Goal: Information Seeking & Learning: Compare options

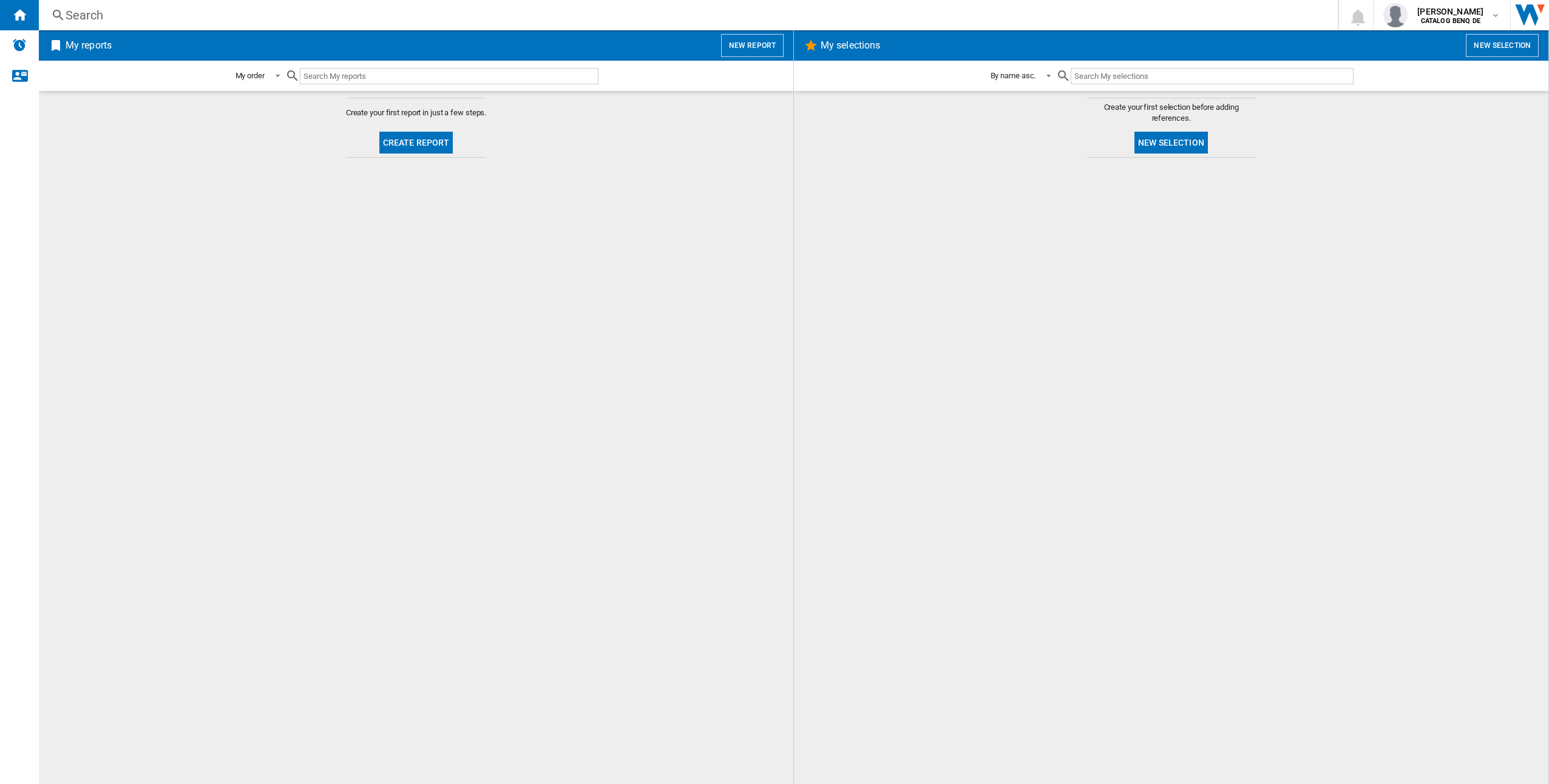
click at [389, 139] on button "Create report" at bounding box center [416, 142] width 74 height 22
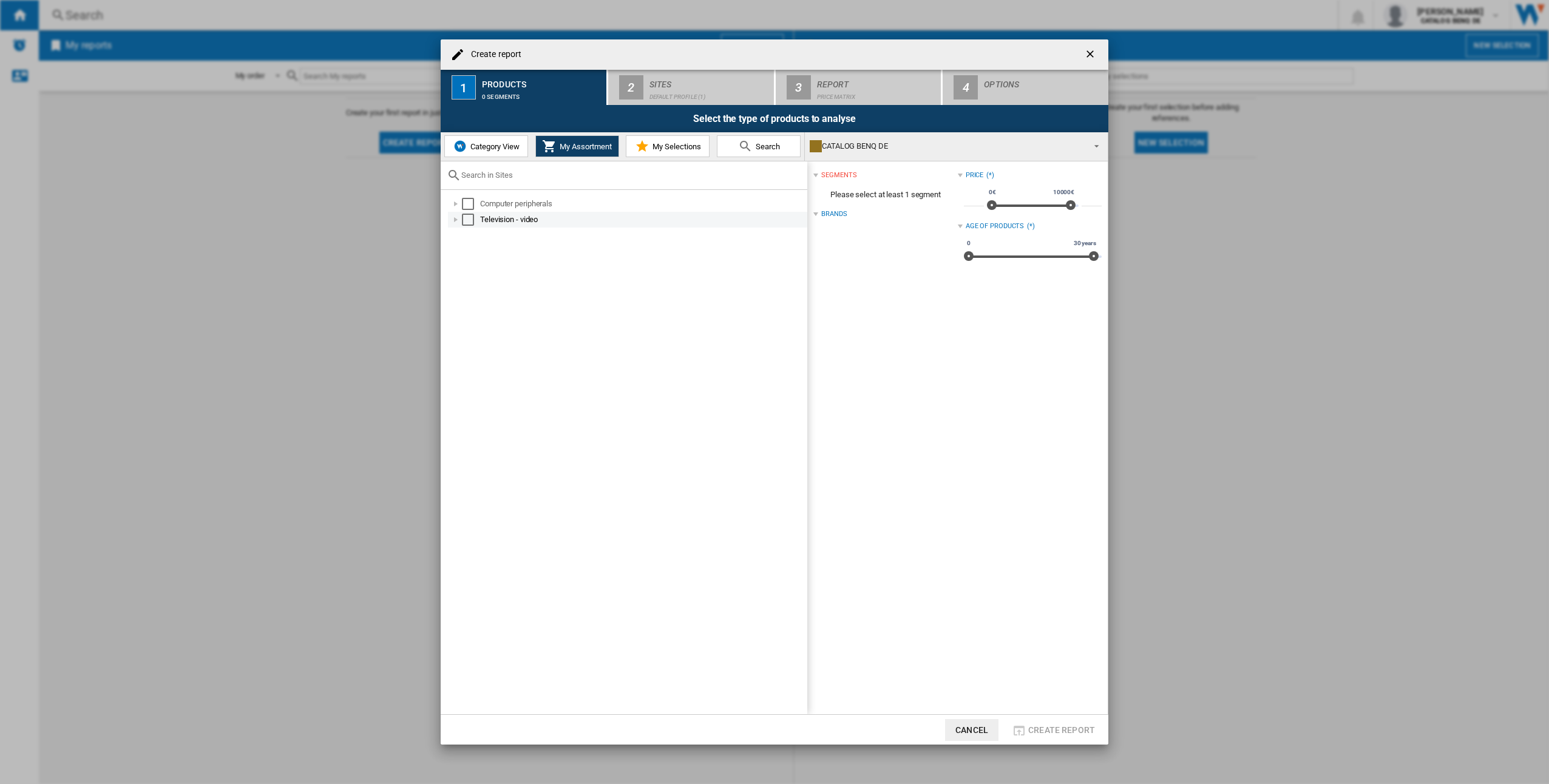
click at [464, 217] on div "Select" at bounding box center [468, 220] width 12 height 12
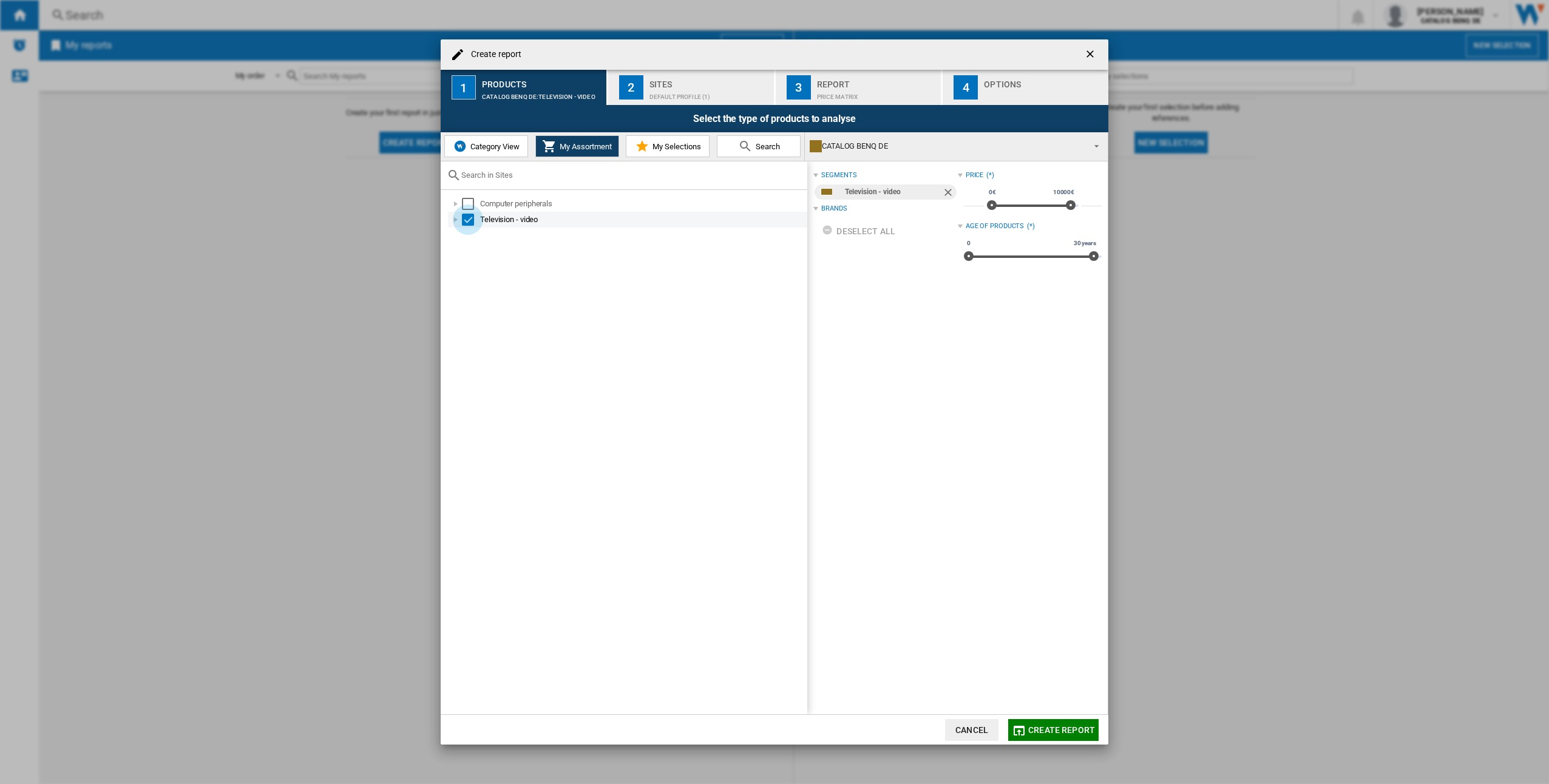
click at [465, 217] on div "Select" at bounding box center [468, 220] width 12 height 12
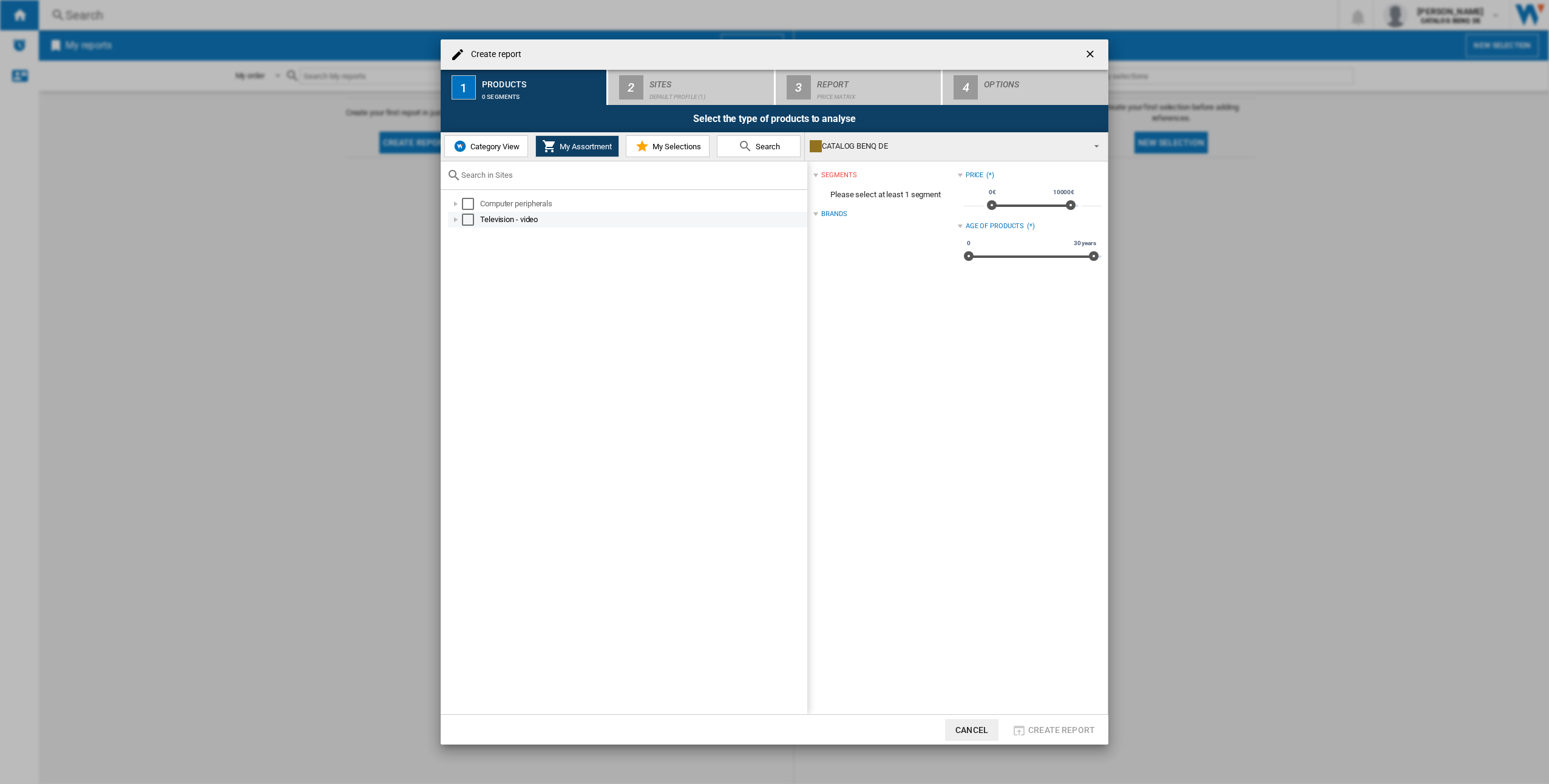
click at [457, 219] on div at bounding box center [456, 220] width 12 height 12
click at [472, 234] on div at bounding box center [469, 235] width 12 height 12
click at [495, 268] on div "Select" at bounding box center [495, 267] width 12 height 12
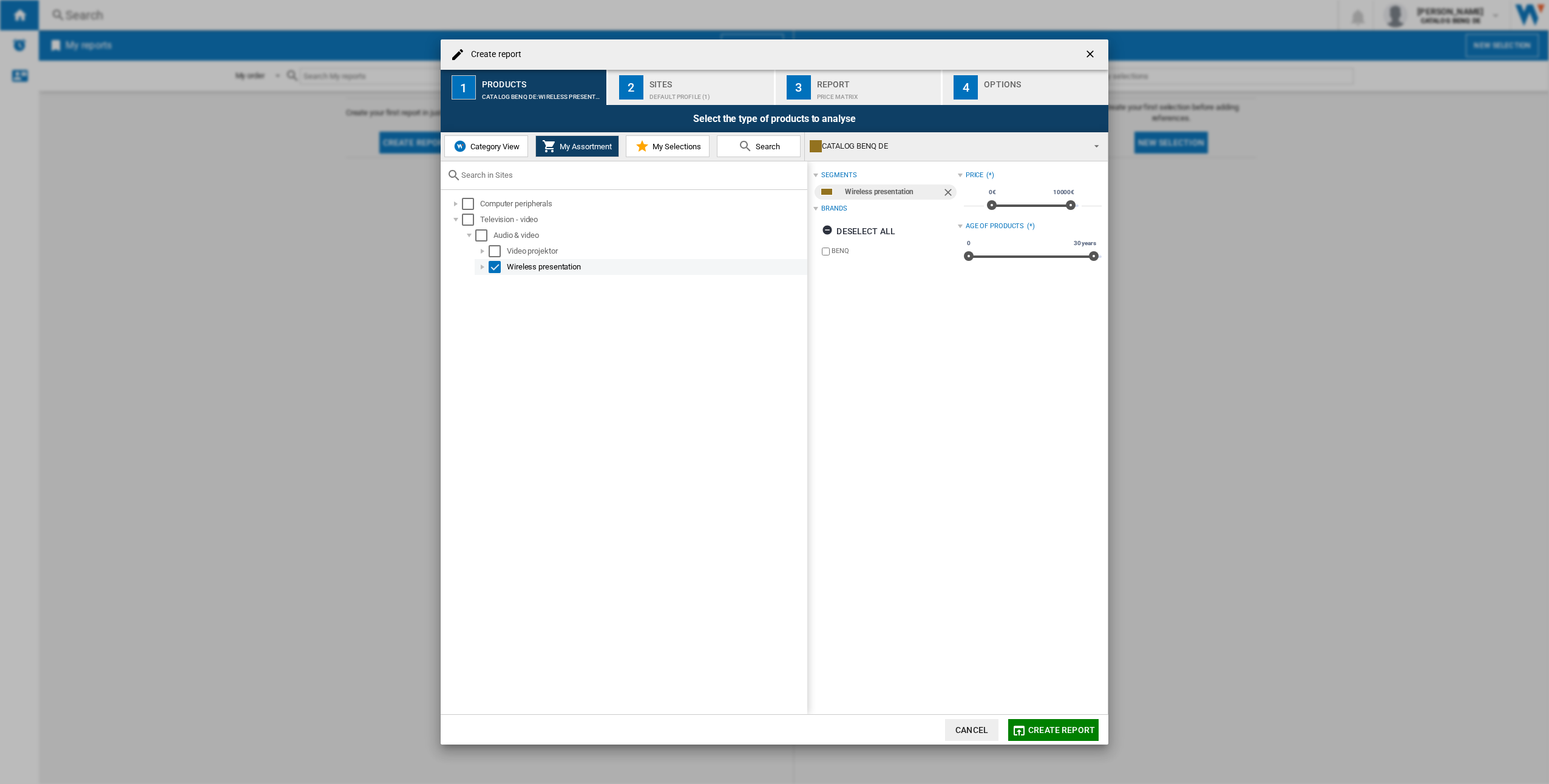
click at [495, 268] on div "Select" at bounding box center [495, 267] width 12 height 12
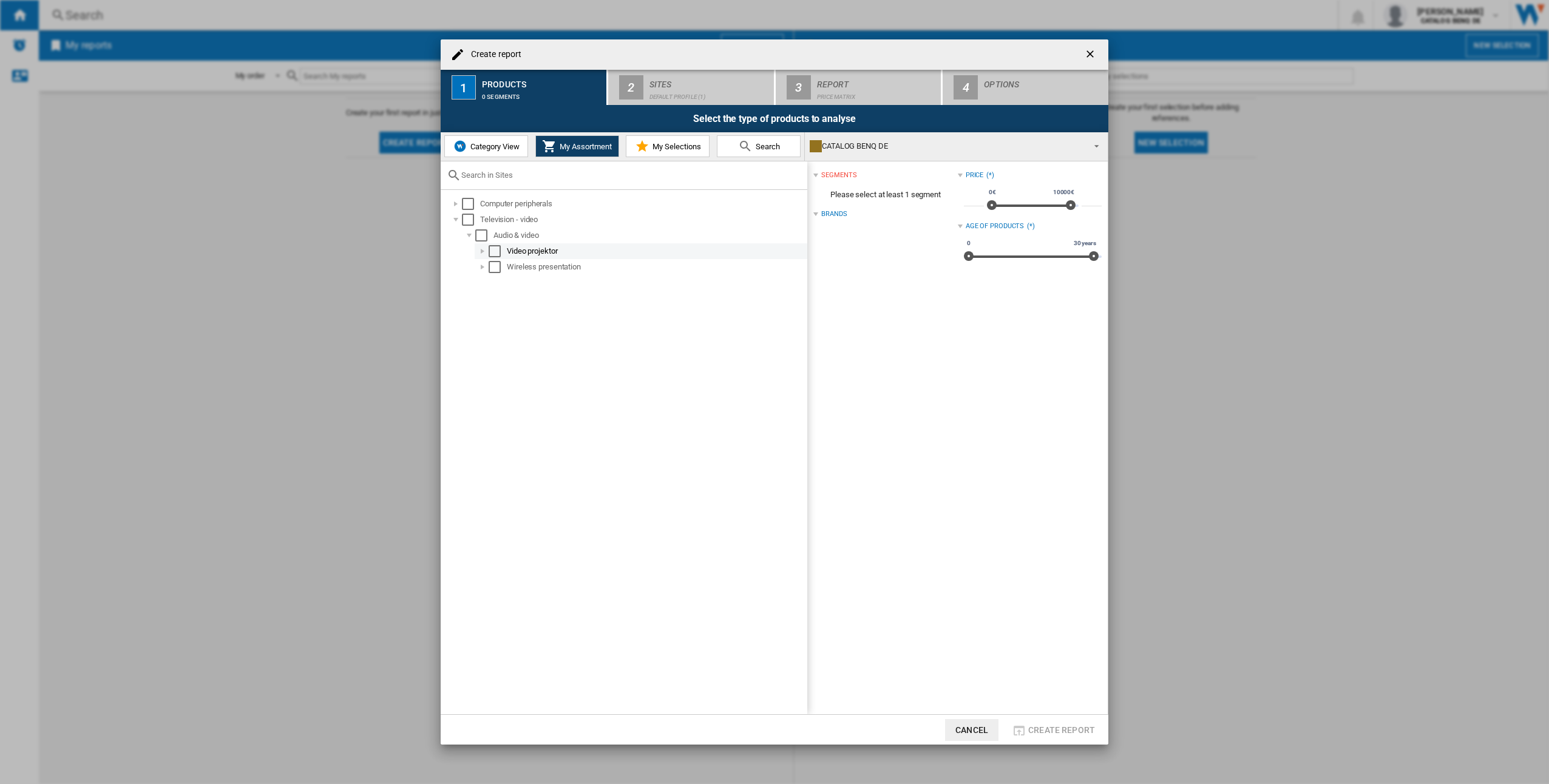
click at [497, 254] on div "Select" at bounding box center [495, 251] width 12 height 12
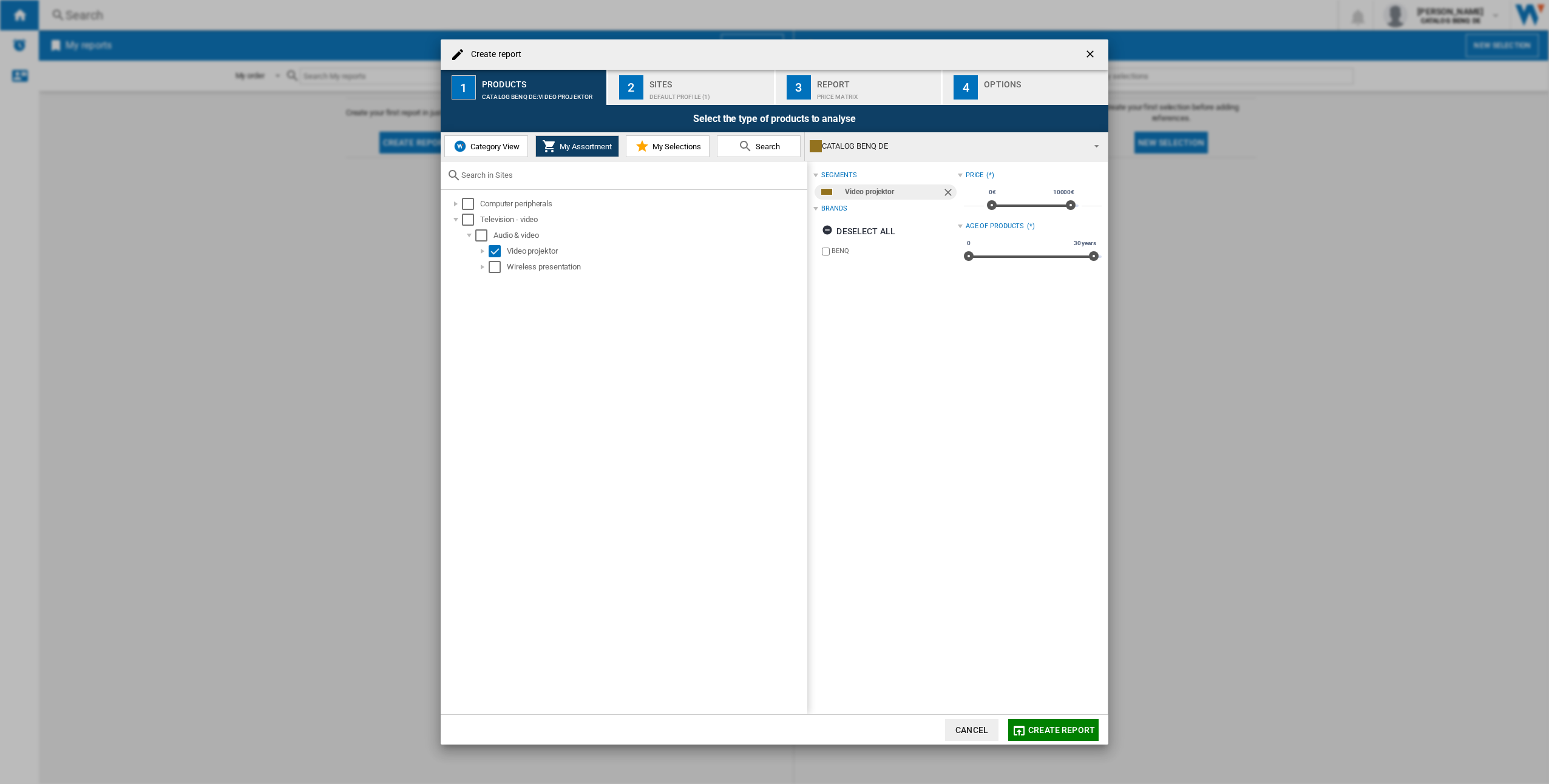
click at [499, 154] on button "Category View" at bounding box center [486, 146] width 83 height 22
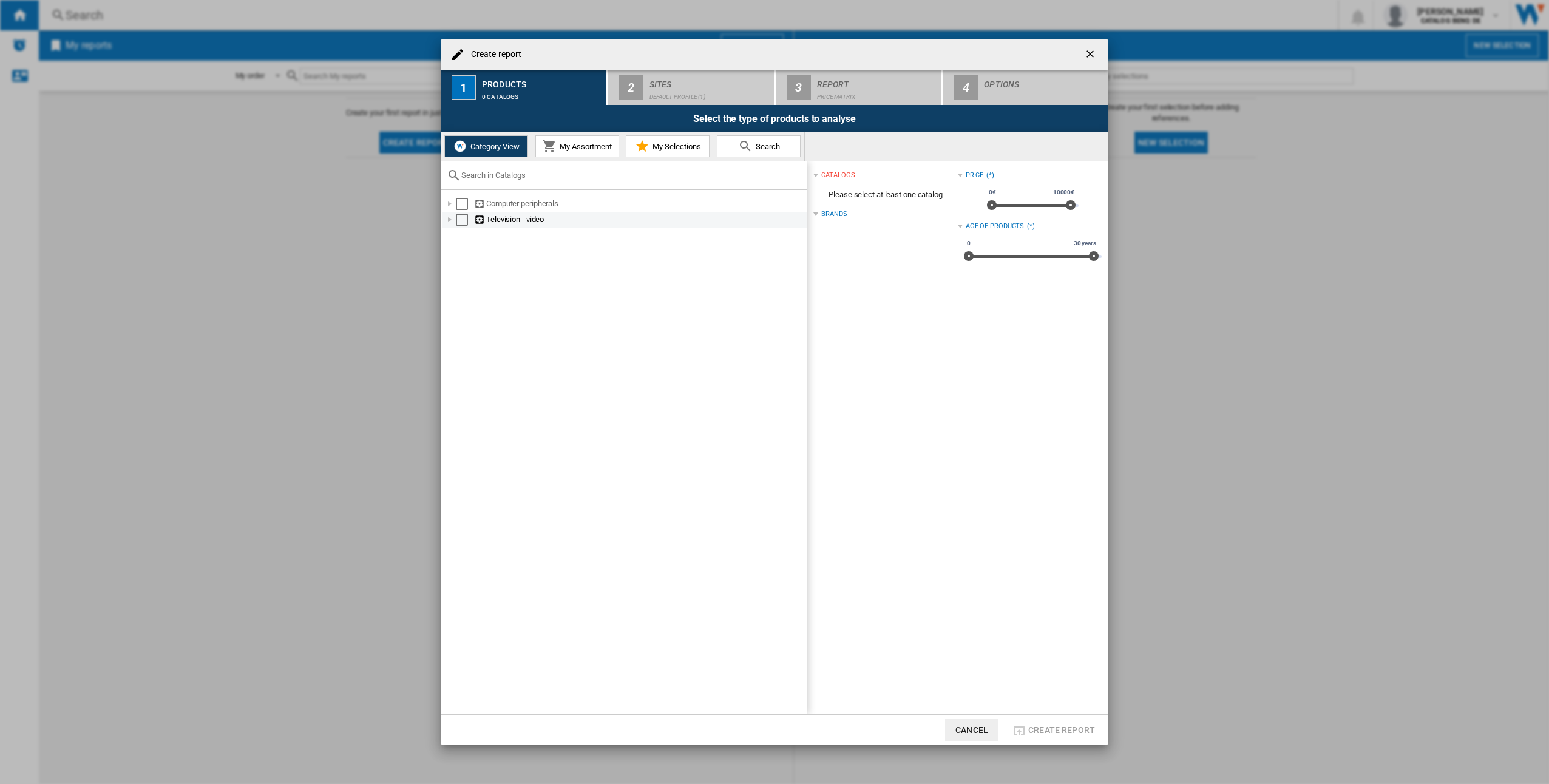
click at [451, 221] on div at bounding box center [449, 220] width 12 height 12
click at [506, 327] on div "Video projector" at bounding box center [647, 330] width 318 height 12
click at [476, 327] on div "Select" at bounding box center [475, 330] width 12 height 12
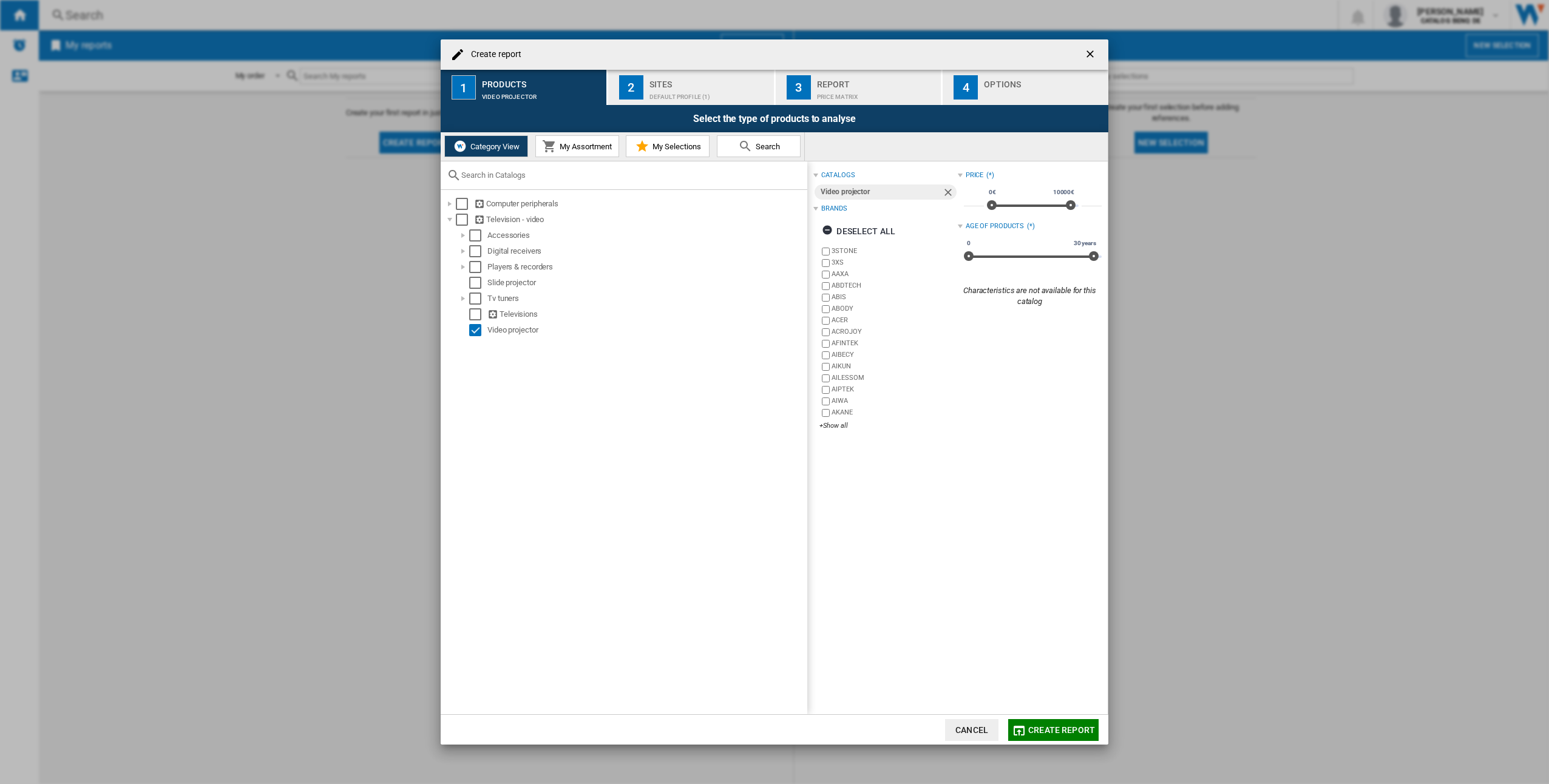
click at [598, 143] on span "My Assortment" at bounding box center [585, 147] width 55 height 9
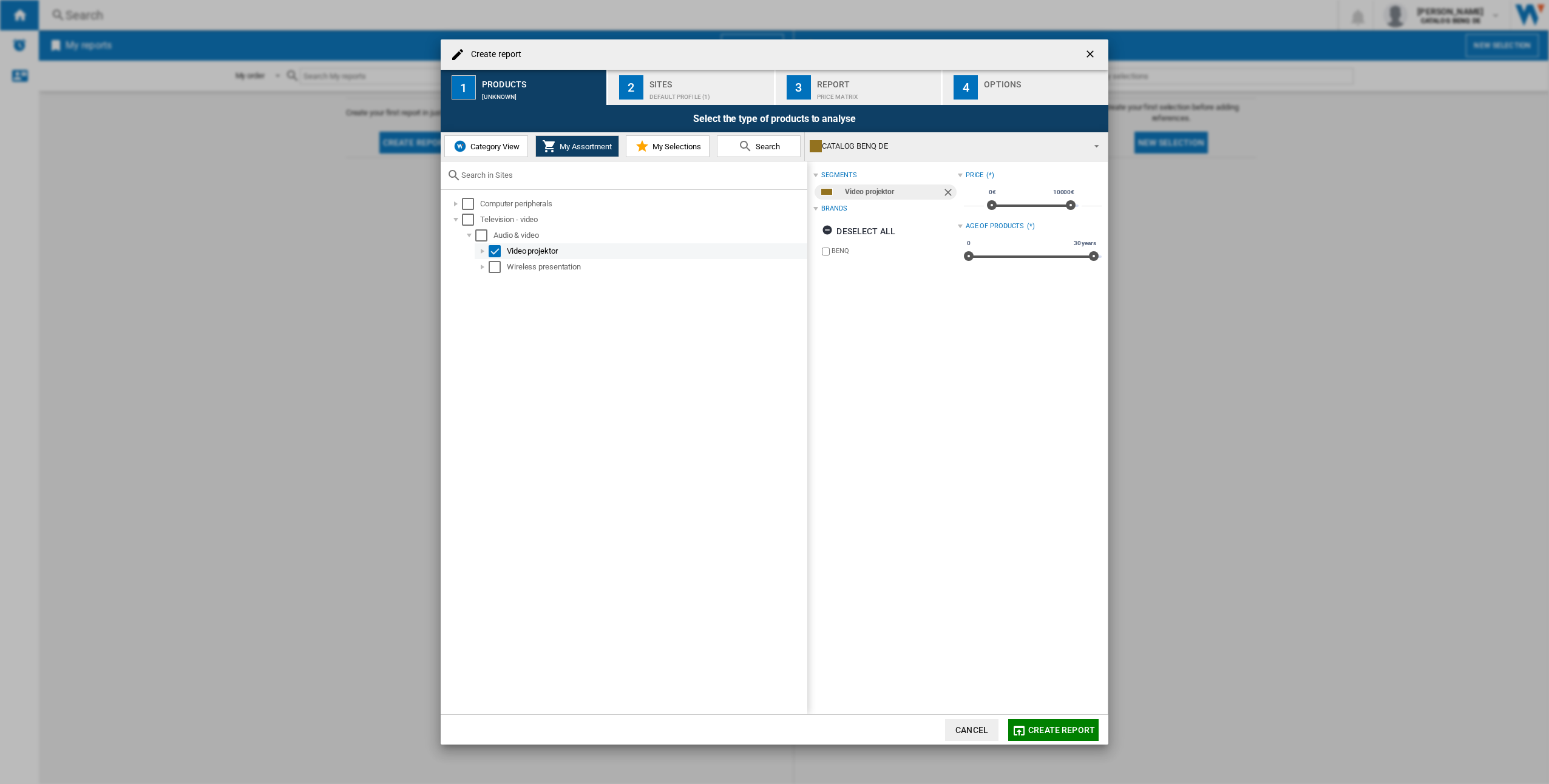
click at [482, 250] on div at bounding box center [482, 251] width 12 height 12
click at [495, 262] on div at bounding box center [495, 267] width 12 height 12
click at [501, 147] on span "Category View" at bounding box center [493, 147] width 52 height 9
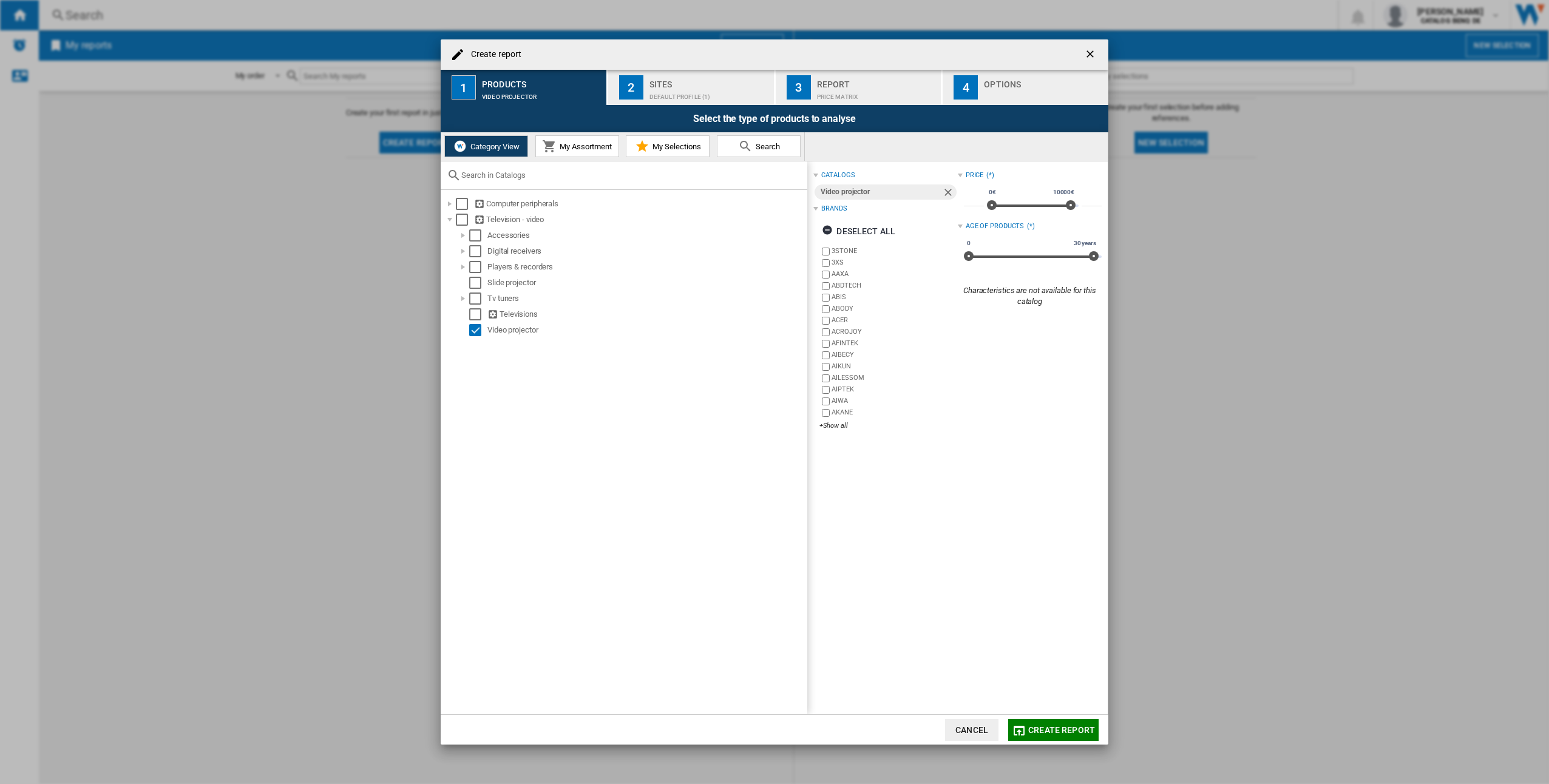
click at [915, 197] on div "Video projector" at bounding box center [881, 192] width 121 height 15
click at [1062, 490] on div "catalogs Video projector Brands Deselect all [GEOGRAPHIC_DATA] 3XS AAXA [GEOGRA…" at bounding box center [957, 437] width 300 height 553
click at [831, 423] on div "+Show all" at bounding box center [888, 426] width 137 height 9
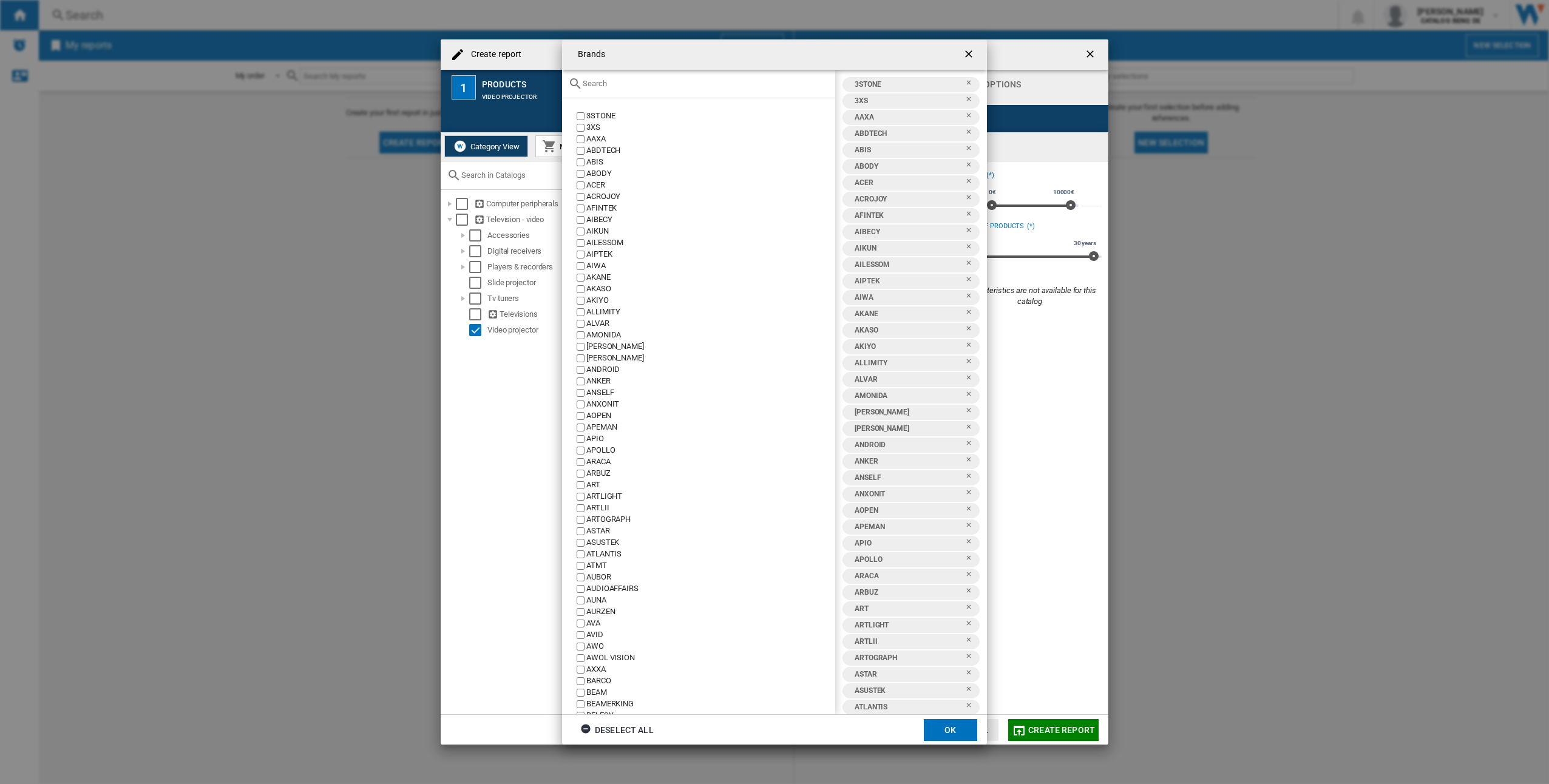
click at [964, 57] on ng-md-icon "getI18NText('BUTTONS.CLOSE_DIALOG')" at bounding box center [969, 55] width 14 height 14
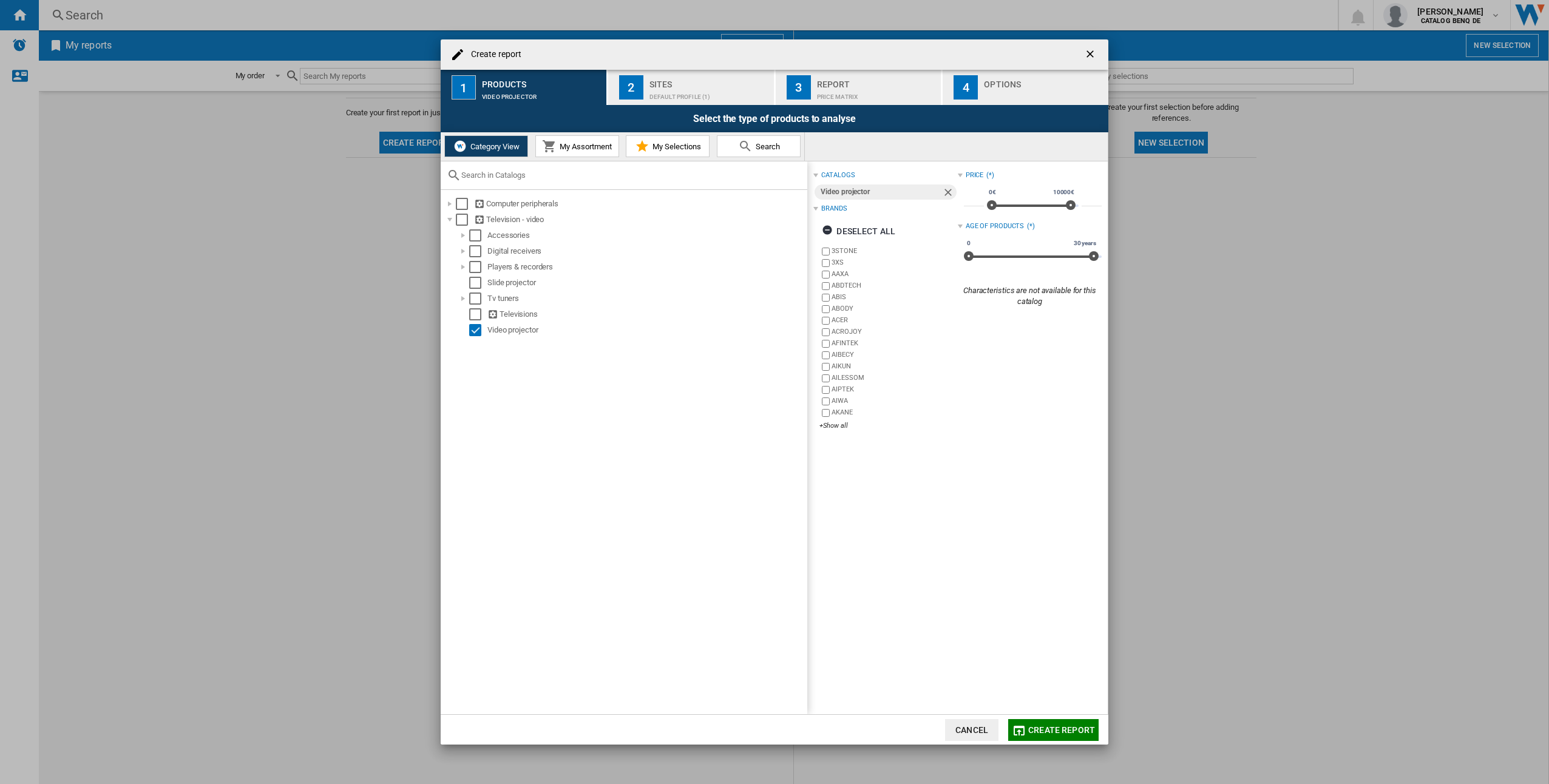
click at [1000, 454] on div "catalogs Video projector Brands Deselect all [GEOGRAPHIC_DATA] 3XS AAXA [GEOGRA…" at bounding box center [957, 437] width 300 height 553
click at [842, 428] on div "+Show all" at bounding box center [888, 426] width 137 height 9
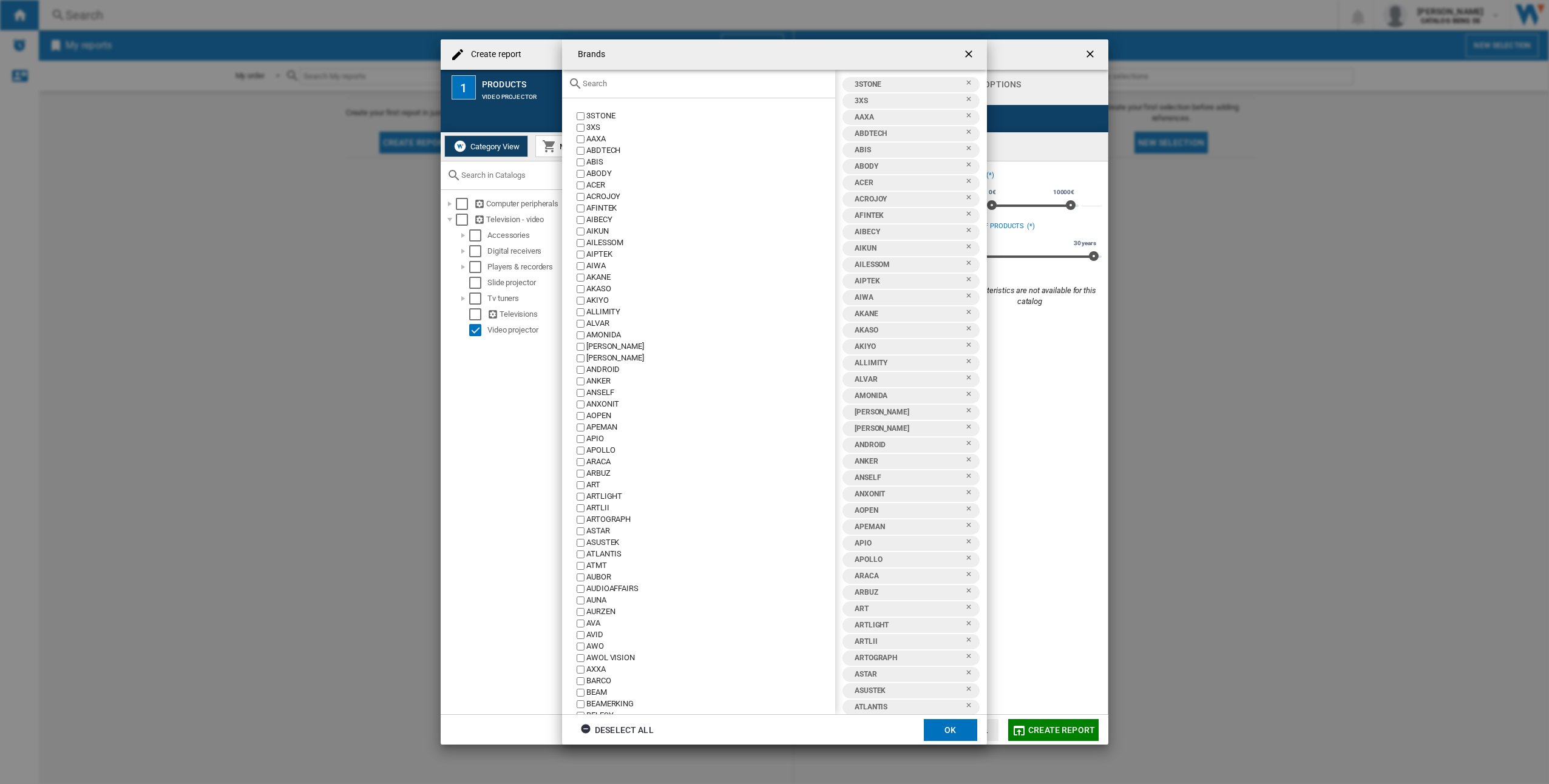
click at [722, 76] on div "{{::title}} OK ..." at bounding box center [698, 84] width 273 height 28
click at [723, 79] on input "{{::title}} OK ..." at bounding box center [706, 83] width 246 height 9
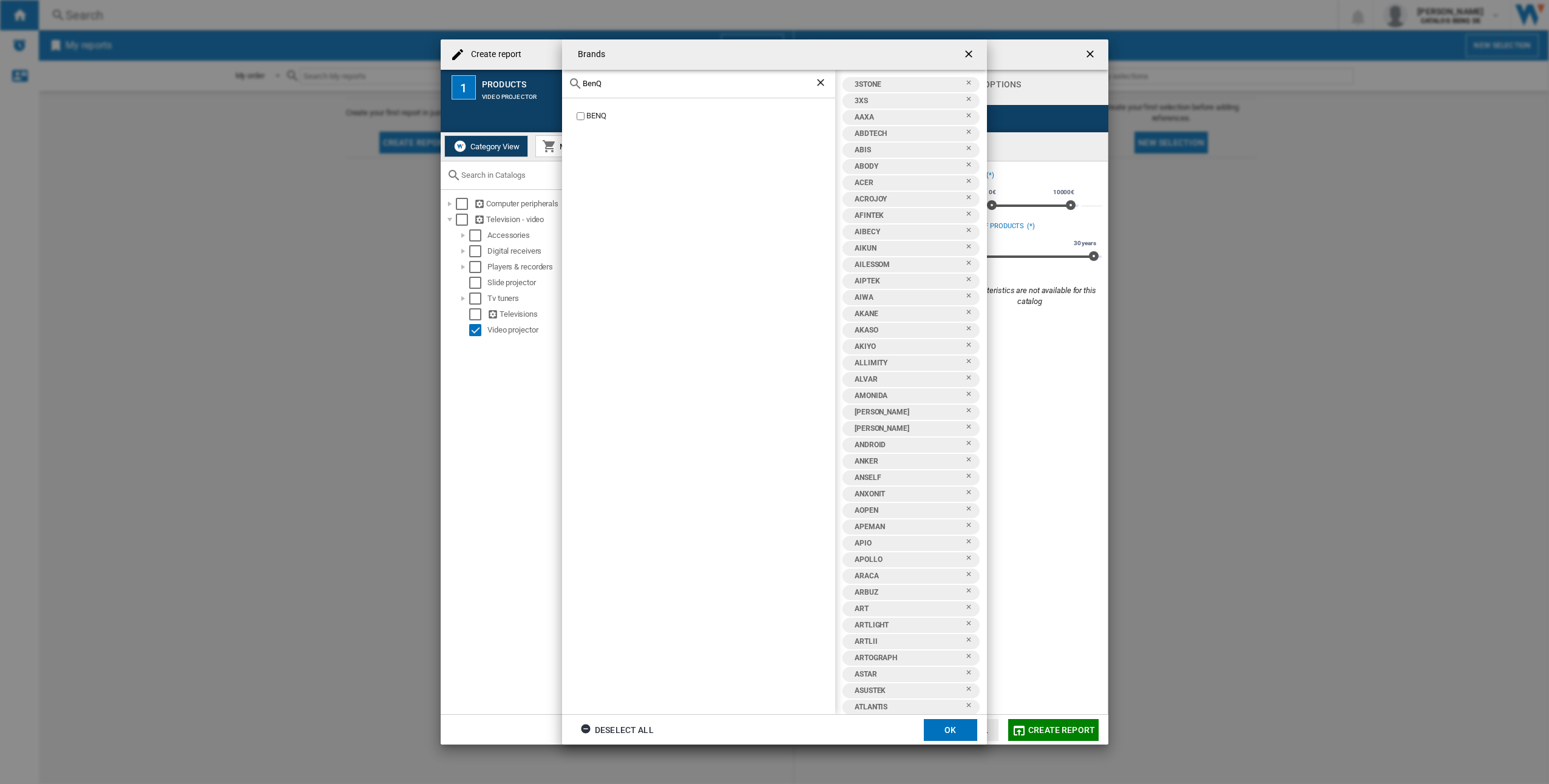
type input "BenQ"
click at [959, 725] on button "OK" at bounding box center [950, 729] width 53 height 22
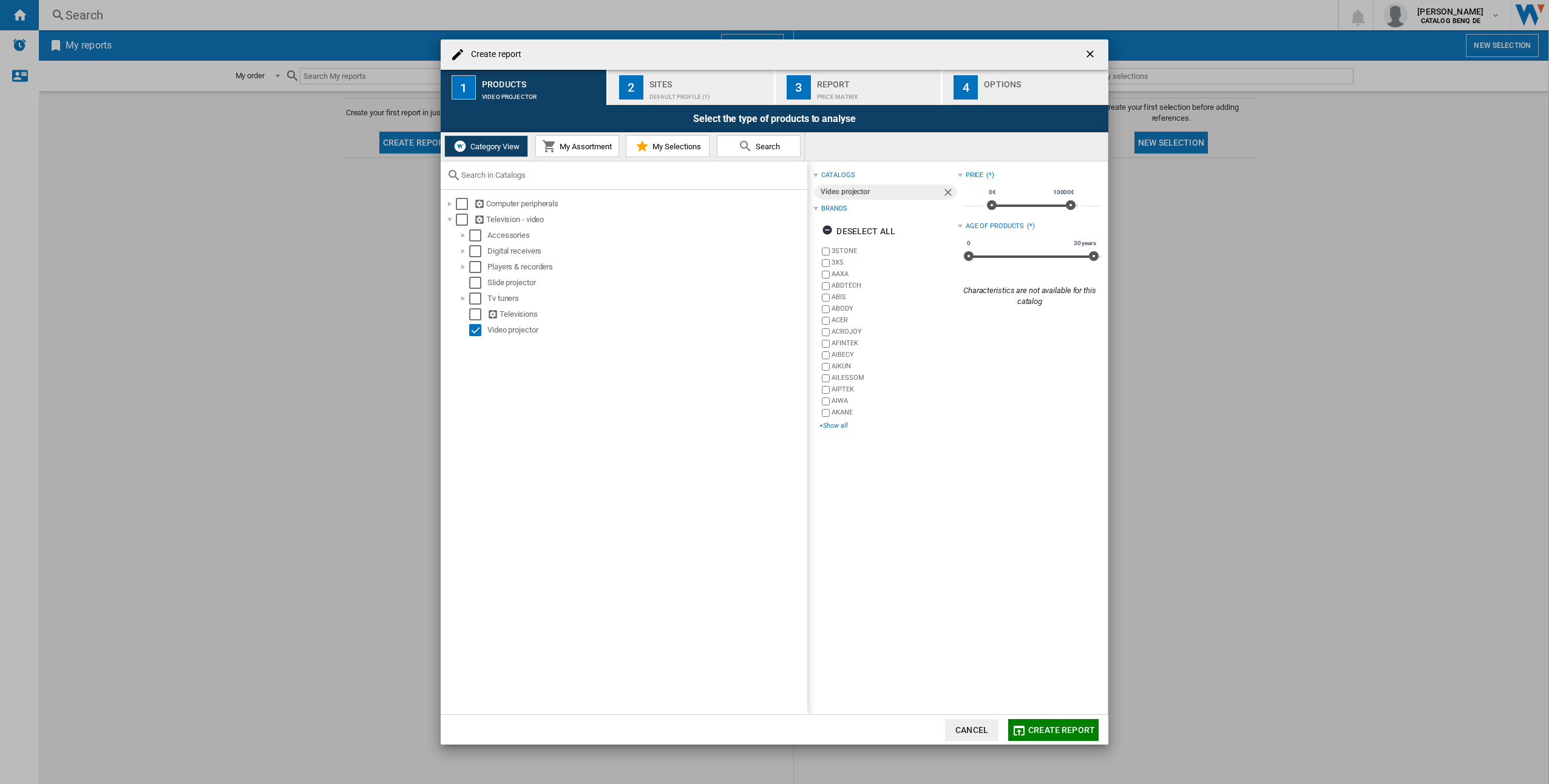
click at [845, 425] on div "+Show all" at bounding box center [888, 426] width 137 height 9
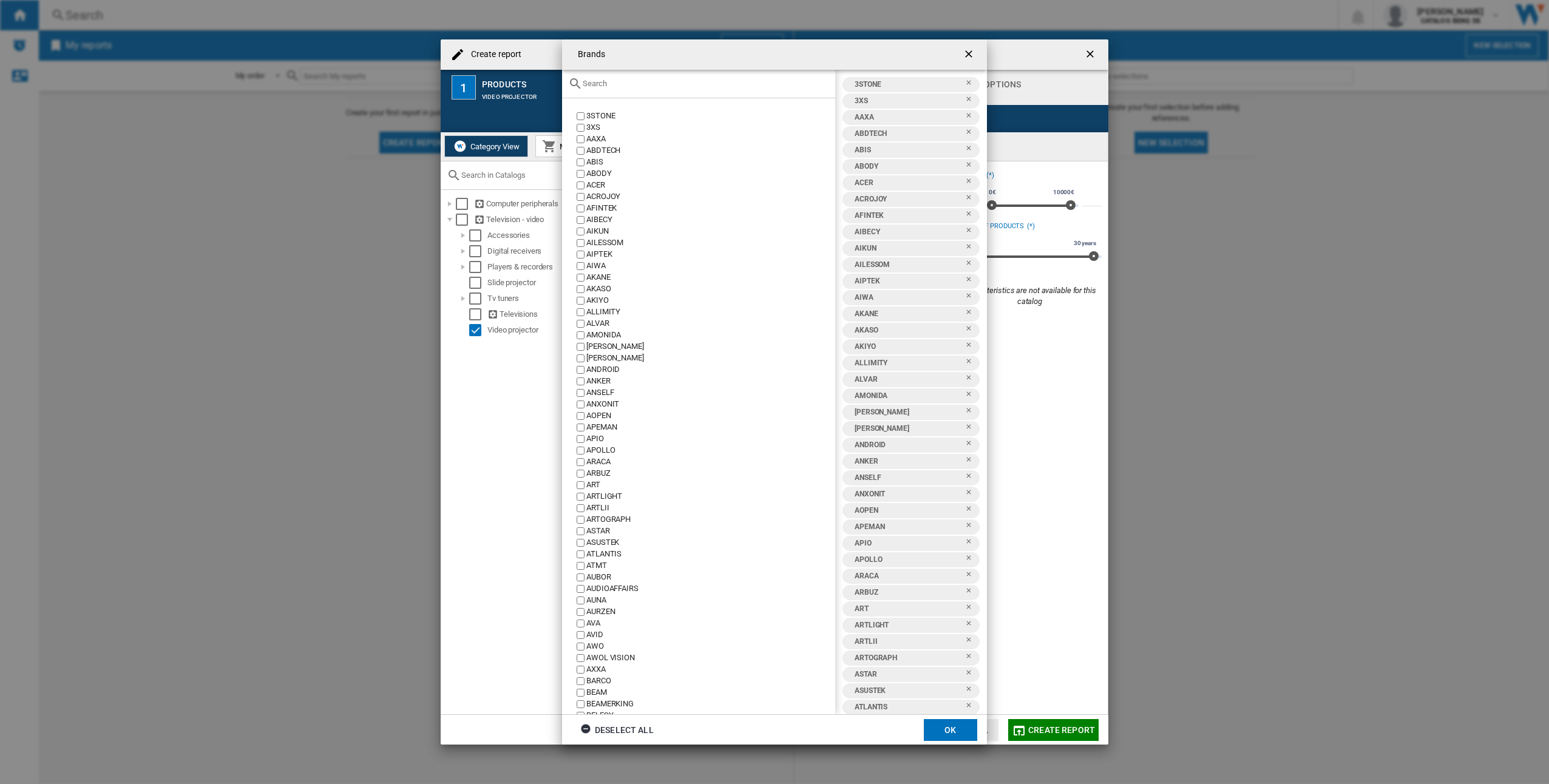
click at [728, 85] on input "{{::title}} OK ..." at bounding box center [706, 83] width 246 height 9
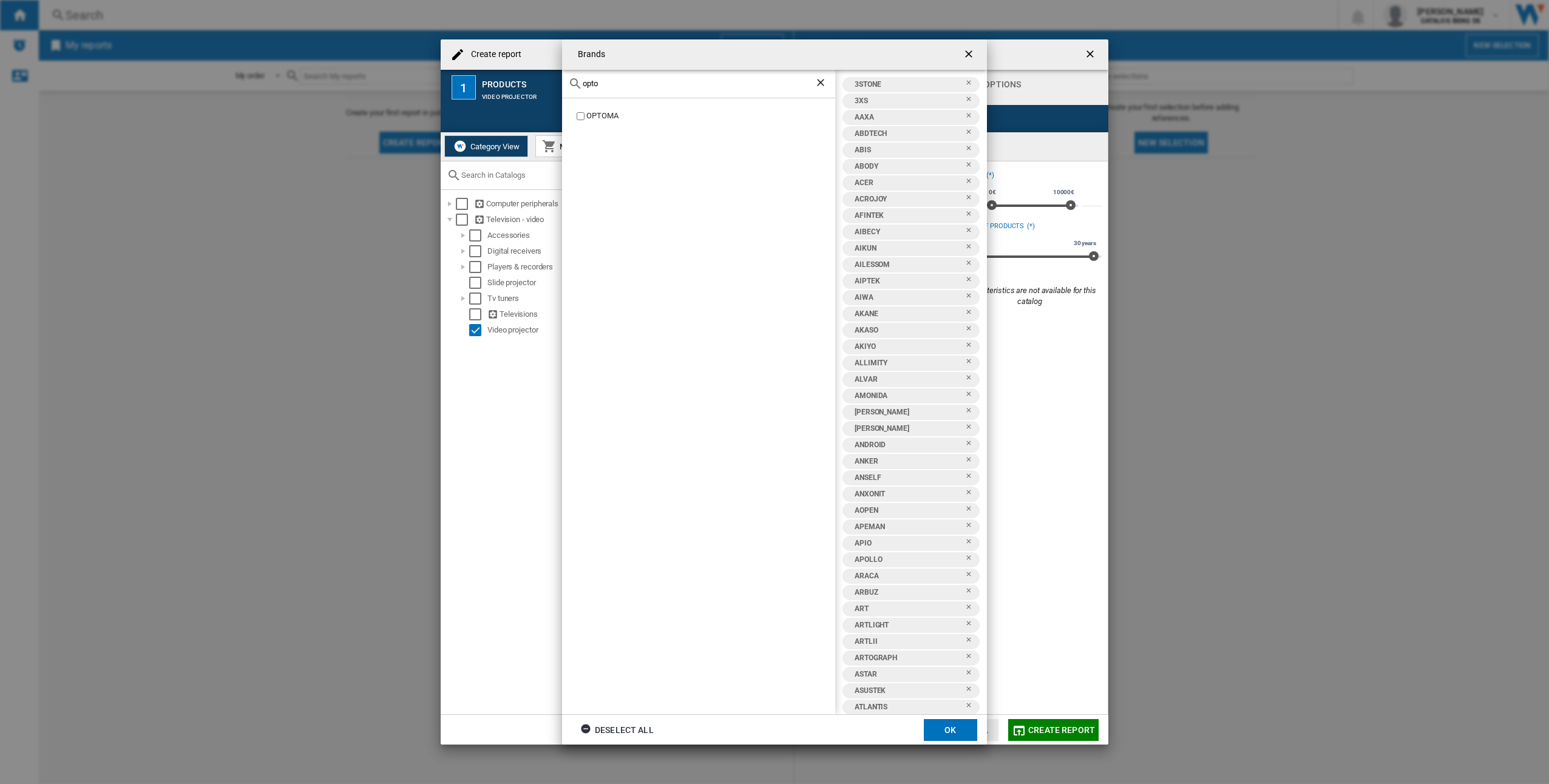
type input "opto"
click at [608, 114] on div "OPTOMA" at bounding box center [711, 116] width 249 height 11
click at [617, 114] on div "OPTOMA" at bounding box center [711, 116] width 249 height 11
click at [955, 734] on button "OK" at bounding box center [950, 729] width 53 height 22
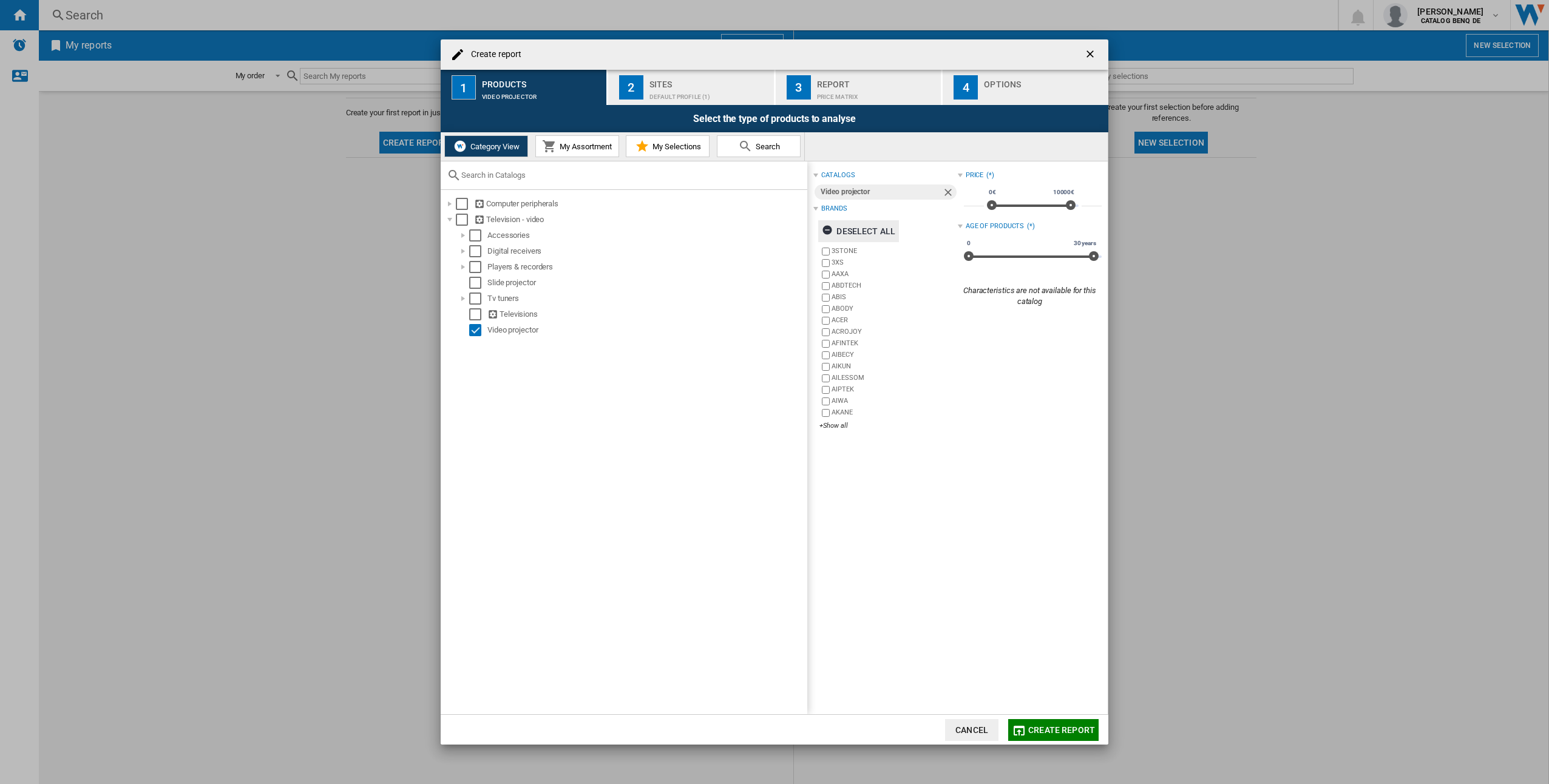
click at [831, 229] on ng-md-icon "button" at bounding box center [829, 231] width 14 height 14
click at [834, 427] on div "+Show all" at bounding box center [888, 426] width 137 height 9
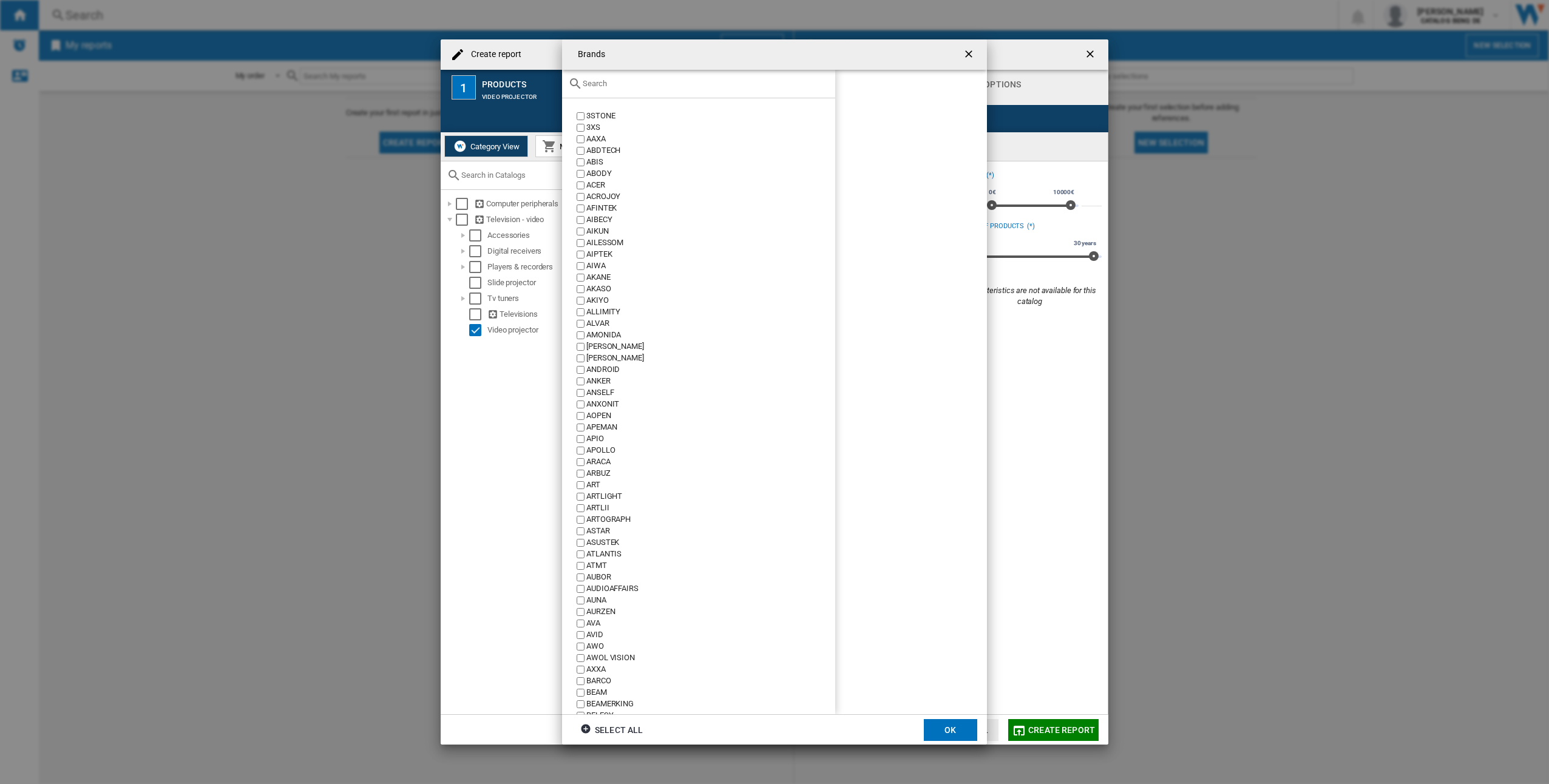
click at [636, 85] on input "{{::title}} OK ..." at bounding box center [706, 83] width 246 height 9
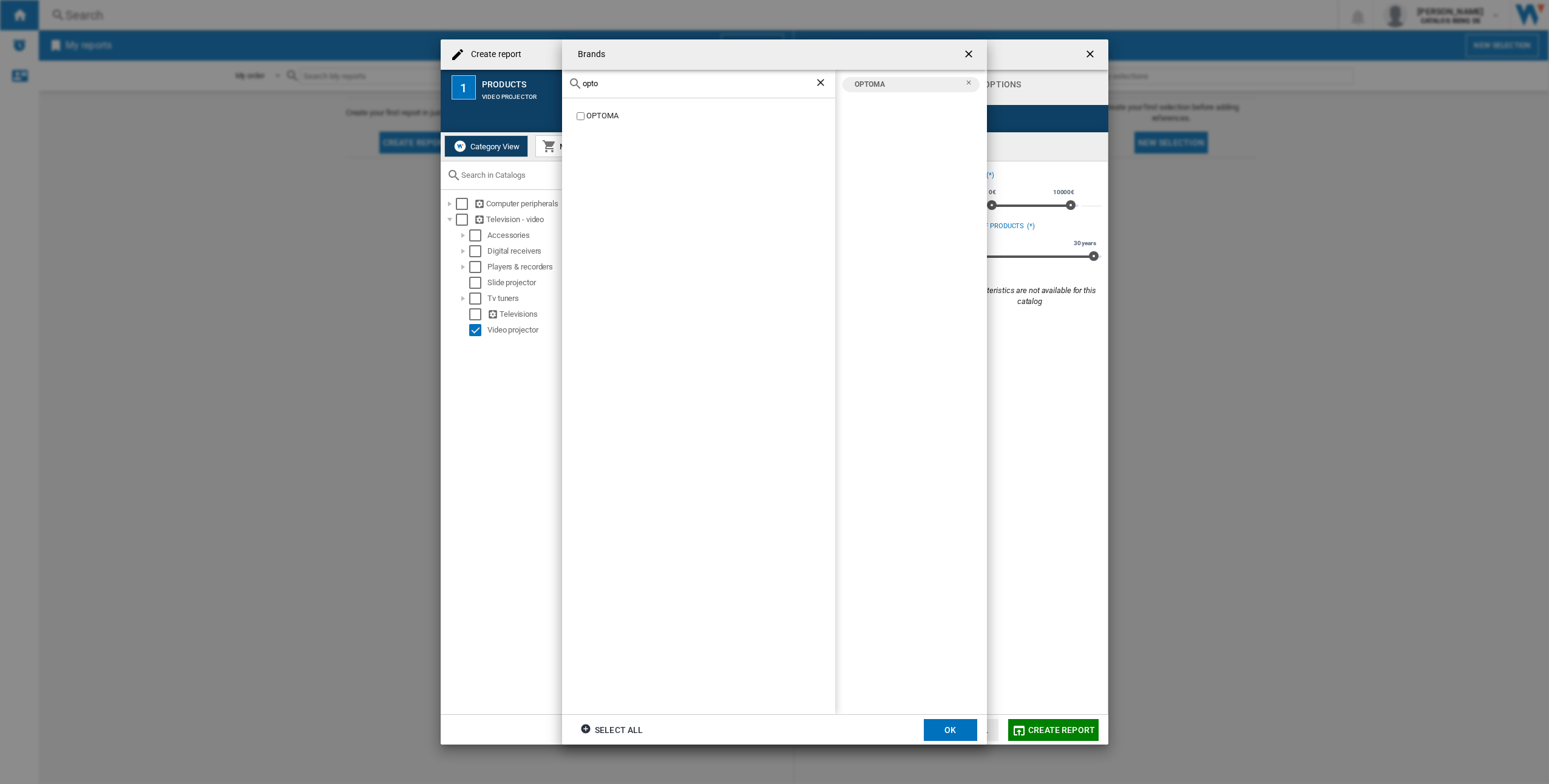
drag, startPoint x: 638, startPoint y: 83, endPoint x: 522, endPoint y: 81, distance: 116.0
click at [522, 81] on div "Brands opto OPTOMA OPTOMA Select all OK" at bounding box center [774, 392] width 1549 height 784
type input "BenQ"
click at [638, 76] on div "BenQ" at bounding box center [698, 84] width 273 height 28
click at [639, 86] on input "BenQ" at bounding box center [698, 83] width 232 height 9
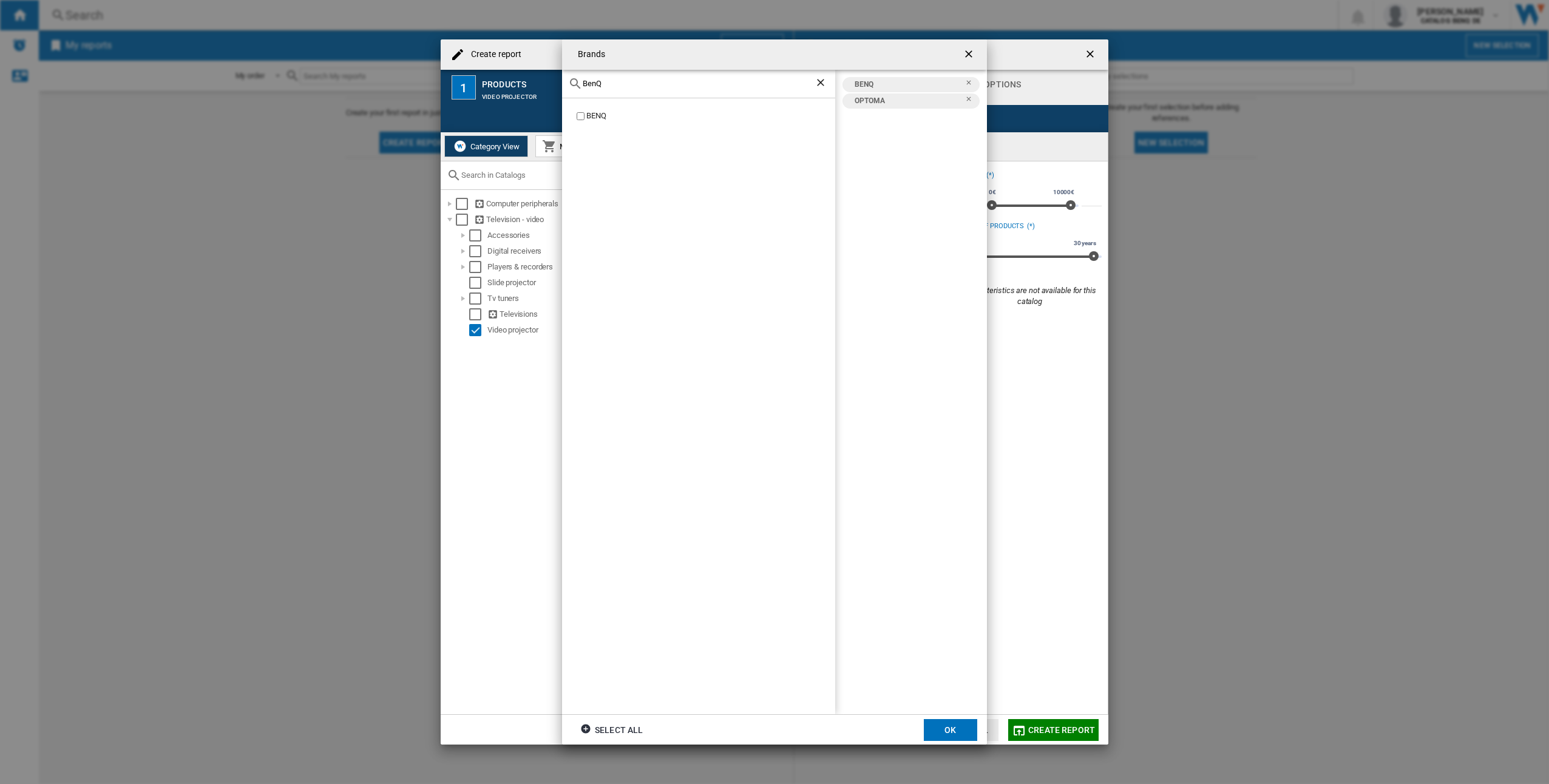
drag, startPoint x: 644, startPoint y: 83, endPoint x: 474, endPoint y: 73, distance: 170.3
click at [474, 73] on div "Brands BenQ BENQ BENQ OPTOMA Select all OK" at bounding box center [774, 392] width 1549 height 784
type input "Viewsonic"
click at [771, 84] on input "Viewsonic" at bounding box center [698, 83] width 232 height 9
drag, startPoint x: 771, startPoint y: 84, endPoint x: 499, endPoint y: 70, distance: 272.4
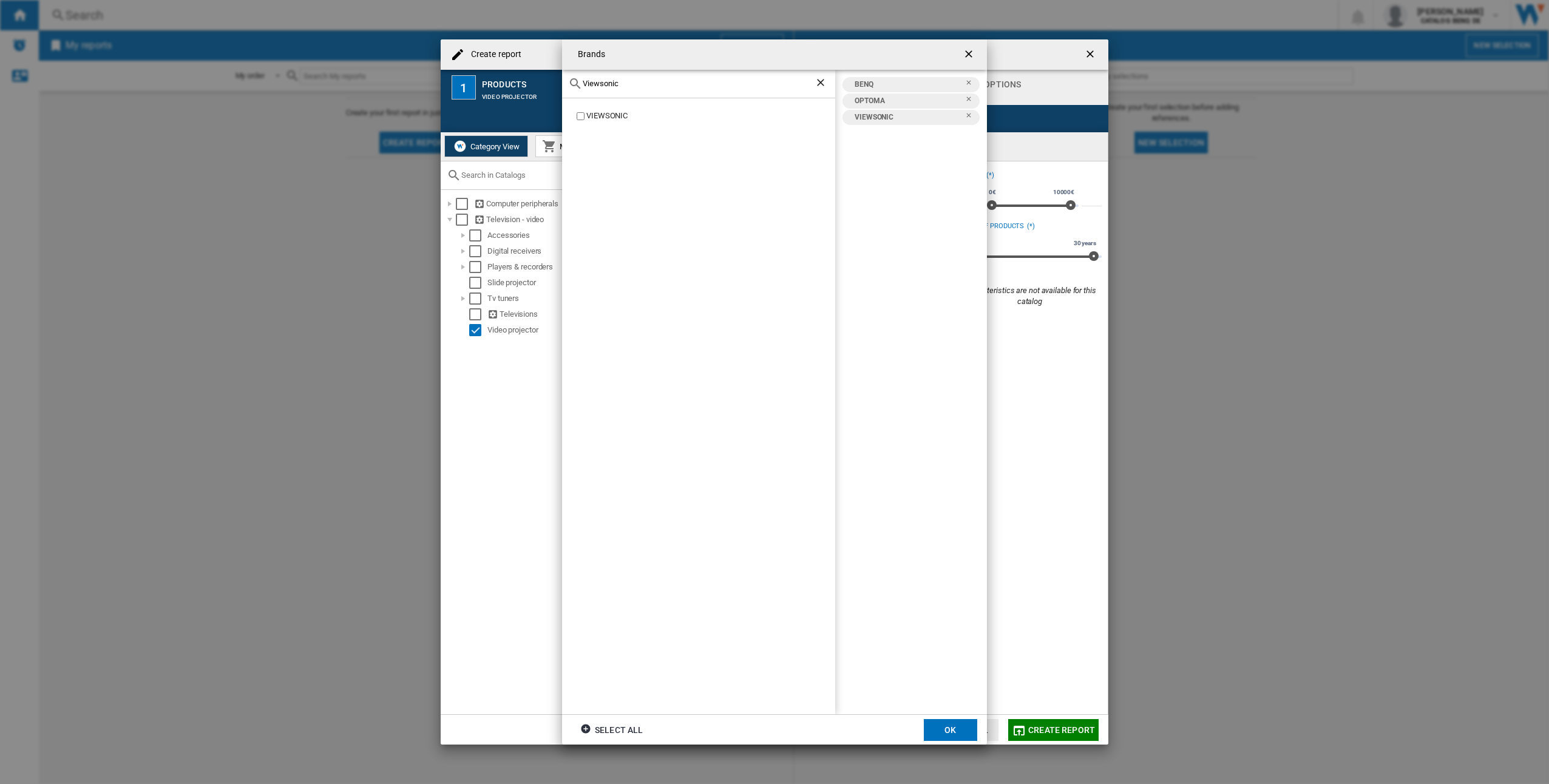
click at [499, 70] on div "Brands Viewsonic VIEWSONIC BENQ OPTOMA VIEWSONIC Select all OK" at bounding box center [774, 392] width 1549 height 784
type input "epson"
click at [576, 117] on label "EPSON" at bounding box center [705, 116] width 261 height 11
click at [818, 84] on ng-md-icon "Clear search" at bounding box center [821, 83] width 14 height 14
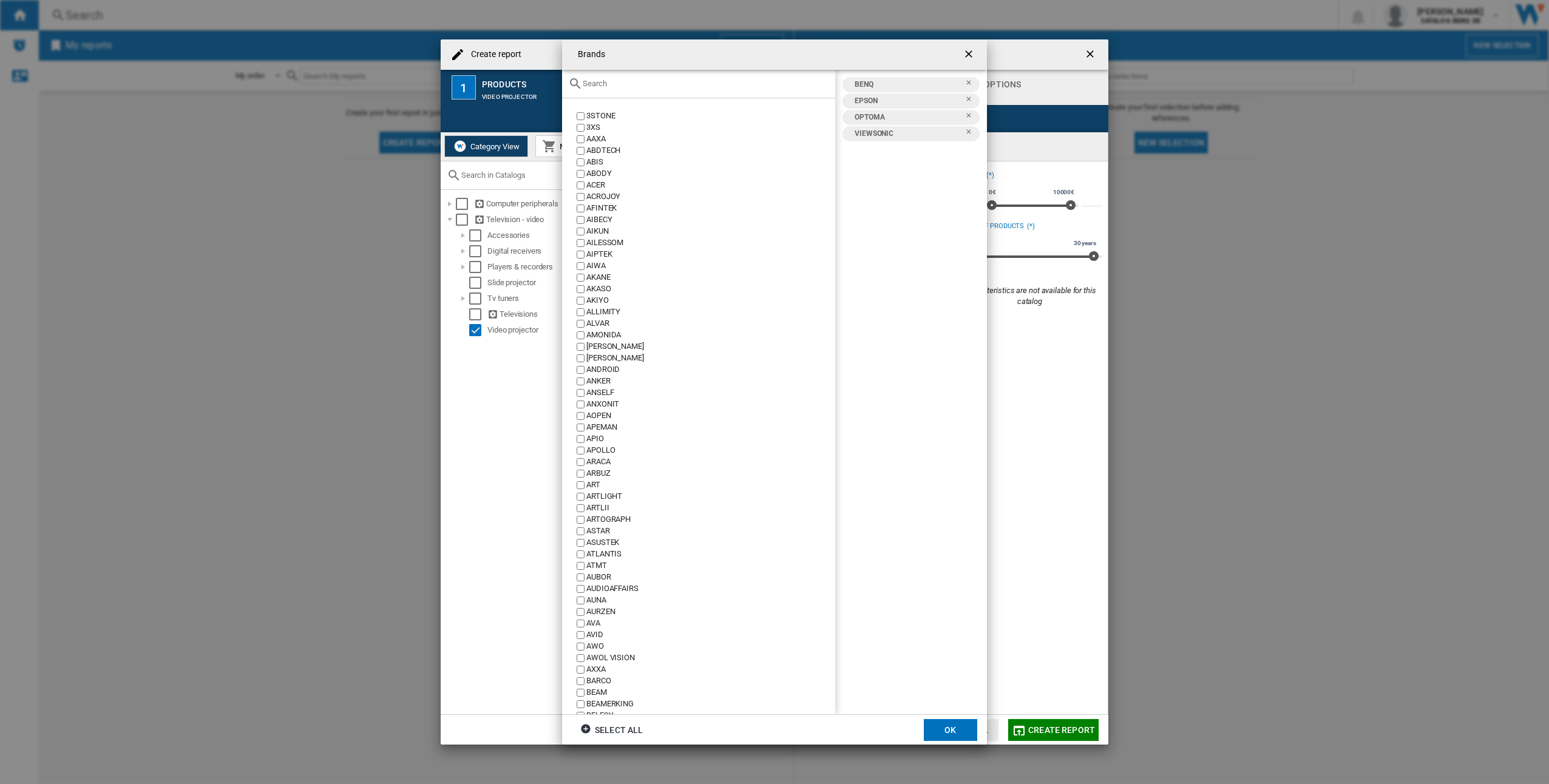
click at [781, 83] on input "{{::title}} OK ..." at bounding box center [706, 83] width 246 height 9
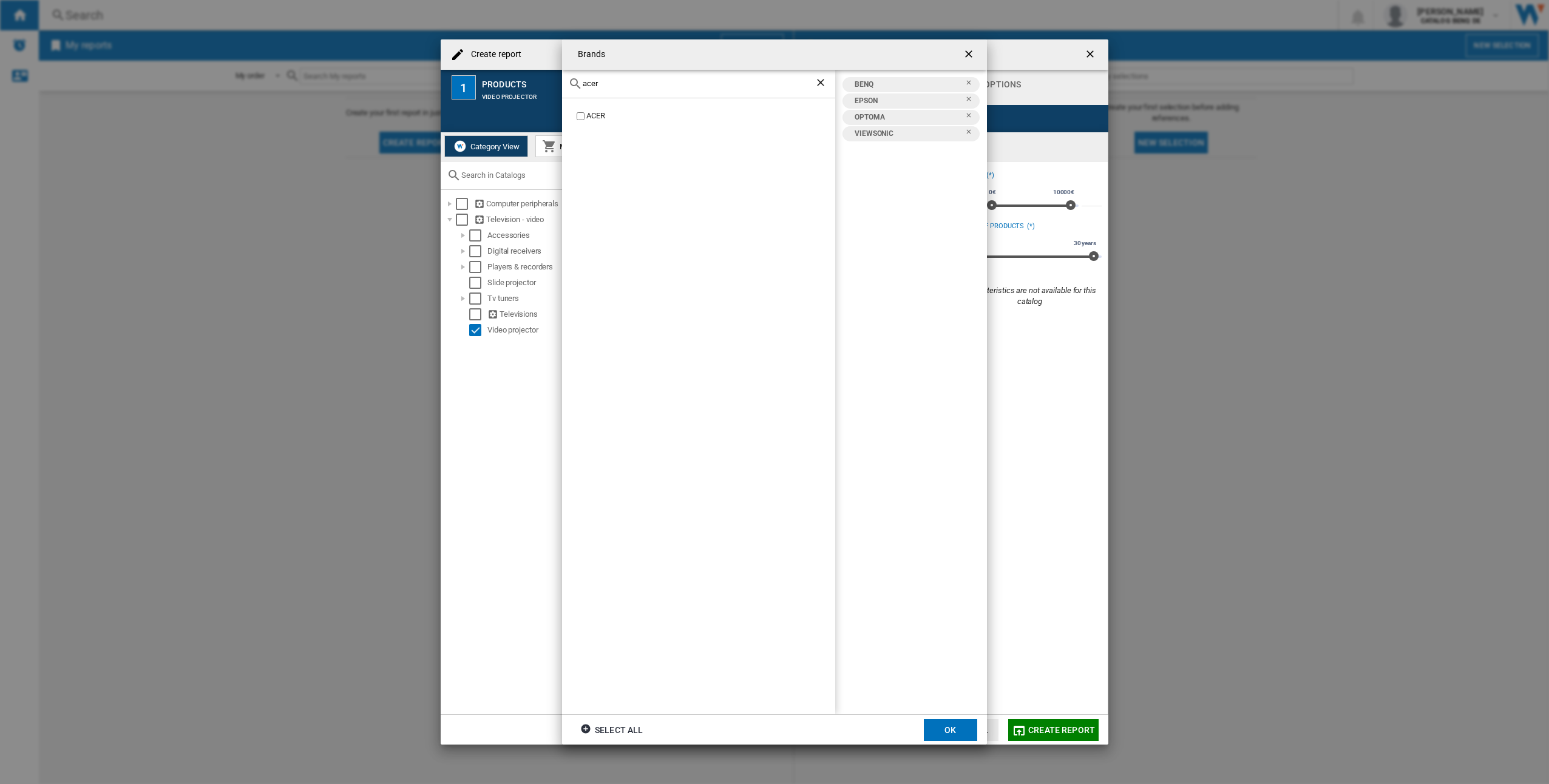
type input "acer"
click at [585, 116] on label "ACER" at bounding box center [705, 116] width 261 height 11
click at [931, 723] on button "OK" at bounding box center [950, 729] width 53 height 22
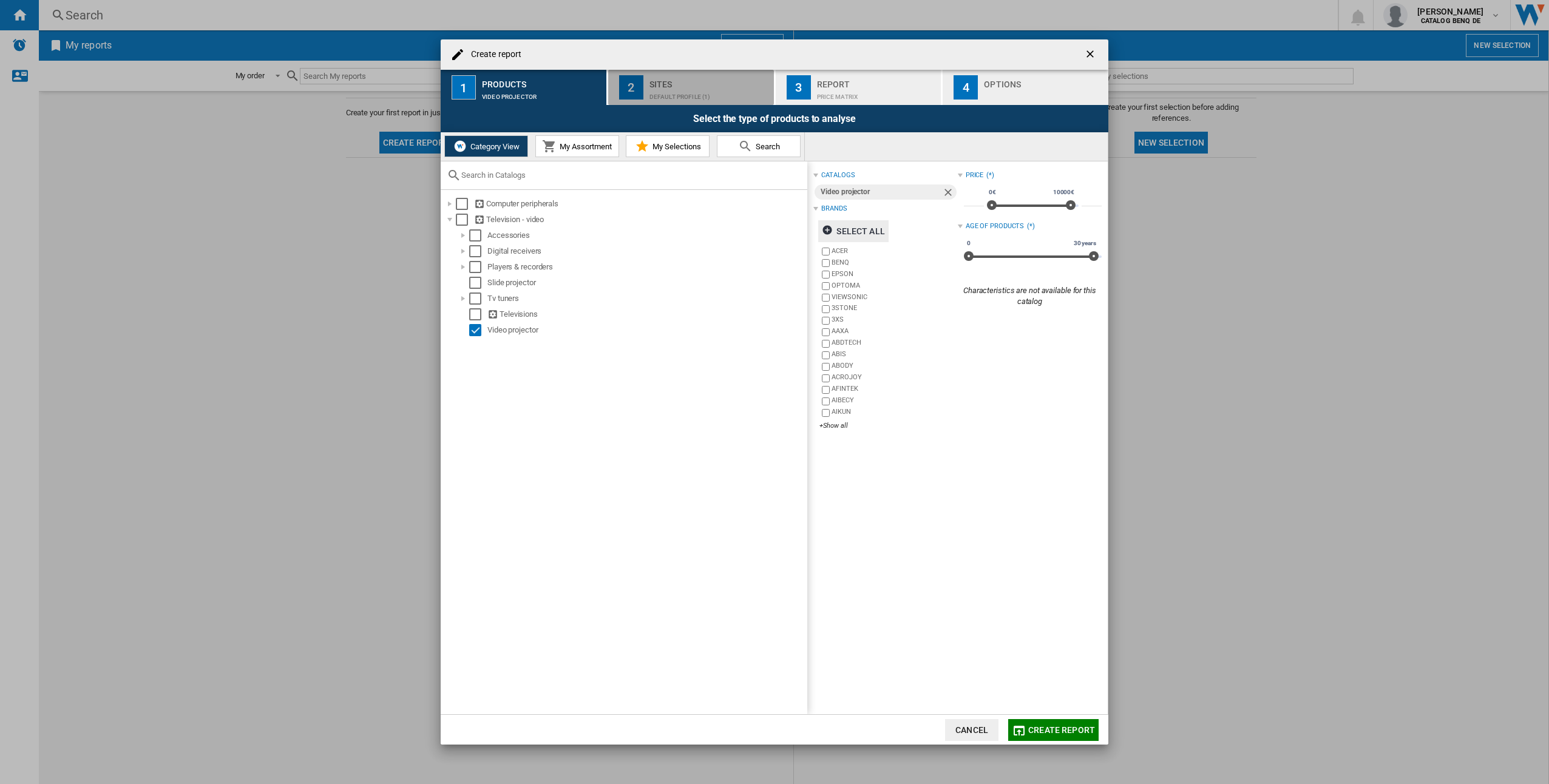
click at [727, 97] on div "Default profile (1)" at bounding box center [710, 93] width 119 height 12
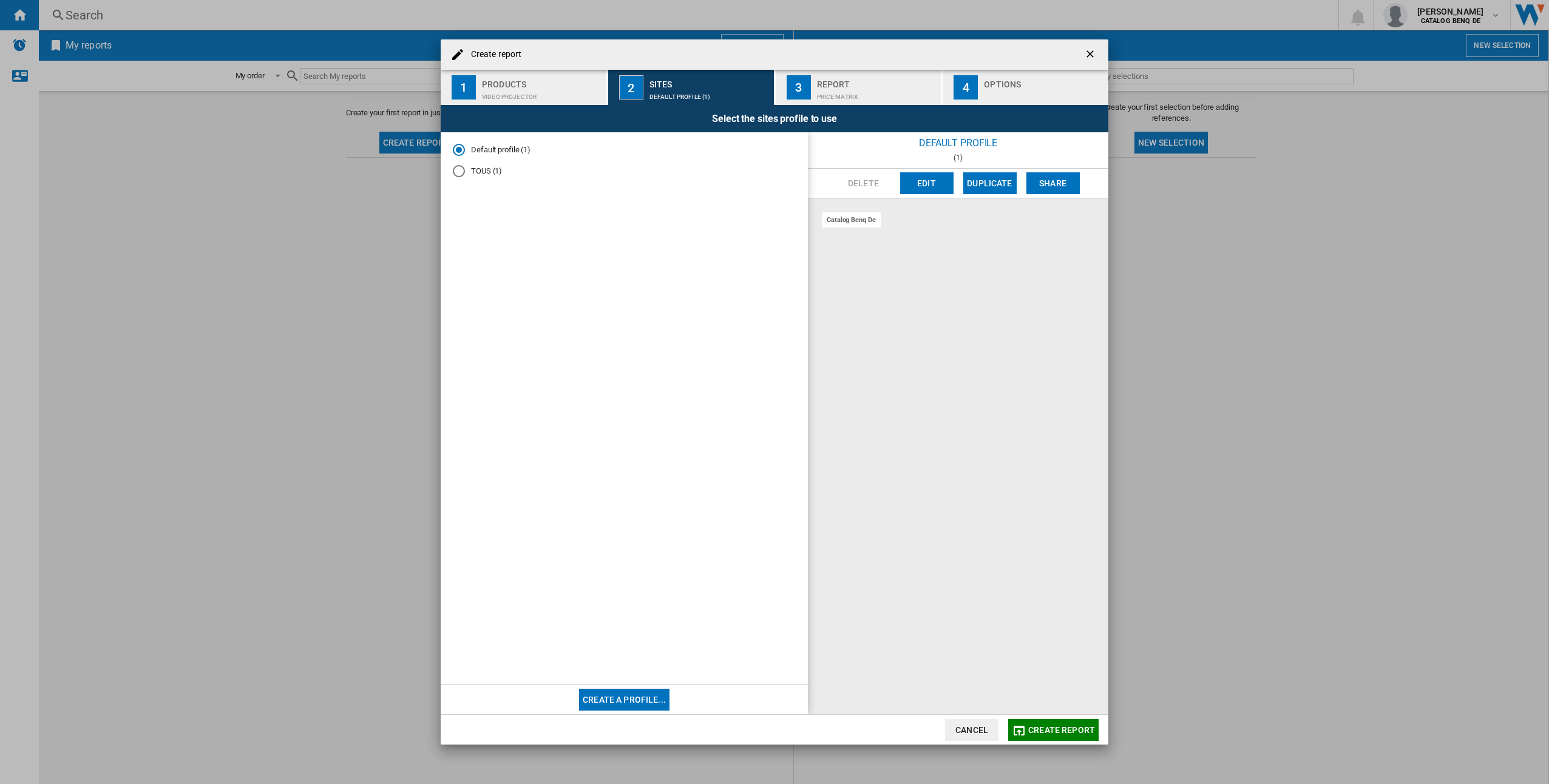
click at [856, 219] on div "catalog benq de" at bounding box center [852, 220] width 59 height 15
click at [939, 223] on div "catalog benq de" at bounding box center [958, 456] width 300 height 516
click at [483, 178] on md-radio-group "Default profile (1) TOUS (1)" at bounding box center [624, 165] width 343 height 42
click at [489, 173] on md-radio-button "TOUS (1)" at bounding box center [624, 170] width 343 height 11
click at [476, 152] on md-radio-button "Default profile (1)" at bounding box center [624, 150] width 343 height 11
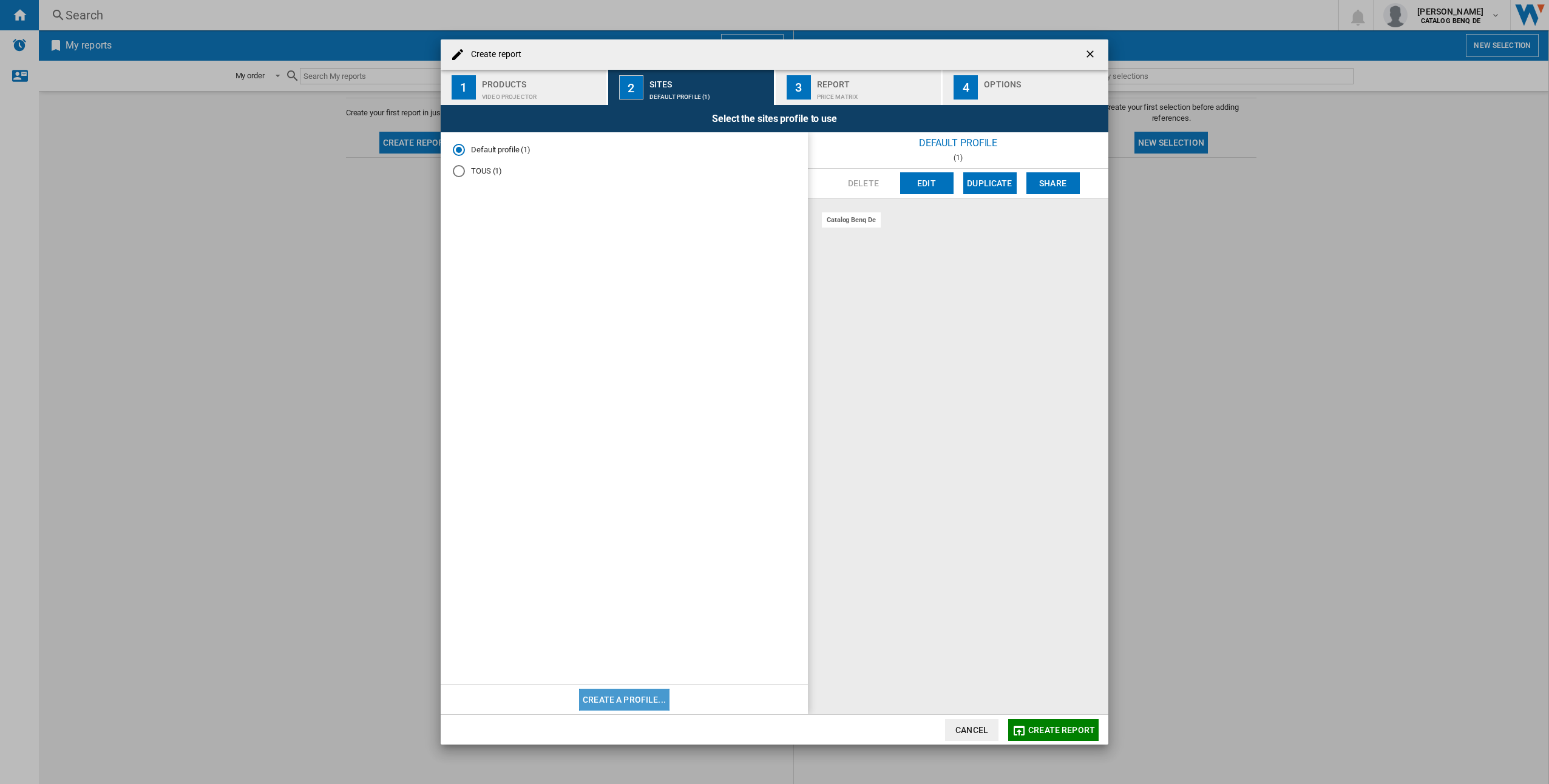
click at [635, 700] on button "Create a profile..." at bounding box center [623, 699] width 90 height 22
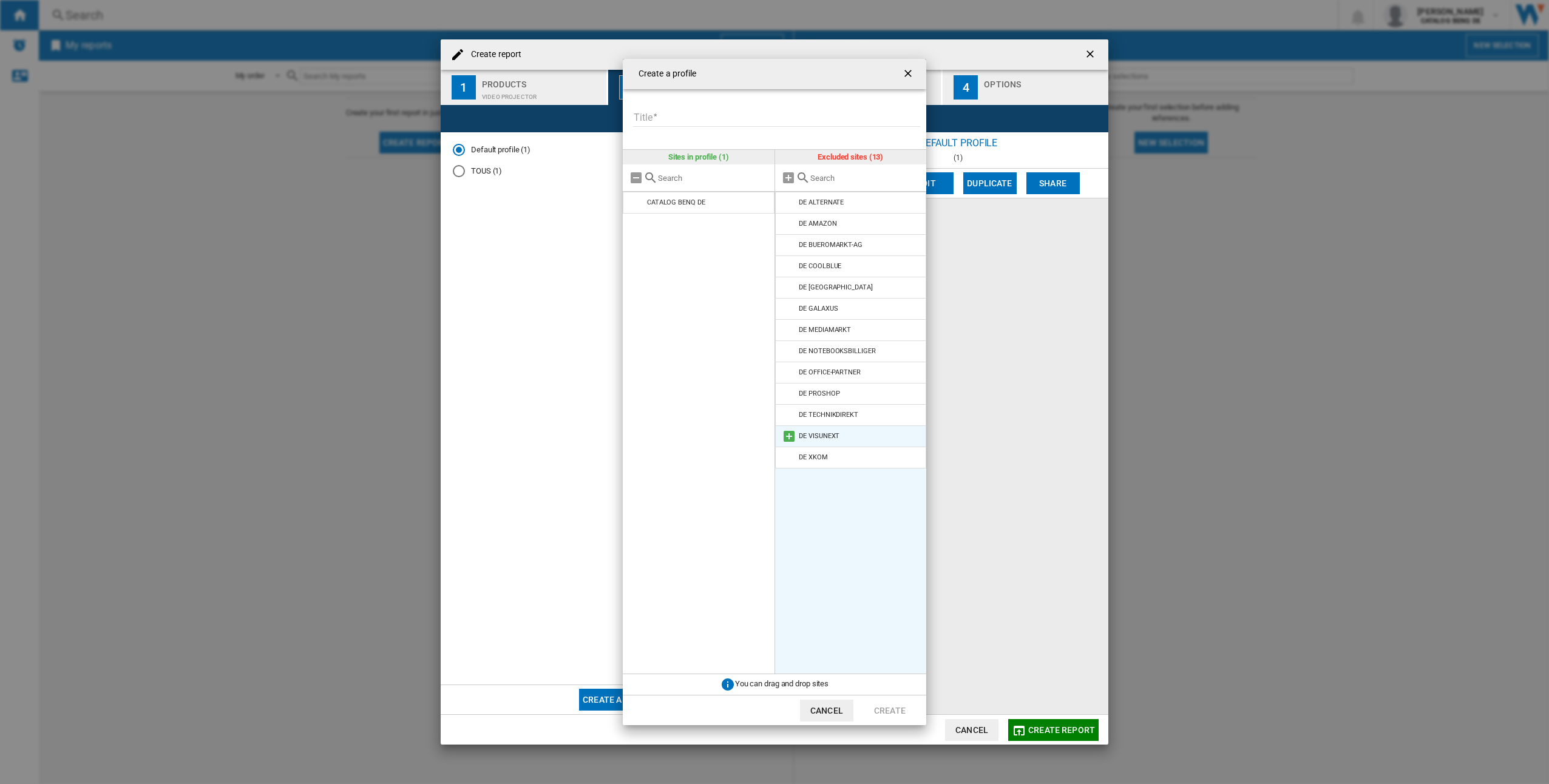
click at [851, 437] on li "DE VISUNEXT" at bounding box center [851, 436] width 152 height 22
click at [788, 379] on md-icon at bounding box center [788, 372] width 14 height 14
click at [788, 351] on md-icon at bounding box center [788, 350] width 14 height 14
click at [786, 305] on md-icon at bounding box center [788, 308] width 14 height 14
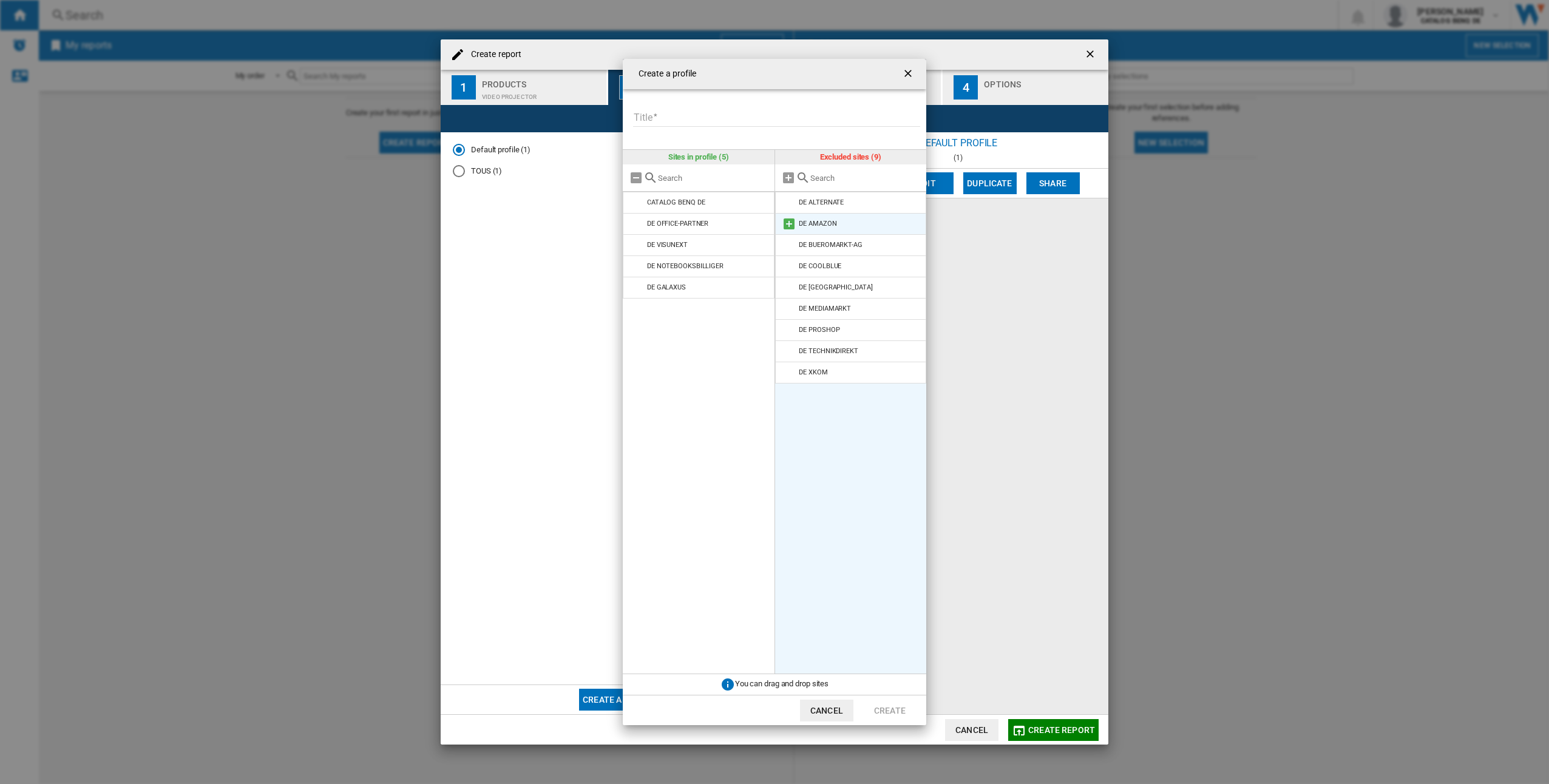
click at [866, 213] on li "DE AMAZON" at bounding box center [851, 223] width 152 height 22
click at [784, 222] on md-icon at bounding box center [788, 223] width 14 height 14
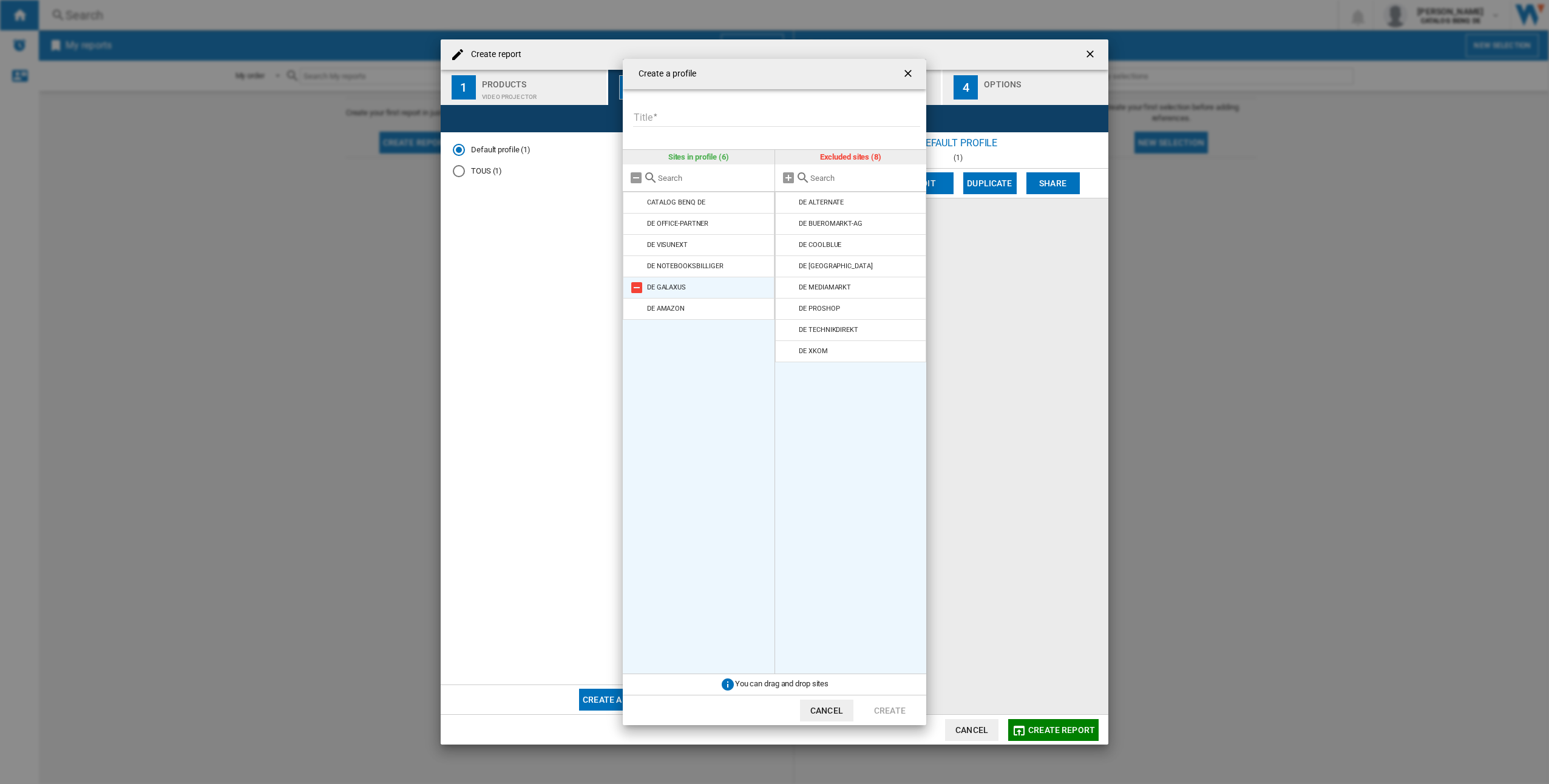
click at [631, 288] on md-icon at bounding box center [636, 287] width 14 height 14
click at [804, 688] on div "You can drag and drop sites" at bounding box center [774, 685] width 303 height 21
click at [800, 674] on ul "DE ALTERNATE DE BUEROMARKT-AG DE COOLBLUE DE [GEOGRAPHIC_DATA] DE GALAXUS DE ME…" at bounding box center [851, 432] width 152 height 482
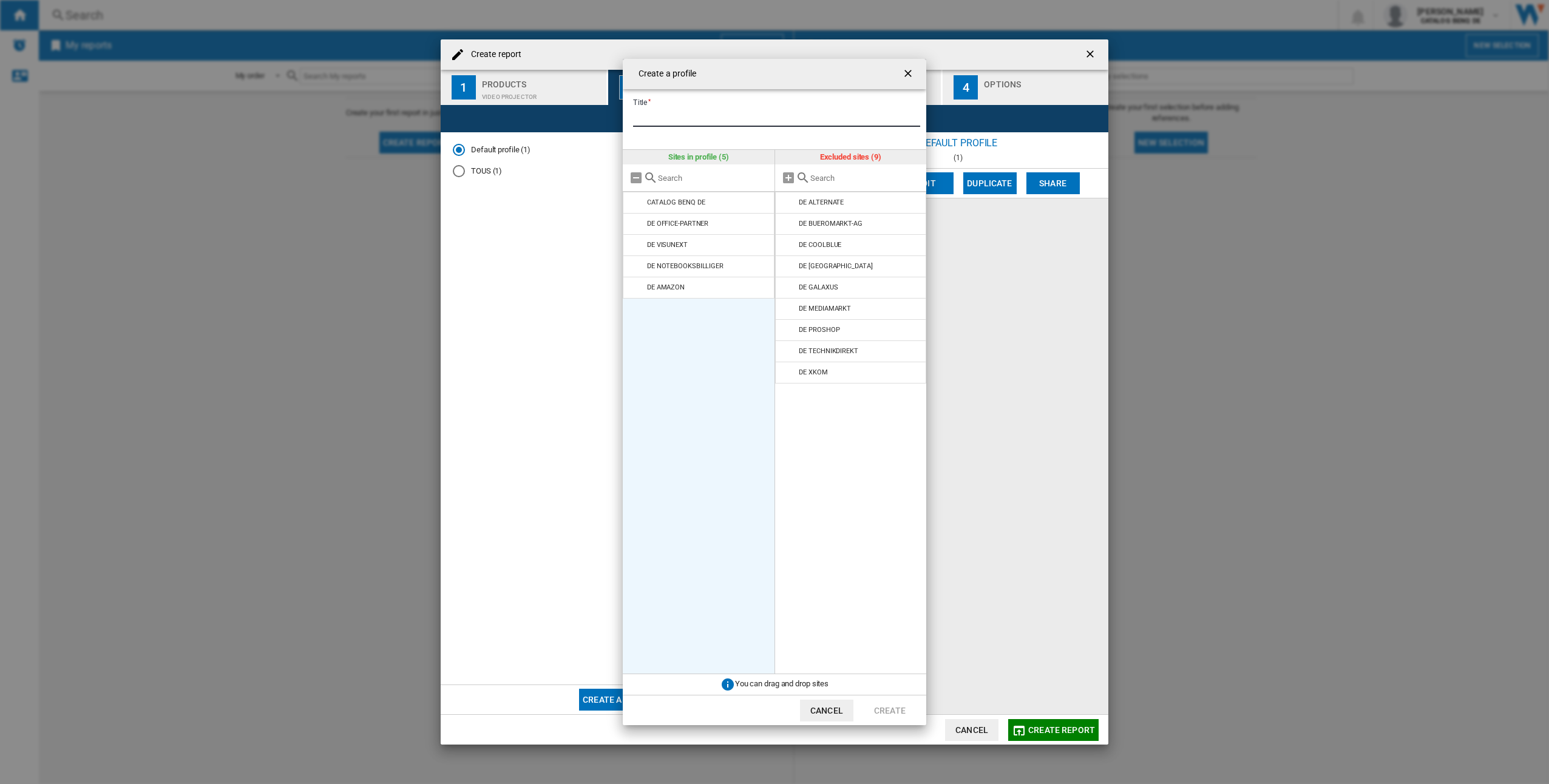
click at [743, 115] on input "Title" at bounding box center [776, 117] width 287 height 18
type input "*"
type input "****"
click at [880, 707] on button "Create" at bounding box center [890, 710] width 53 height 22
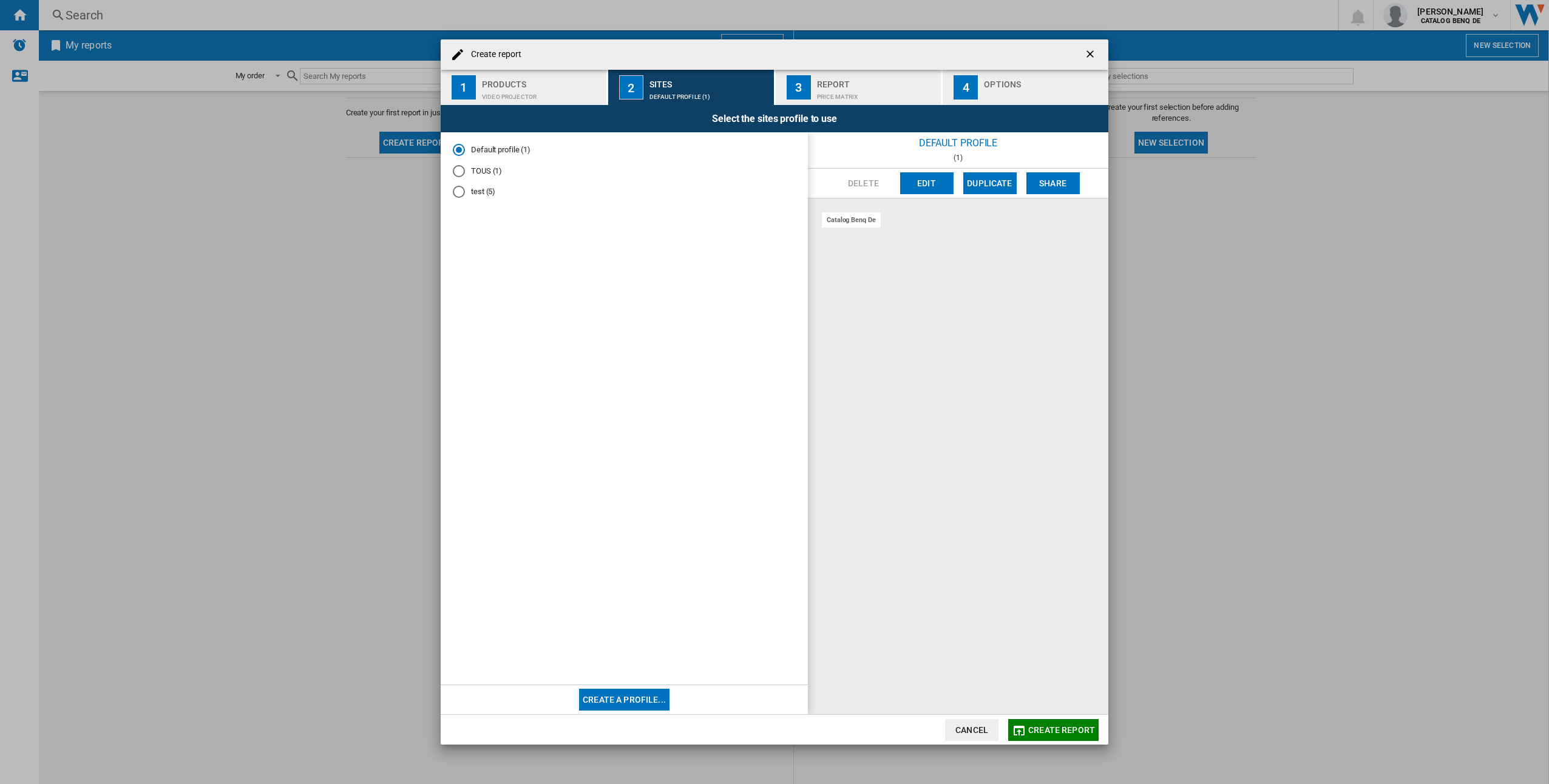
click at [469, 194] on md-radio-button "test (5)" at bounding box center [624, 192] width 343 height 11
click at [865, 87] on div "Price Matrix" at bounding box center [876, 93] width 119 height 12
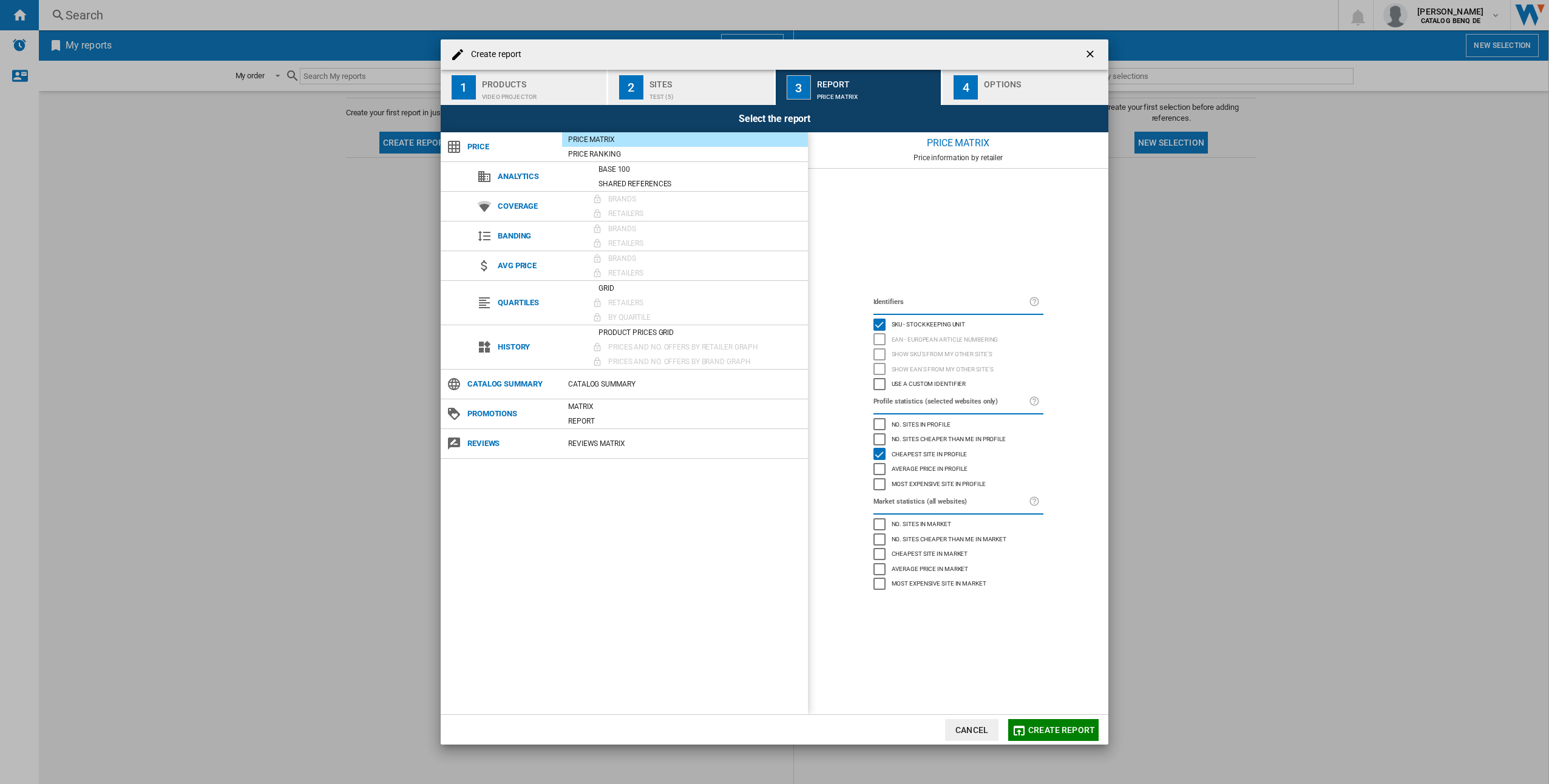
click at [883, 433] on div "No. sites cheaper than me in profile" at bounding box center [879, 438] width 12 height 12
click at [881, 438] on div "No. sites cheaper than me in profile" at bounding box center [879, 438] width 12 height 12
click at [883, 421] on div "No. sites in profile" at bounding box center [879, 423] width 12 height 12
click at [1054, 88] on div "button" at bounding box center [1044, 93] width 119 height 12
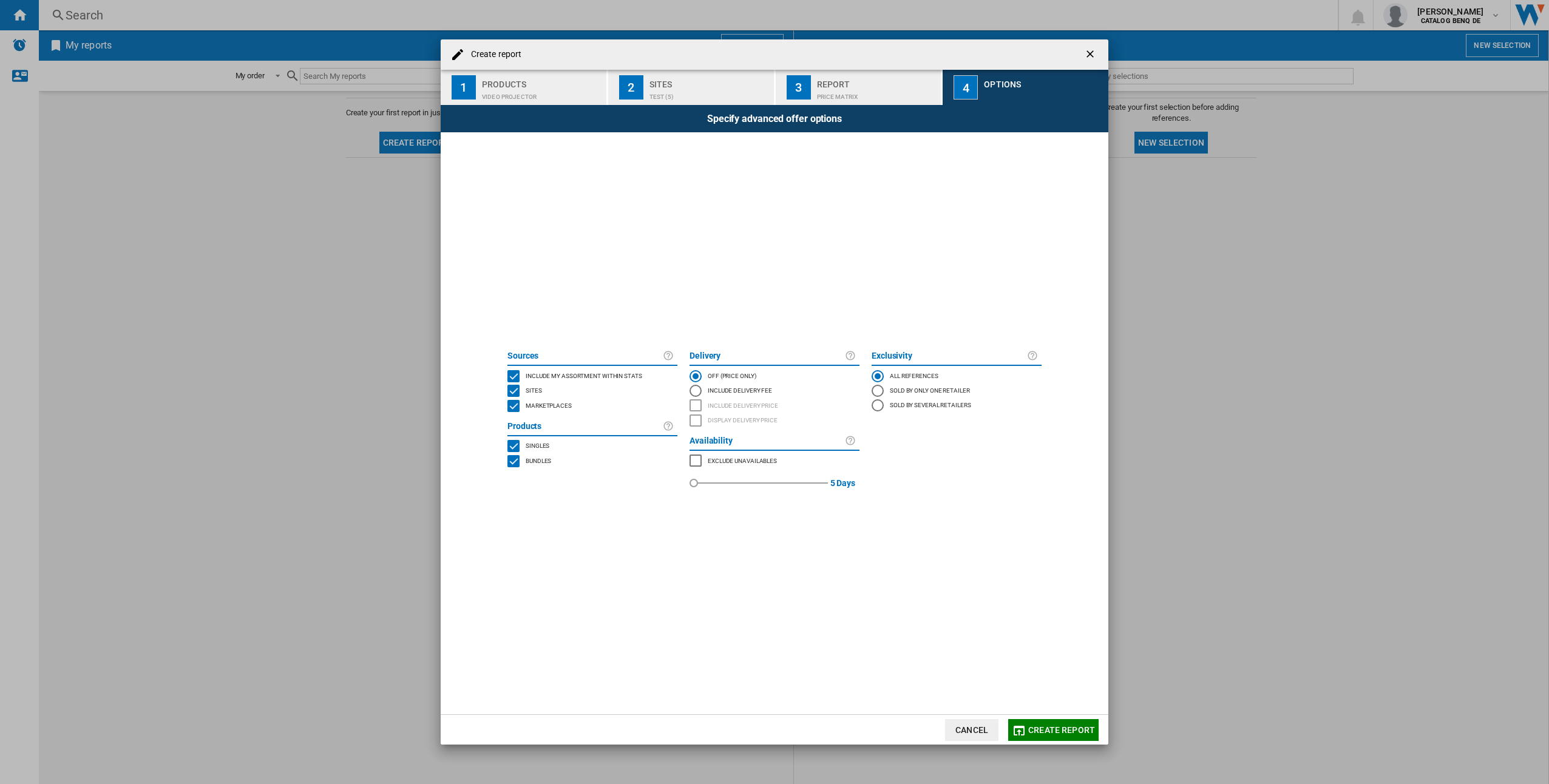
click at [1073, 737] on button "Create report" at bounding box center [1053, 729] width 90 height 22
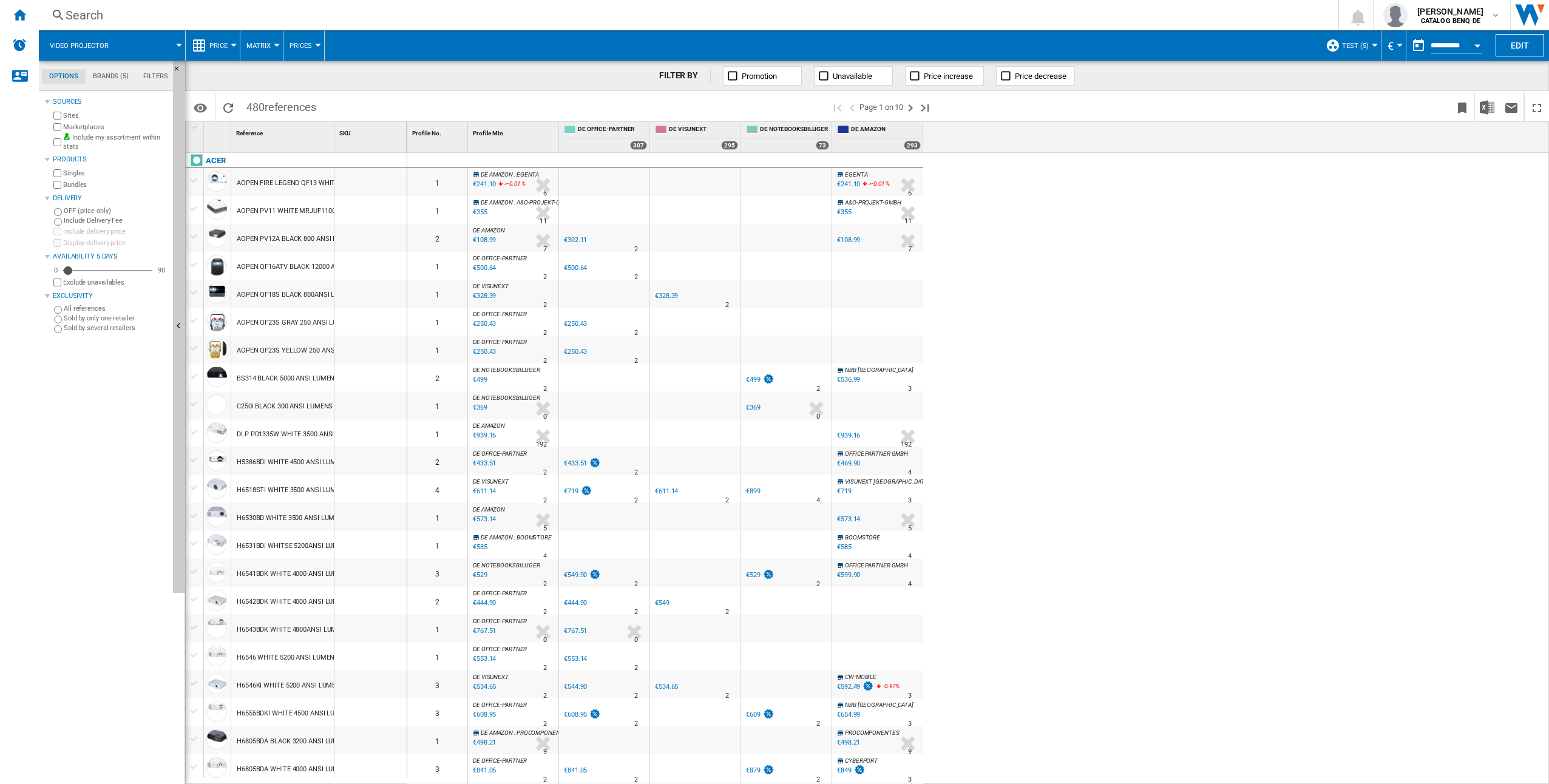
click at [160, 52] on span at bounding box center [153, 45] width 53 height 30
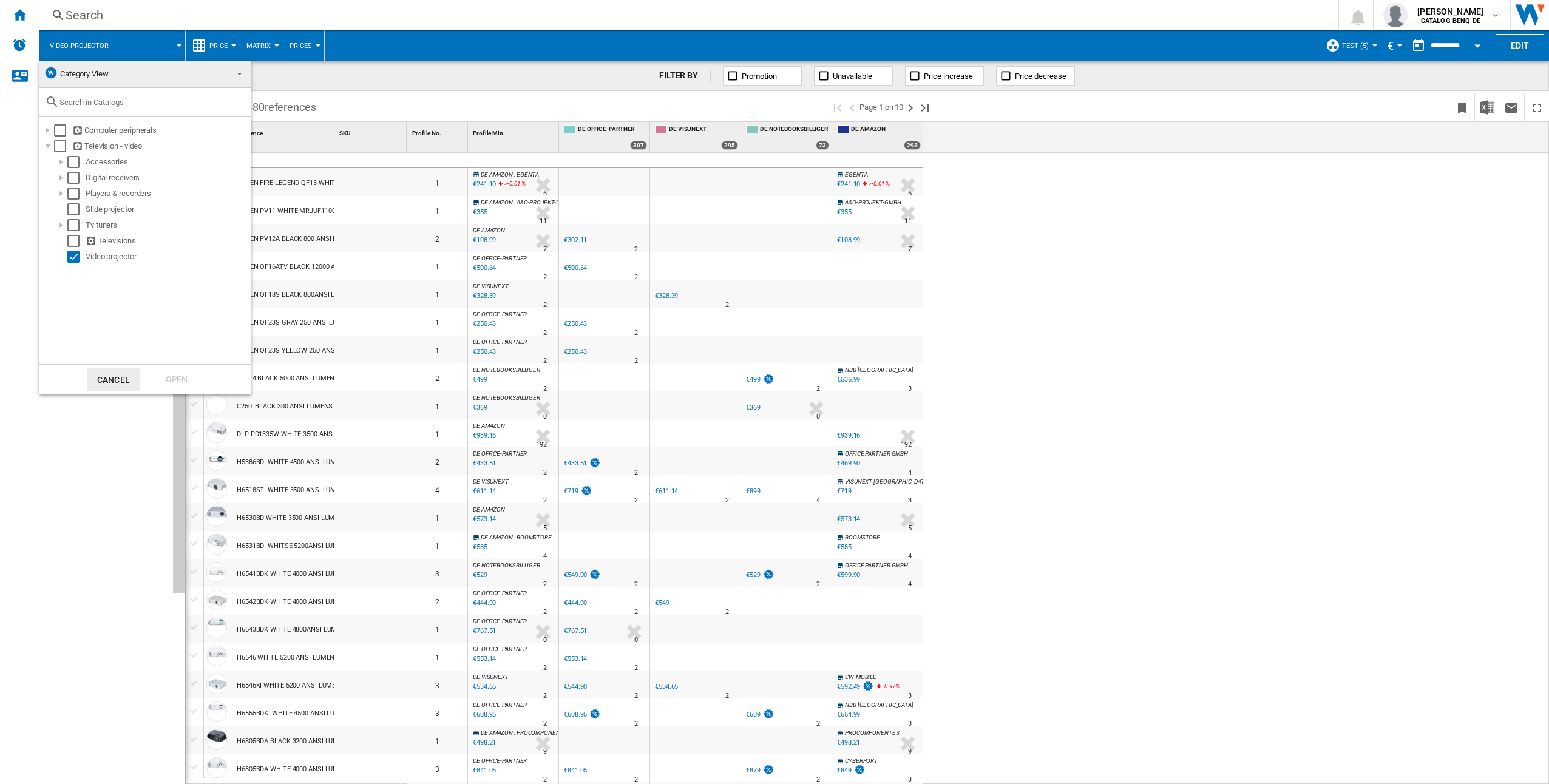
click at [166, 77] on span "Category View" at bounding box center [135, 74] width 183 height 17
click at [340, 75] on md-backdrop at bounding box center [774, 392] width 1549 height 784
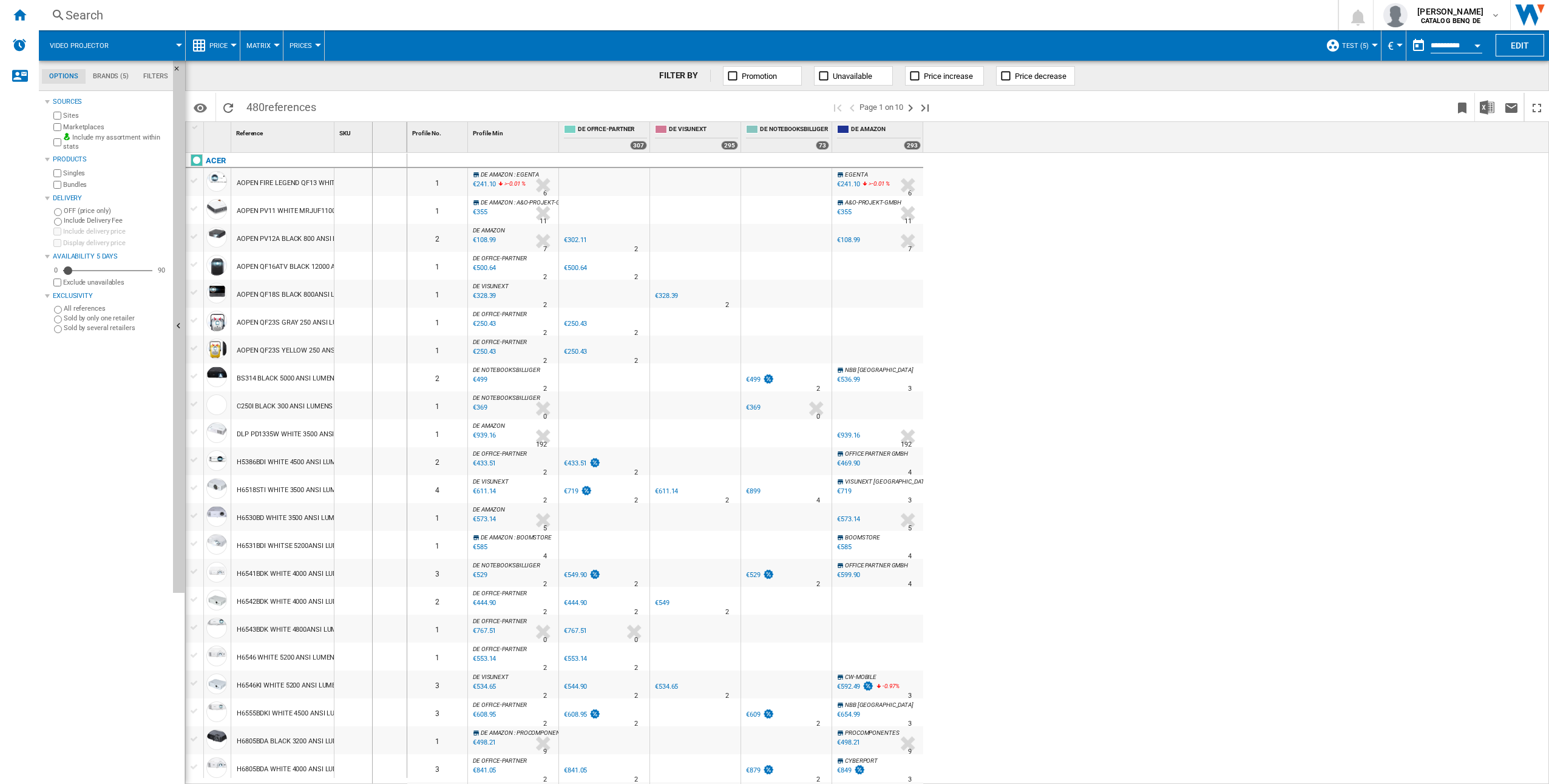
drag, startPoint x: 333, startPoint y: 148, endPoint x: 371, endPoint y: 144, distance: 38.2
click at [371, 144] on div "1 Reference 1 SKU 1" at bounding box center [297, 137] width 222 height 30
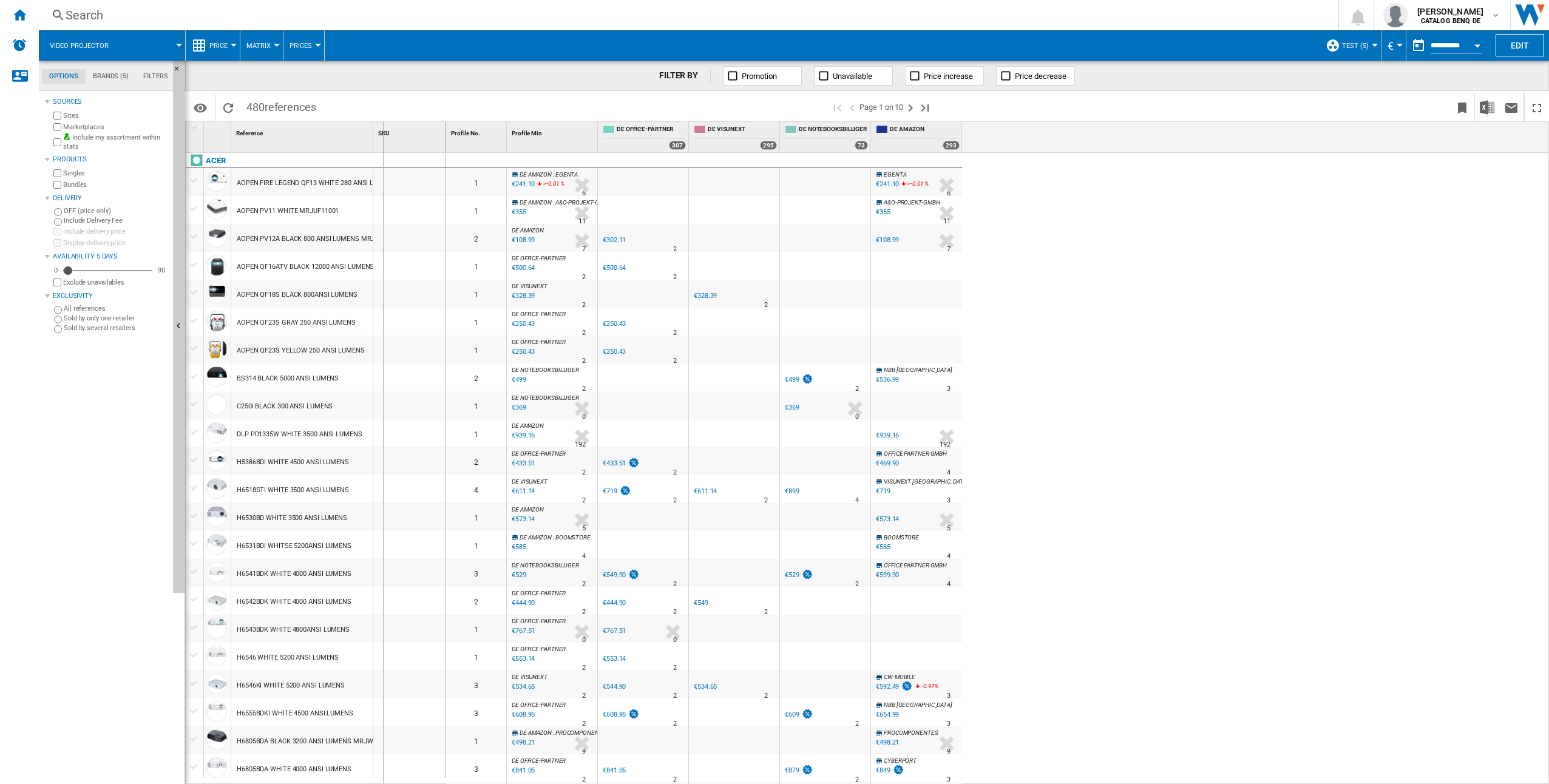
drag, startPoint x: 371, startPoint y: 144, endPoint x: 384, endPoint y: 144, distance: 13.0
click at [384, 144] on div "1 Reference 1 SKU 1" at bounding box center [315, 137] width 261 height 30
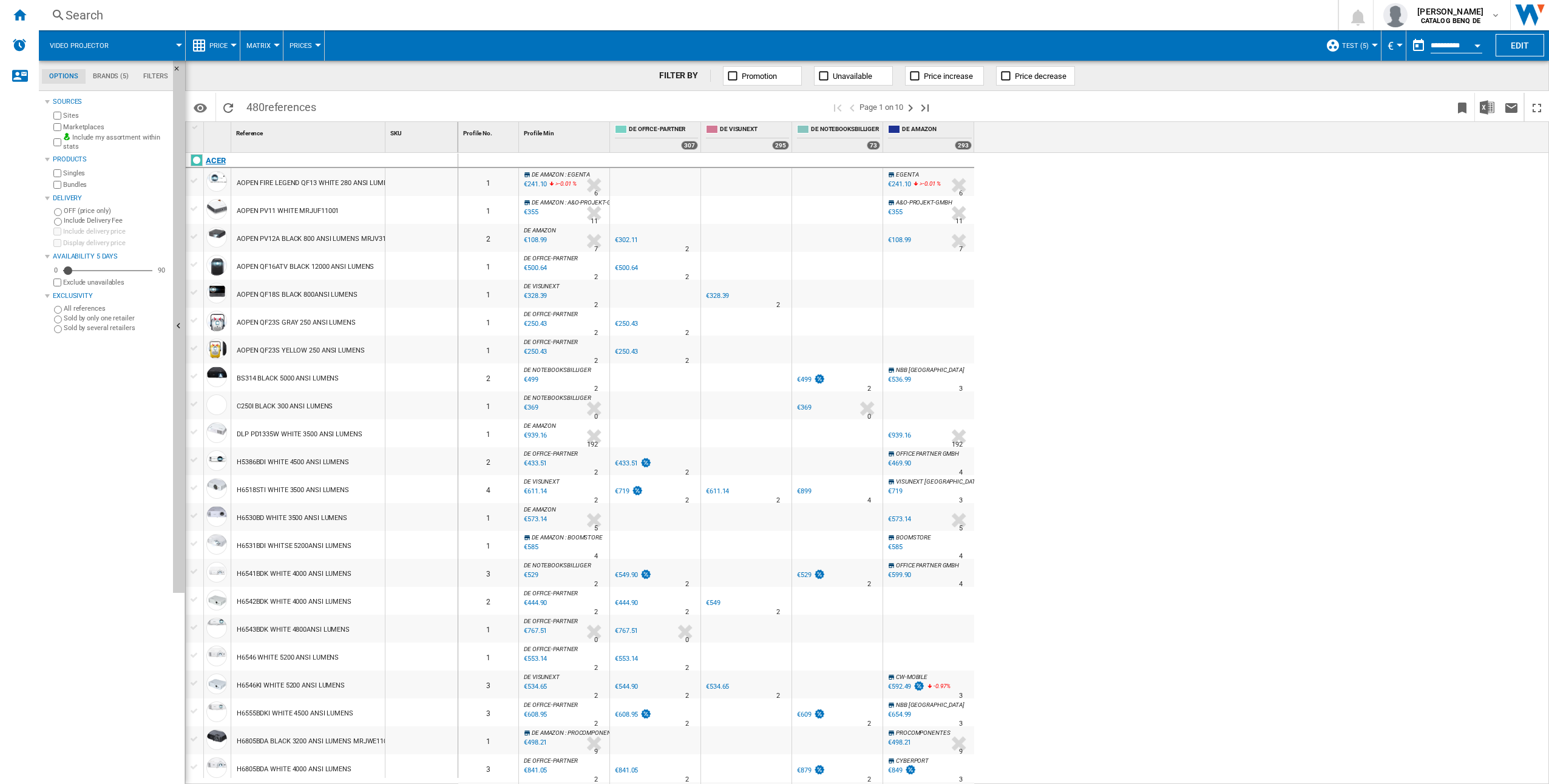
click at [214, 161] on div "ACER" at bounding box center [215, 160] width 20 height 14
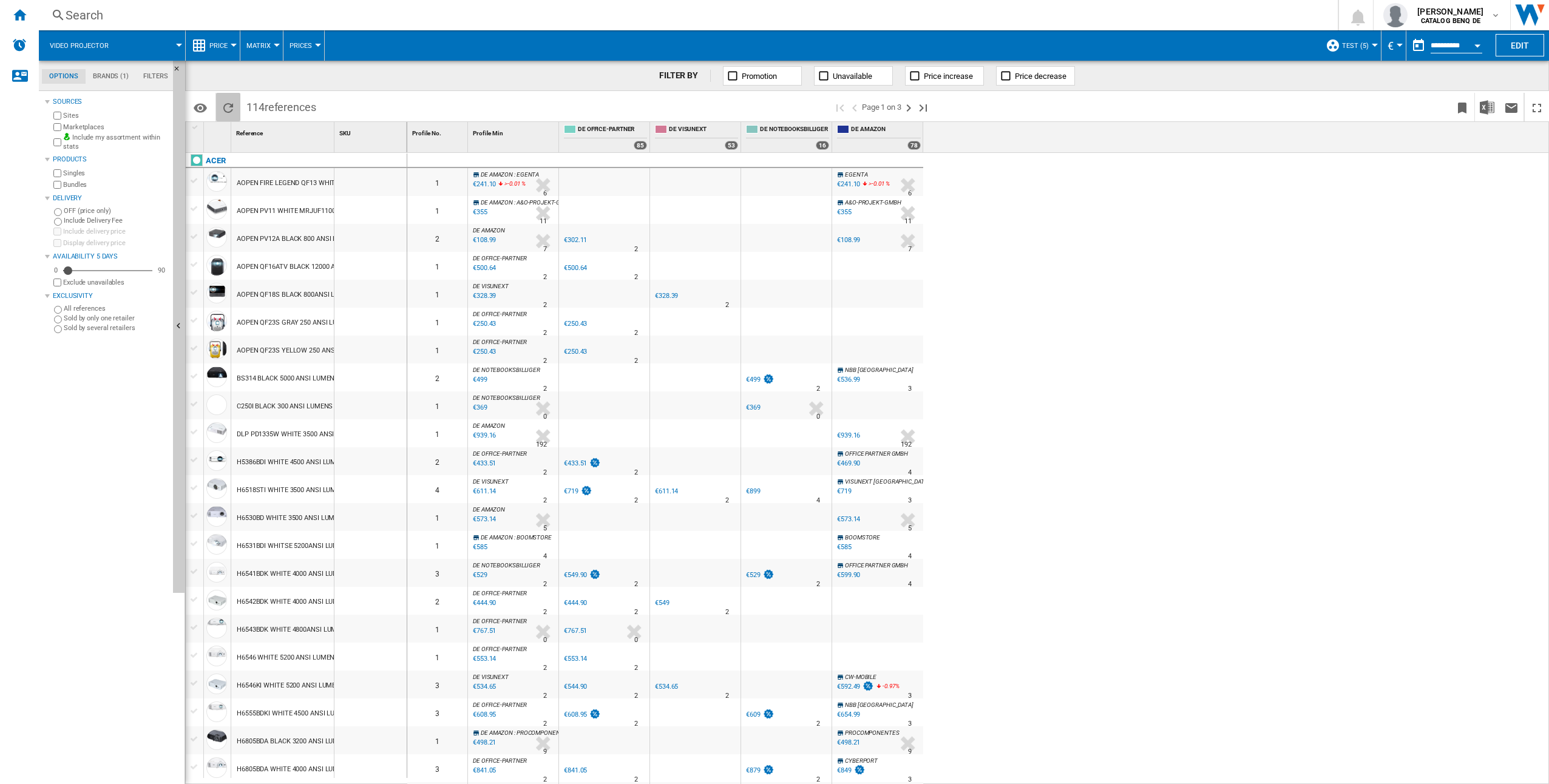
click at [229, 100] on ng-md-icon "Reload" at bounding box center [227, 107] width 14 height 14
click at [202, 110] on md-icon "Options" at bounding box center [200, 107] width 14 height 14
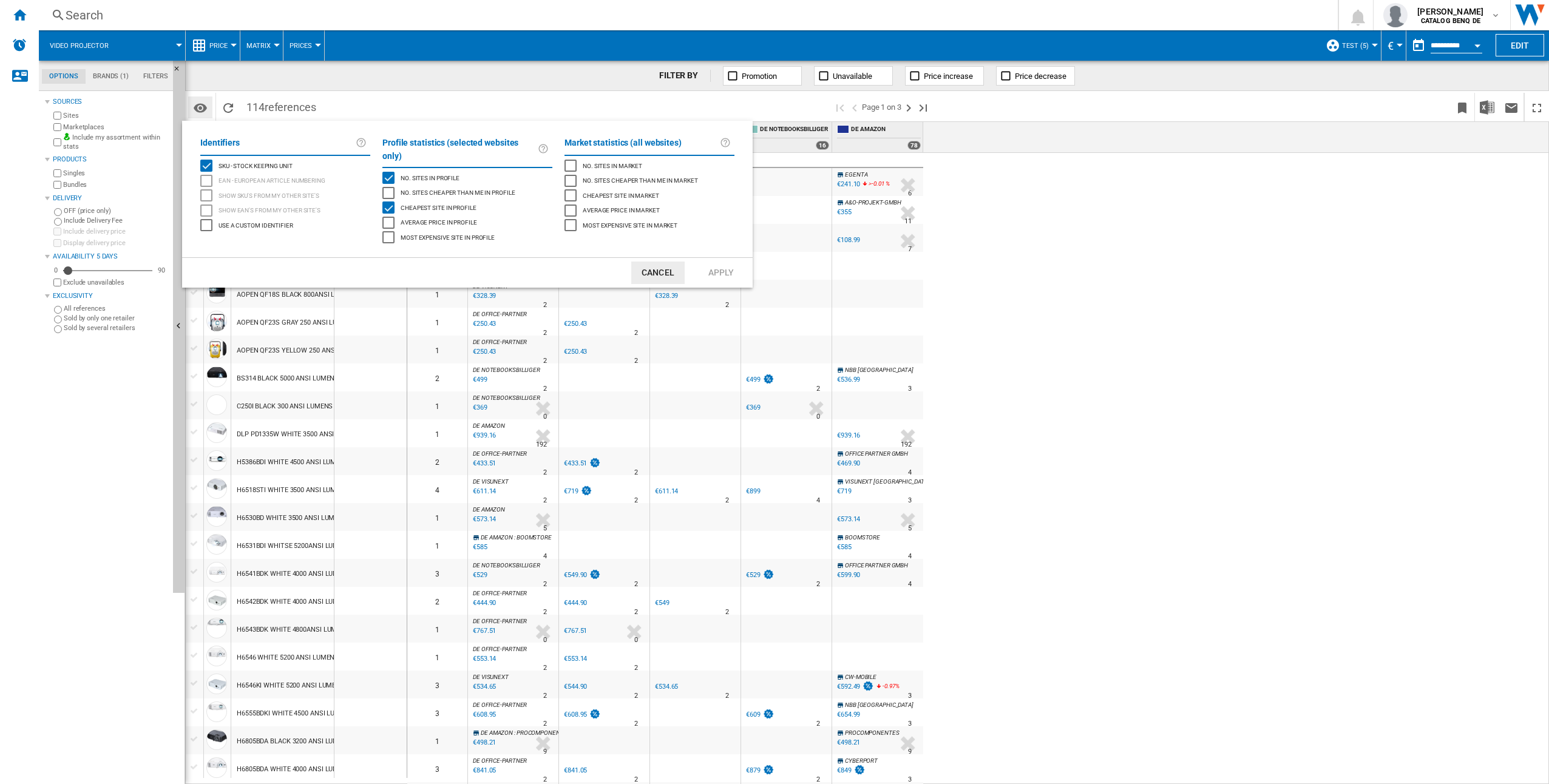
click at [202, 110] on md-backdrop at bounding box center [774, 392] width 1549 height 784
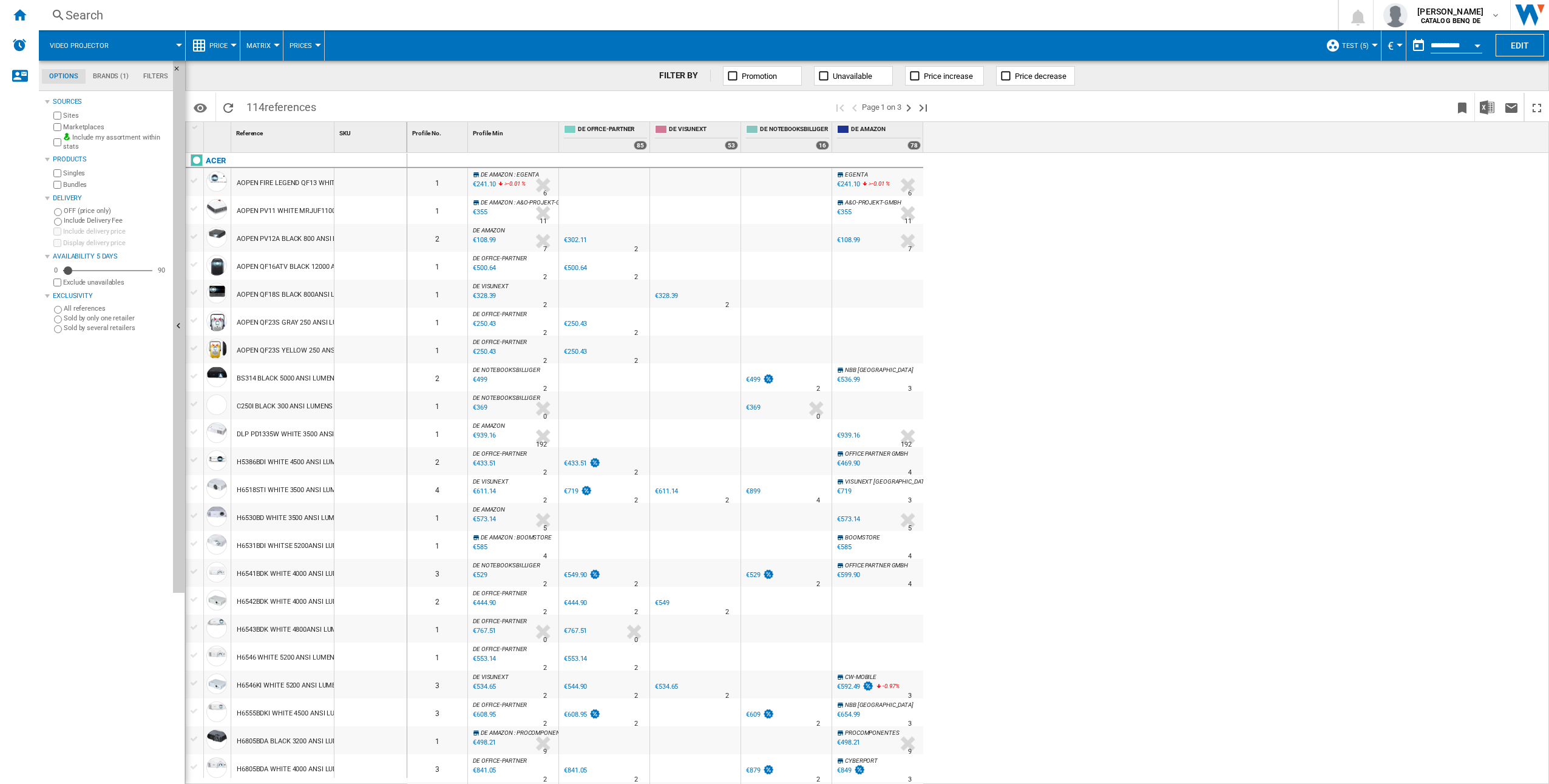
click at [1420, 184] on div "0 1 DE AMAZON : EGENTA -1.0 % €241.10 >-0.01 % N/A 6 DE AMAZON : EGENTA EGENTA …" at bounding box center [979, 468] width 1143 height 632
click at [99, 83] on md-tabs-canvas "Options Brands (1) Filters Options Brands (1) Filters" at bounding box center [112, 76] width 146 height 30
click at [111, 79] on md-tab-item "Brands (1)" at bounding box center [110, 76] width 50 height 14
click at [146, 43] on span at bounding box center [153, 45] width 53 height 30
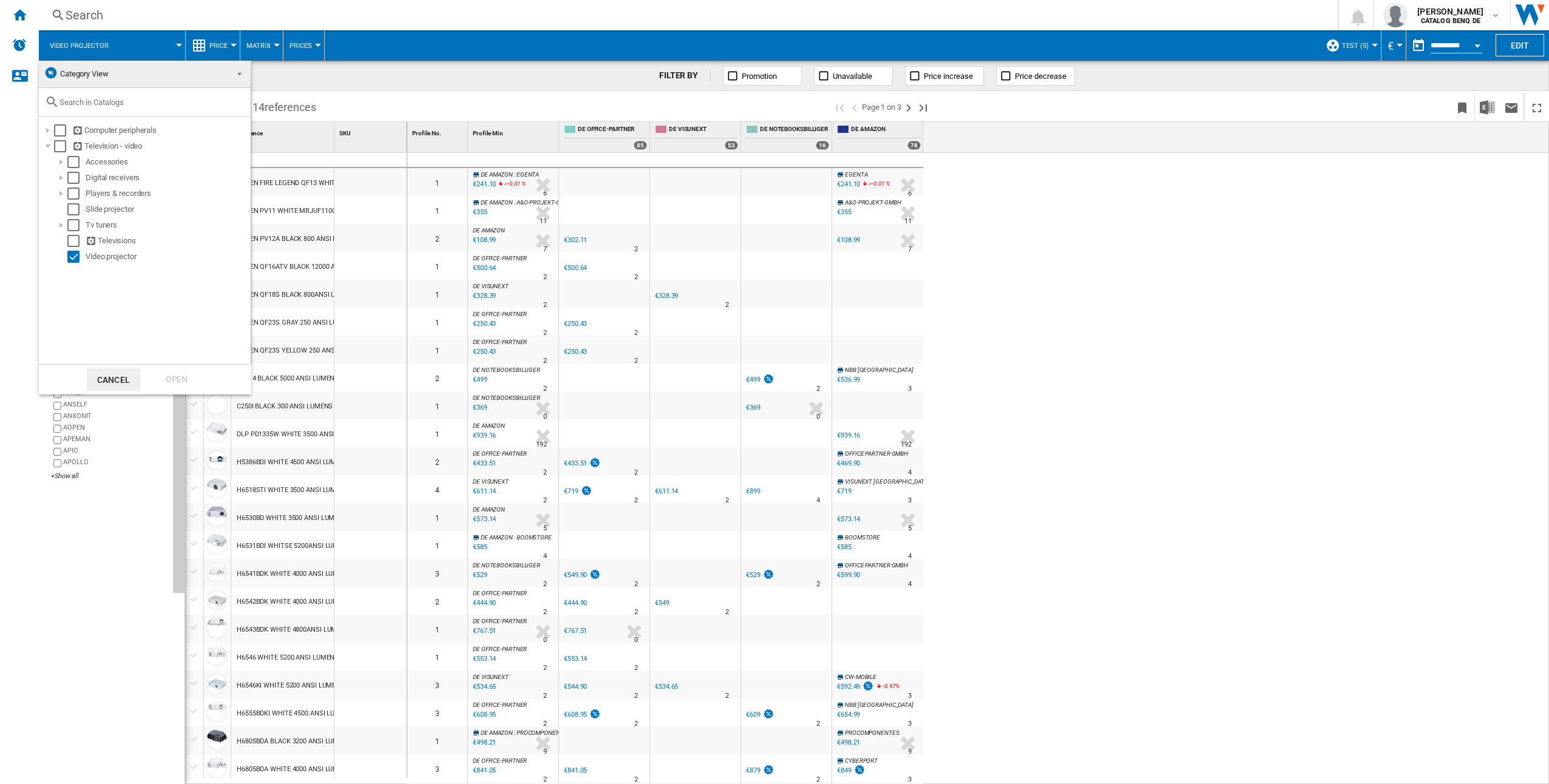
click at [180, 53] on md-backdrop at bounding box center [774, 392] width 1549 height 784
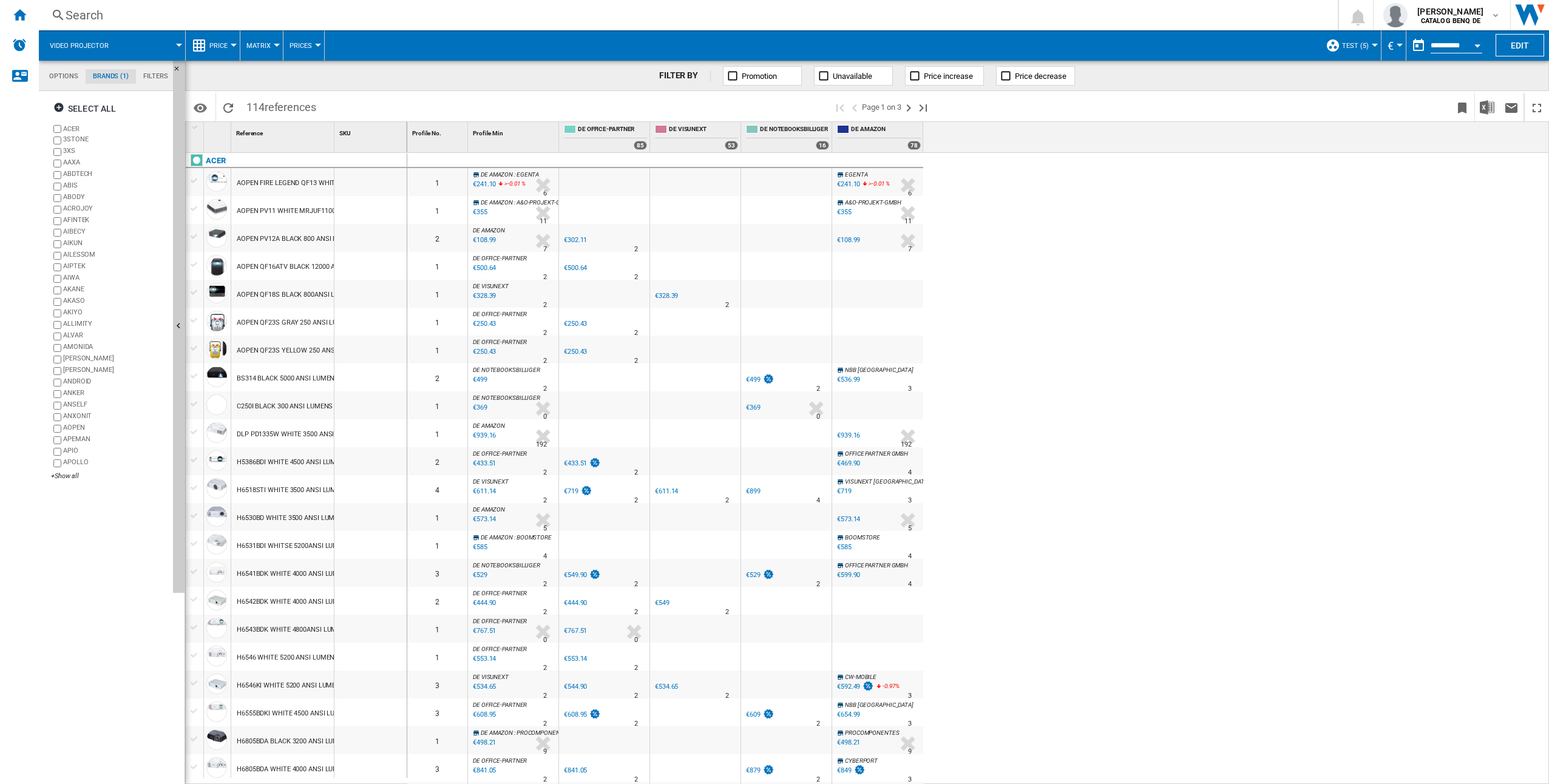
click at [155, 79] on md-tab-item "Filters" at bounding box center [156, 76] width 40 height 14
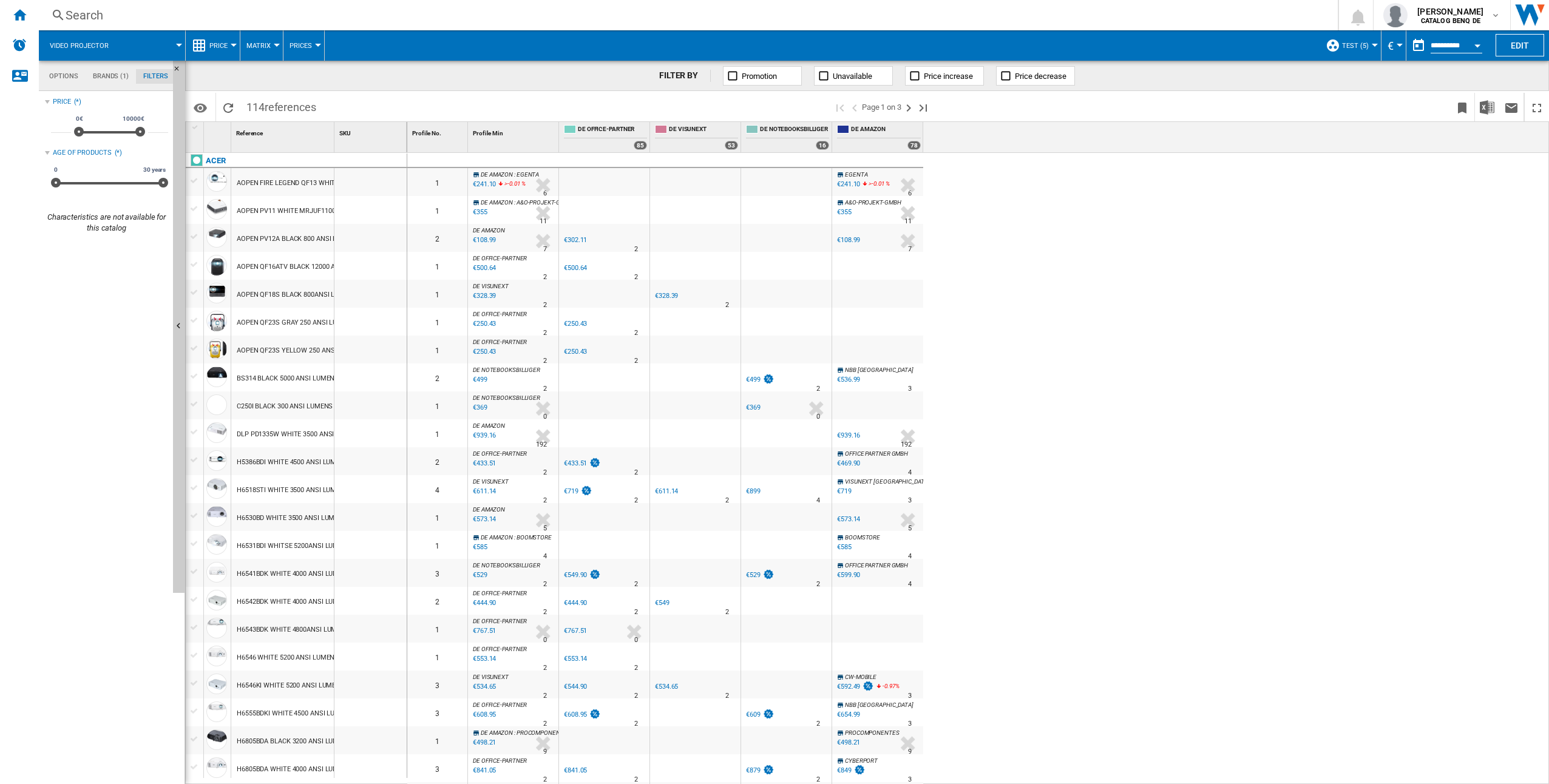
click at [122, 78] on md-tab-item "Brands (1)" at bounding box center [110, 76] width 50 height 14
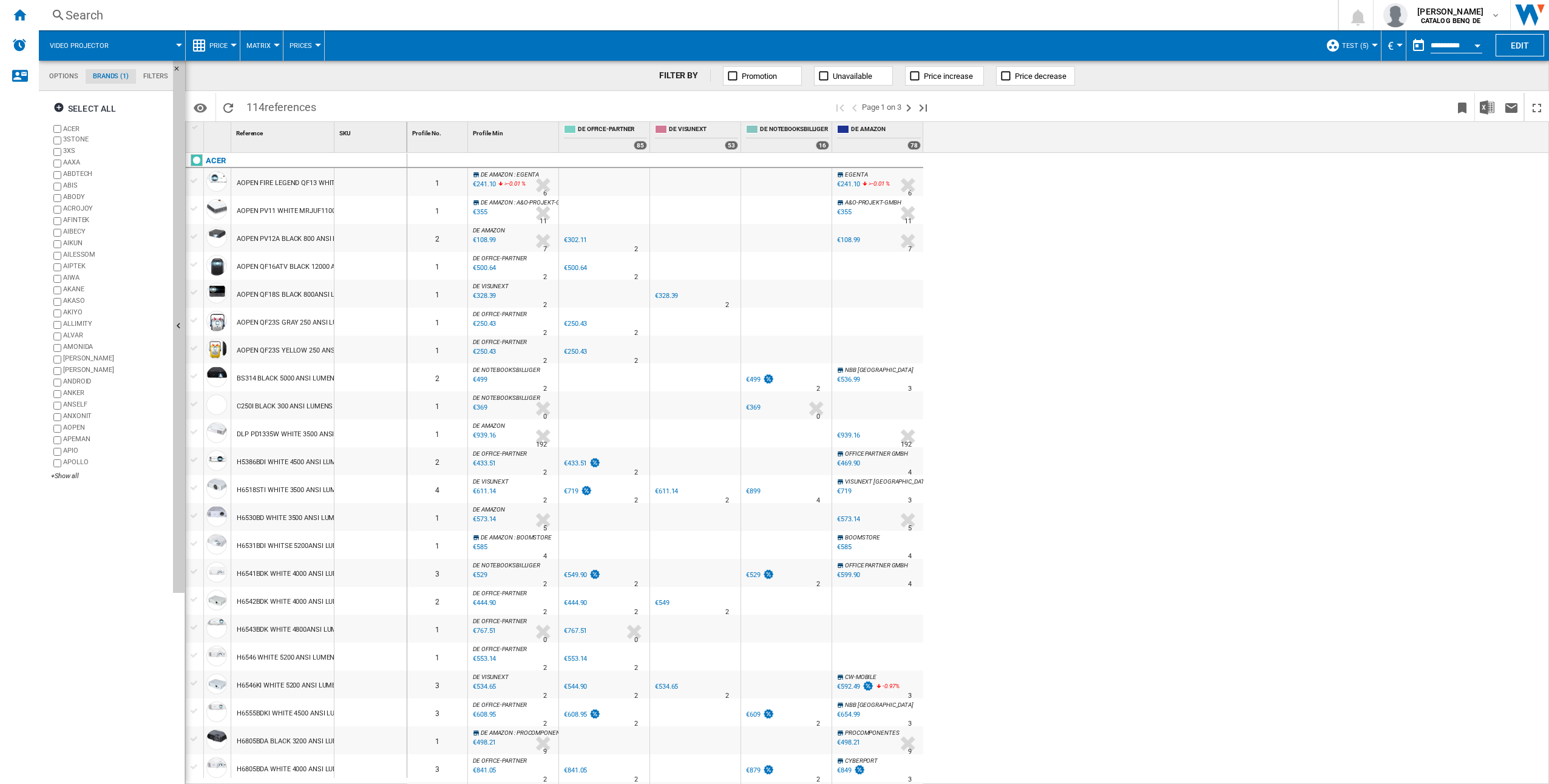
click at [66, 75] on md-tab-item "Options" at bounding box center [63, 76] width 44 height 14
click at [109, 70] on md-tab-item "Brands (1)" at bounding box center [110, 76] width 50 height 14
click at [168, 79] on md-tab-item "Filters" at bounding box center [156, 76] width 40 height 14
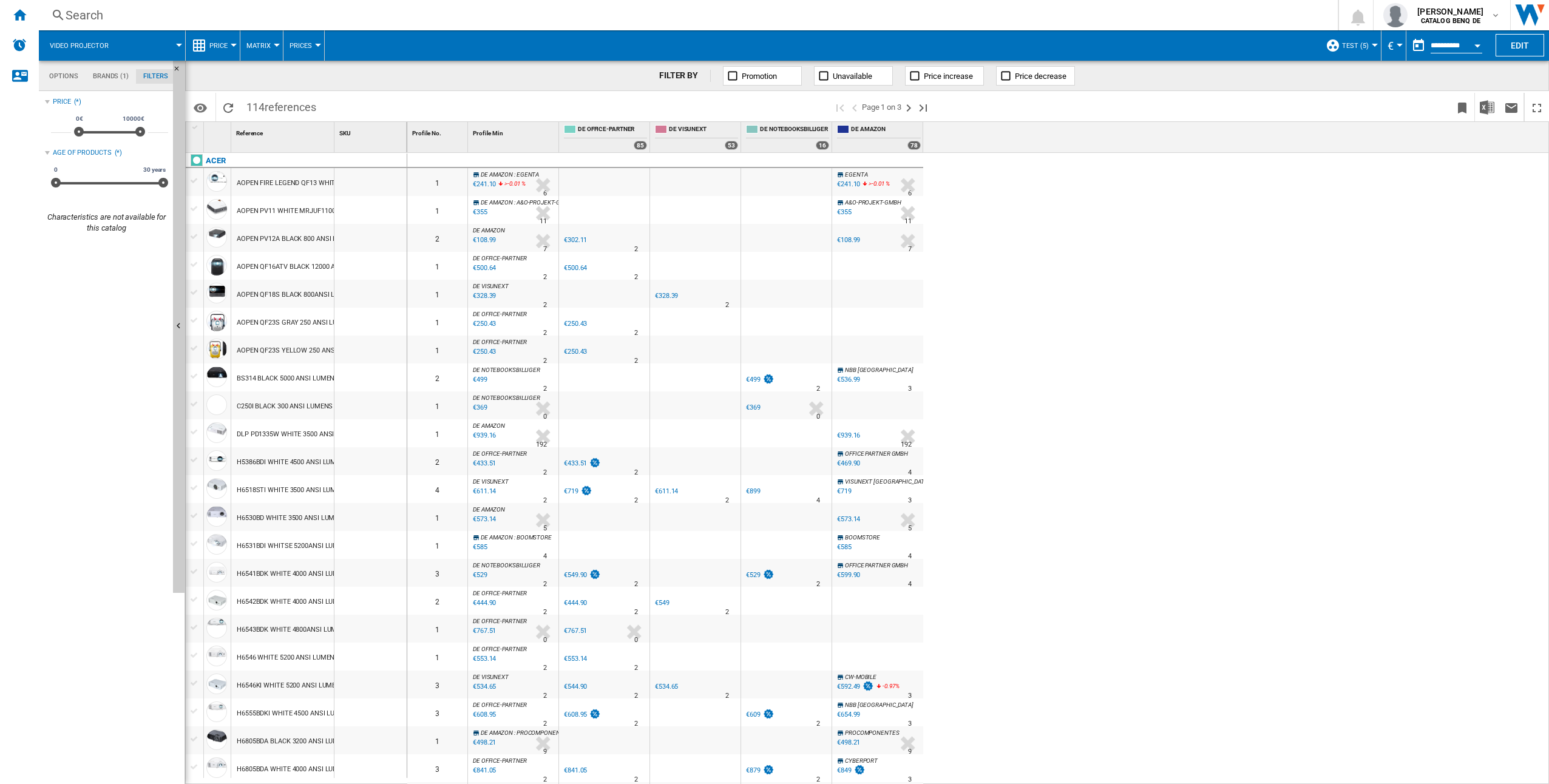
scroll to position [79, 0]
click at [111, 75] on md-tab-item "Brands (1)" at bounding box center [110, 76] width 50 height 14
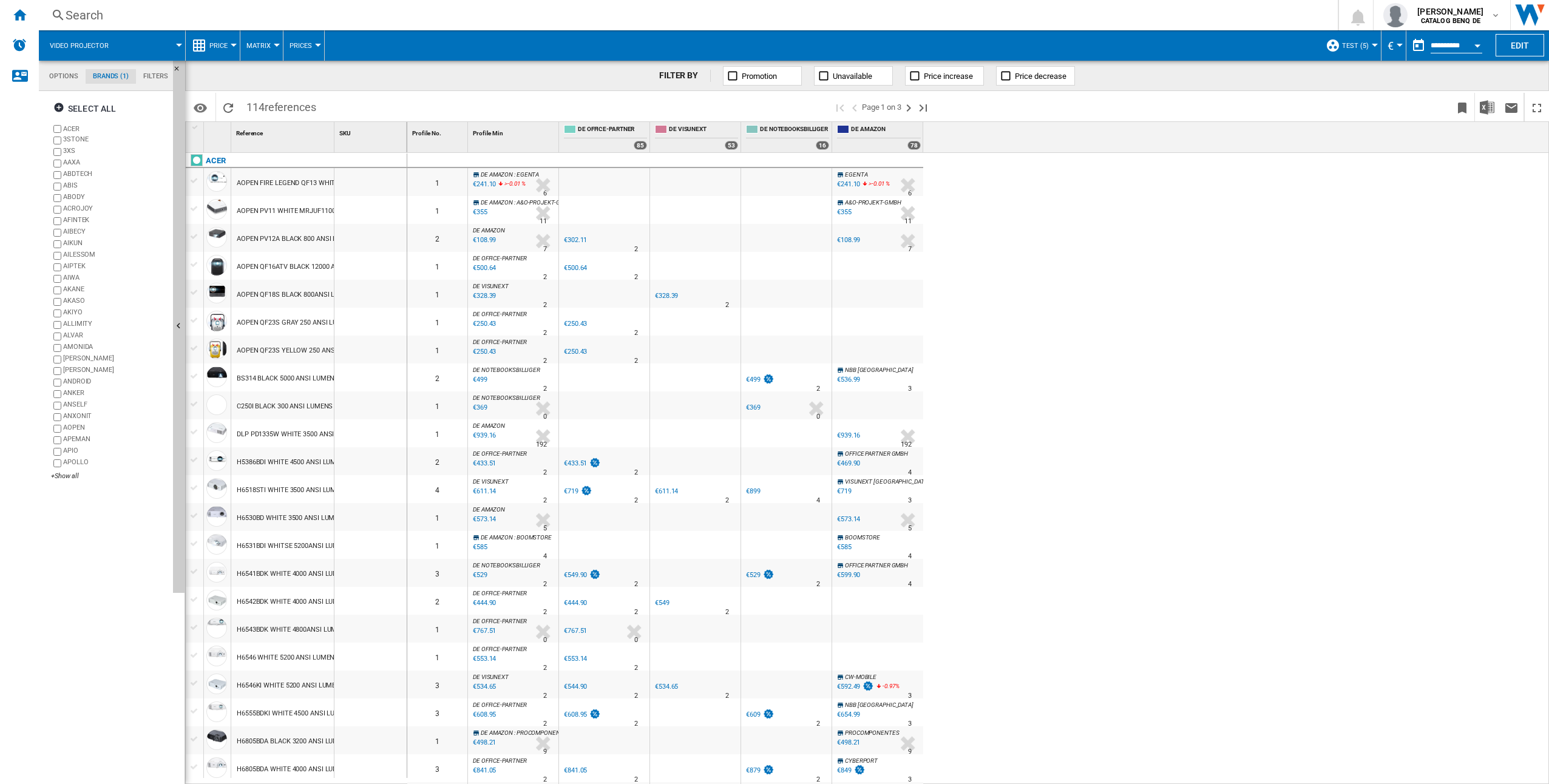
click at [1359, 48] on span "test (5)" at bounding box center [1356, 45] width 27 height 8
click at [65, 477] on md-backdrop at bounding box center [774, 392] width 1549 height 784
click at [65, 477] on div "+Show all" at bounding box center [110, 476] width 117 height 9
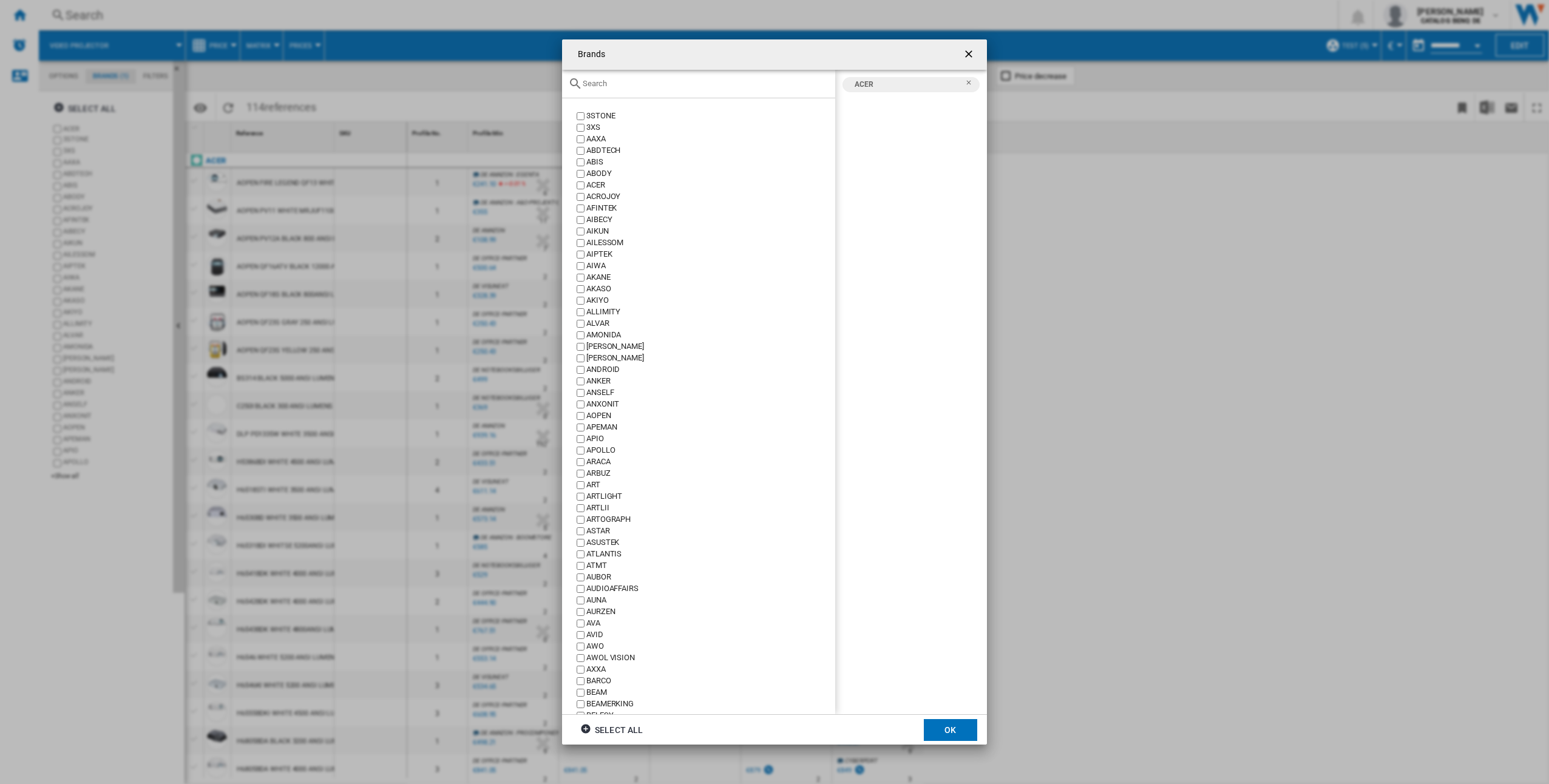
click at [709, 83] on input "Brands 3STONE ..." at bounding box center [706, 83] width 246 height 9
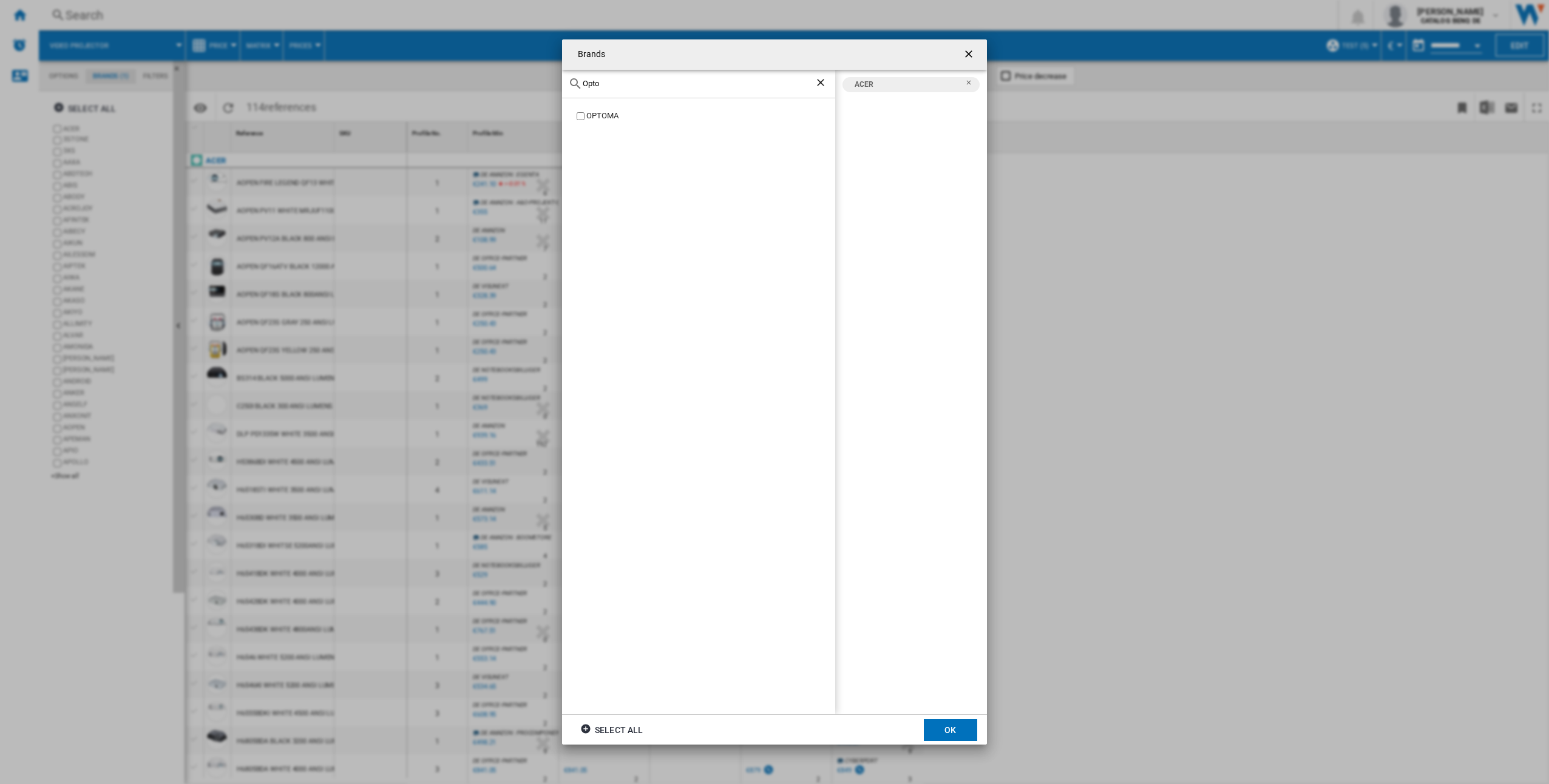
click at [602, 116] on div "OPTOMA" at bounding box center [711, 116] width 249 height 11
drag, startPoint x: 696, startPoint y: 83, endPoint x: 534, endPoint y: 80, distance: 162.0
click at [534, 80] on div "Brands Opto OPTOMA ACER OPTOMA Select all OK" at bounding box center [774, 392] width 1549 height 784
drag, startPoint x: 651, startPoint y: 80, endPoint x: 420, endPoint y: 66, distance: 231.4
click at [420, 66] on div "Brands BenQ BENQ ACER BENQ OPTOMA Select all OK" at bounding box center [774, 392] width 1549 height 784
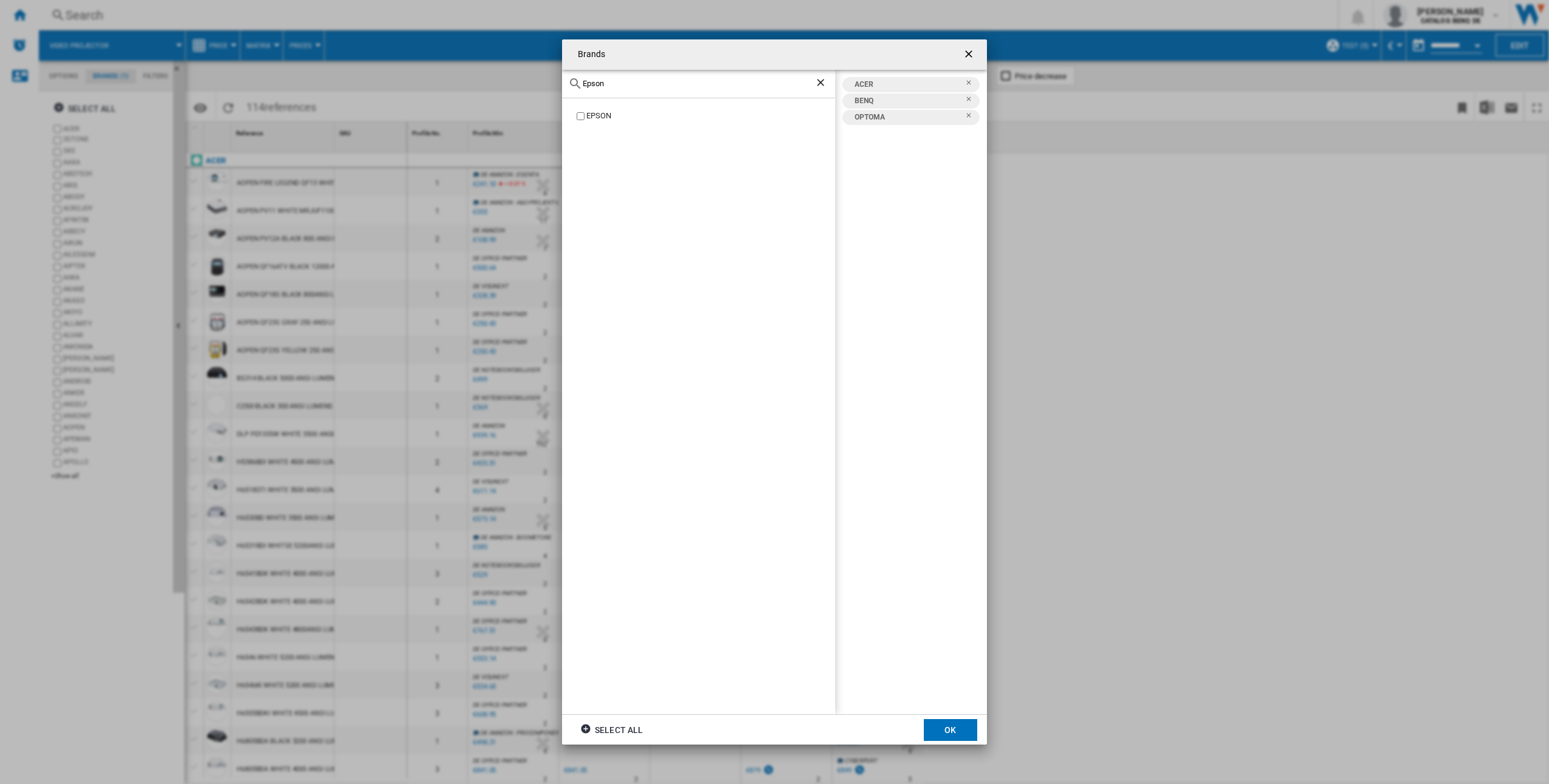
type input "Epson"
click at [599, 117] on div "EPSON" at bounding box center [711, 116] width 249 height 11
click at [956, 723] on button "OK" at bounding box center [950, 729] width 53 height 22
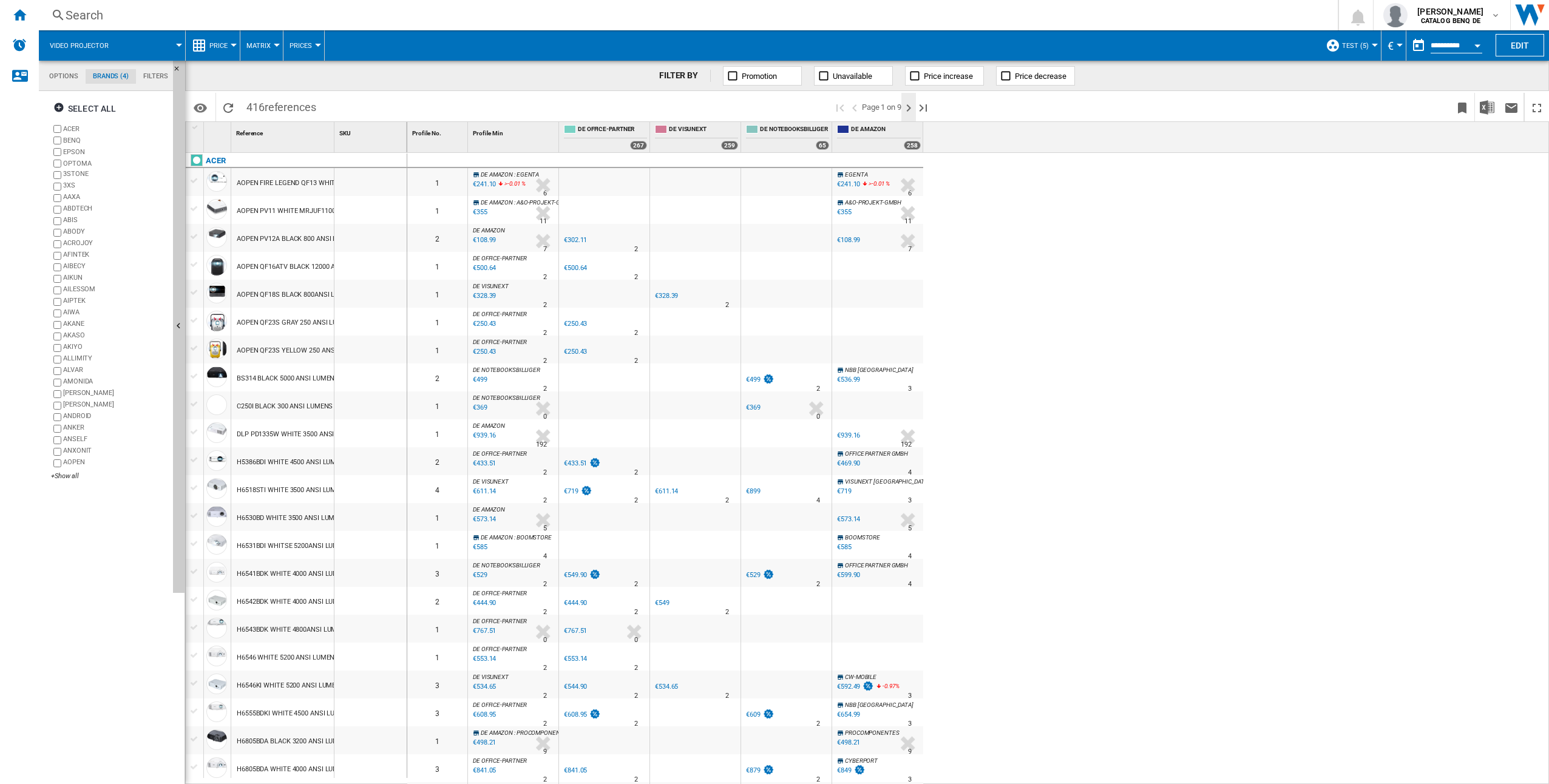
click at [907, 109] on ng-md-icon "Next page" at bounding box center [908, 107] width 14 height 14
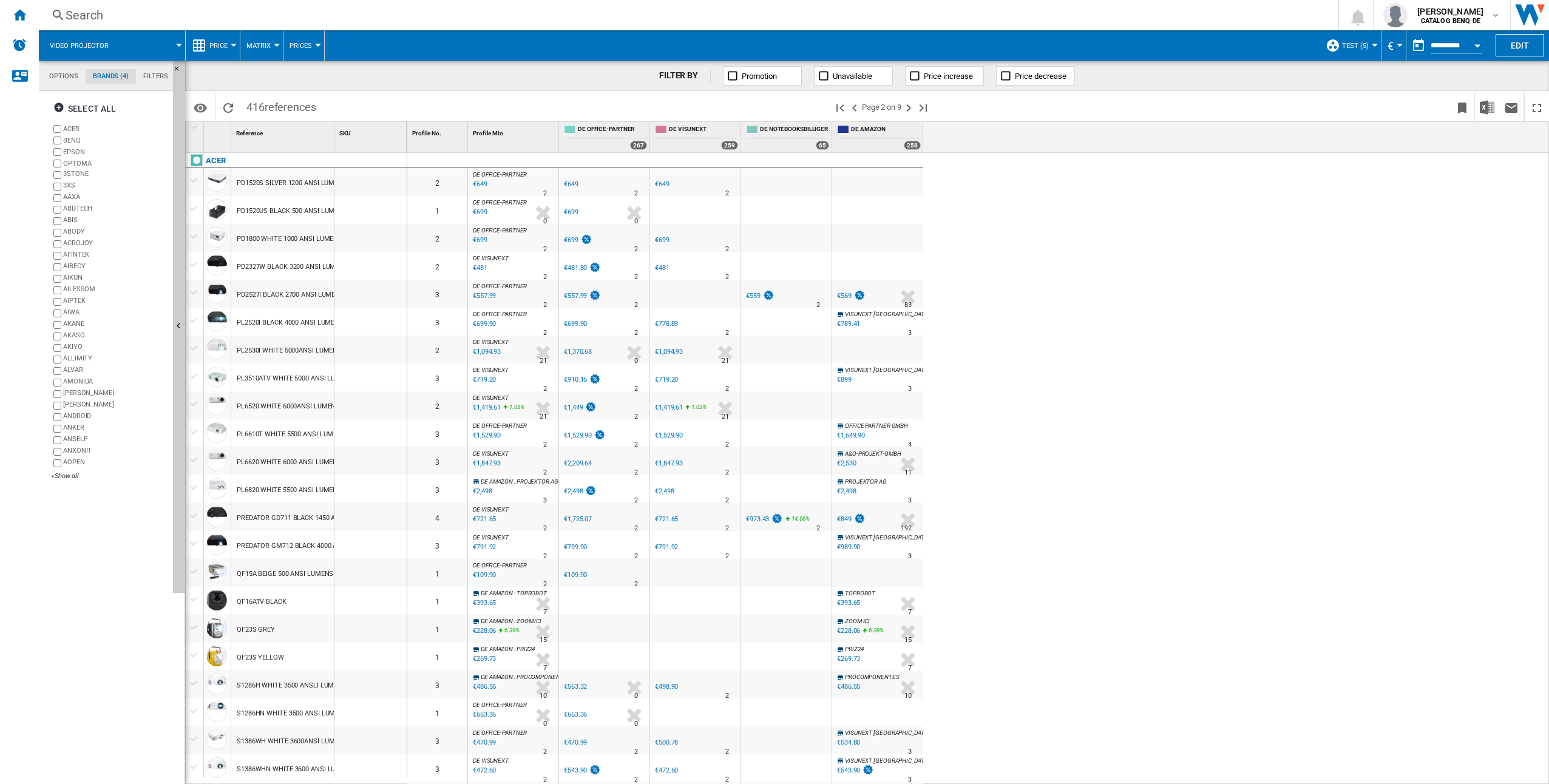
click at [658, 182] on div "€649" at bounding box center [661, 184] width 14 height 8
click at [291, 406] on div "PL6520 WHITE 6000ANSI LUMENS" at bounding box center [288, 406] width 103 height 27
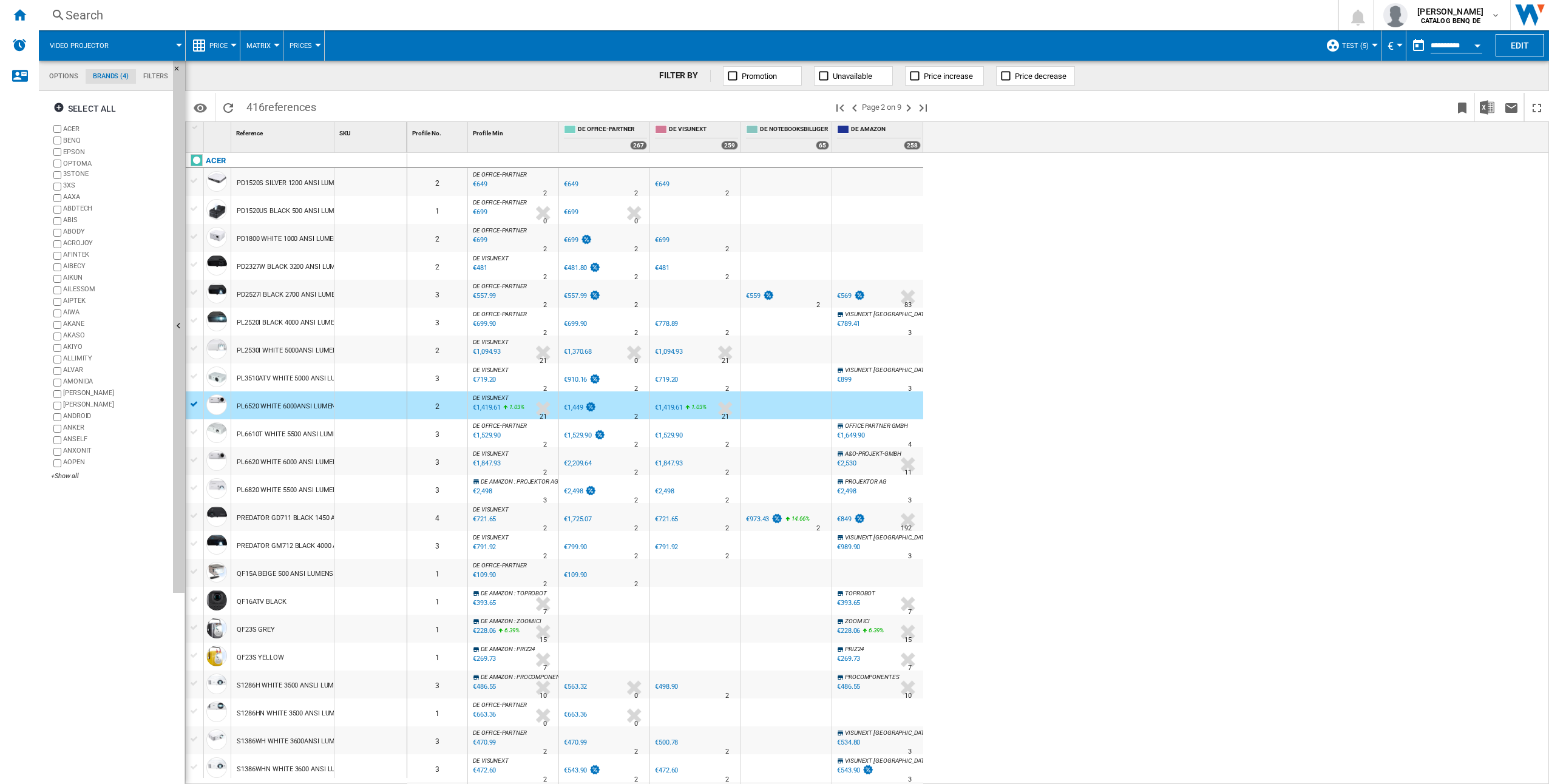
drag, startPoint x: 70, startPoint y: 123, endPoint x: 85, endPoint y: 144, distance: 25.8
click at [70, 123] on label "ACER" at bounding box center [110, 129] width 117 height 11
click at [77, 146] on label "EPSON" at bounding box center [110, 151] width 117 height 11
click at [81, 163] on label "OPTOMA" at bounding box center [116, 164] width 105 height 9
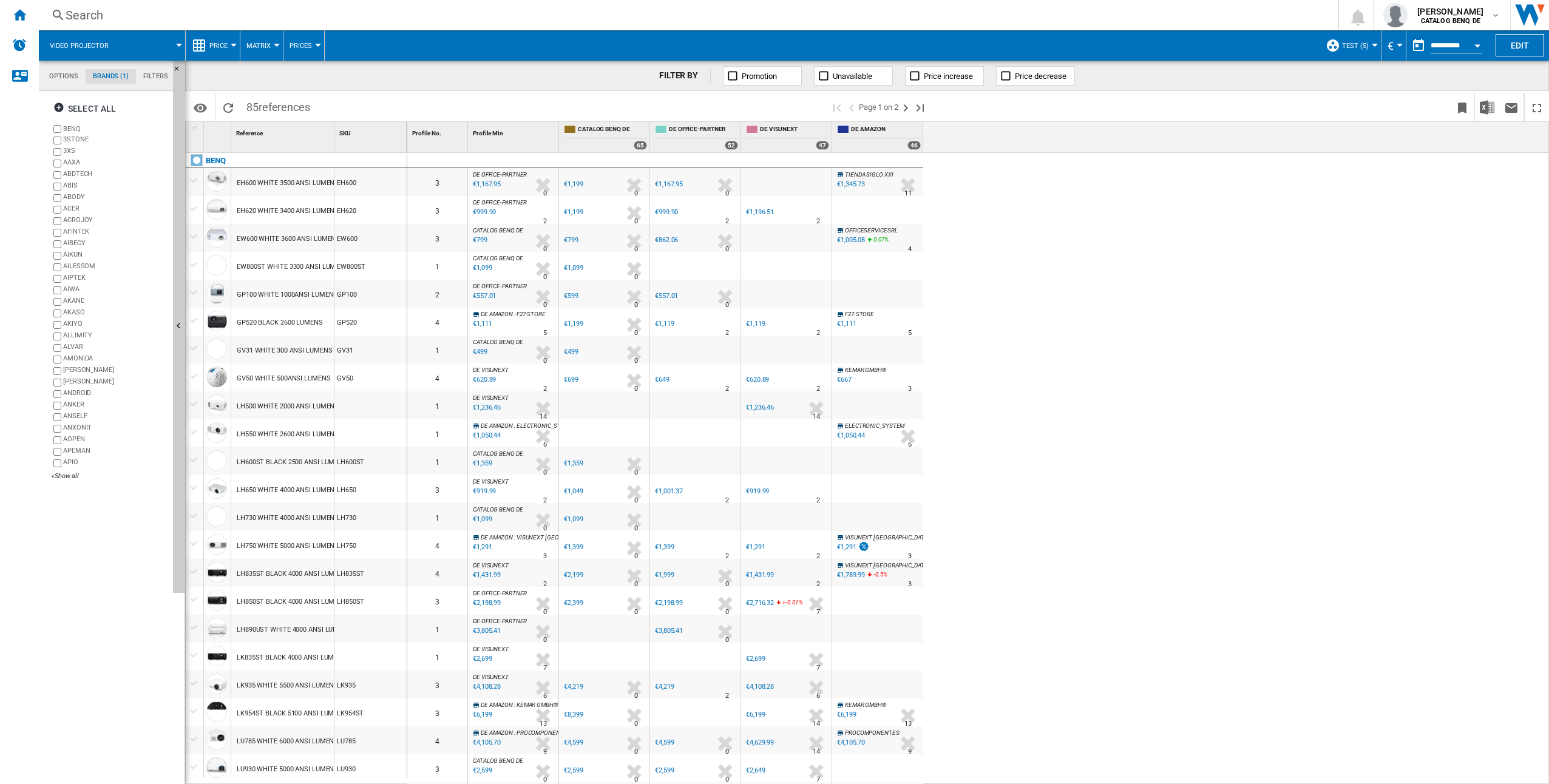
click at [275, 374] on div "GV50 WHITE 500ANSI LUMENS" at bounding box center [283, 378] width 94 height 27
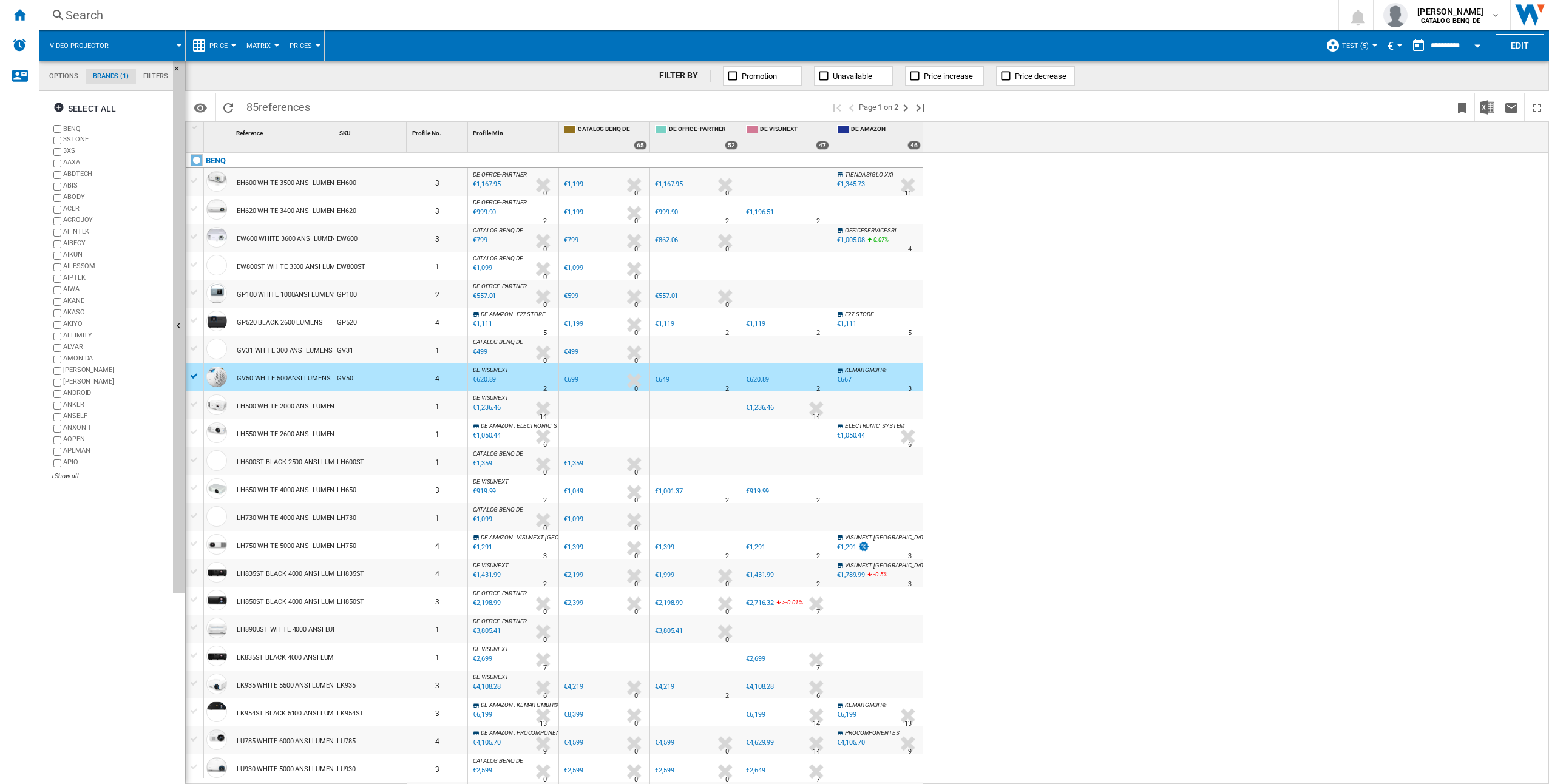
click at [275, 374] on div "GV50 WHITE 500ANSI LUMENS" at bounding box center [283, 378] width 94 height 27
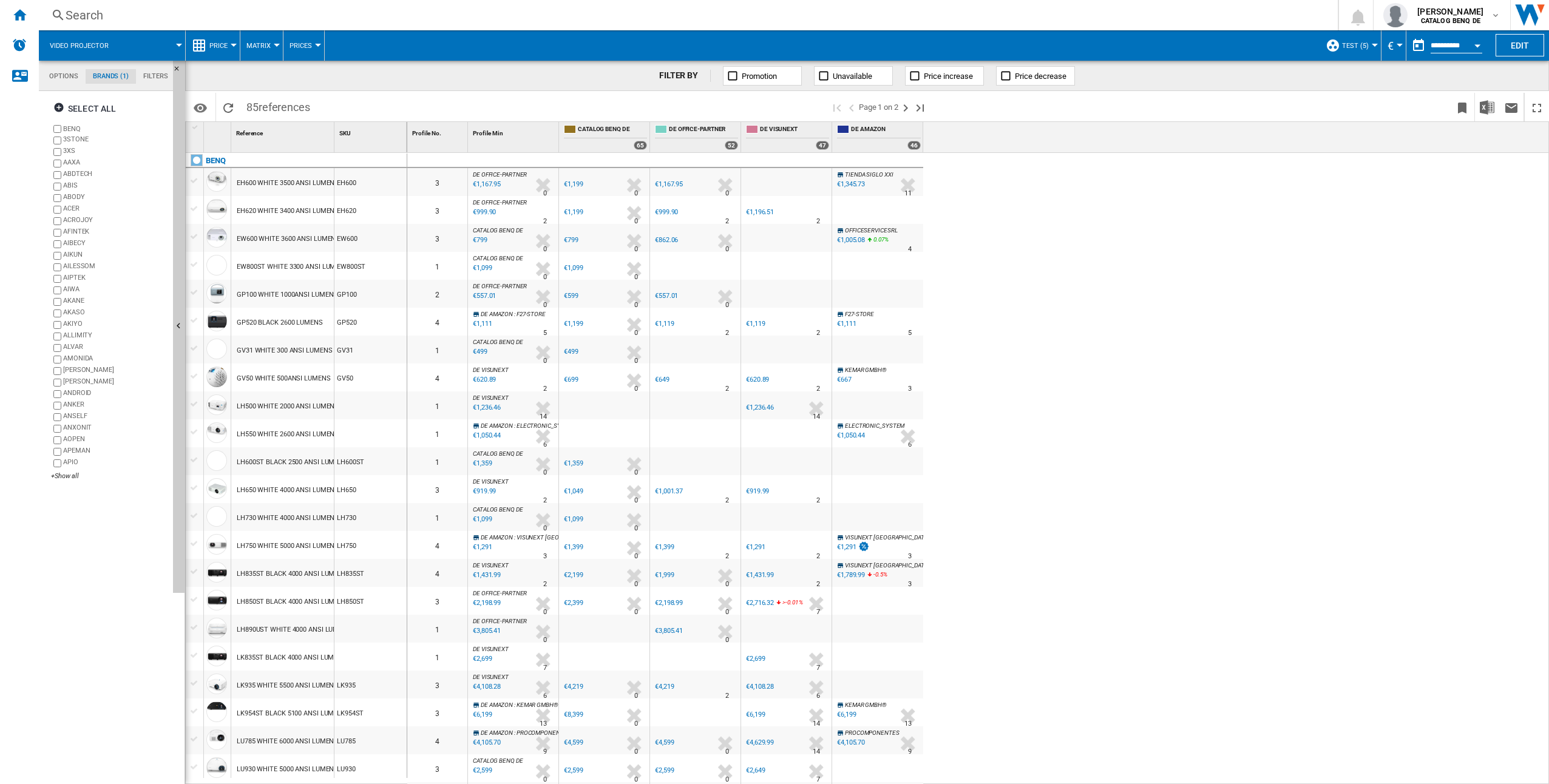
click at [275, 374] on div "GV50 WHITE 500ANSI LUMENS" at bounding box center [283, 378] width 94 height 27
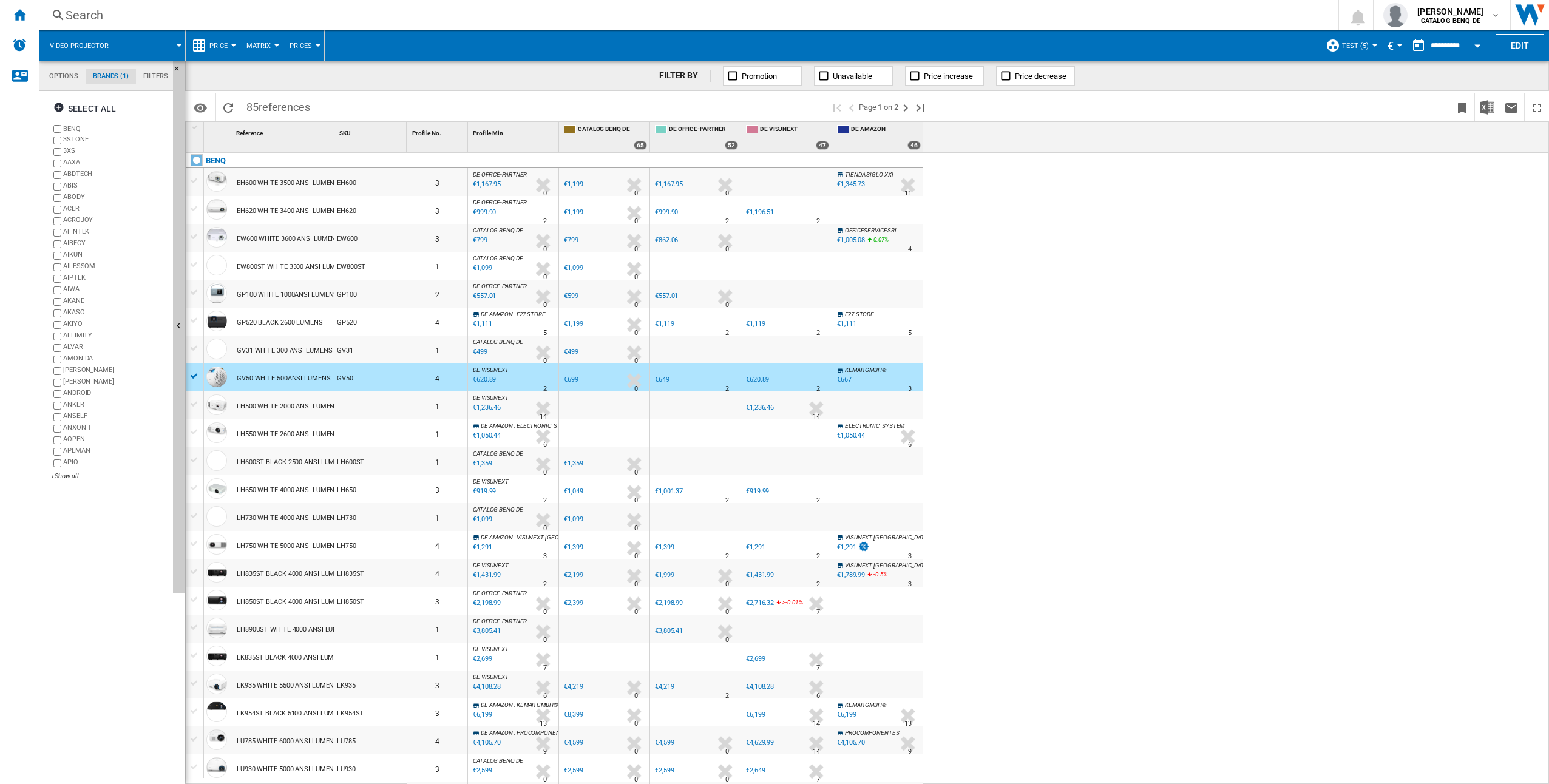
click at [275, 374] on div "GV50 WHITE 500ANSI LUMENS" at bounding box center [283, 378] width 94 height 27
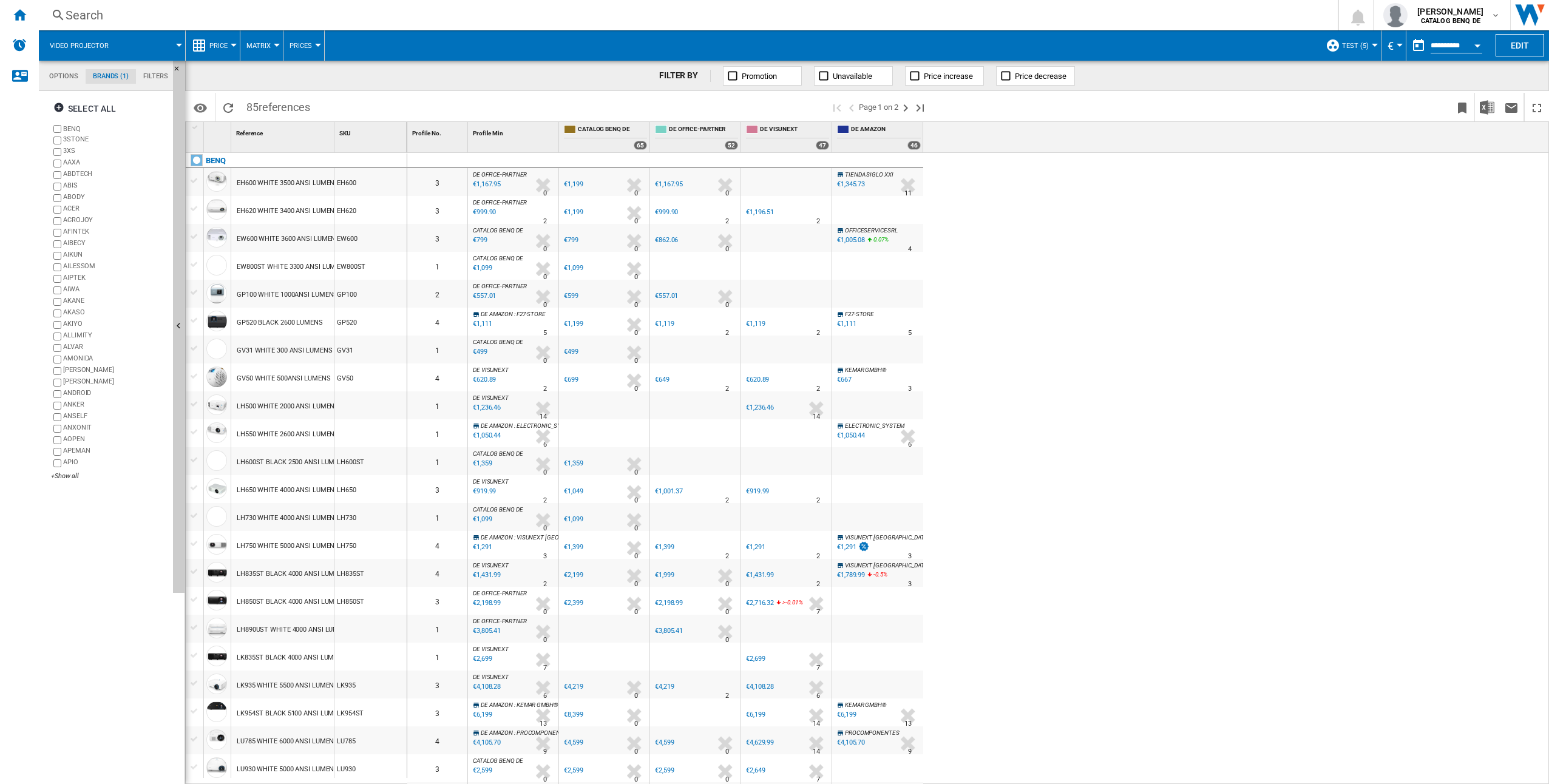
click at [275, 374] on div "GV50 WHITE 500ANSI LUMENS" at bounding box center [283, 378] width 94 height 27
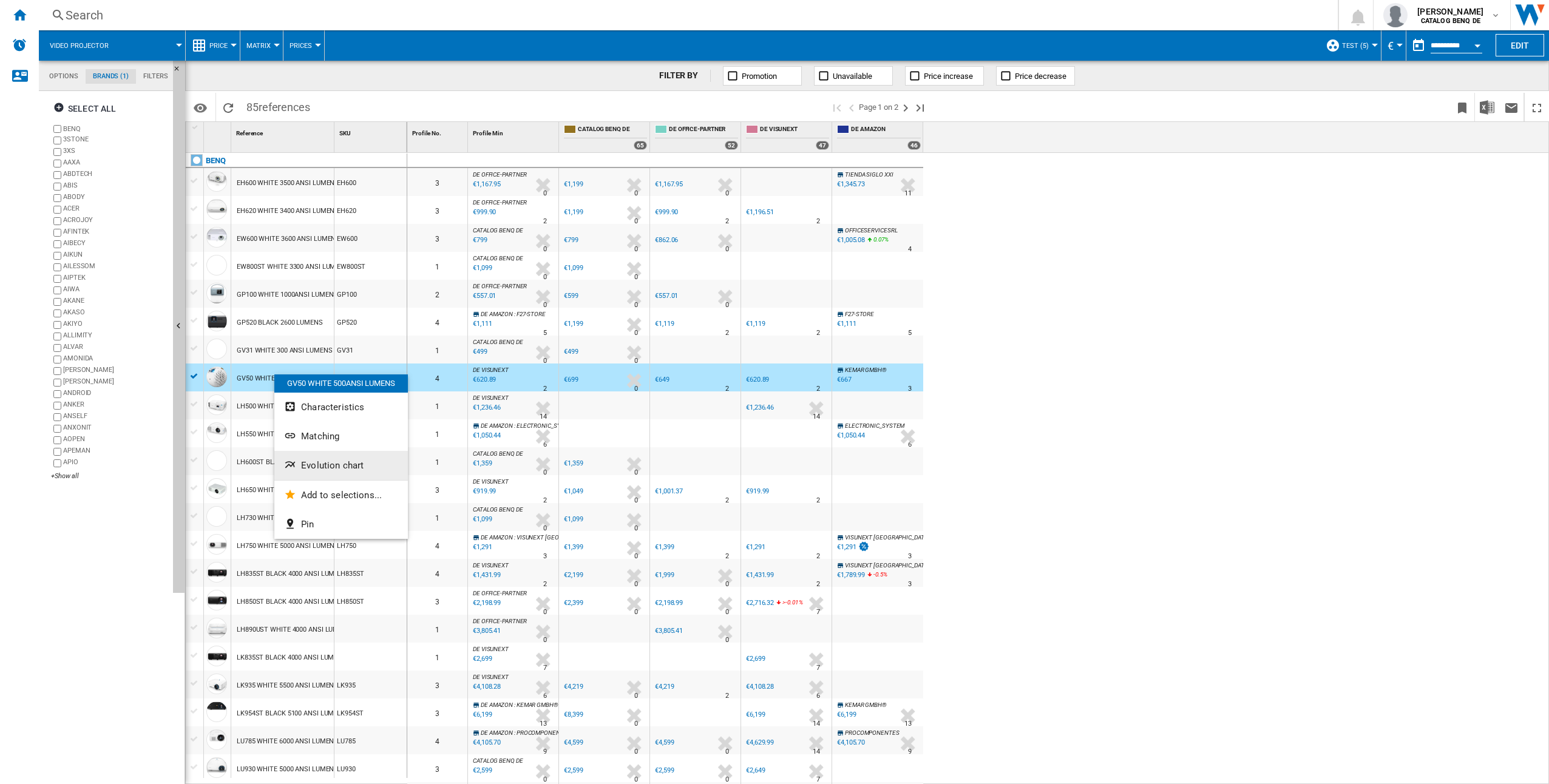
click at [374, 470] on button "Evolution chart" at bounding box center [341, 465] width 134 height 29
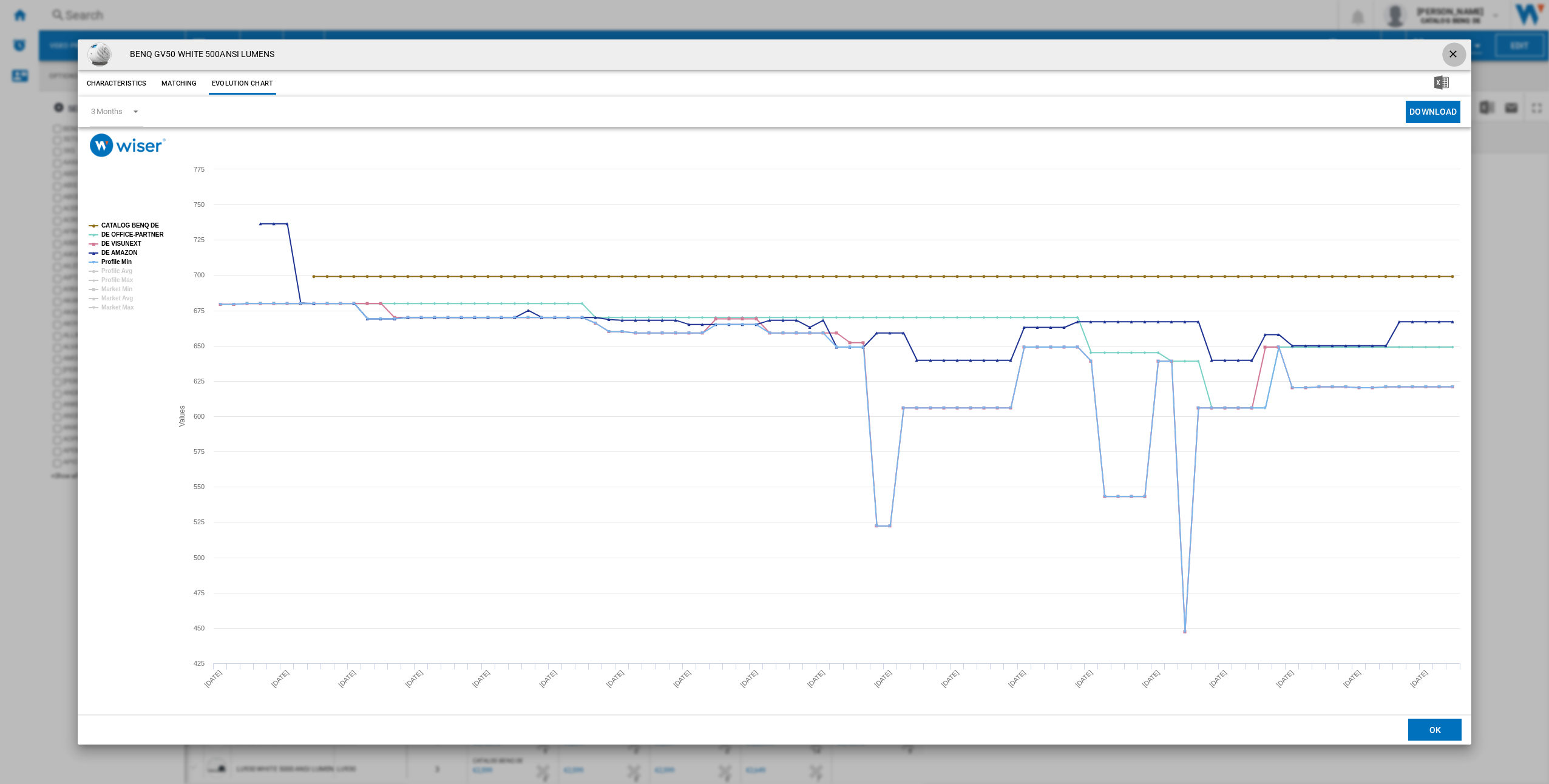
click at [1456, 55] on ng-md-icon "getI18NText('BUTTONS.CLOSE_DIALOG')" at bounding box center [1453, 55] width 14 height 14
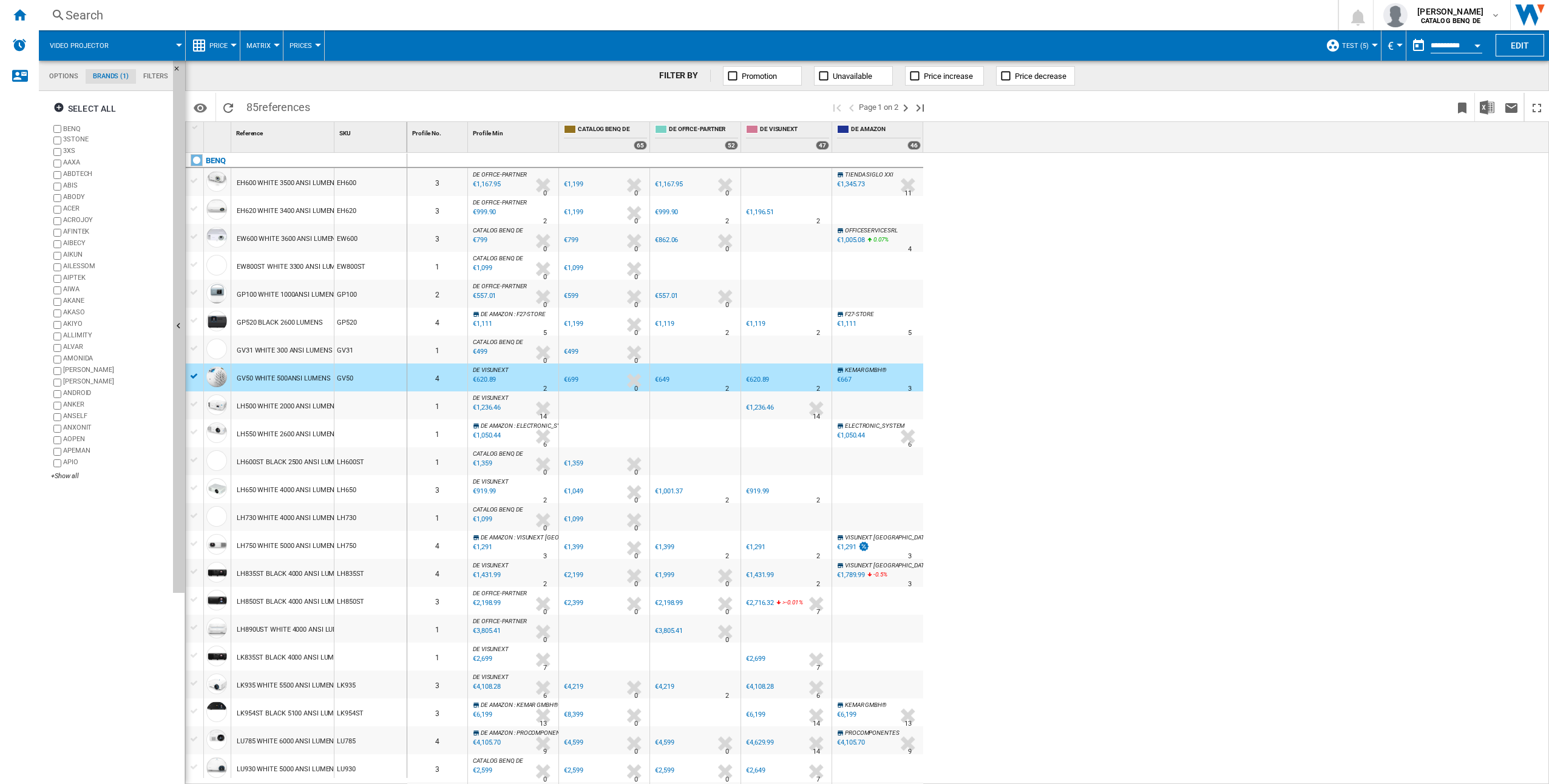
click at [1347, 45] on span "test (5)" at bounding box center [1356, 45] width 27 height 8
click at [1394, 127] on button "Edit "test"..." at bounding box center [1380, 139] width 112 height 29
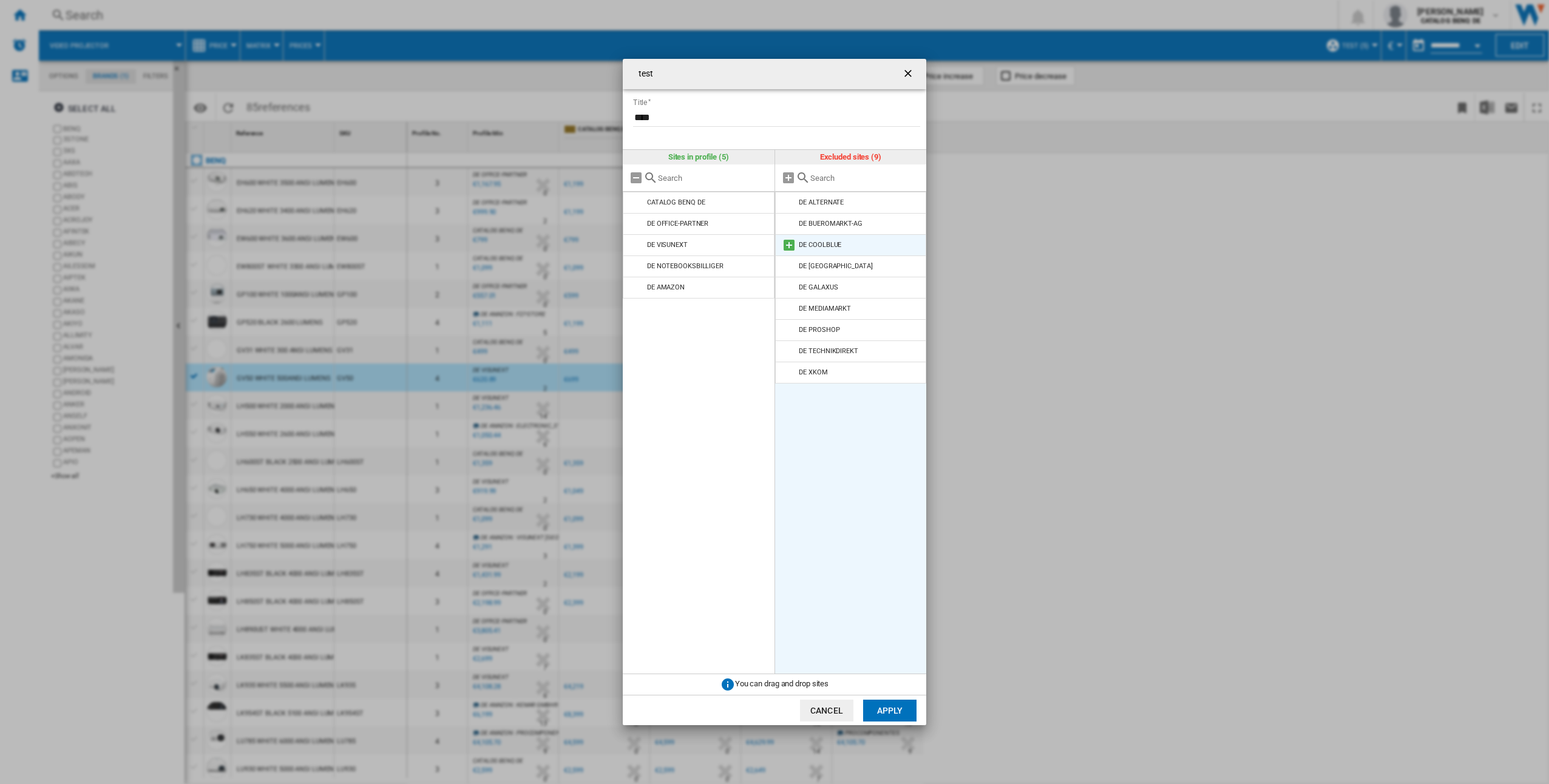
click at [866, 250] on li "DE COOLBLUE" at bounding box center [851, 244] width 152 height 22
click at [790, 250] on md-icon "test Title ..." at bounding box center [788, 244] width 14 height 14
click at [904, 716] on button "Apply" at bounding box center [890, 710] width 53 height 22
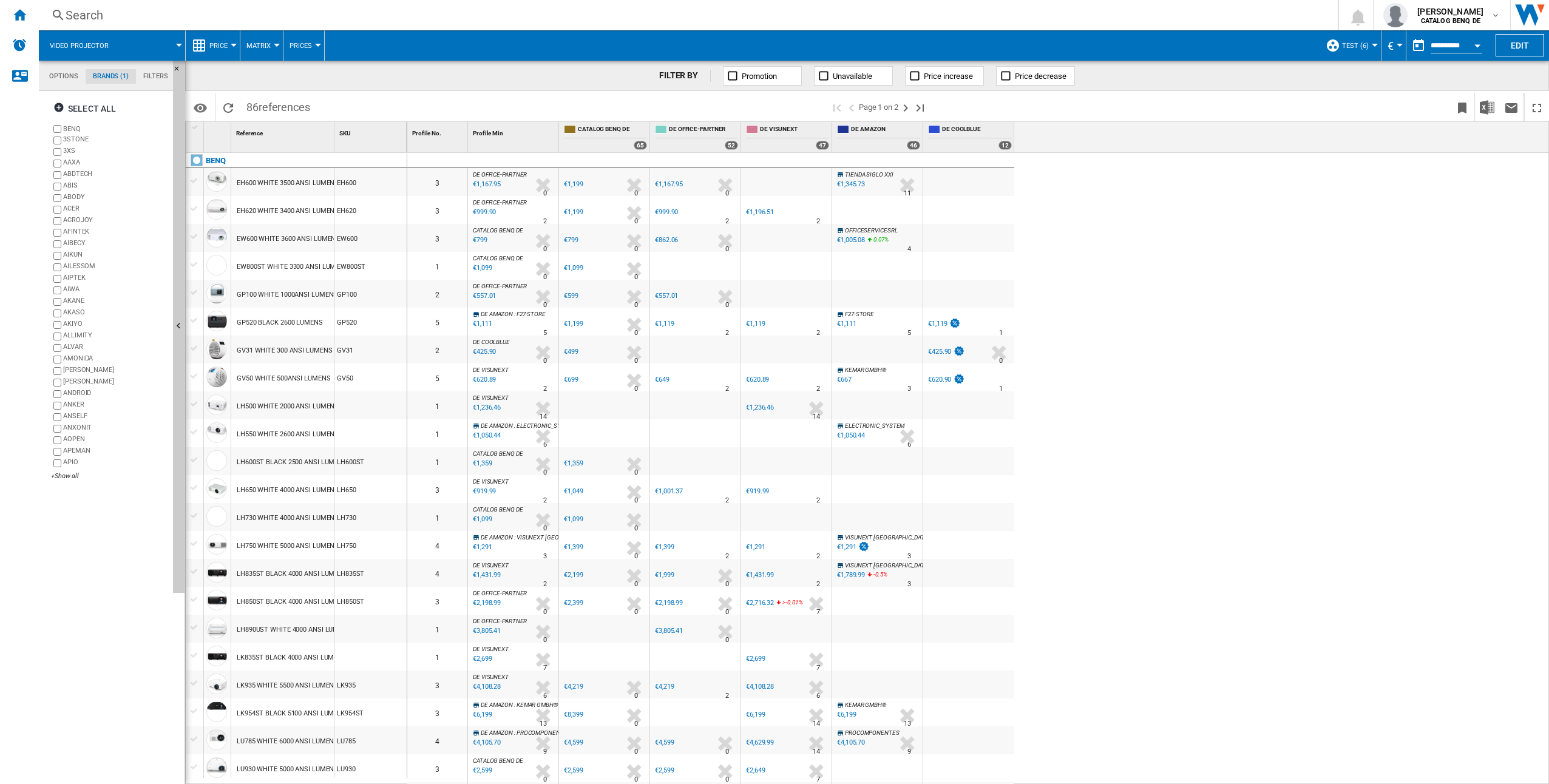
click at [1190, 406] on div "0 3 DE OFFICE-PARTNER : DE OFFICE-PARTNER -2.6 % €1,167.95 % N/A 0 DE OFFICE-PA…" at bounding box center [979, 468] width 1143 height 632
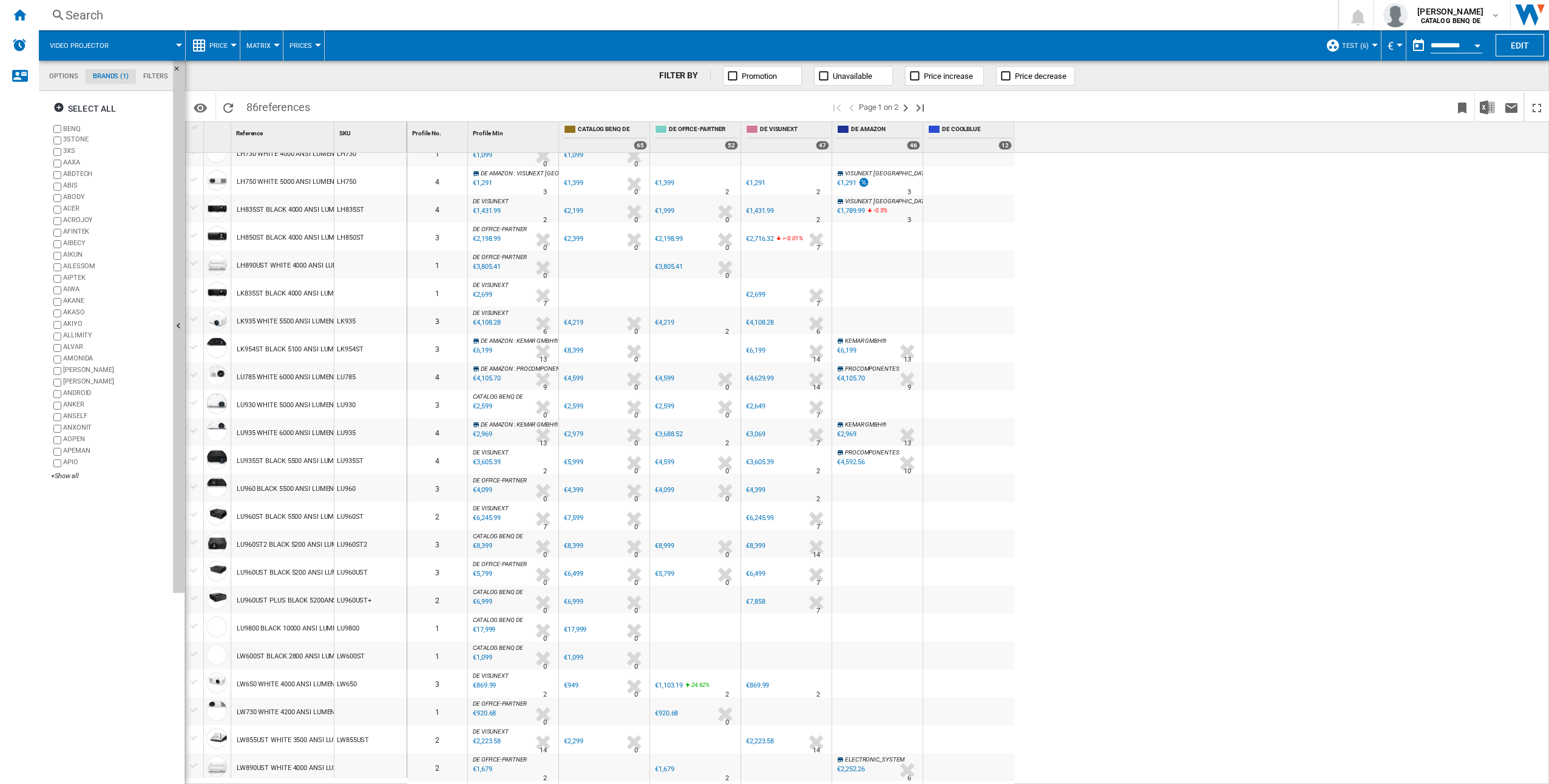
scroll to position [425, 0]
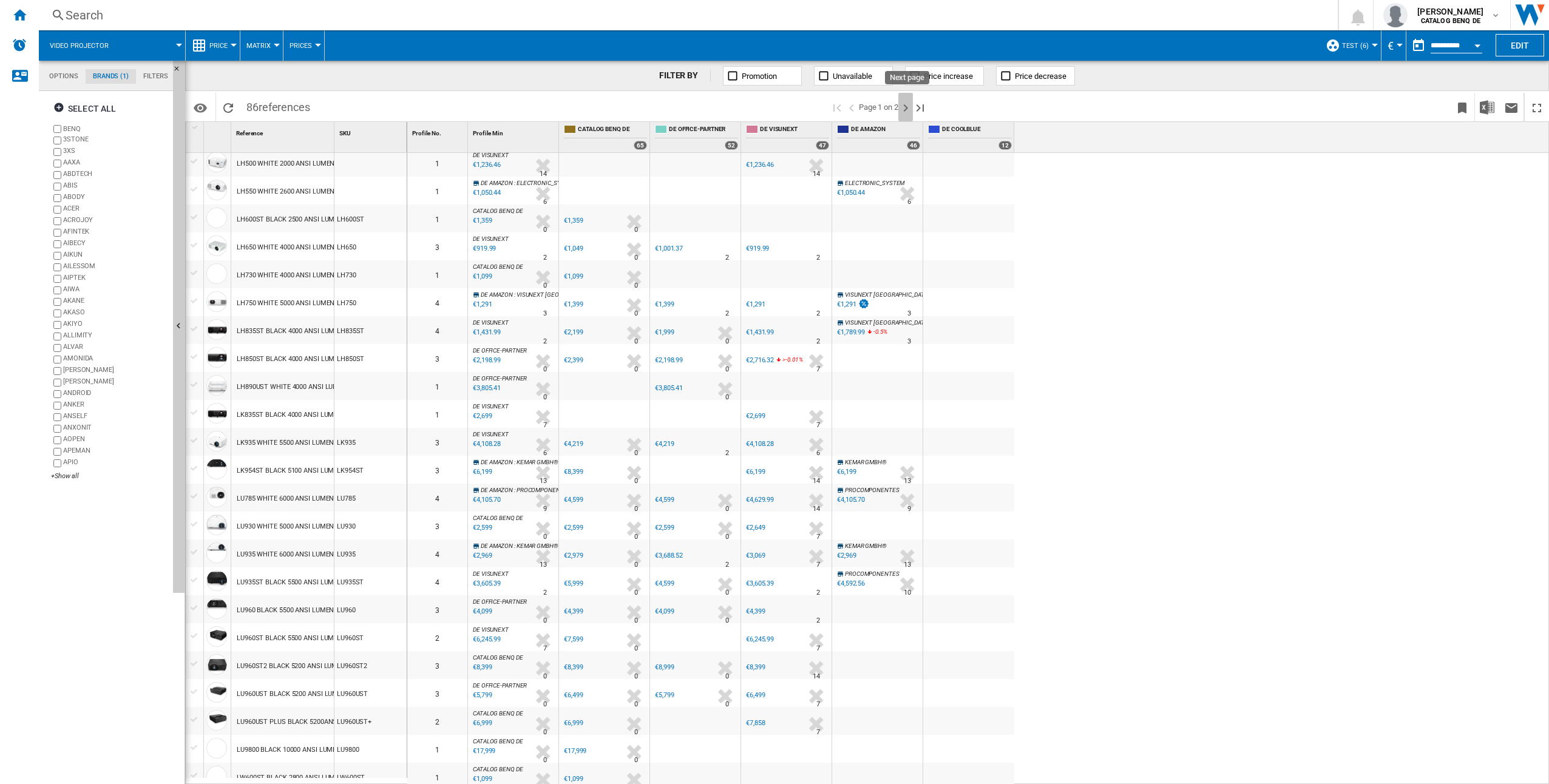
click at [908, 104] on ng-md-icon "Next page" at bounding box center [905, 107] width 14 height 14
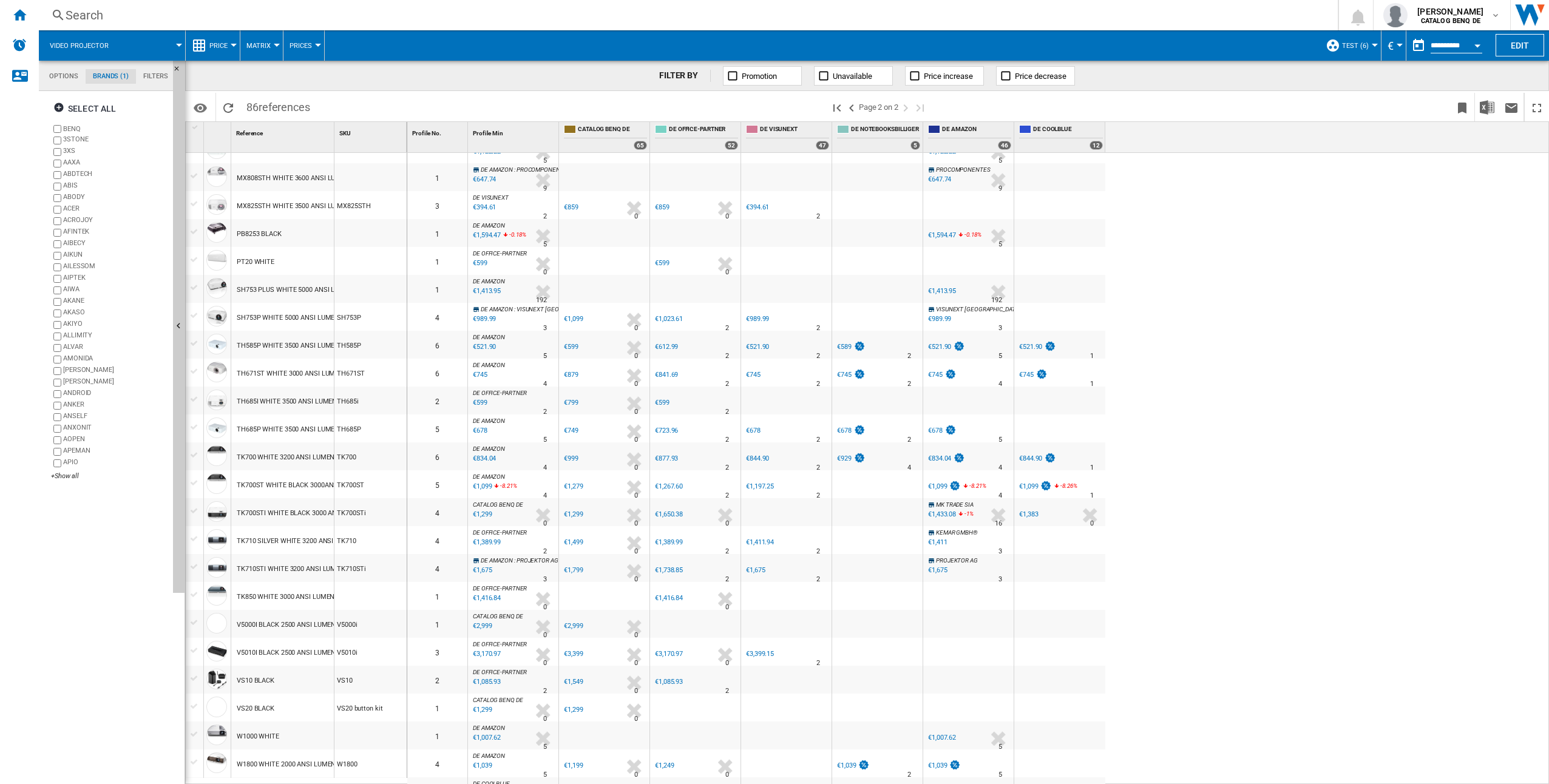
click at [254, 342] on div "TH585P WHITE 3500 ANSI LUMENS" at bounding box center [290, 345] width 107 height 27
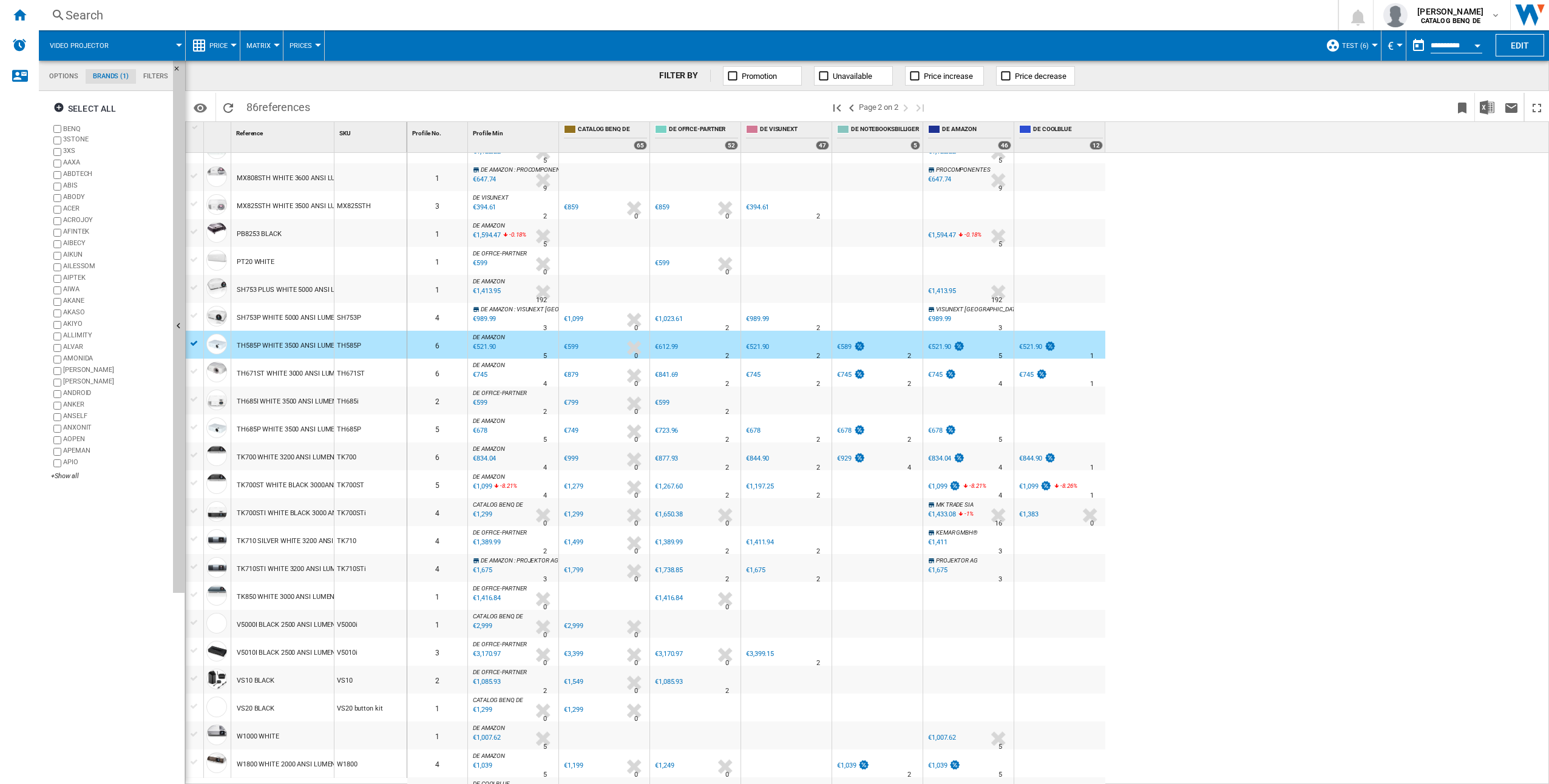
click at [254, 342] on div "TH585P WHITE 3500 ANSI LUMENS" at bounding box center [290, 345] width 107 height 27
click at [313, 425] on button "Evolution chart" at bounding box center [320, 432] width 134 height 29
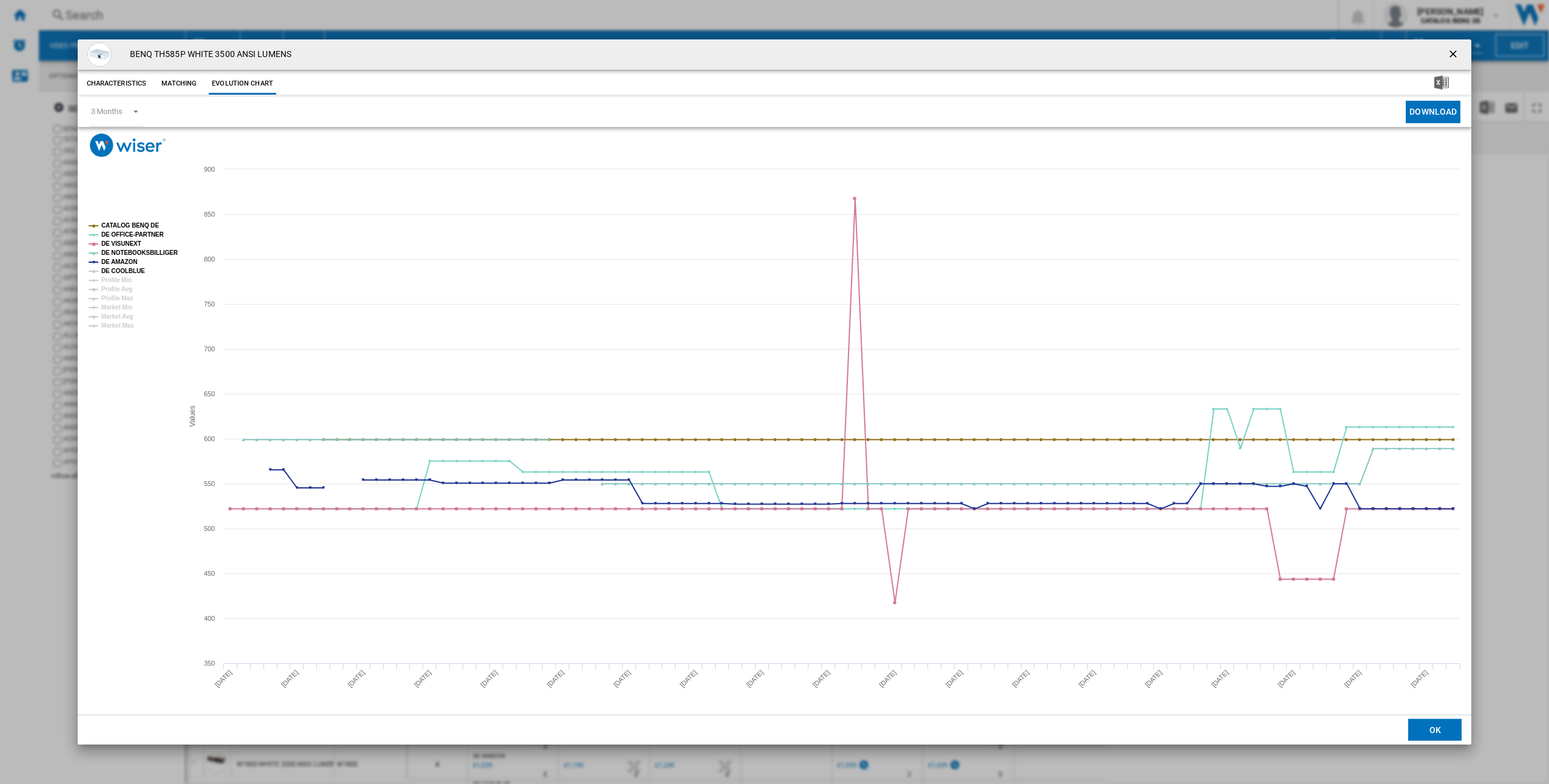
click at [119, 274] on tspan "DE COOLBLUE" at bounding box center [123, 271] width 44 height 7
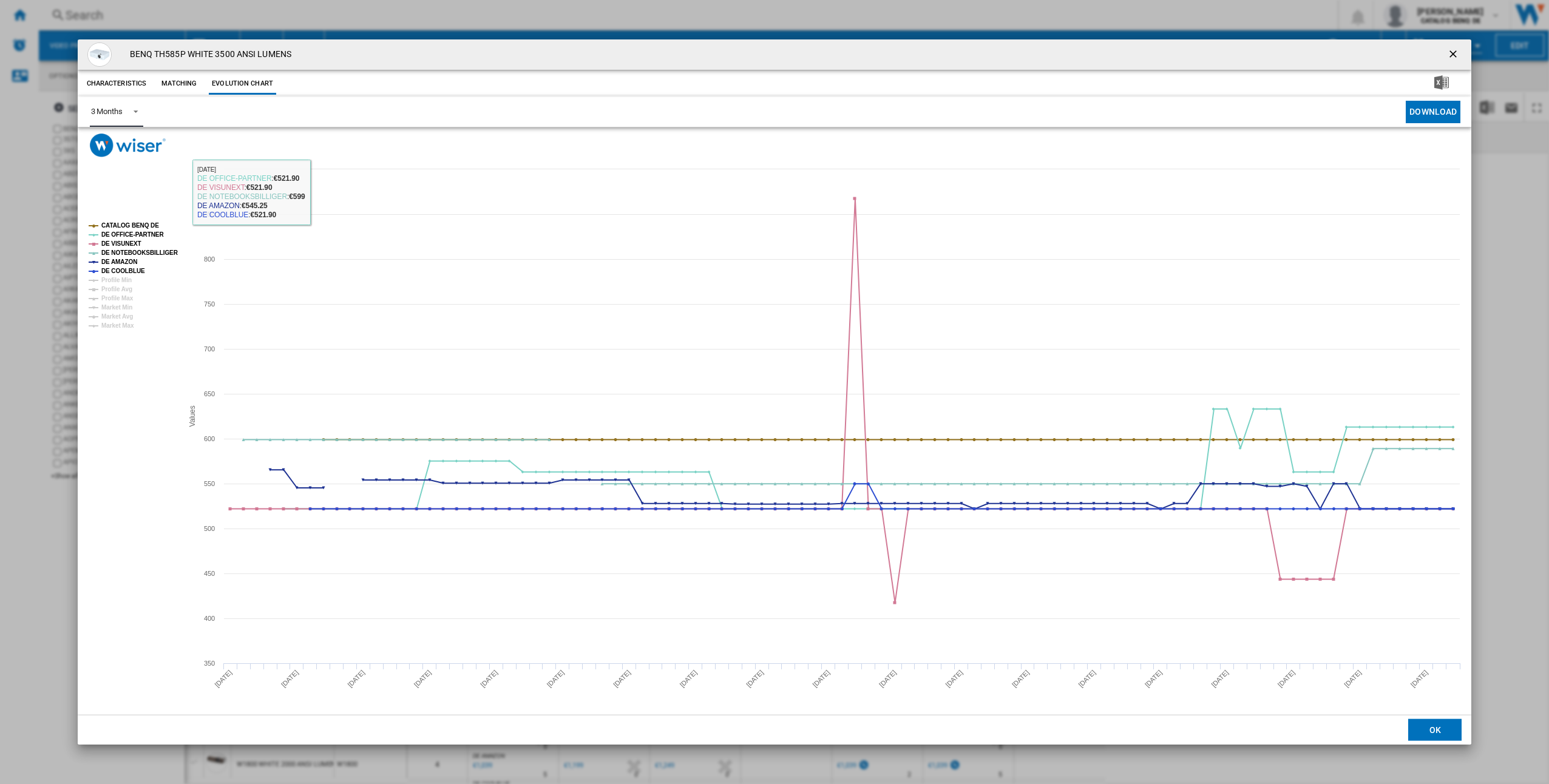
click at [131, 109] on span "Product popup" at bounding box center [132, 111] width 14 height 11
click at [129, 141] on md-option "6 Months" at bounding box center [121, 141] width 82 height 29
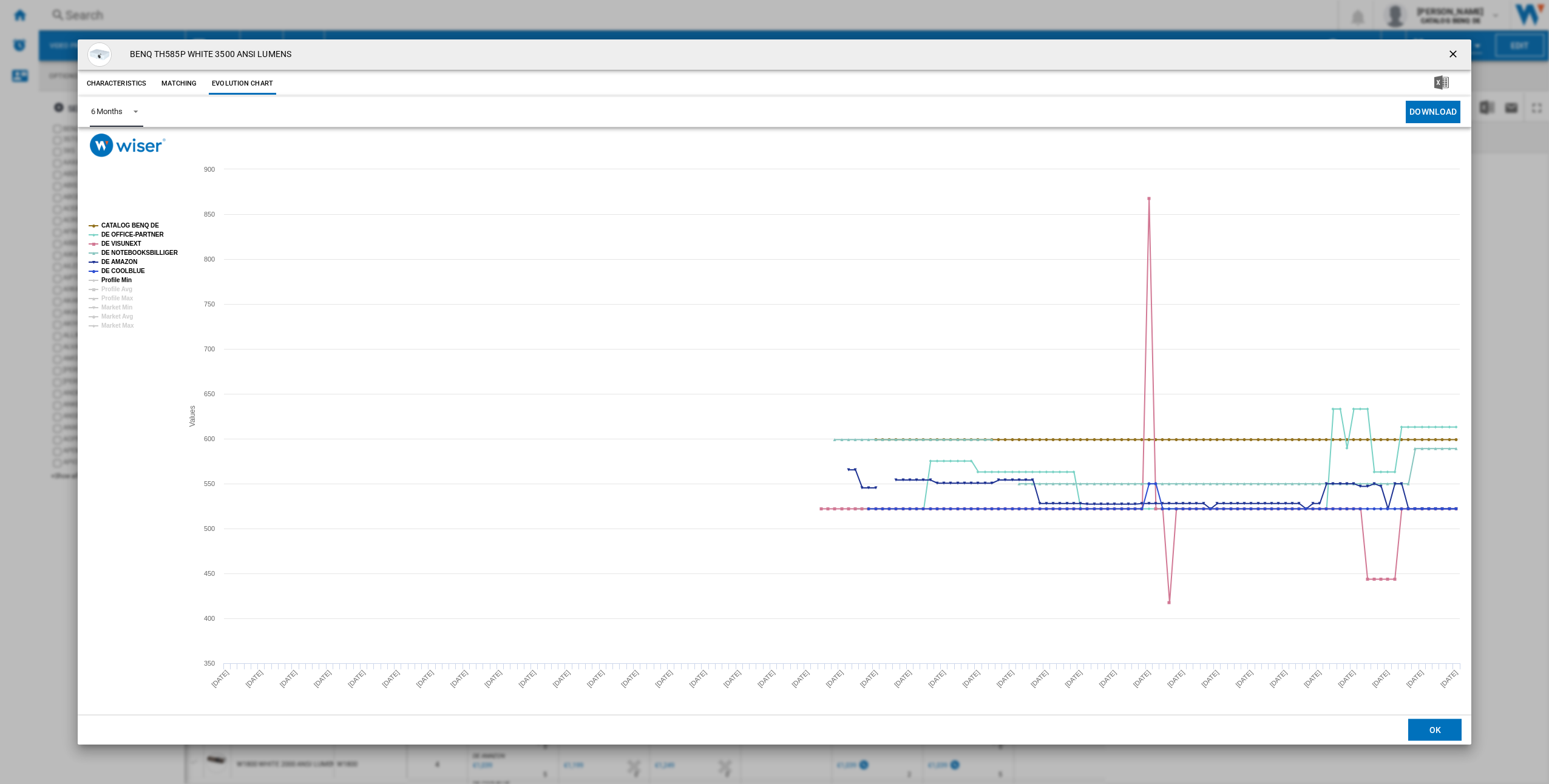
click at [113, 276] on tspan "Profile Min" at bounding box center [117, 279] width 30 height 7
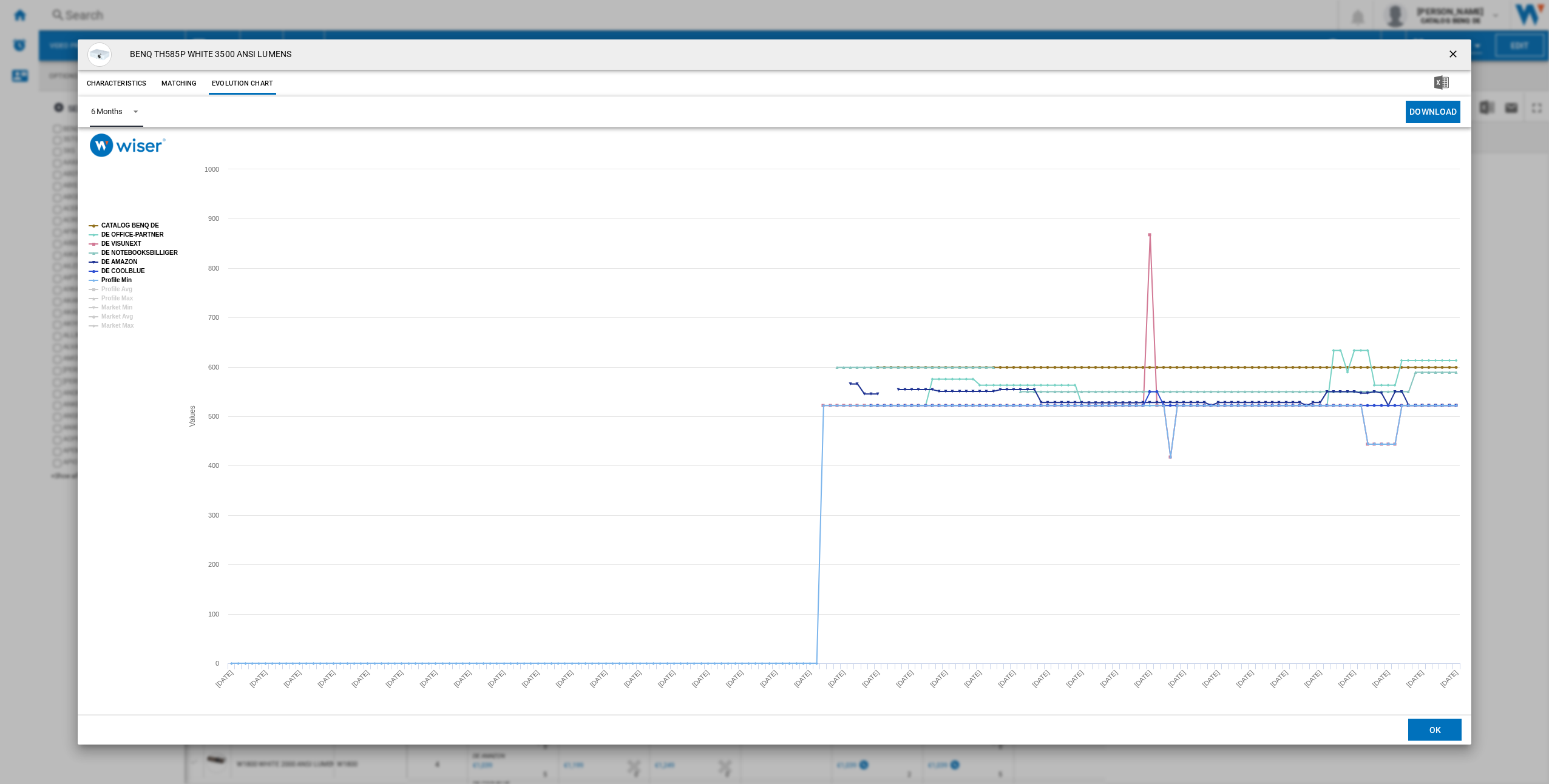
click at [113, 276] on tspan "Profile Min" at bounding box center [117, 279] width 30 height 7
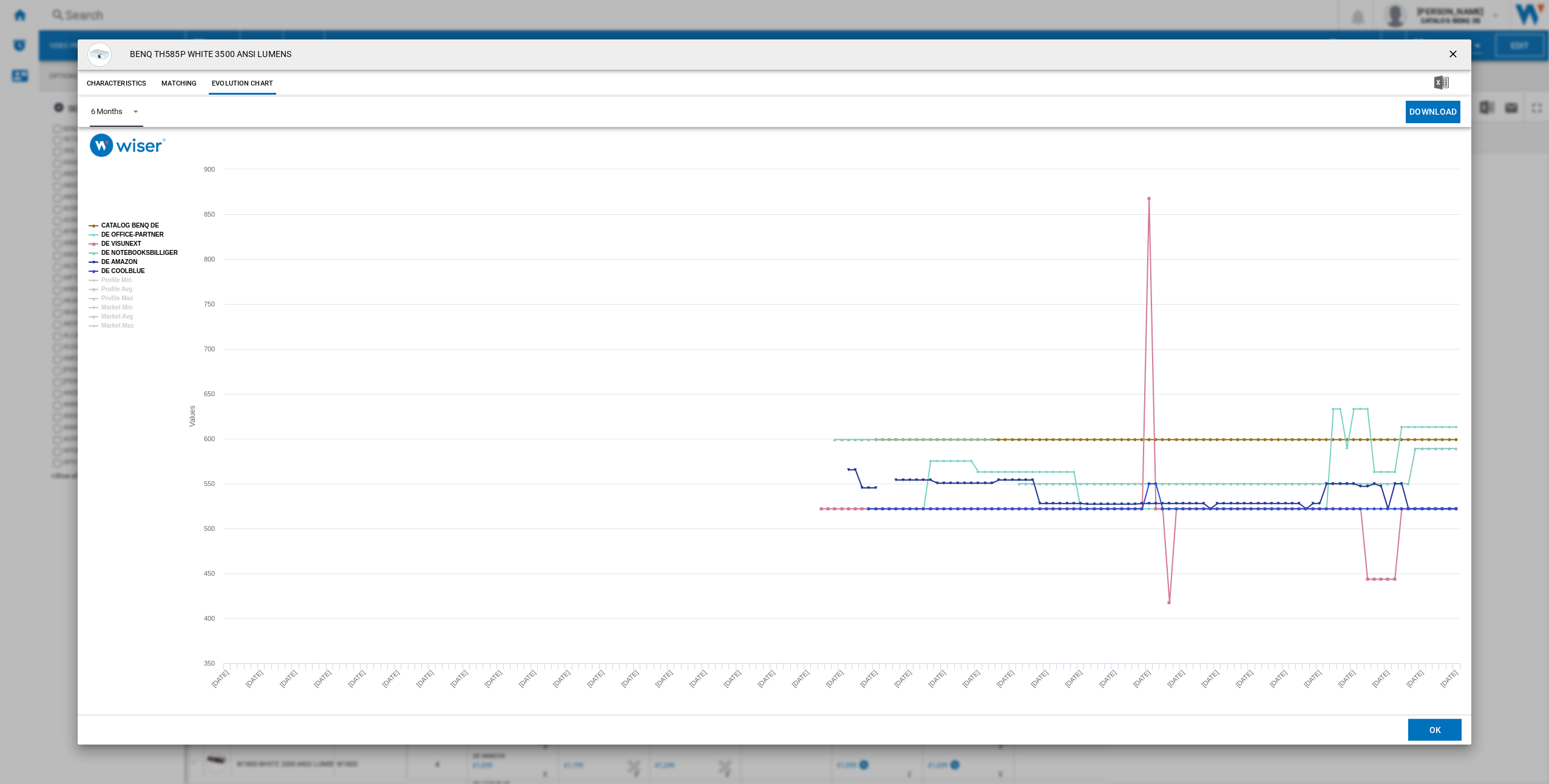
click at [90, 109] on md-select-value "6 Months" at bounding box center [117, 112] width 53 height 29
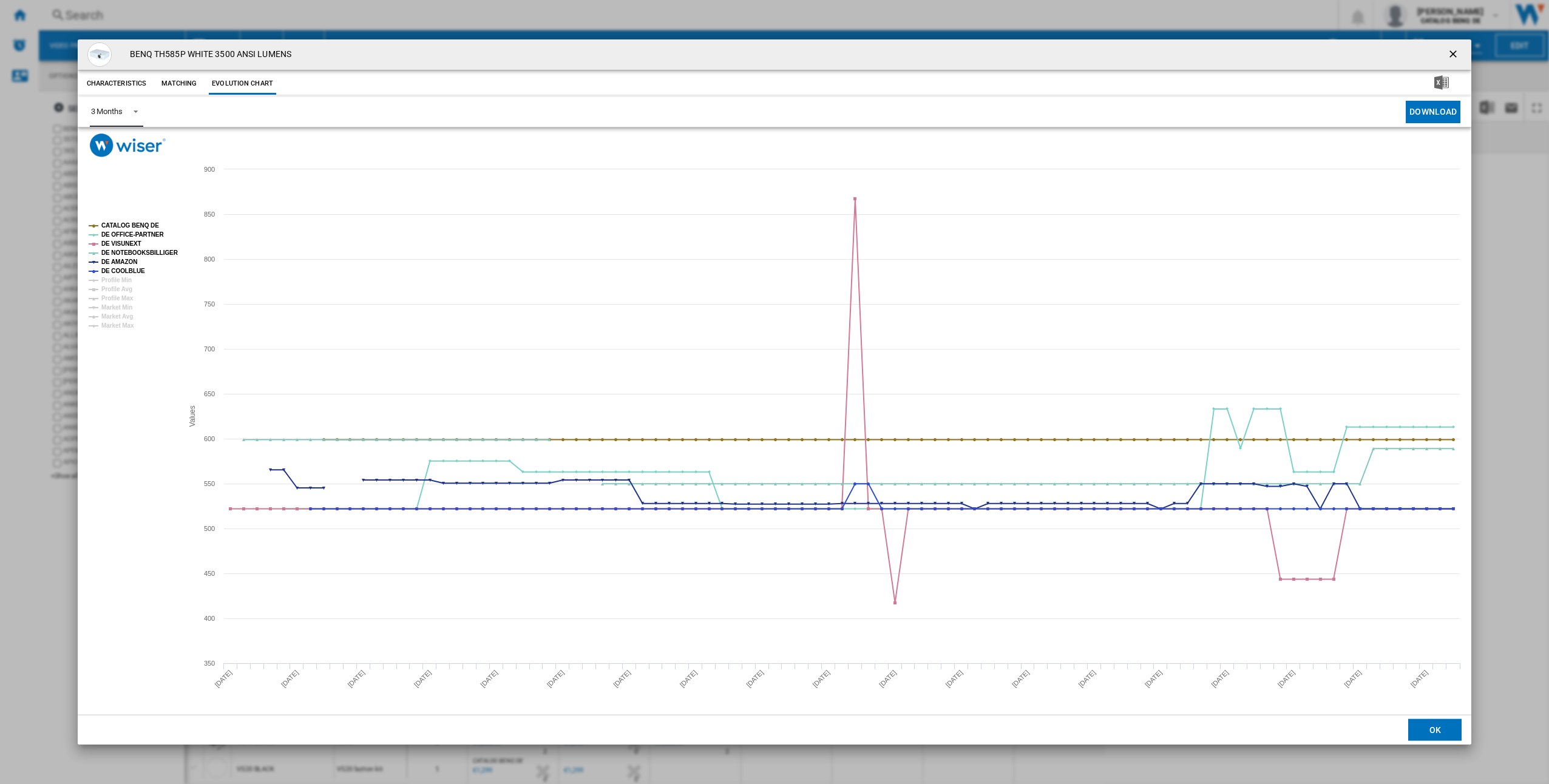
scroll to position [61, 0]
click at [1455, 56] on ng-md-icon "getI18NText('BUTTONS.CLOSE_DIALOG')" at bounding box center [1453, 55] width 14 height 14
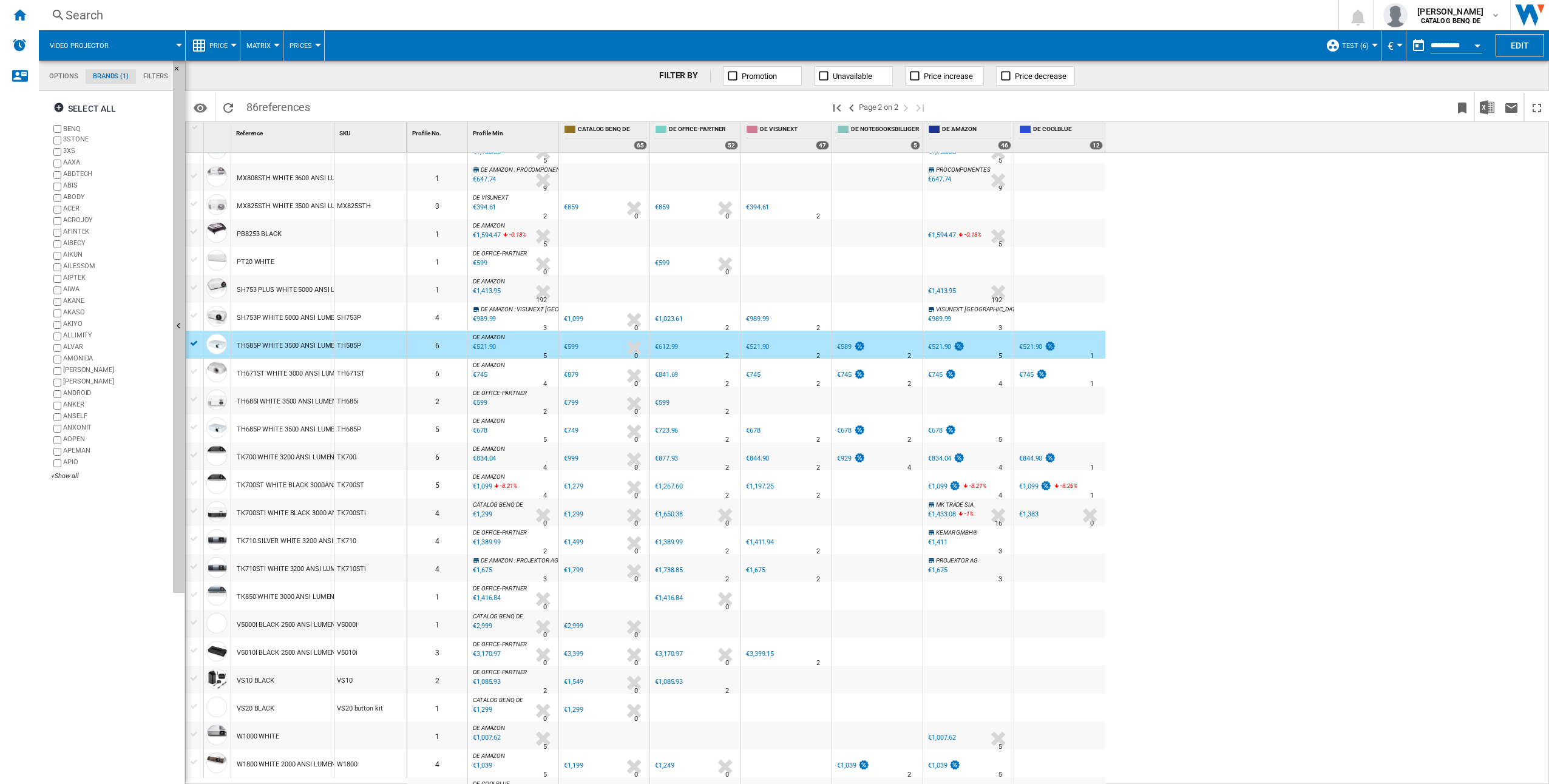
scroll to position [0, 0]
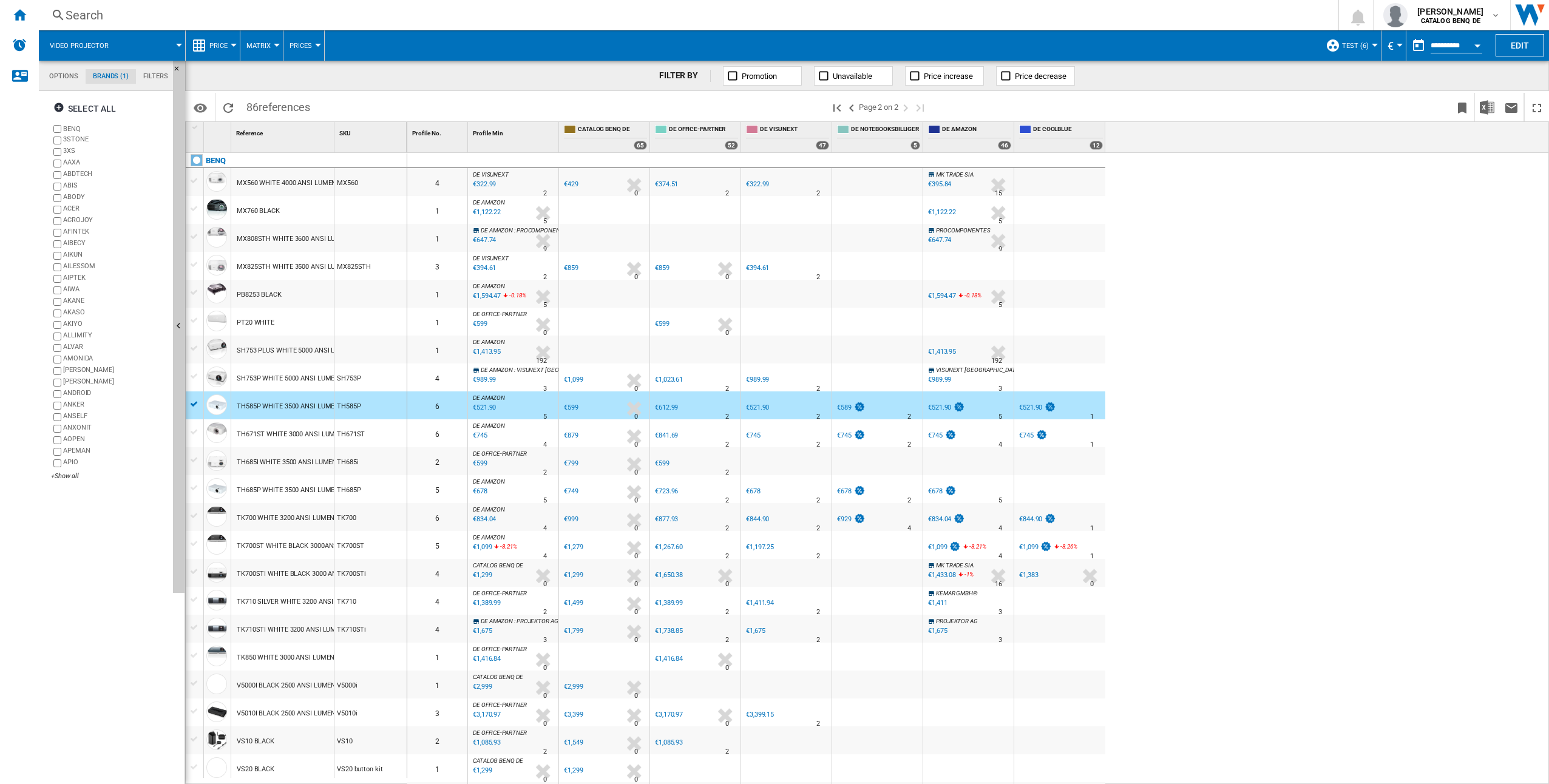
click at [1234, 269] on div "0 4 DE VISUNEXT : DE VISUNEXT -24.7 % €322.99 % N/A 2 DE VISUNEXT : DE VISUNEXT…" at bounding box center [979, 468] width 1143 height 632
click at [155, 75] on md-tab-item "Filters" at bounding box center [156, 76] width 40 height 14
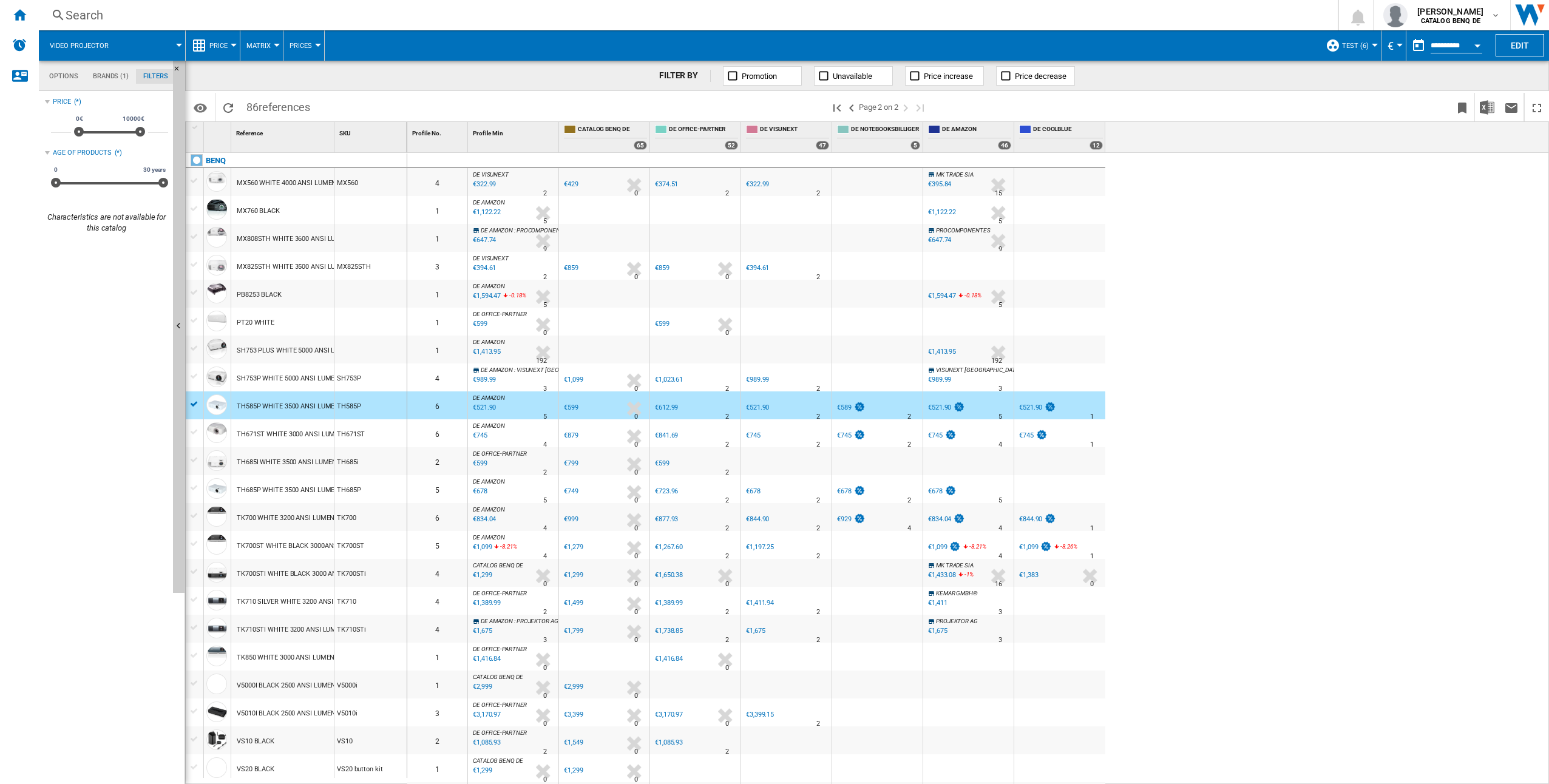
scroll to position [79, 0]
click at [90, 153] on div "Age of products" at bounding box center [82, 152] width 59 height 9
click at [57, 79] on md-tab-item "Options" at bounding box center [63, 76] width 44 height 14
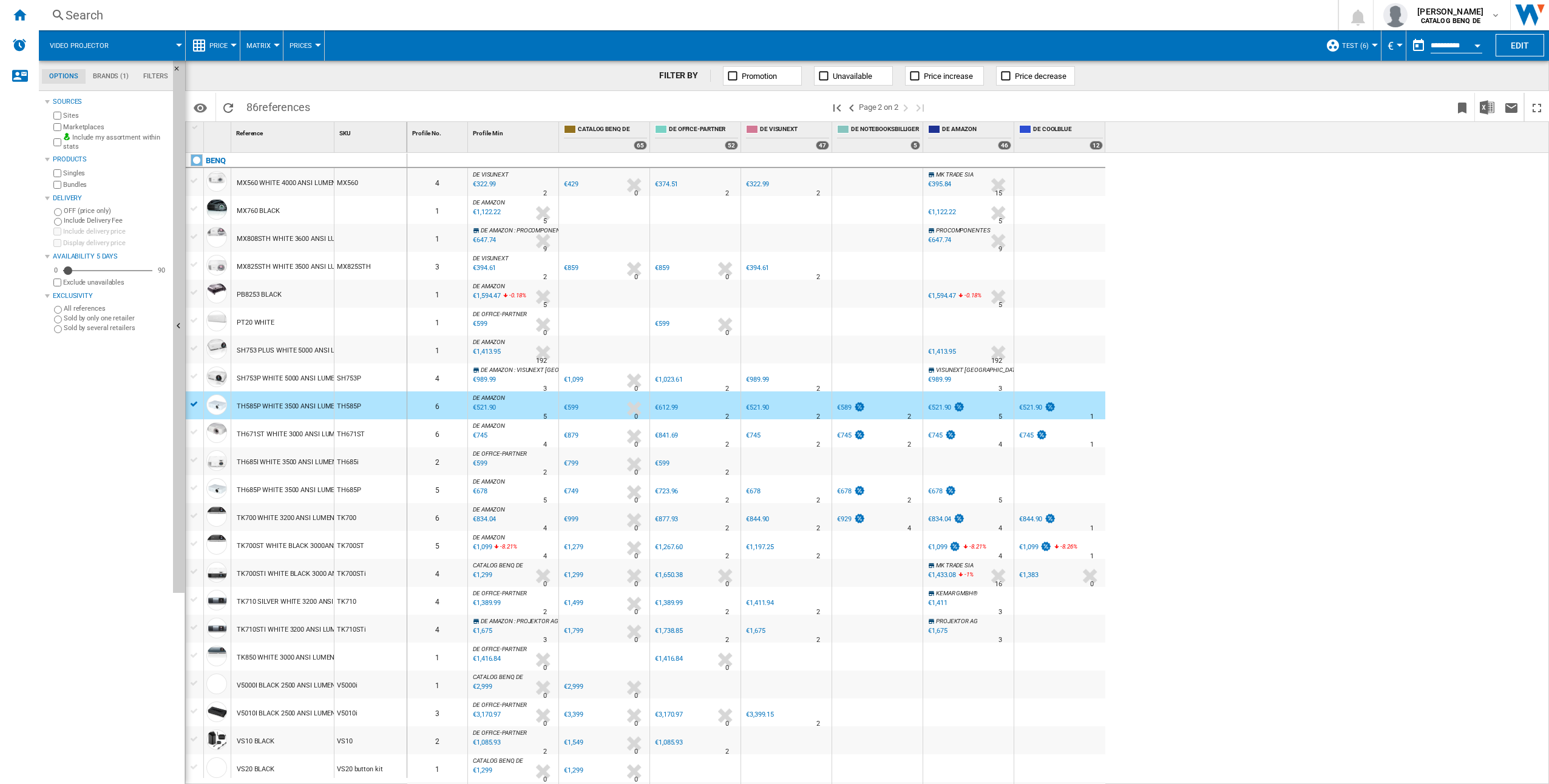
click at [92, 147] on label "Include my assortment within stats" at bounding box center [116, 142] width 105 height 19
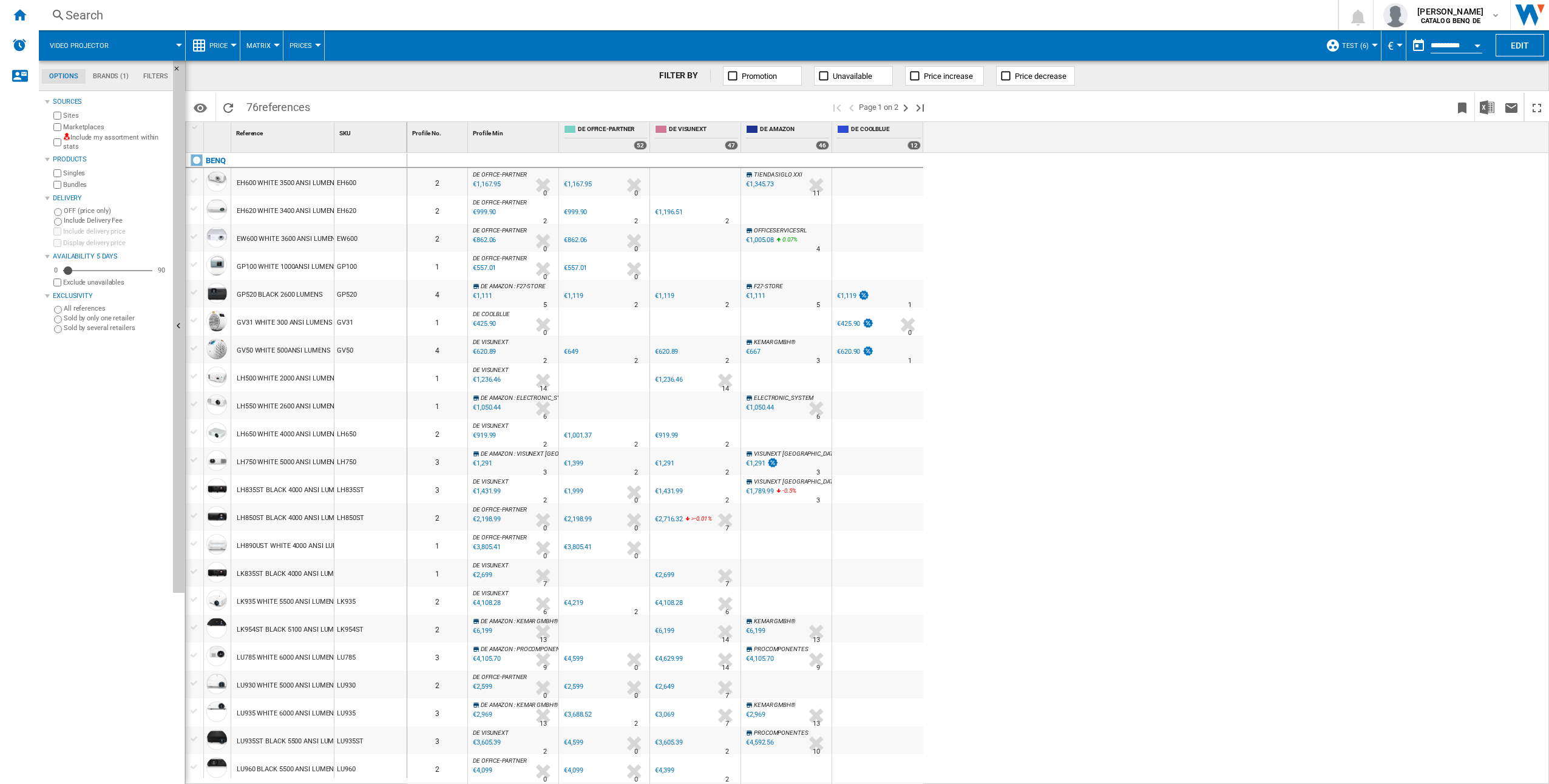
click at [1262, 507] on div "0 2 DE OFFICE-PARTNER : DE OFFICE-PARTNER -1.0 % €1,167.95 % N/A 0 DE OFFICE-PA…" at bounding box center [979, 468] width 1143 height 632
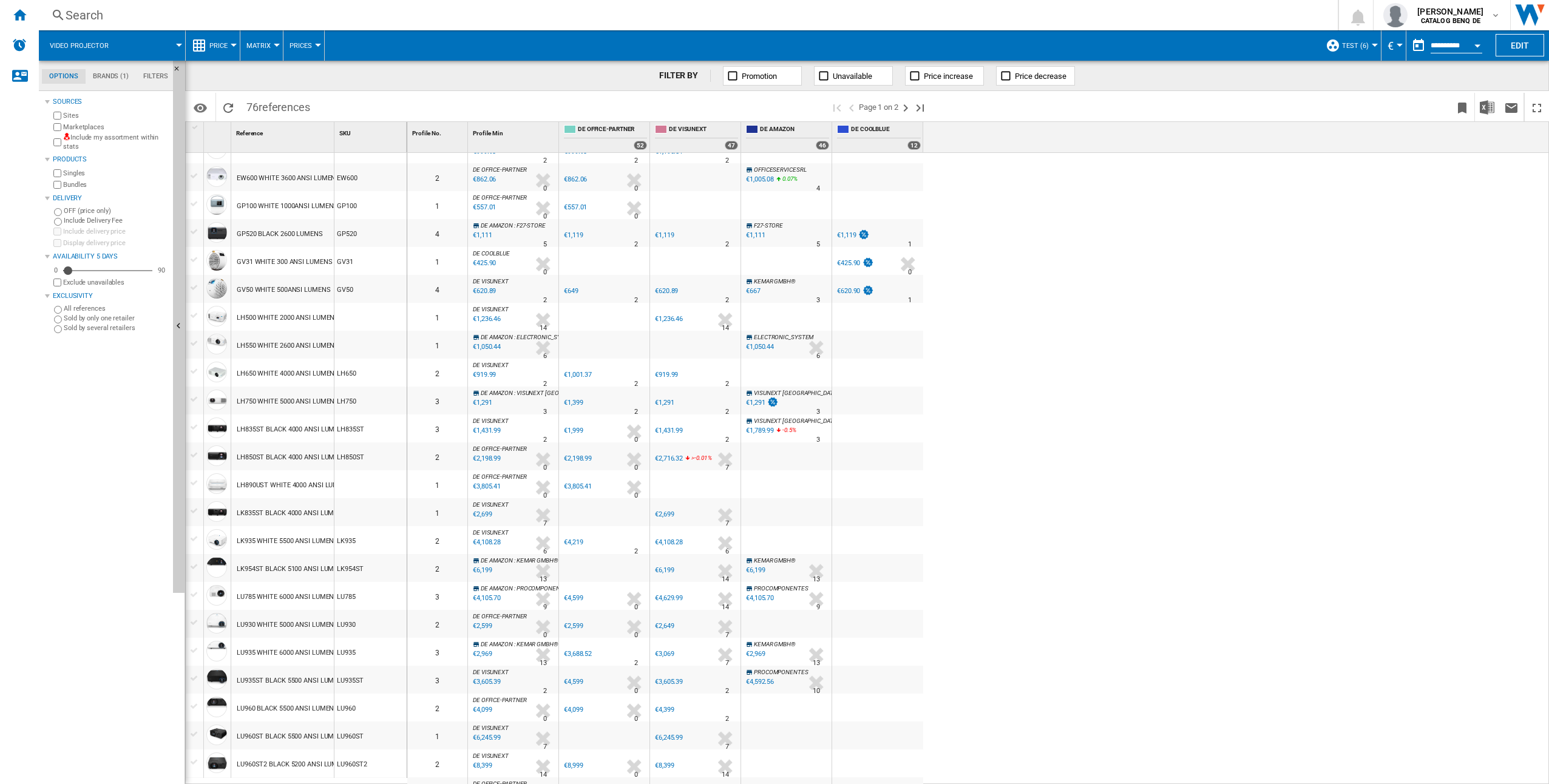
click at [222, 39] on button "Price" at bounding box center [222, 45] width 25 height 30
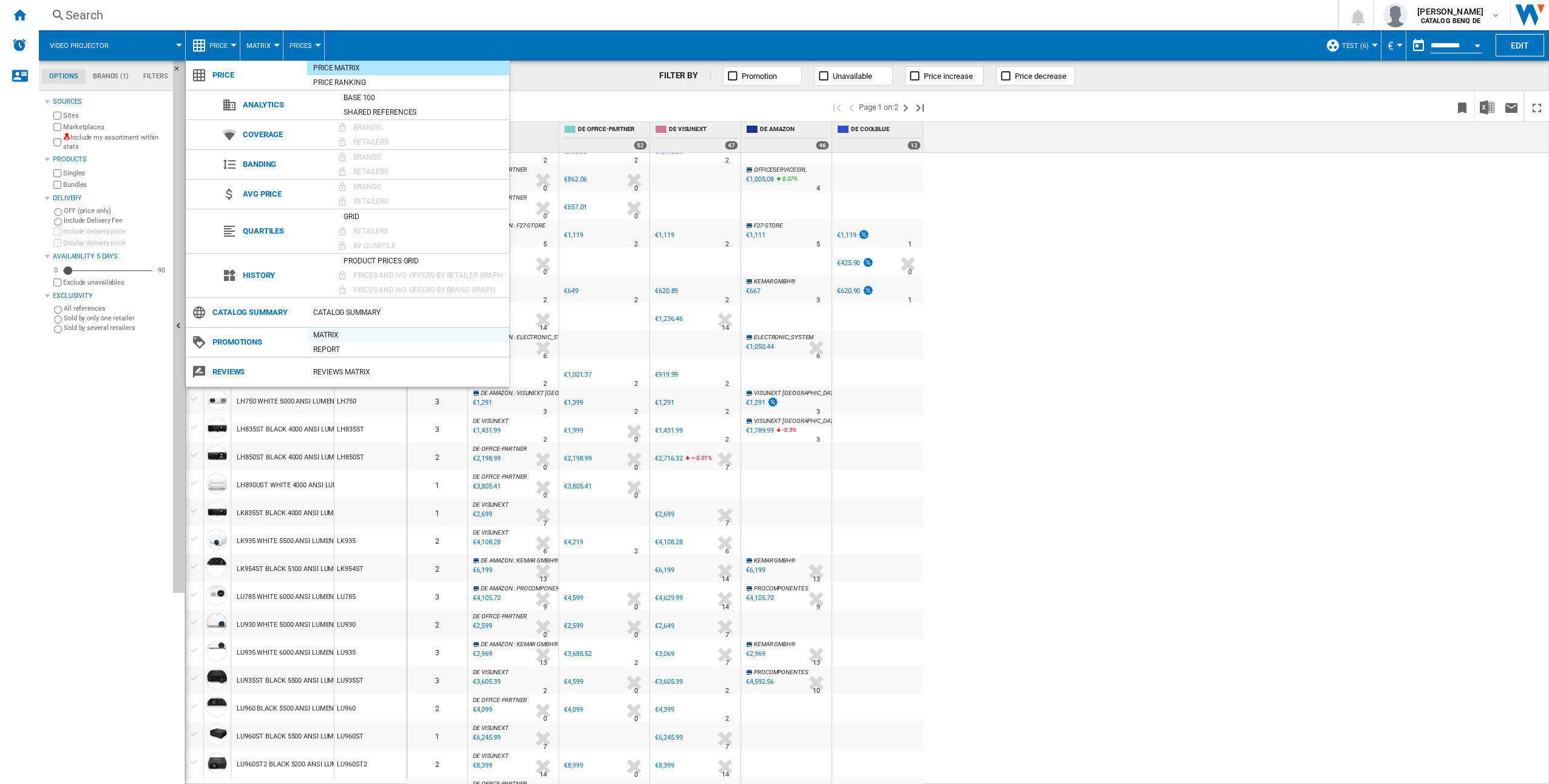
click at [337, 333] on div "Matrix" at bounding box center [407, 334] width 202 height 12
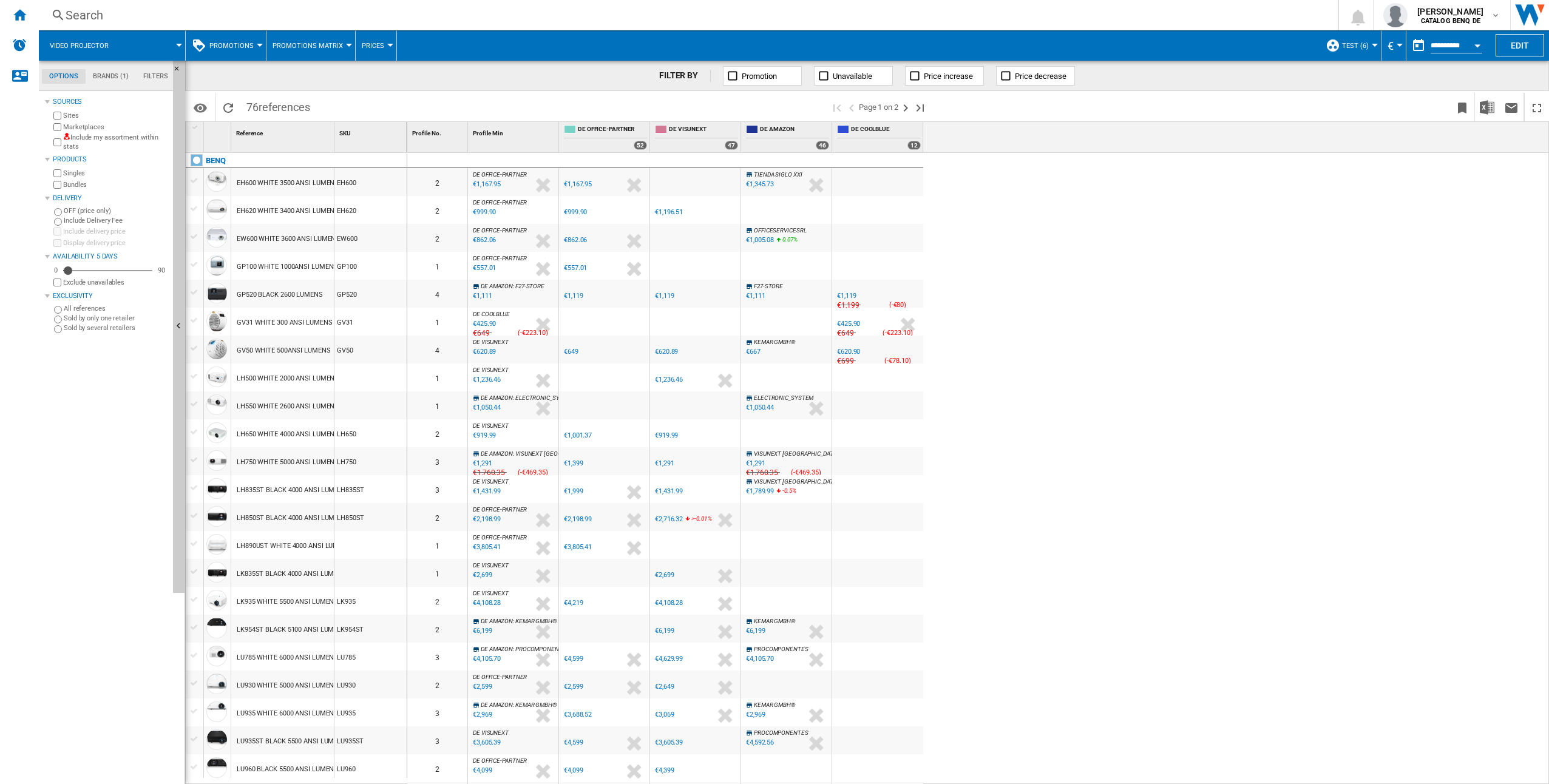
click at [858, 350] on div "€620.90" at bounding box center [849, 351] width 23 height 8
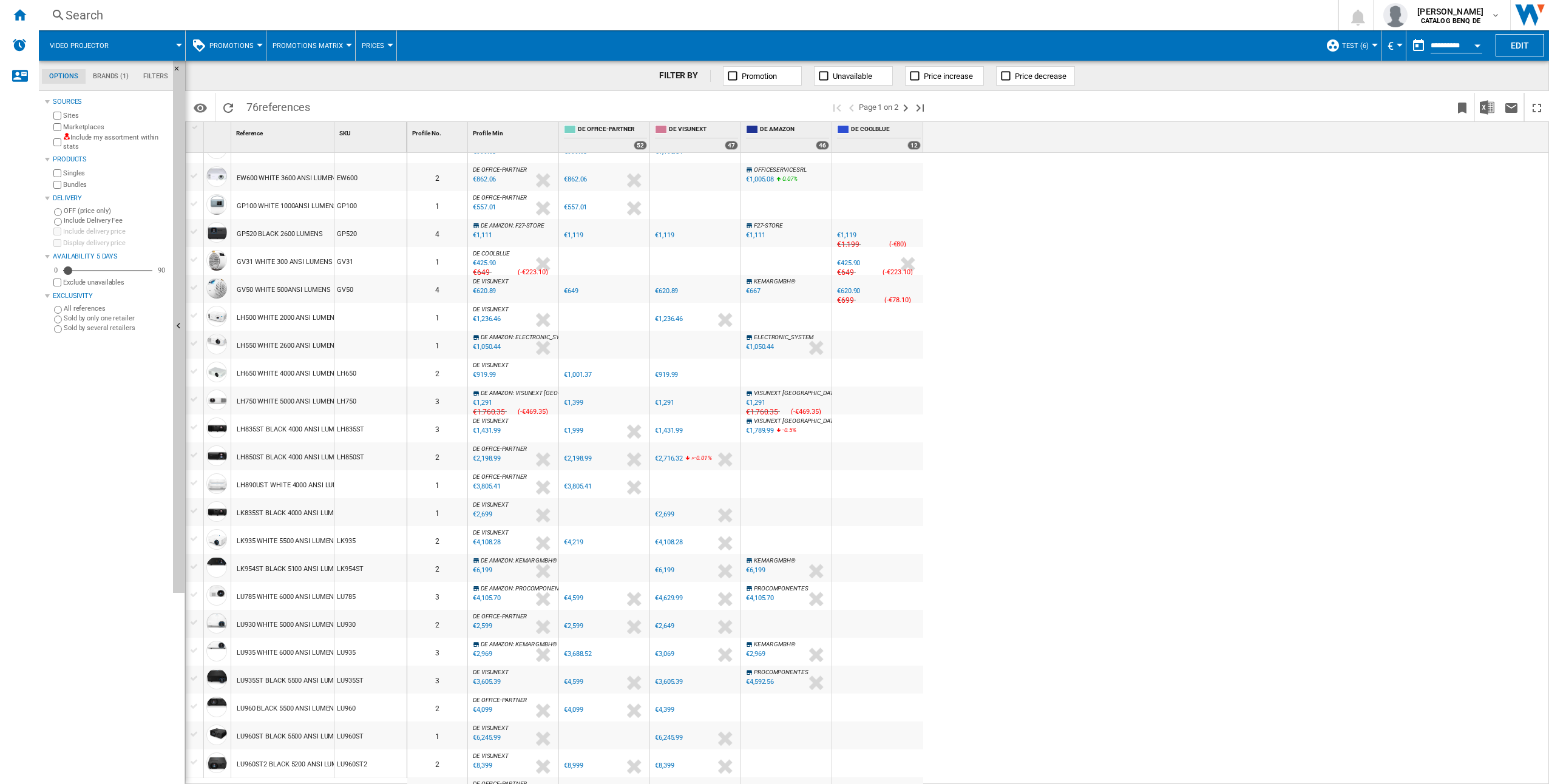
click at [576, 292] on div "€649" at bounding box center [570, 291] width 14 height 8
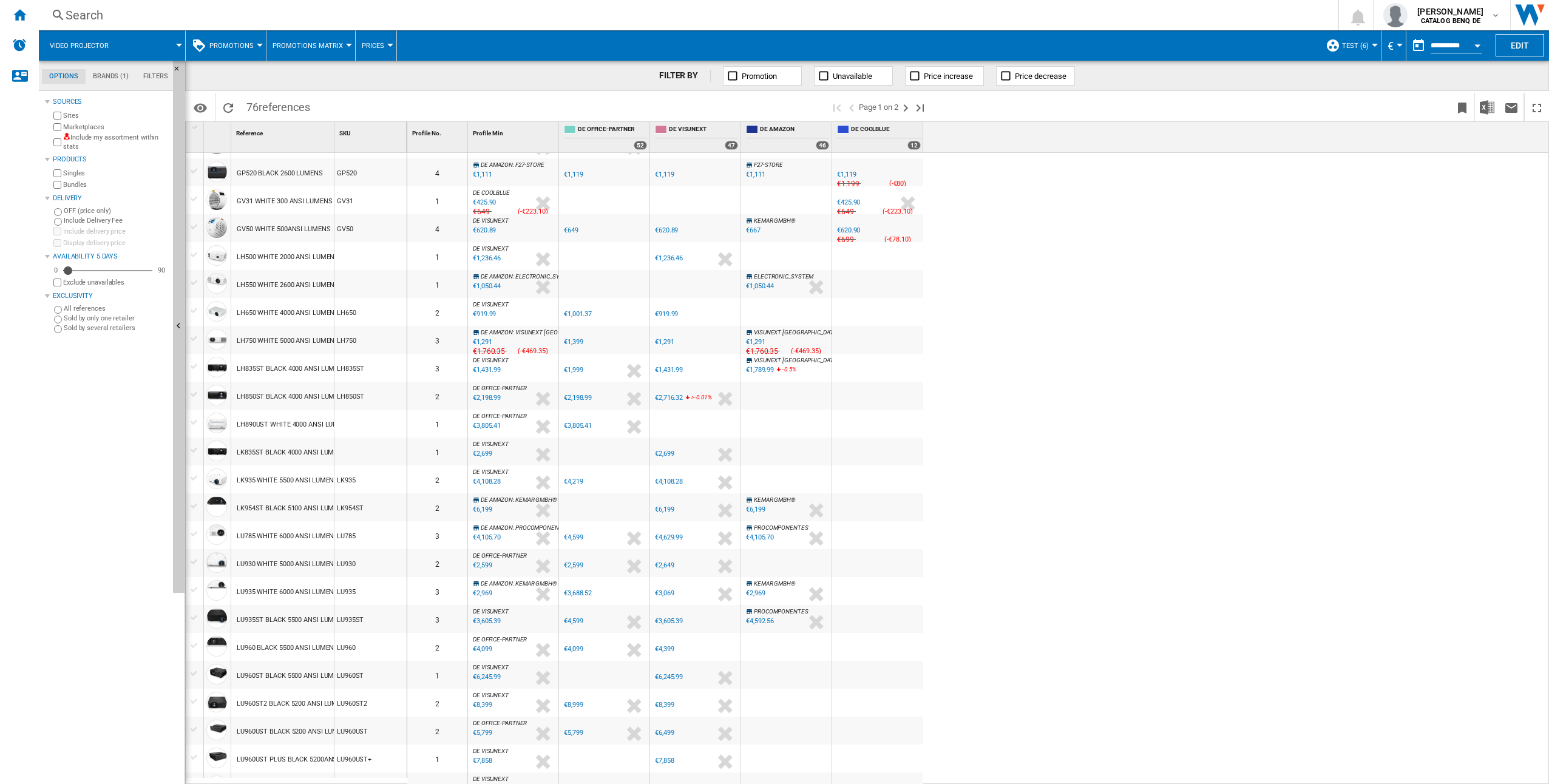
click at [1155, 444] on div "0 2 DE OFFICE-PARTNER : DE OFFICE-PARTNER -1.0 % €1,167.95 % N/A €NaN ( €1,167.…" at bounding box center [979, 468] width 1143 height 632
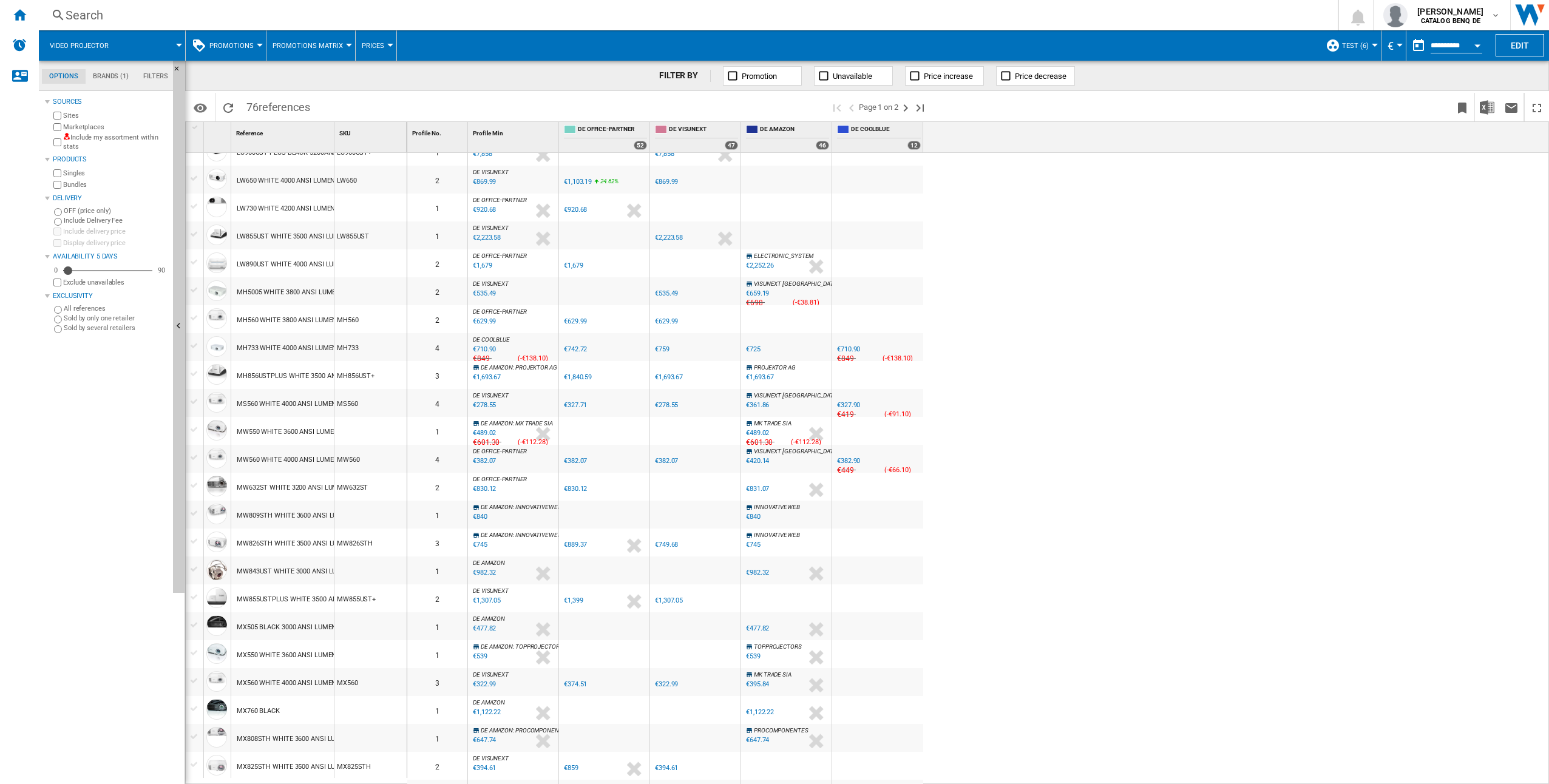
scroll to position [779, 0]
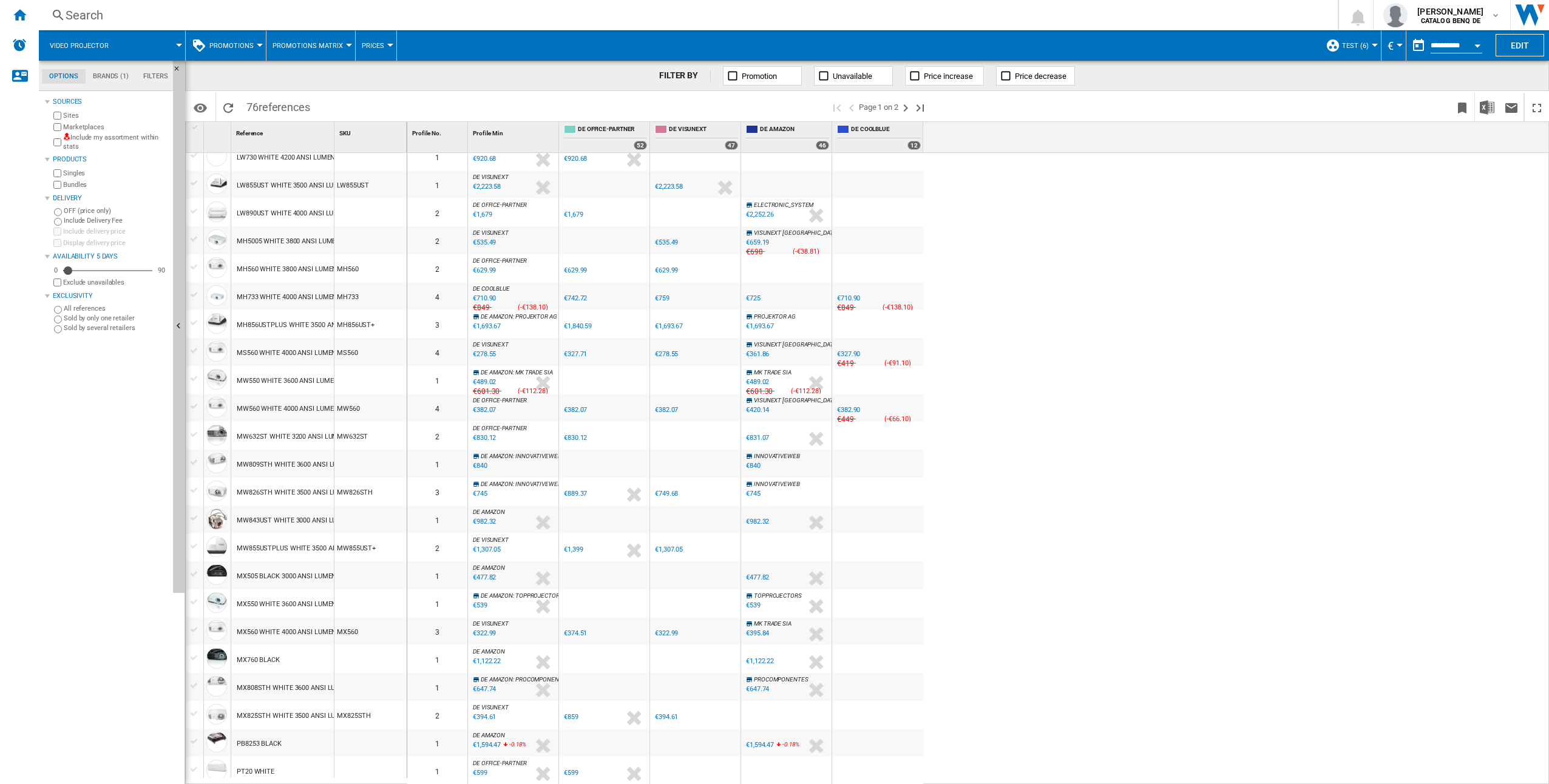
click at [130, 44] on span at bounding box center [153, 45] width 53 height 30
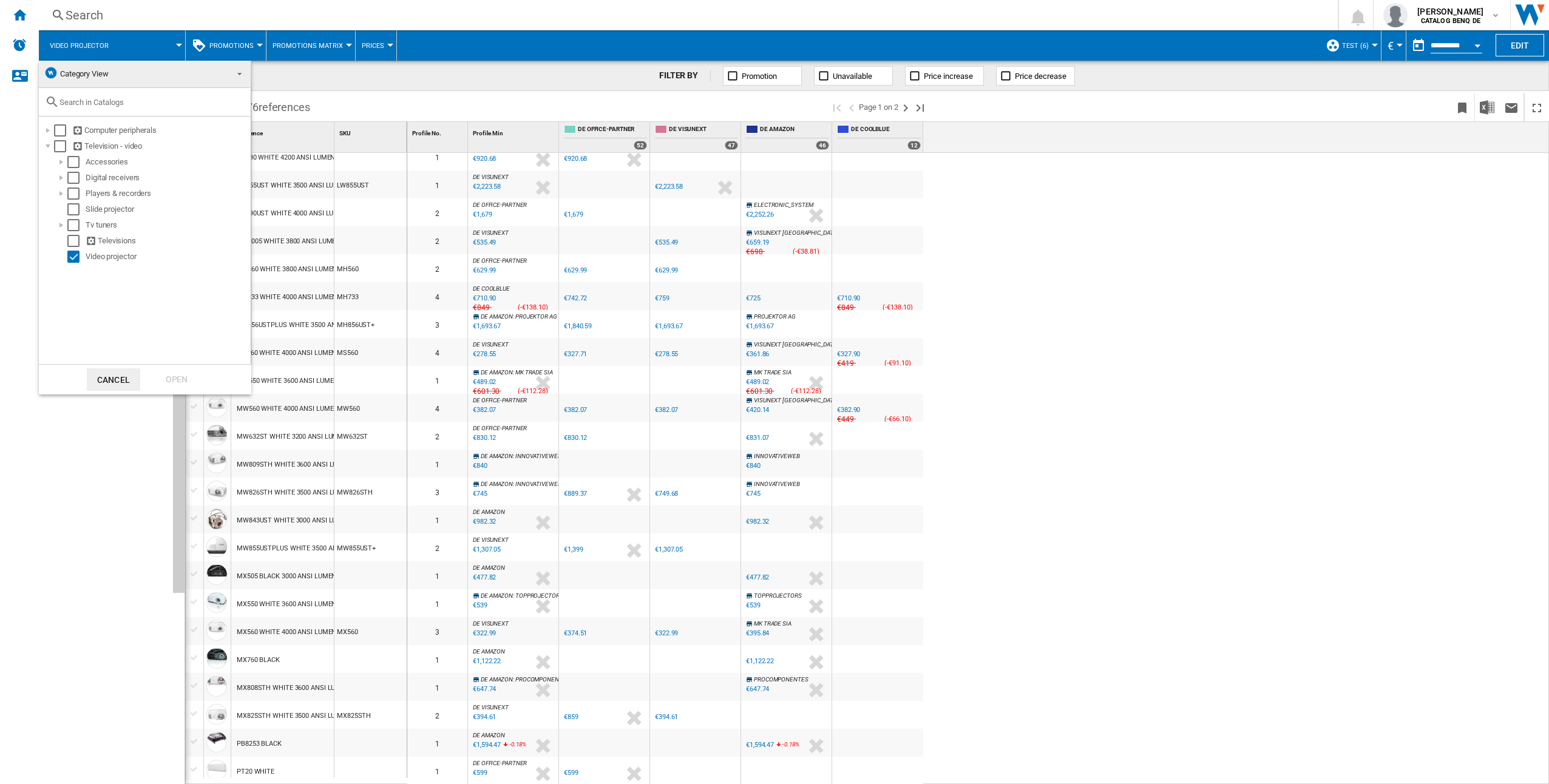
click at [204, 65] on span "Category View" at bounding box center [135, 74] width 183 height 17
click at [194, 99] on md-option "My Assortment" at bounding box center [135, 103] width 210 height 29
click at [58, 149] on div at bounding box center [54, 147] width 12 height 12
click at [81, 162] on div "Select" at bounding box center [80, 163] width 12 height 12
click at [81, 161] on div "Select" at bounding box center [80, 163] width 12 height 12
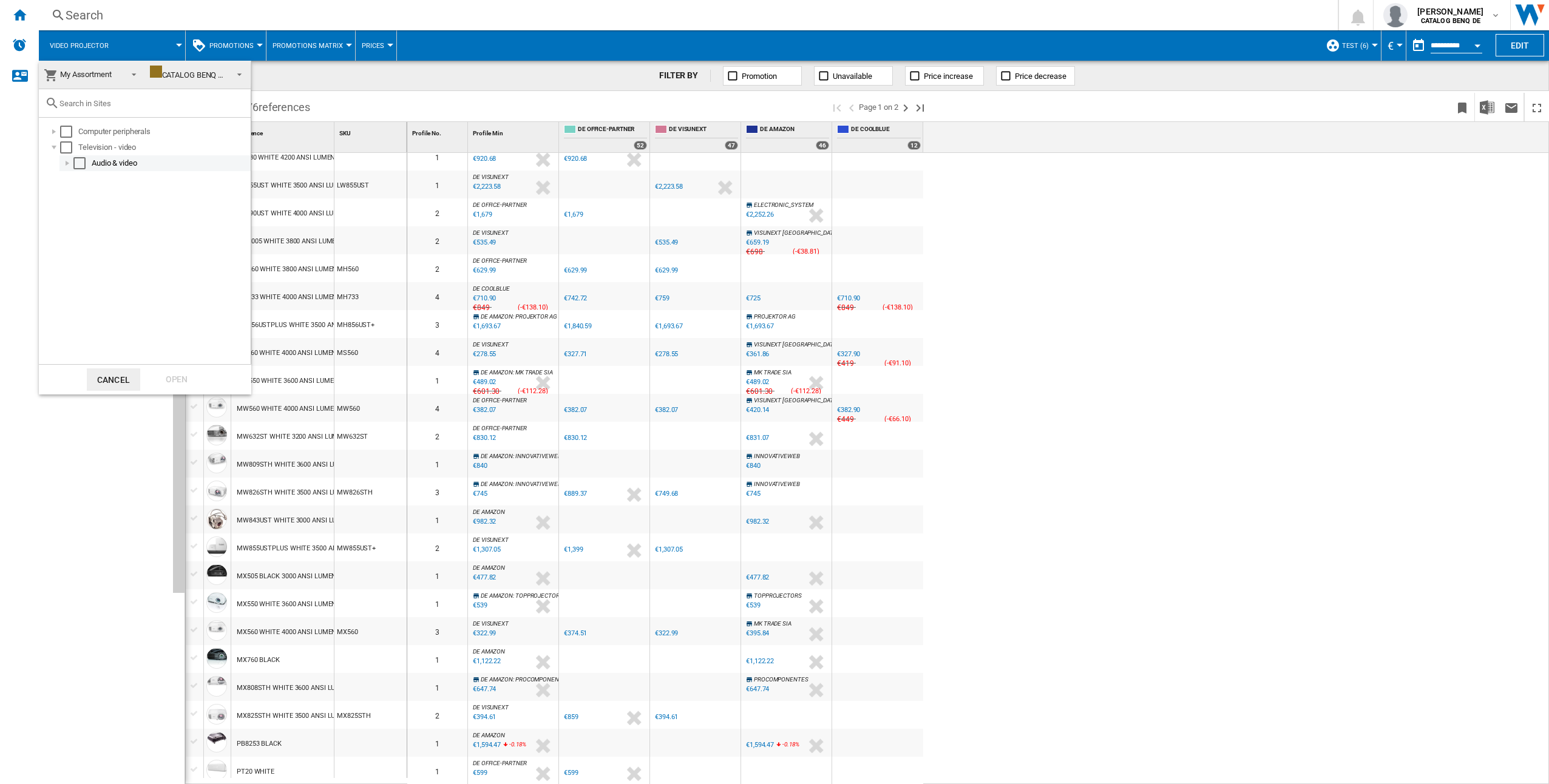
click at [62, 163] on div at bounding box center [67, 163] width 12 height 12
click at [79, 180] on div at bounding box center [81, 179] width 12 height 12
click at [95, 195] on div at bounding box center [94, 194] width 12 height 12
click at [121, 230] on div "Select" at bounding box center [119, 229] width 12 height 12
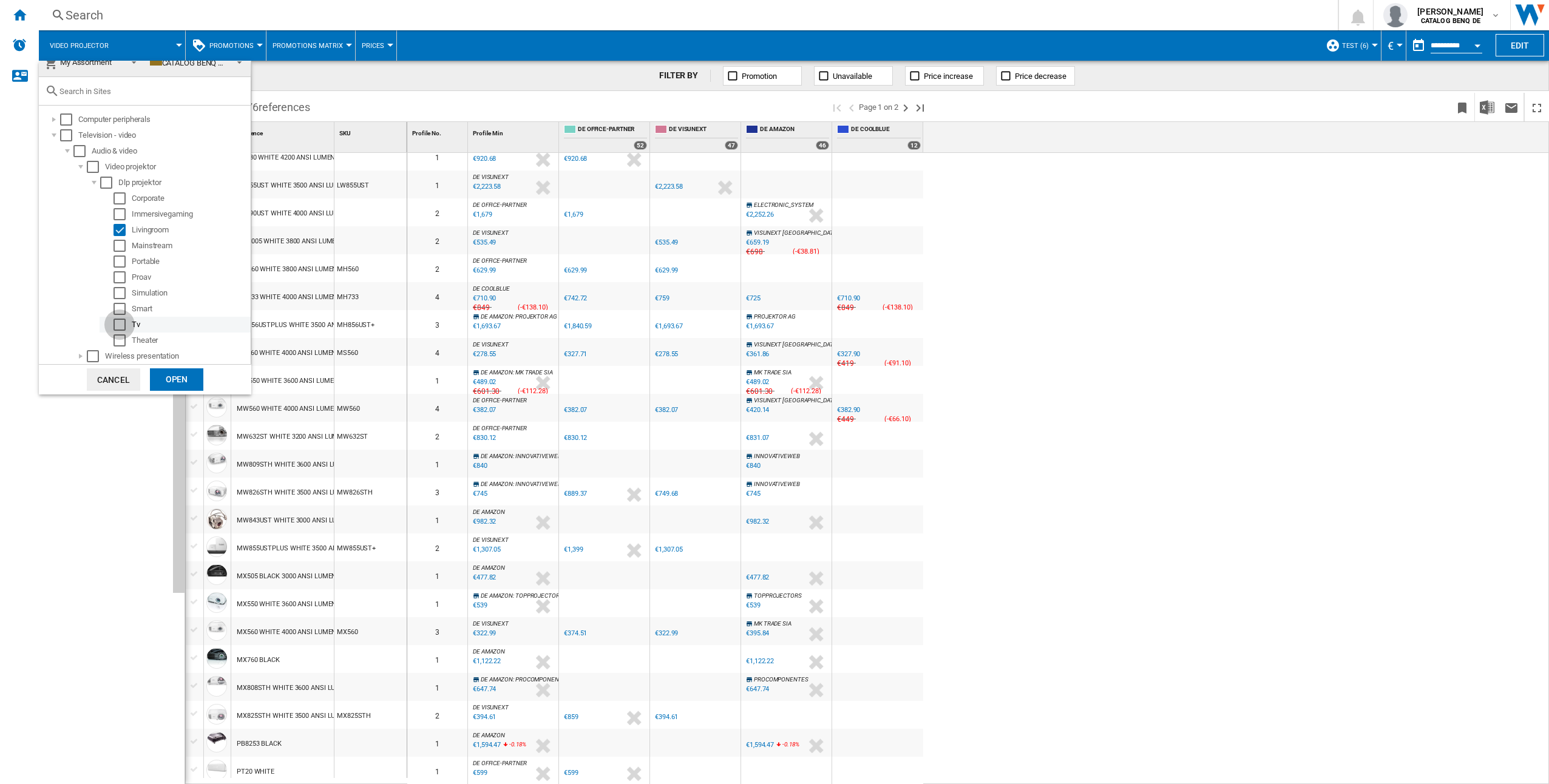
click at [123, 329] on div "Select" at bounding box center [119, 324] width 12 height 12
click at [122, 339] on div "Select" at bounding box center [119, 340] width 12 height 12
click at [190, 384] on div "Open" at bounding box center [176, 380] width 53 height 23
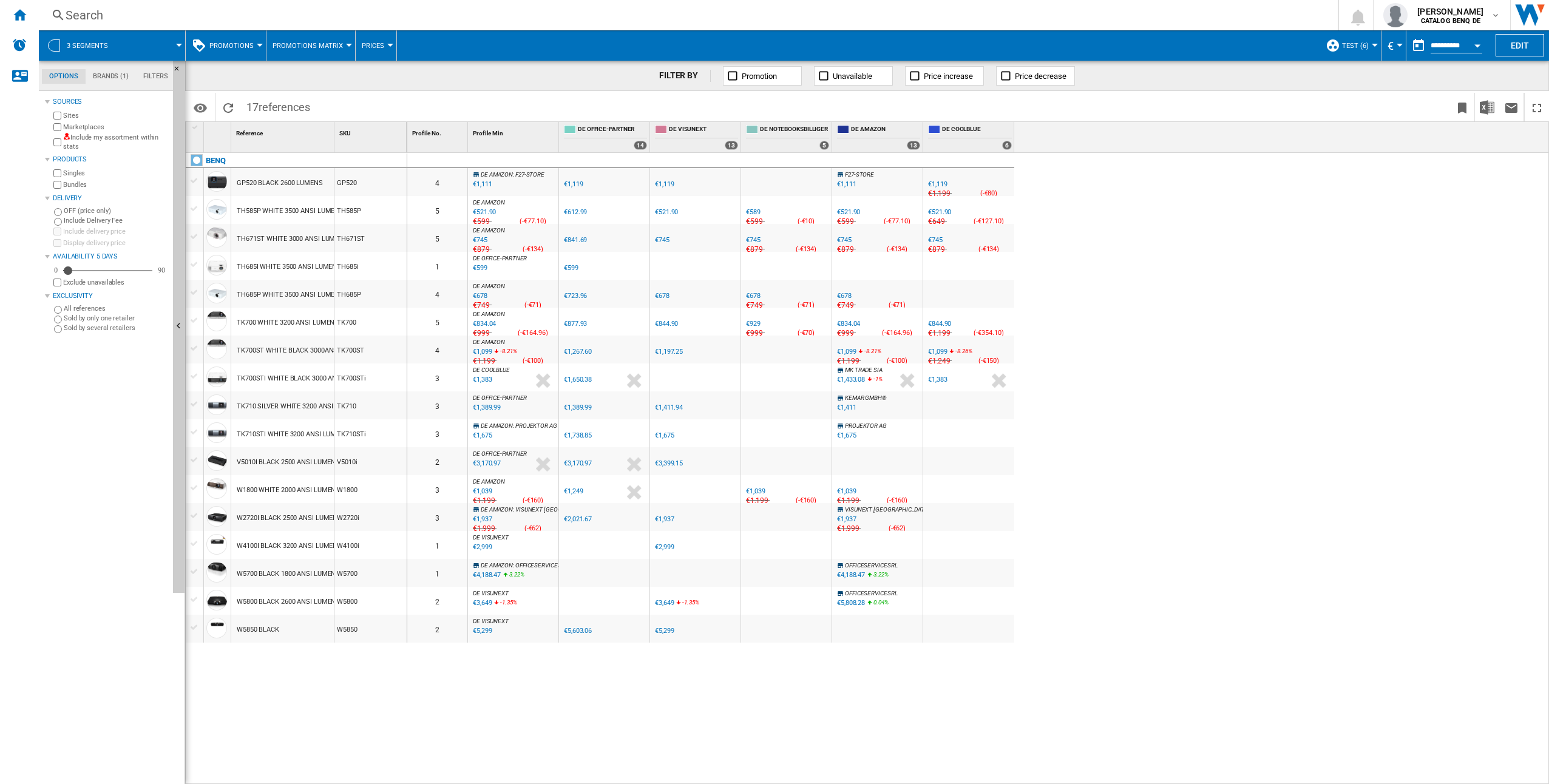
click at [1357, 50] on button "test (6)" at bounding box center [1359, 45] width 33 height 30
click at [1388, 144] on span "Edit "test"..." at bounding box center [1367, 140] width 66 height 11
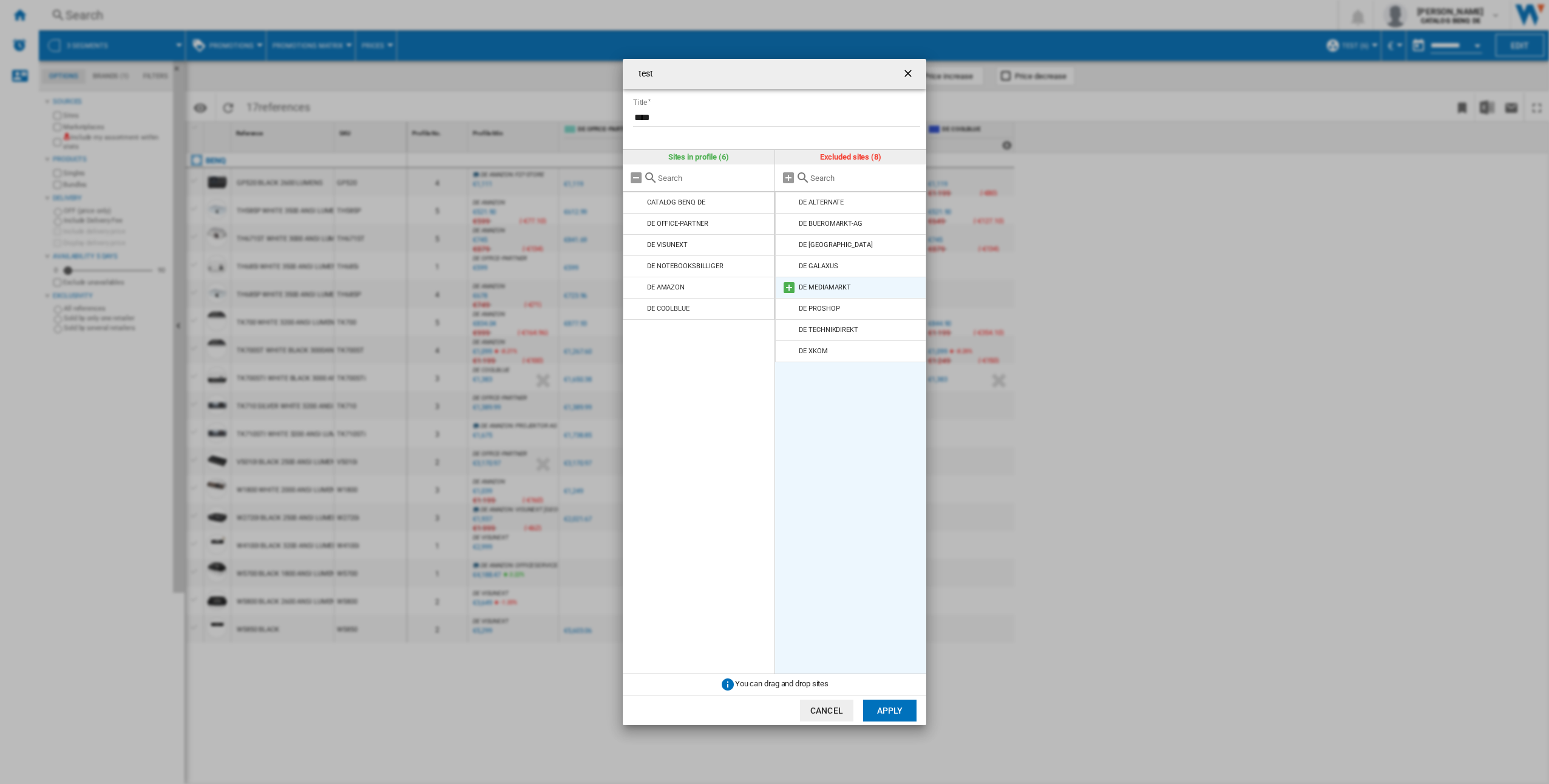
click at [876, 284] on li "DE MEDIAMARKT" at bounding box center [851, 287] width 152 height 22
click at [788, 288] on md-icon "test Title ..." at bounding box center [788, 287] width 14 height 14
click at [899, 717] on button "Apply" at bounding box center [890, 710] width 53 height 22
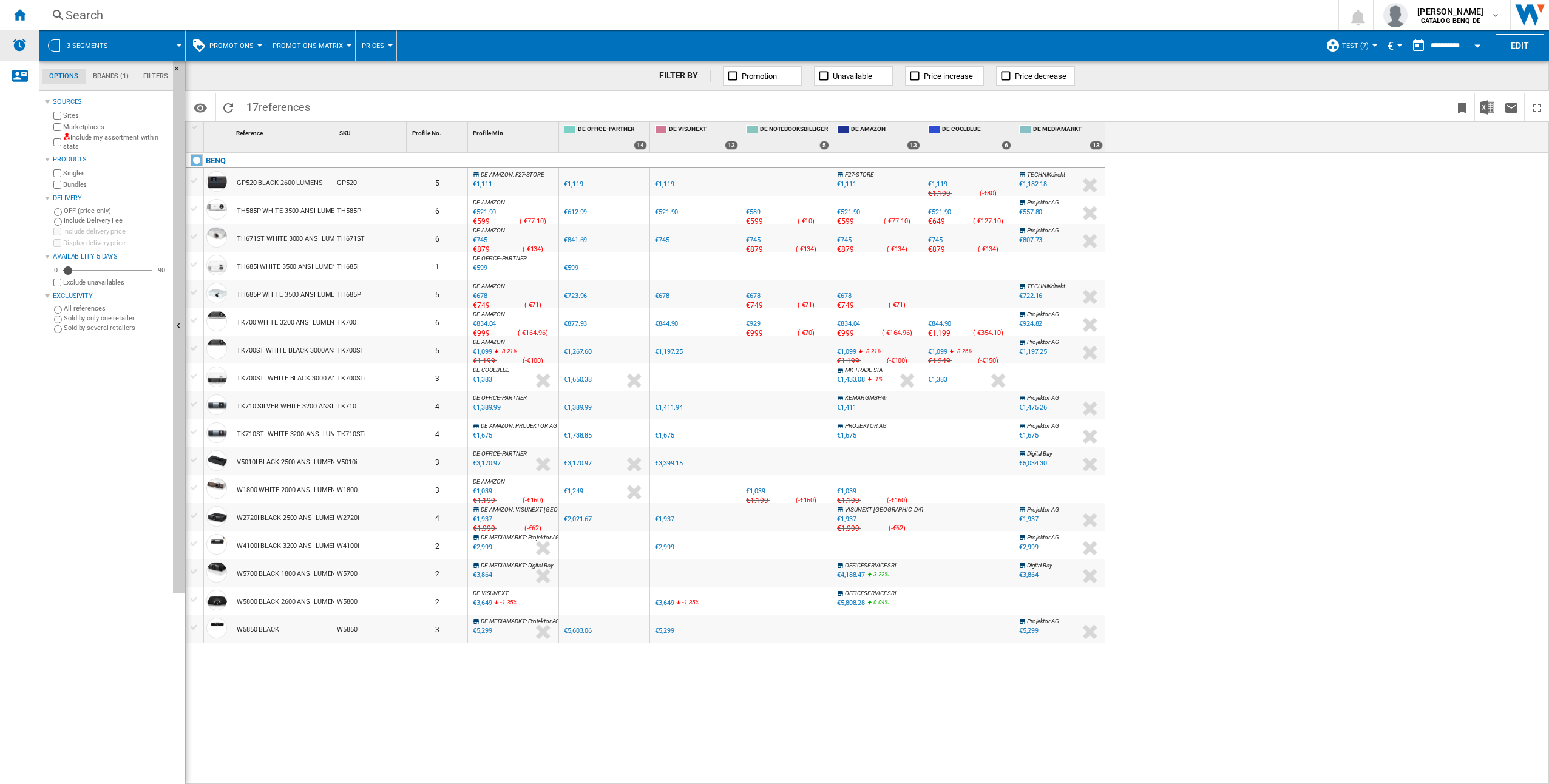
click at [19, 48] on img "Alerts" at bounding box center [19, 45] width 14 height 14
click at [320, 519] on div "W2720I BLACK 2500 ANSI LUMENS" at bounding box center [289, 517] width 105 height 27
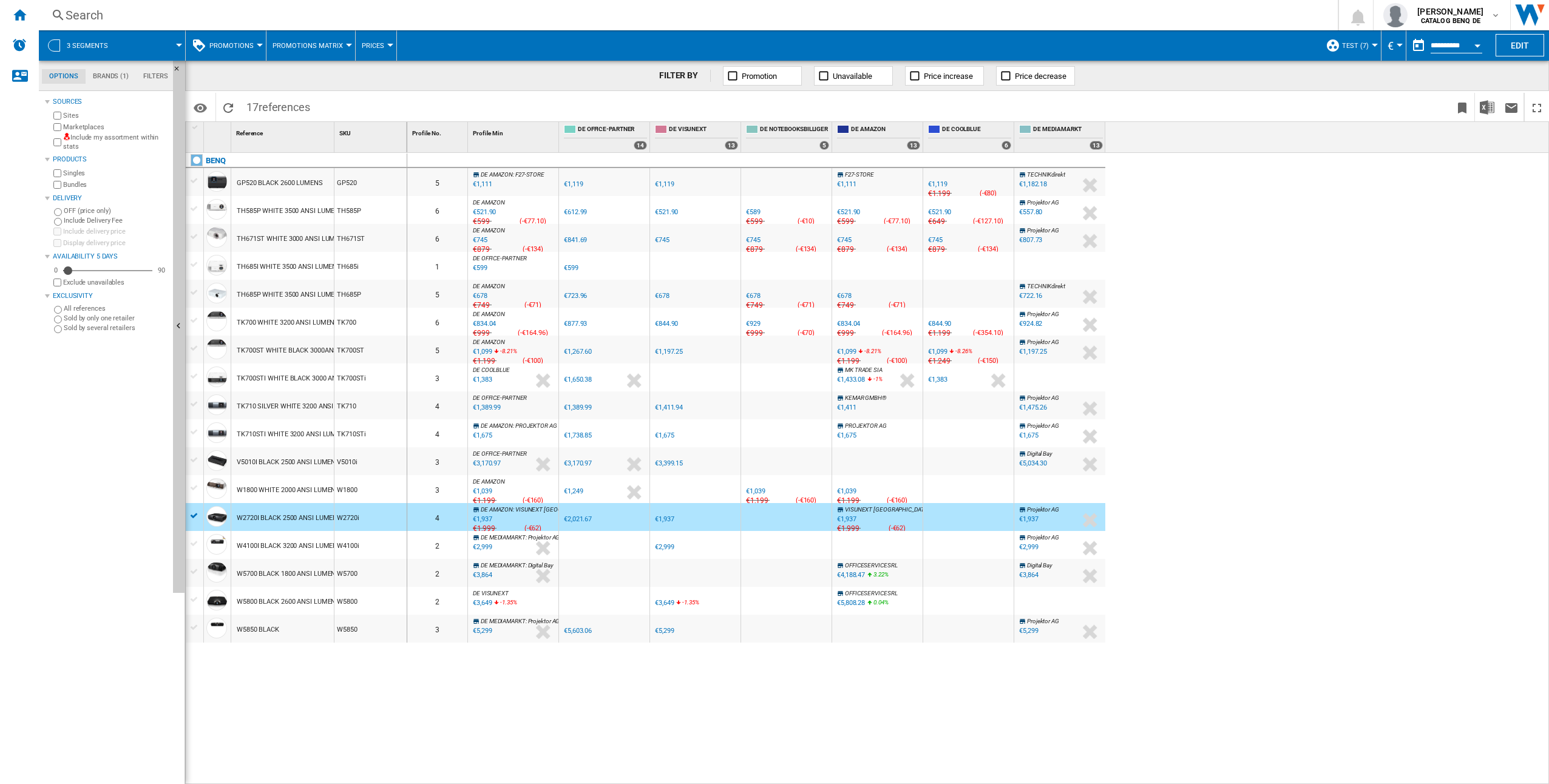
click at [530, 518] on div "DE AMAZON : VISUNEXT DEUTSCHLAND -1.0 % €1,937 % N/A €1,999 ( -€62 ) DE AMAZON …" at bounding box center [513, 519] width 85 height 27
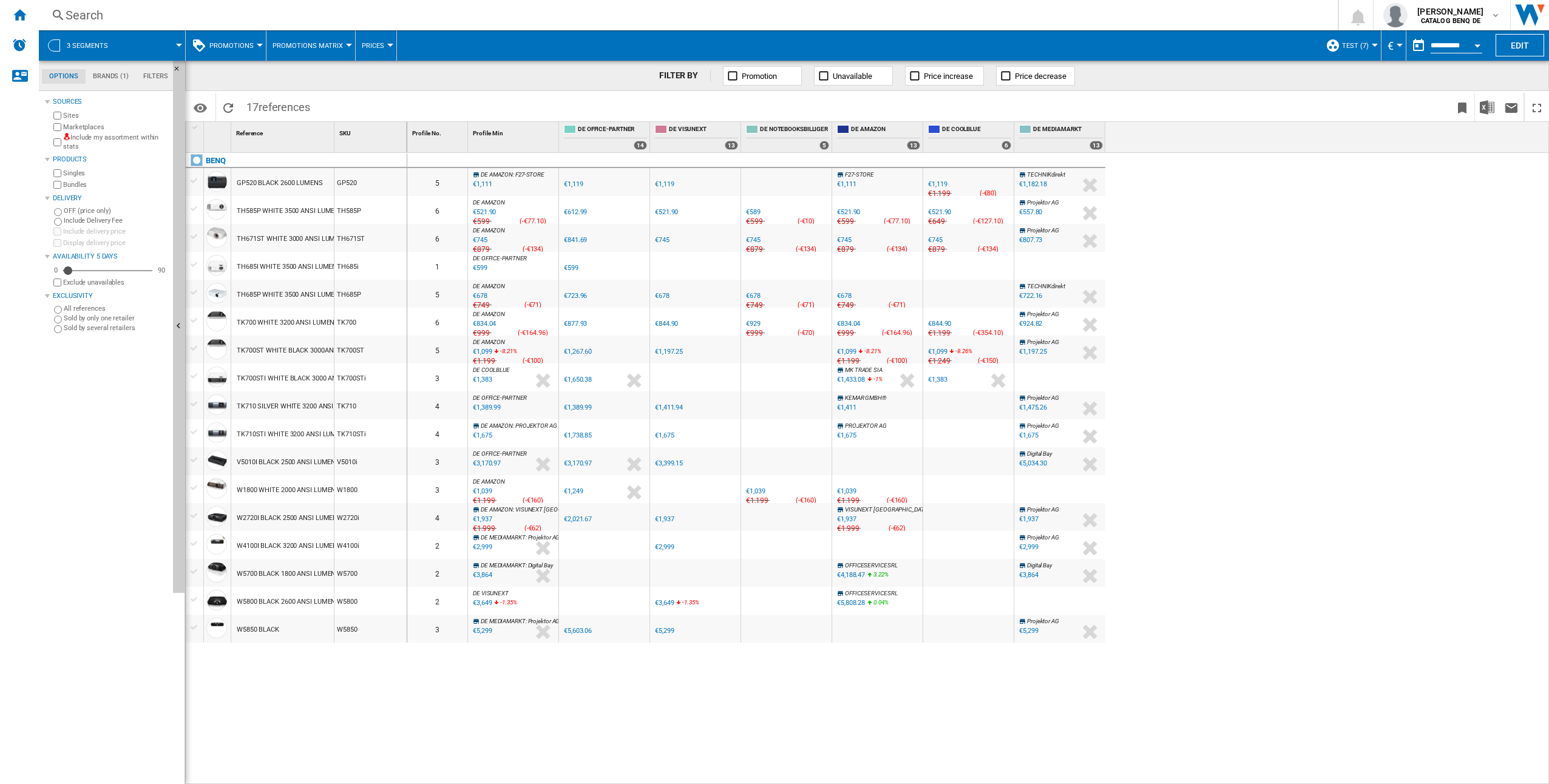
click at [530, 518] on div "DE AMAZON : VISUNEXT DEUTSCHLAND -1.0 % €1,937 % N/A €1,999 ( -€62 ) DE AMAZON …" at bounding box center [513, 519] width 85 height 27
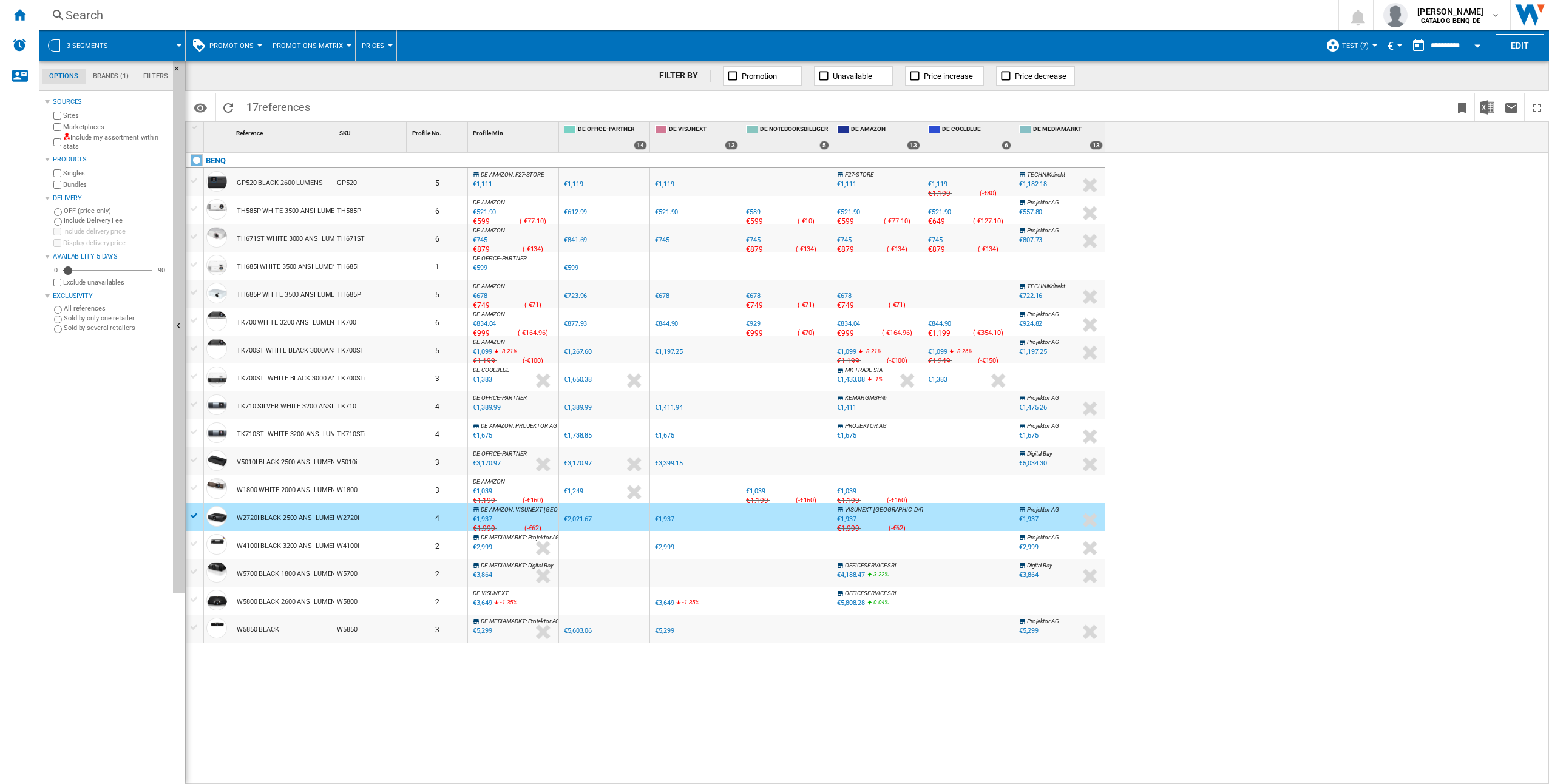
click at [268, 45] on md-menu "Promotions Matrix Promotions Matrix Promotions Report" at bounding box center [311, 45] width 89 height 30
click at [248, 45] on span "Promotions" at bounding box center [231, 45] width 45 height 8
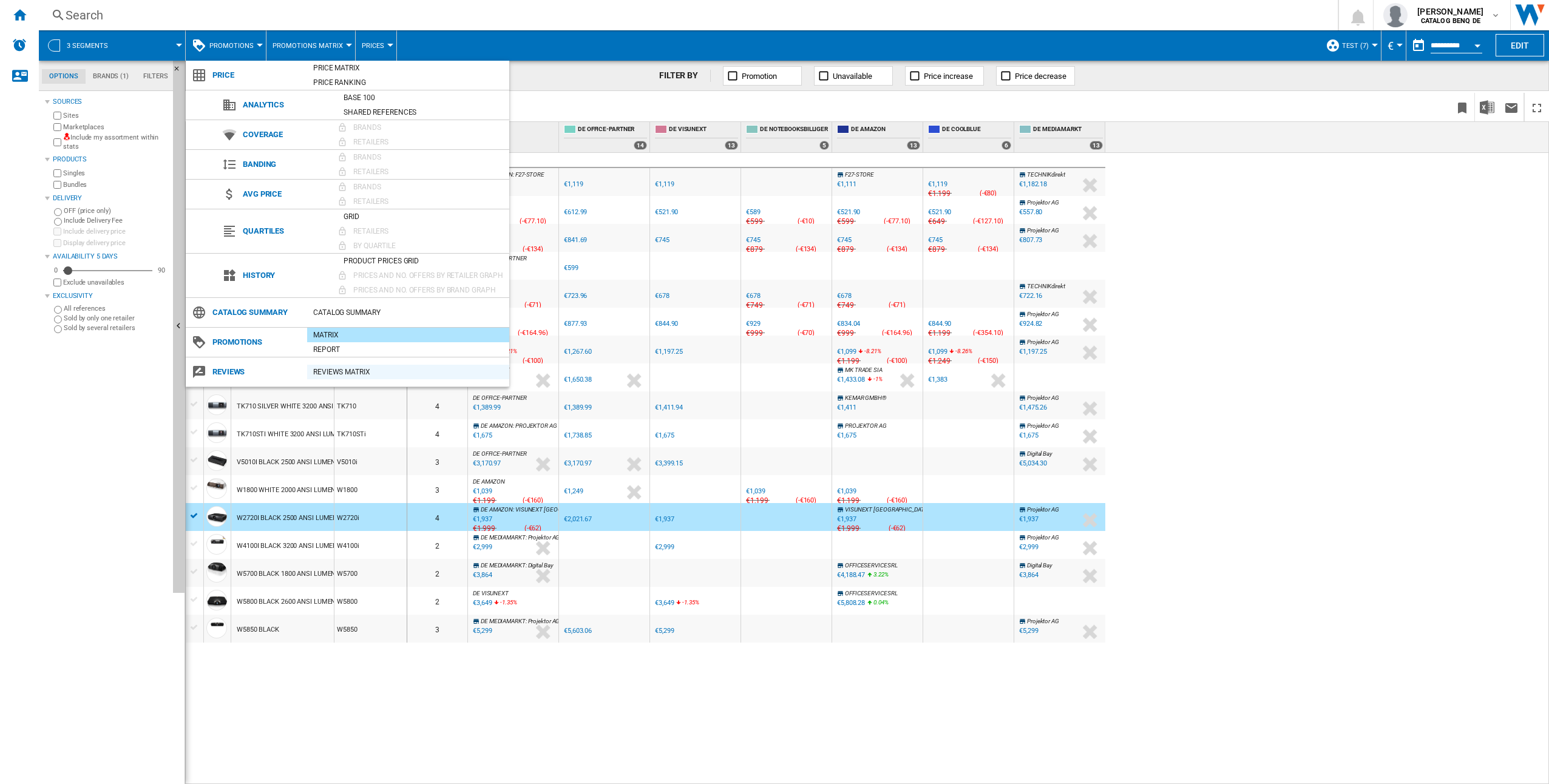
click at [357, 370] on div "REVIEWS Matrix" at bounding box center [407, 371] width 202 height 12
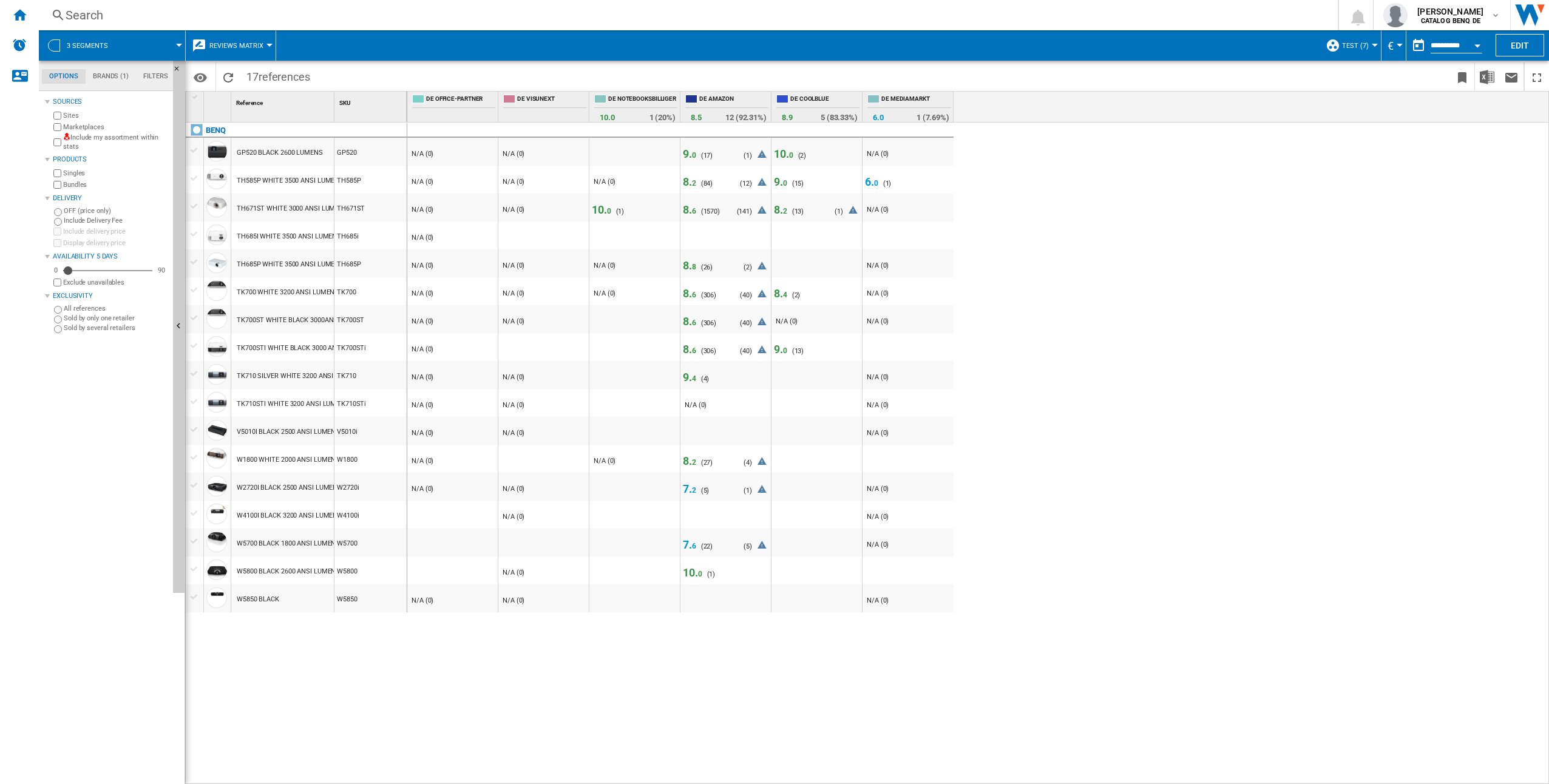
click at [275, 152] on div "GP520 BLACK 2600 LUMENS" at bounding box center [279, 152] width 86 height 27
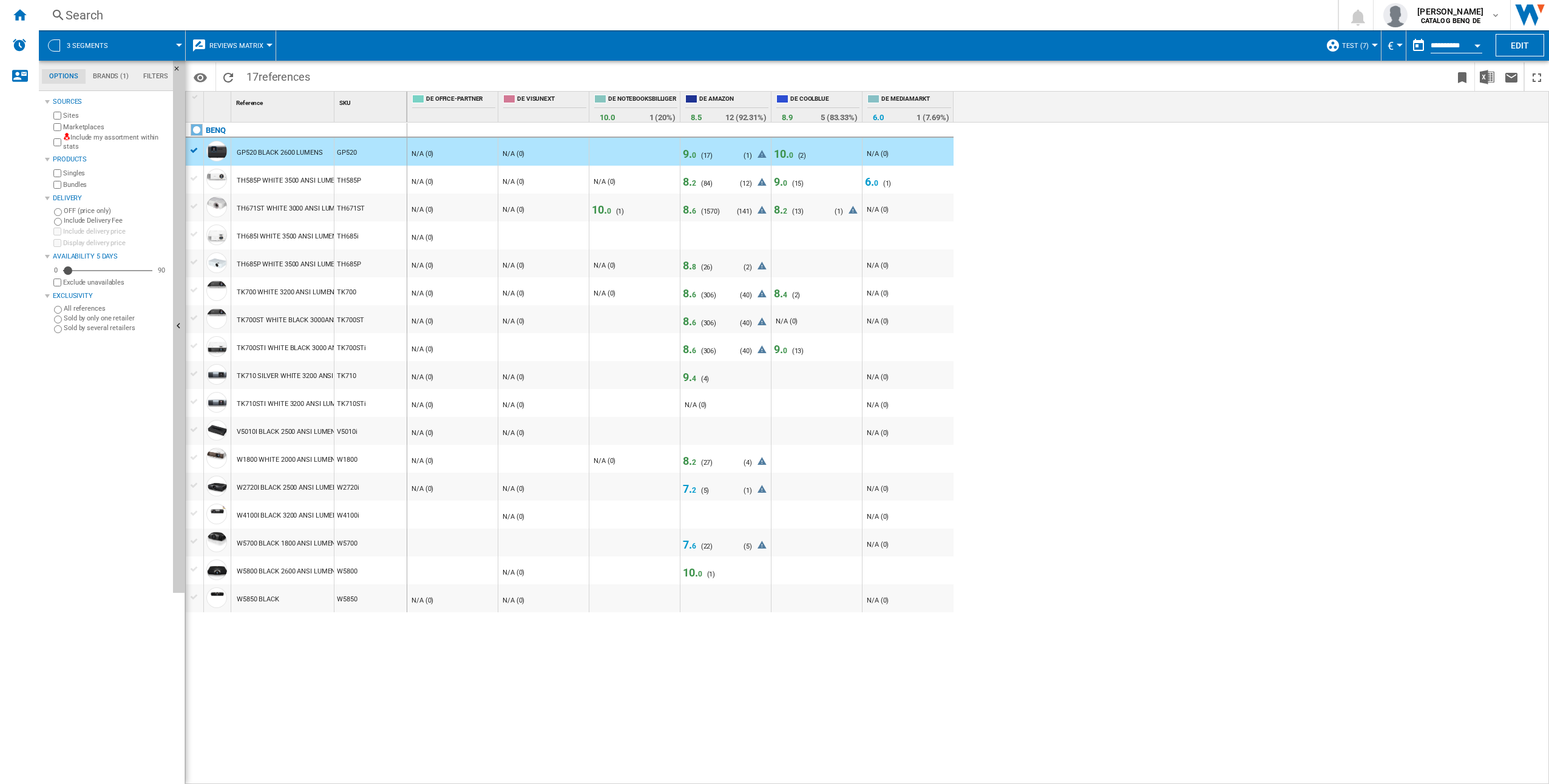
click at [273, 154] on div "GP520 BLACK 2600 LUMENS" at bounding box center [279, 152] width 86 height 27
click at [723, 155] on div at bounding box center [728, 157] width 31 height 19
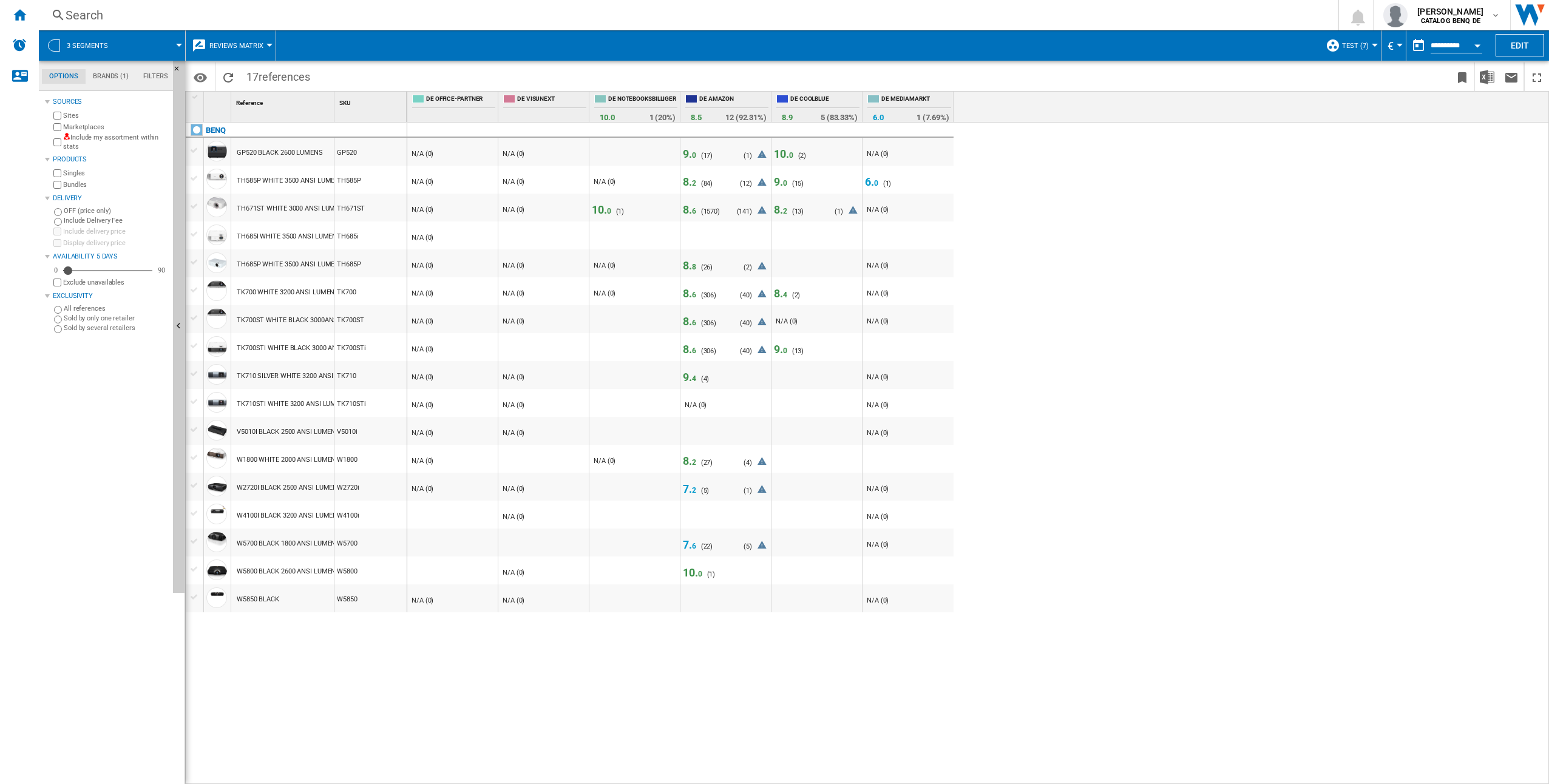
click at [723, 155] on div at bounding box center [728, 157] width 31 height 19
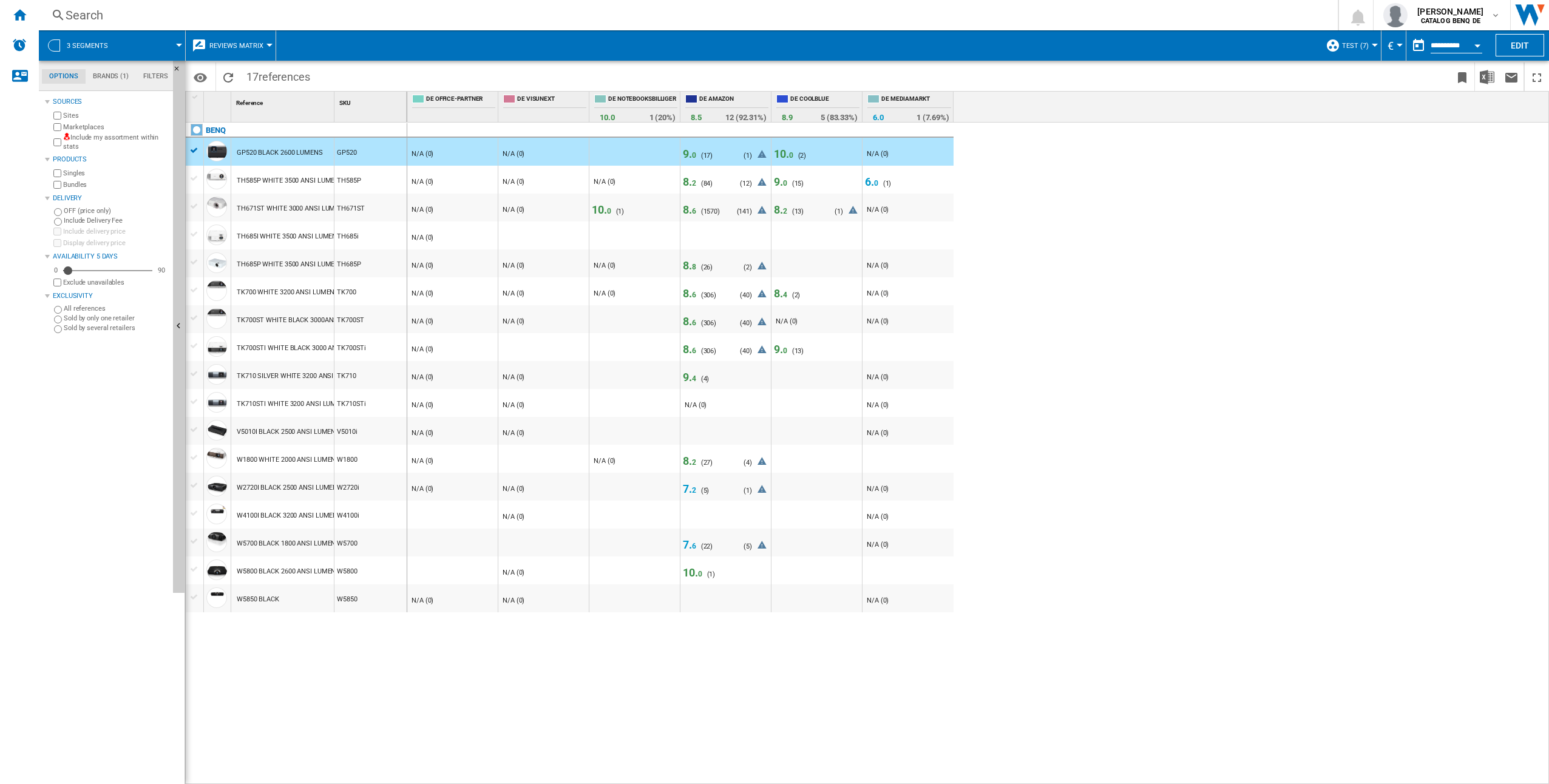
click at [701, 152] on div "( 17 )" at bounding box center [707, 155] width 12 height 8
click at [699, 152] on div "9. 0 ( 17 ) N/A (0)" at bounding box center [697, 157] width 29 height 19
click at [1332, 281] on div at bounding box center [774, 392] width 1549 height 784
click at [290, 151] on div "GP520 BLACK 2600 LUMENS" at bounding box center [279, 152] width 86 height 27
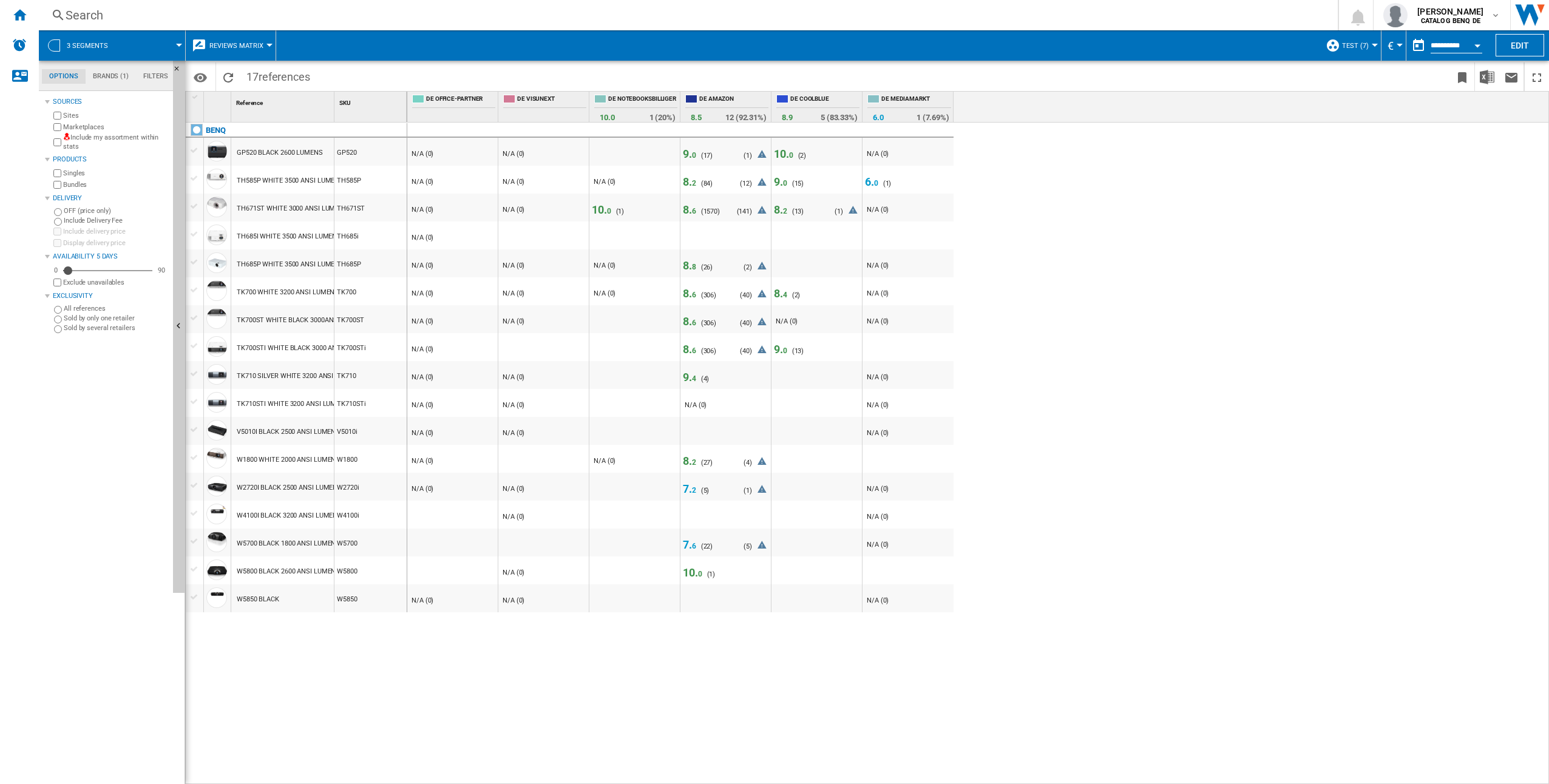
click at [290, 151] on div "GP520 BLACK 2600 LUMENS" at bounding box center [279, 152] width 86 height 27
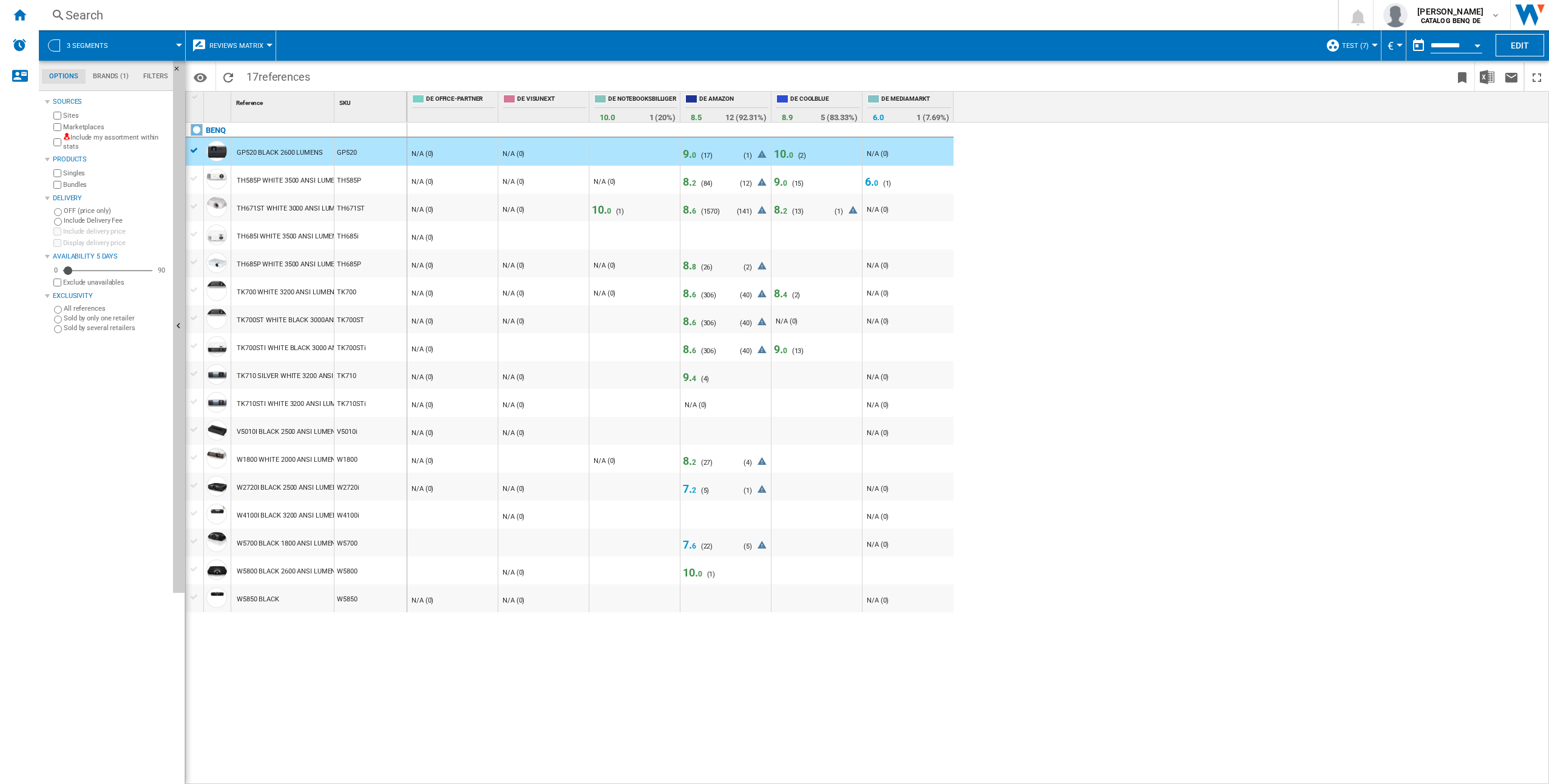
click at [688, 156] on span "9. 0" at bounding box center [690, 153] width 13 height 12
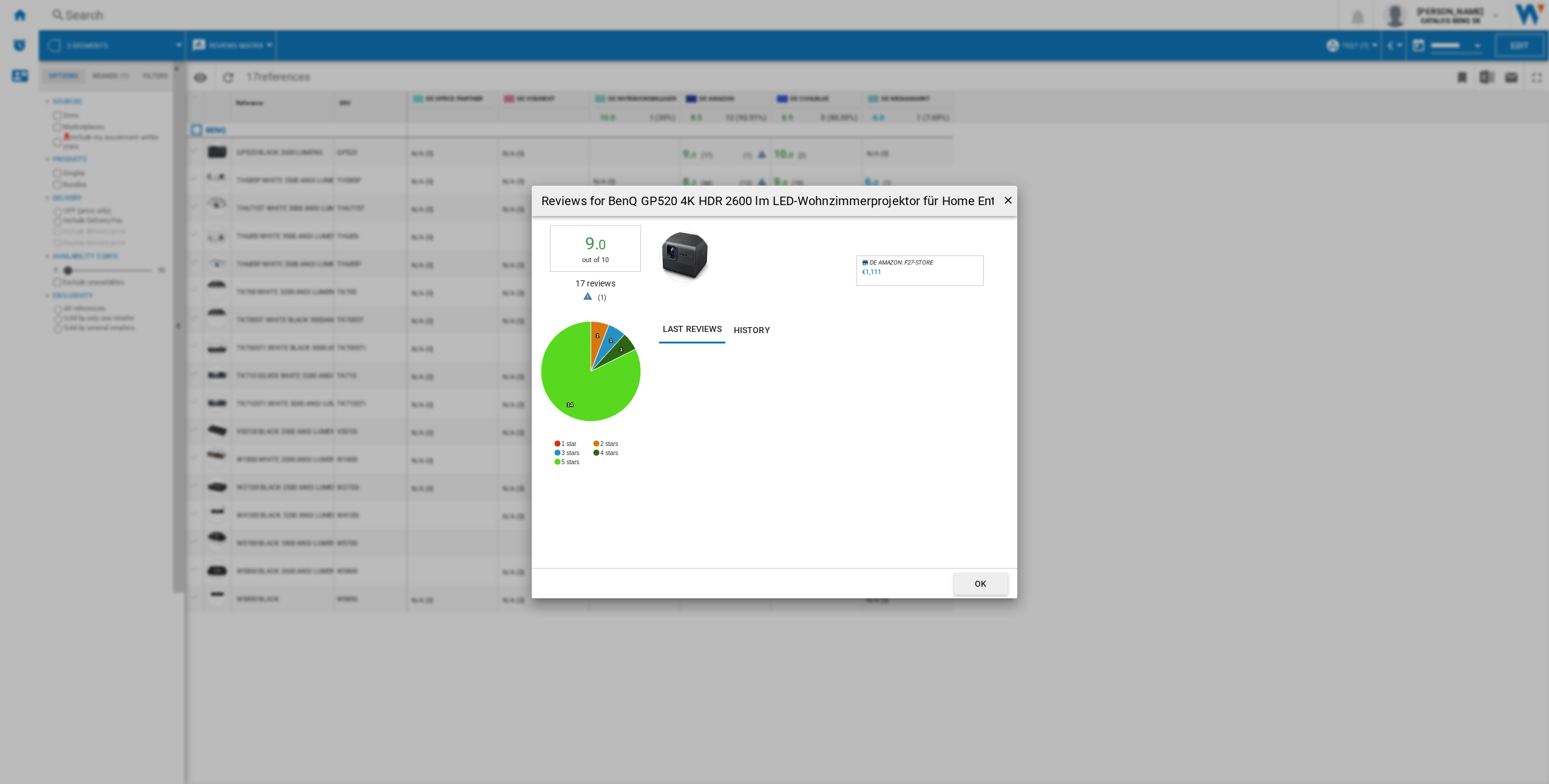
click at [810, 329] on span at bounding box center [893, 330] width 229 height 27
click at [739, 322] on button "History" at bounding box center [752, 330] width 53 height 27
click at [688, 335] on button "Last reviews" at bounding box center [693, 330] width 66 height 27
click at [603, 339] on icon at bounding box center [599, 347] width 18 height 50
click at [597, 338] on tspan "1" at bounding box center [597, 335] width 3 height 6
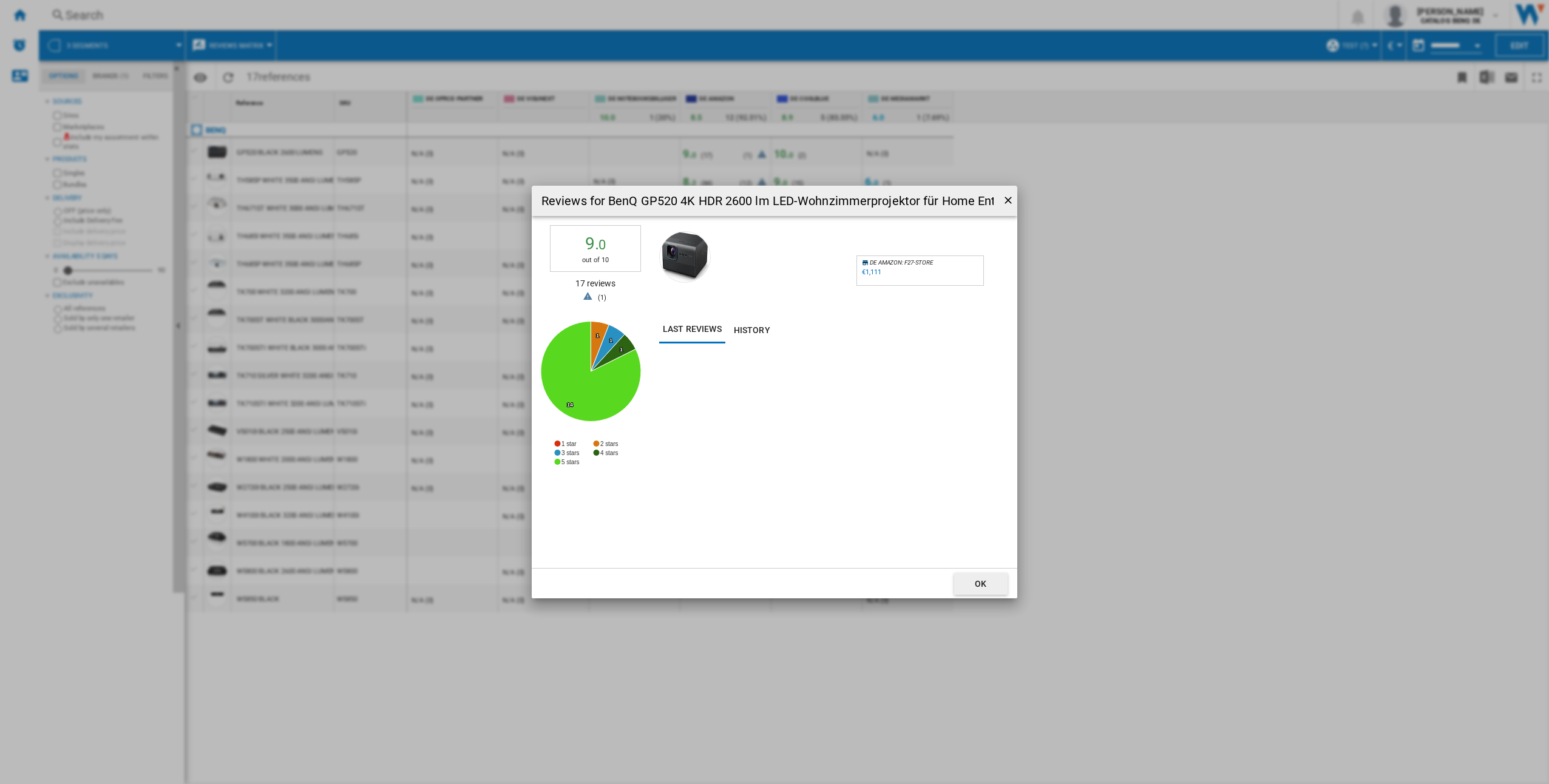
click at [816, 345] on div "Last reviews History" at bounding box center [834, 442] width 349 height 252
click at [688, 331] on button "Last reviews" at bounding box center [693, 330] width 66 height 27
click at [742, 333] on button "History" at bounding box center [752, 330] width 53 height 27
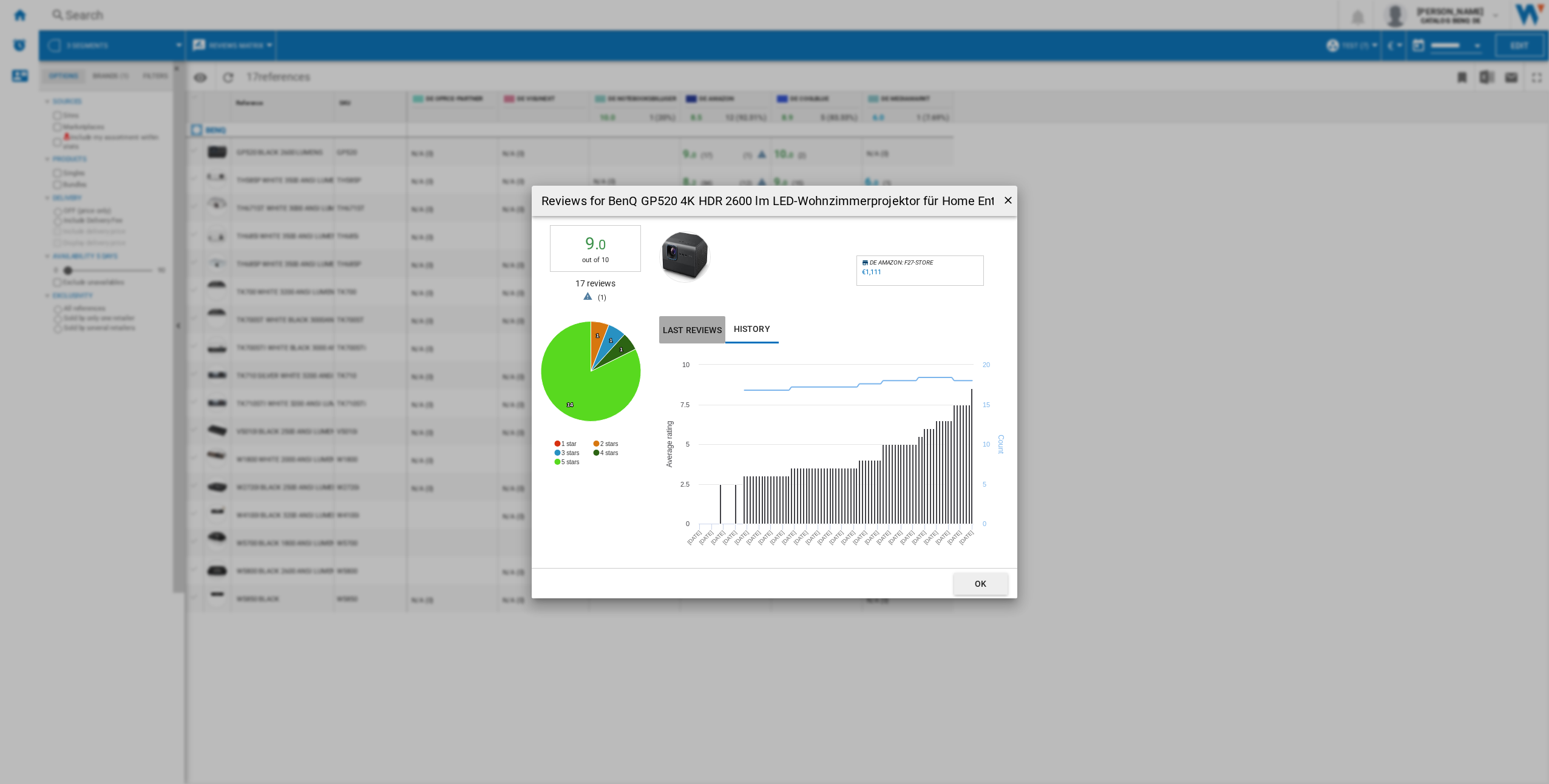
click at [698, 329] on button "Last reviews" at bounding box center [693, 330] width 66 height 27
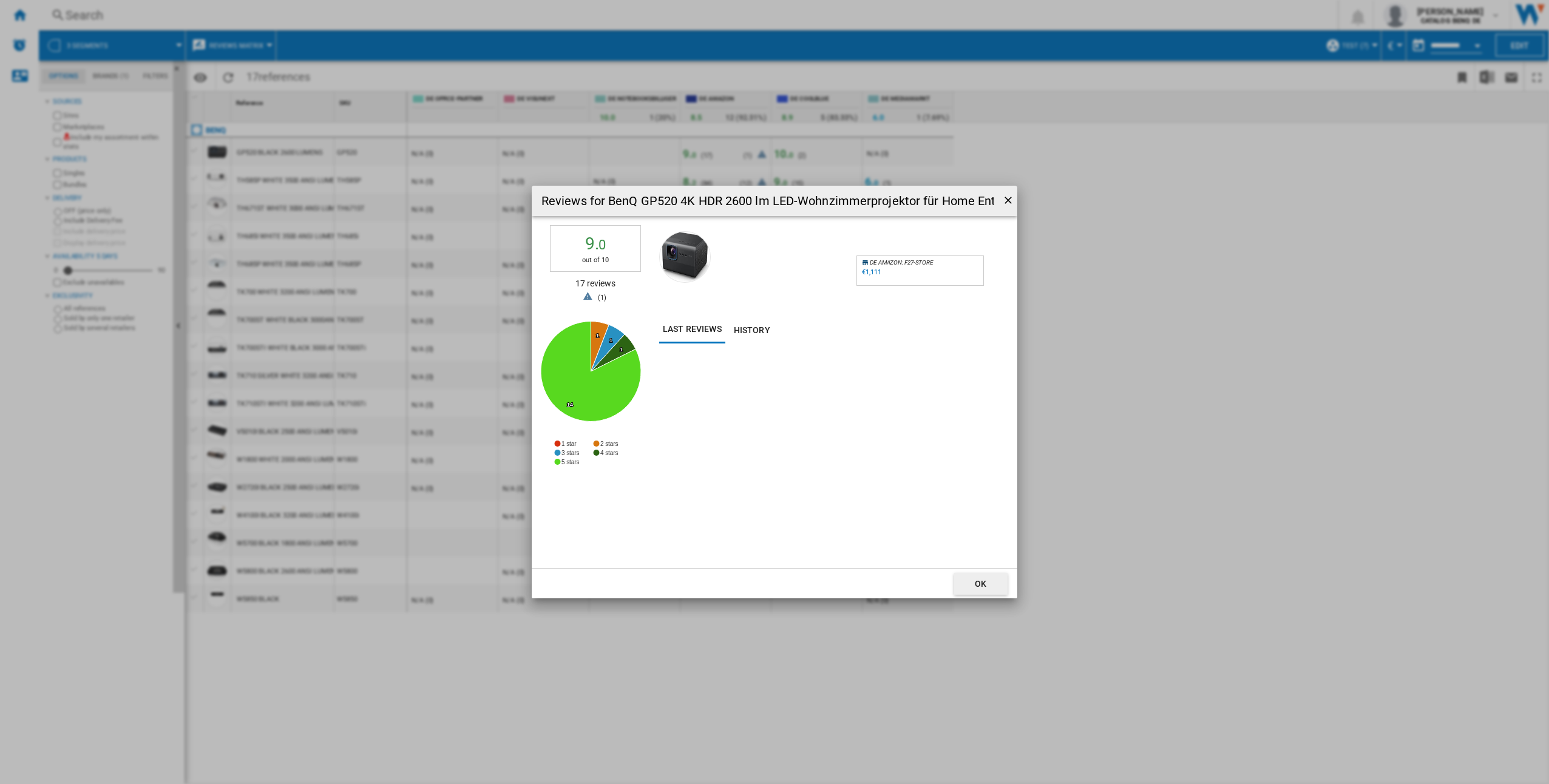
click at [589, 261] on div "out of 10" at bounding box center [595, 260] width 90 height 9
click at [601, 296] on span "1" at bounding box center [603, 297] width 4 height 8
click at [591, 284] on div "17 reviews" at bounding box center [595, 286] width 91 height 18
click at [1010, 194] on ng-md-icon "getI18NText('BUTTONS.CLOSE_DIALOG')" at bounding box center [1009, 201] width 14 height 14
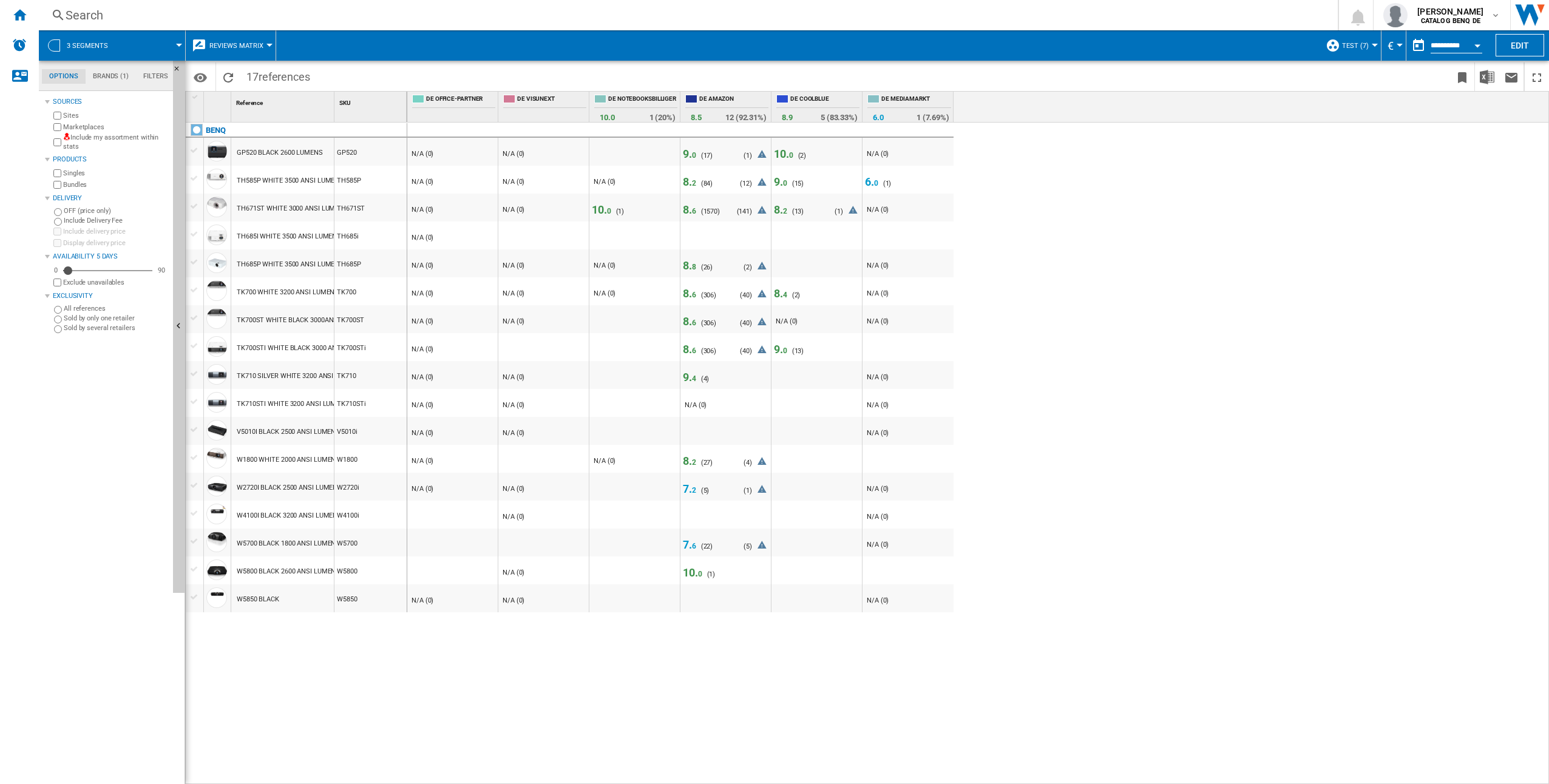
click at [697, 180] on div "8. 2" at bounding box center [691, 184] width 16 height 8
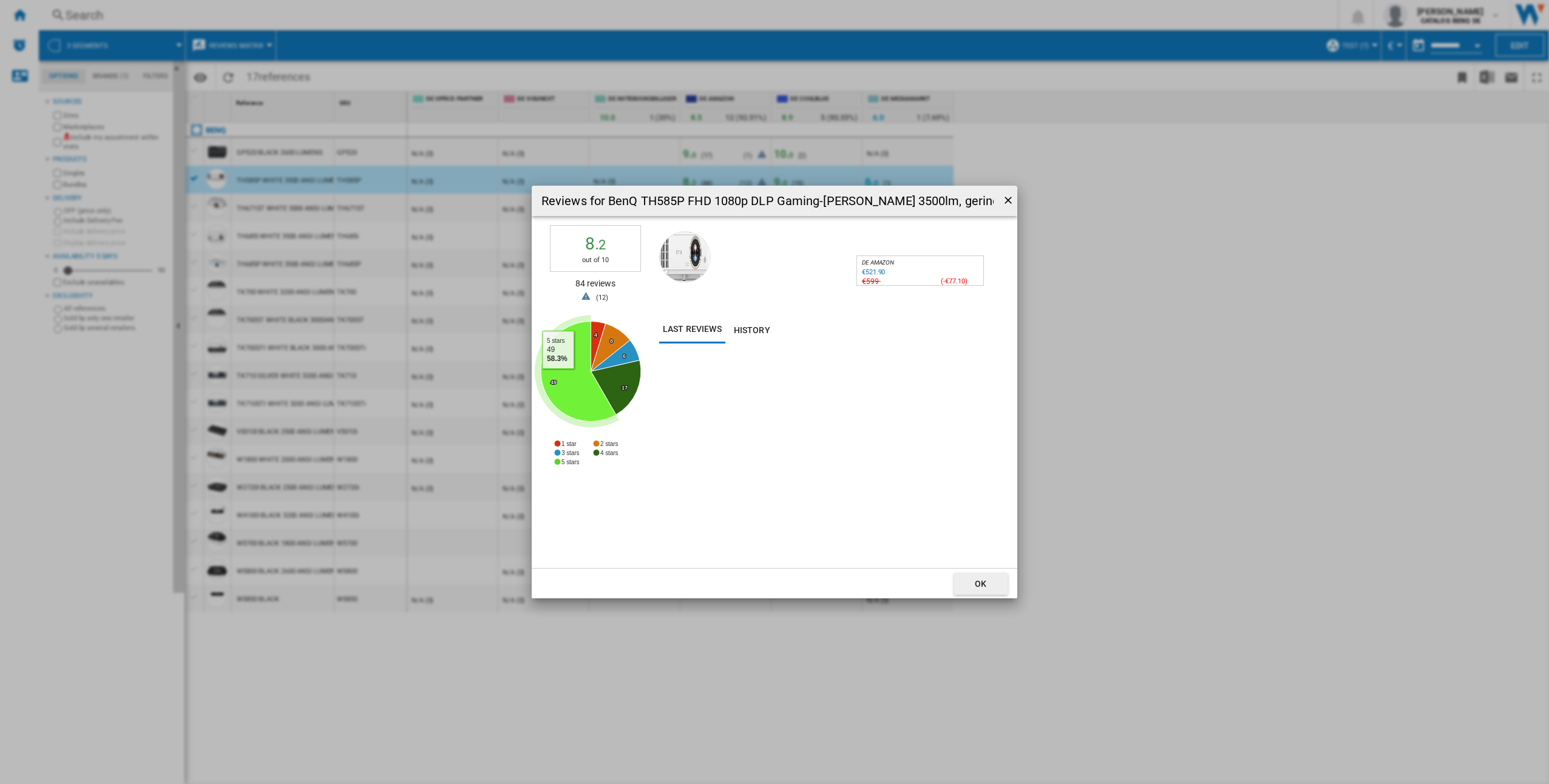
click at [562, 377] on icon "Reviews for ..." at bounding box center [578, 372] width 75 height 100
click at [677, 333] on button "Last reviews" at bounding box center [693, 330] width 66 height 27
click at [605, 300] on span "12" at bounding box center [603, 297] width 8 height 8
click at [766, 333] on button "History" at bounding box center [752, 330] width 53 height 27
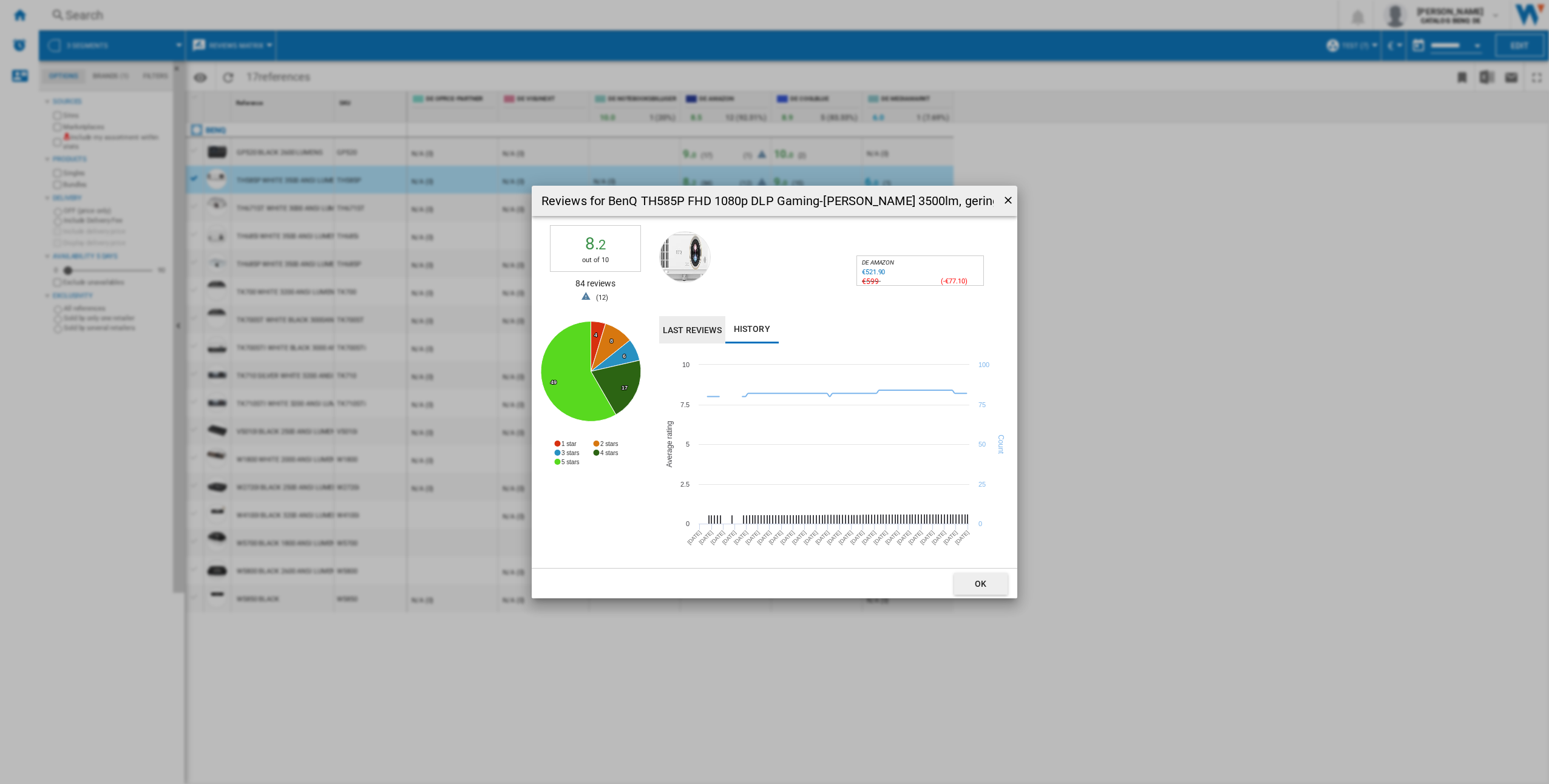
click at [680, 325] on button "Last reviews" at bounding box center [693, 330] width 66 height 27
click at [1007, 199] on ng-md-icon "getI18NText('BUTTONS.CLOSE_DIALOG')" at bounding box center [1009, 201] width 14 height 14
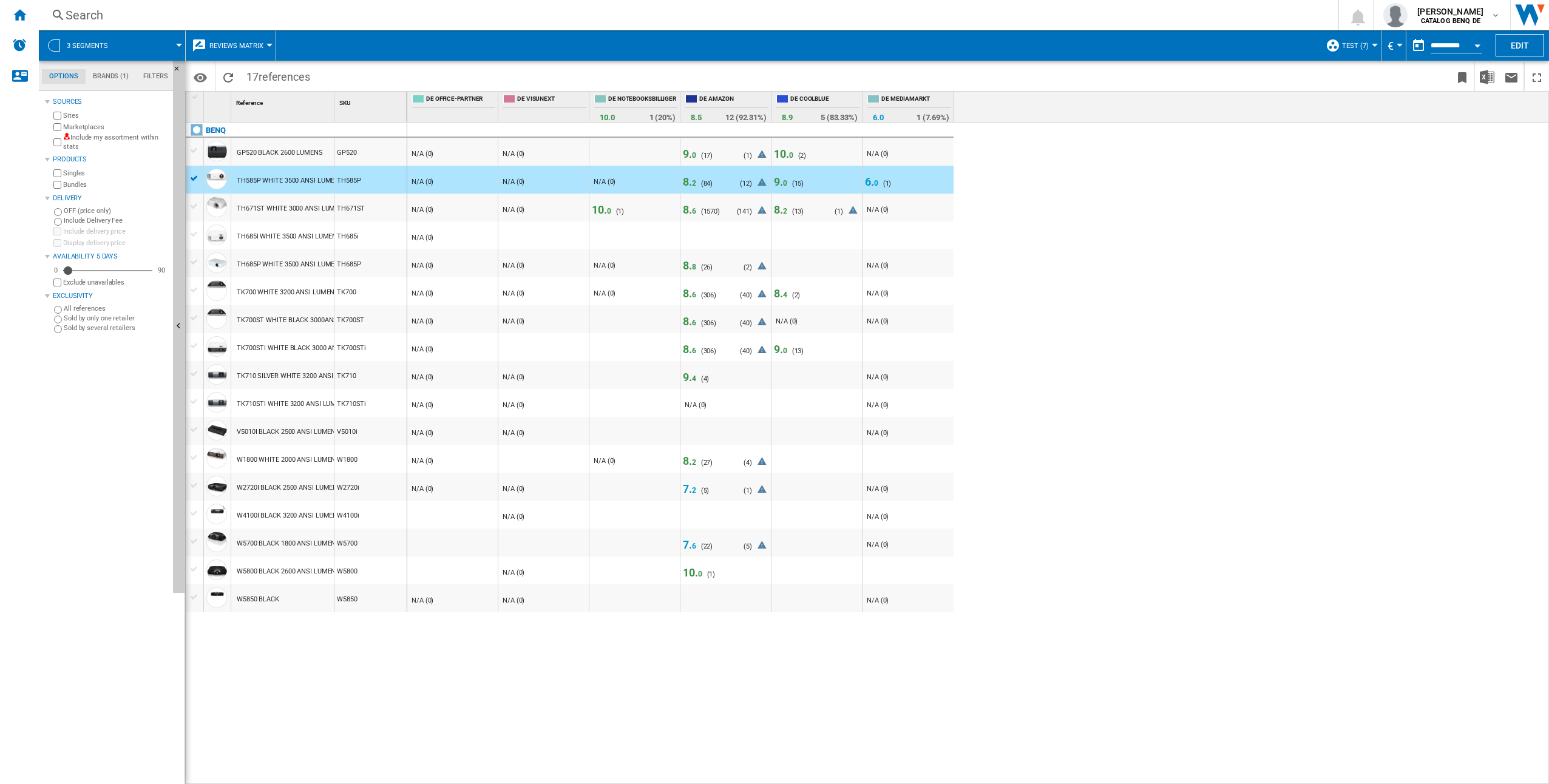
click at [279, 205] on div "TH671ST WHITE 3000 ANSI LUMENS" at bounding box center [292, 208] width 111 height 27
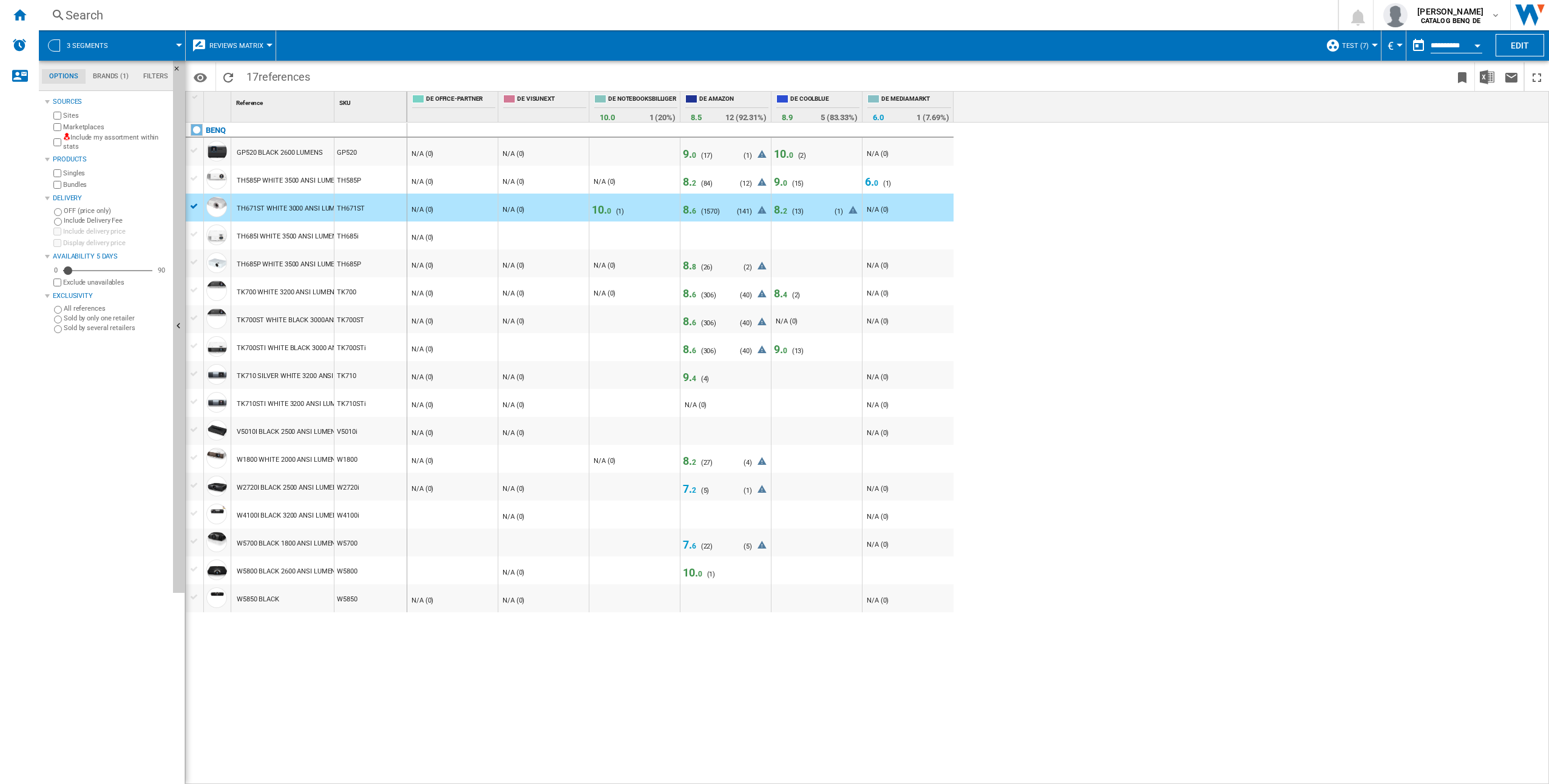
click at [689, 209] on span "8. 6" at bounding box center [690, 209] width 13 height 12
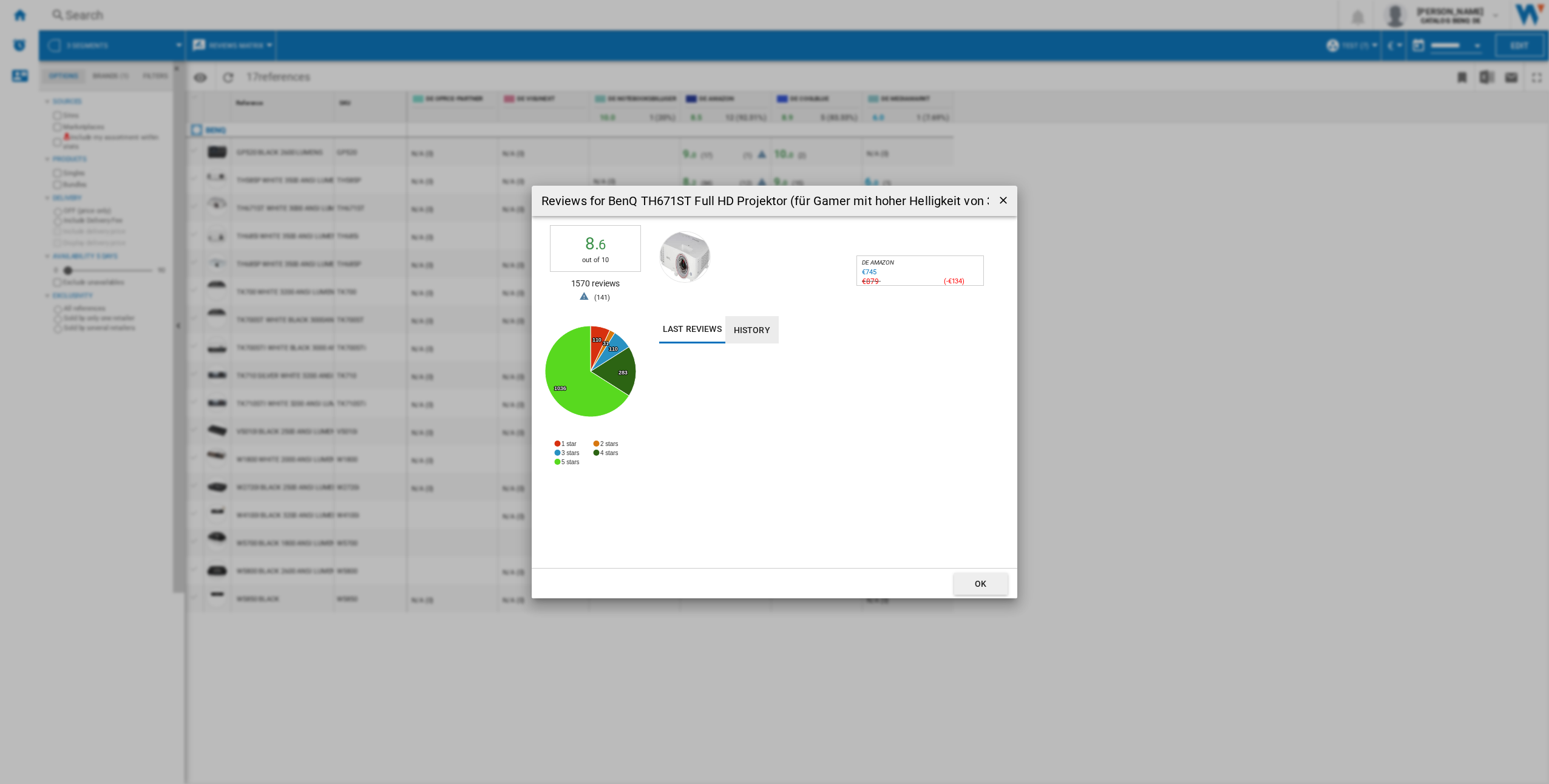
click at [750, 329] on button "History" at bounding box center [752, 330] width 53 height 27
click at [716, 329] on button "Last reviews" at bounding box center [693, 330] width 66 height 27
click at [597, 297] on span "141" at bounding box center [603, 297] width 11 height 8
click at [998, 201] on ng-md-icon "getI18NText('BUTTONS.CLOSE_DIALOG')" at bounding box center [1004, 201] width 14 height 14
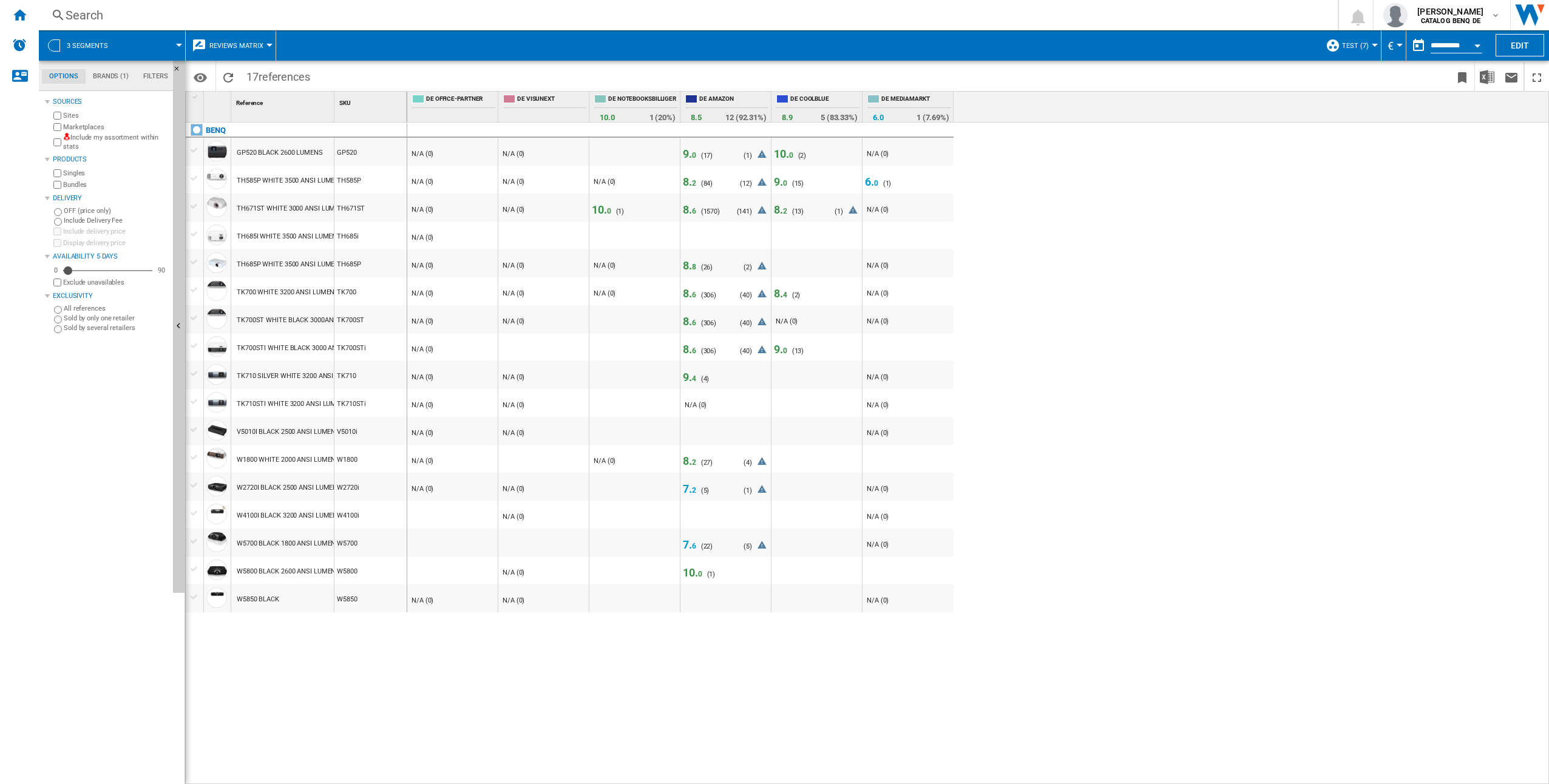
click at [700, 573] on span "0" at bounding box center [700, 574] width 4 height 9
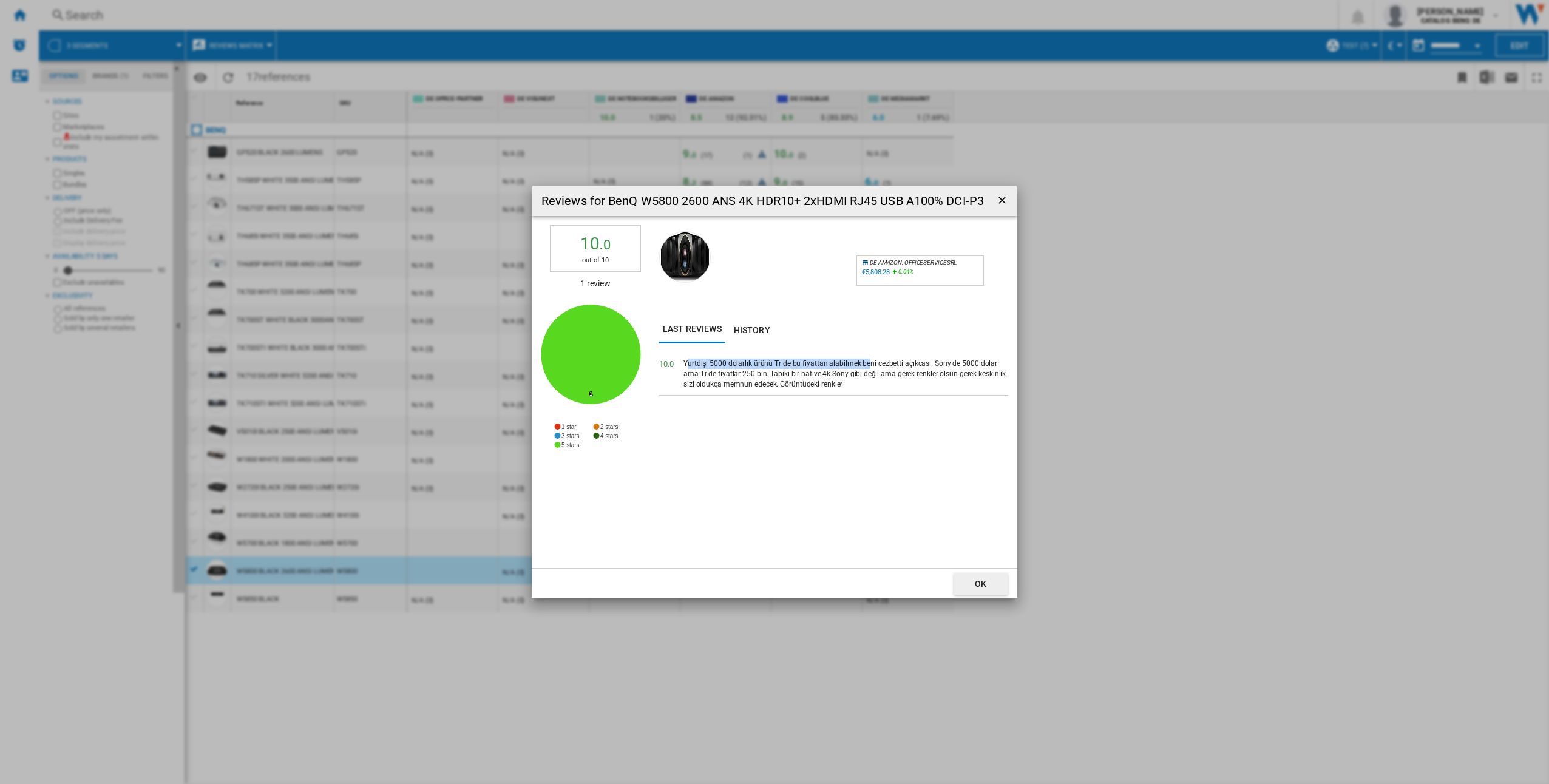
drag, startPoint x: 689, startPoint y: 365, endPoint x: 868, endPoint y: 366, distance: 179.0
click at [868, 366] on div "Yurtdışı 5000 dolarlık ürünü Tr de bu fiyattan alabilmek beni cezbetti açıkcası…" at bounding box center [845, 374] width 325 height 30
drag, startPoint x: 868, startPoint y: 366, endPoint x: 857, endPoint y: 381, distance: 18.6
click at [857, 381] on div "Yurtdışı 5000 dolarlık ürünü Tr de bu fiyattan alabilmek beni cezbetti açıkcası…" at bounding box center [845, 374] width 325 height 30
drag, startPoint x: 854, startPoint y: 383, endPoint x: 736, endPoint y: 371, distance: 118.6
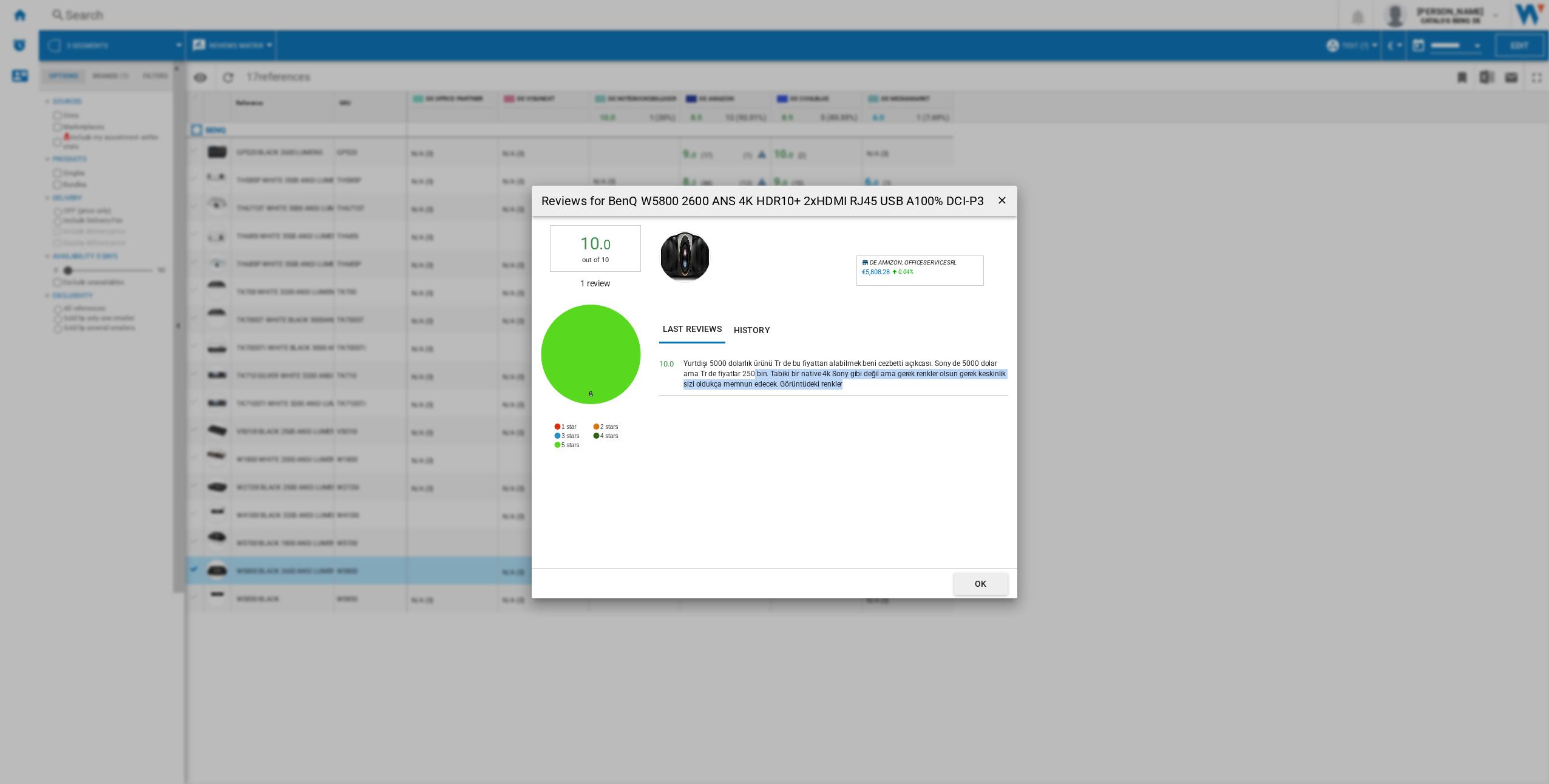
click at [736, 371] on div "Yurtdışı 5000 dolarlık ürünü Tr de bu fiyattan alabilmek beni cezbetti açıkcası…" at bounding box center [845, 374] width 325 height 30
click at [1166, 344] on div "Reviews for BenQ W5800 2600 ANS 4K HDR10+ 2xHDMI RJ45 USB A100% DCI-P3 Laser He…" at bounding box center [774, 392] width 1549 height 784
click at [1005, 202] on ng-md-icon "getI18NText('BUTTONS.CLOSE_DIALOG')" at bounding box center [1002, 201] width 14 height 14
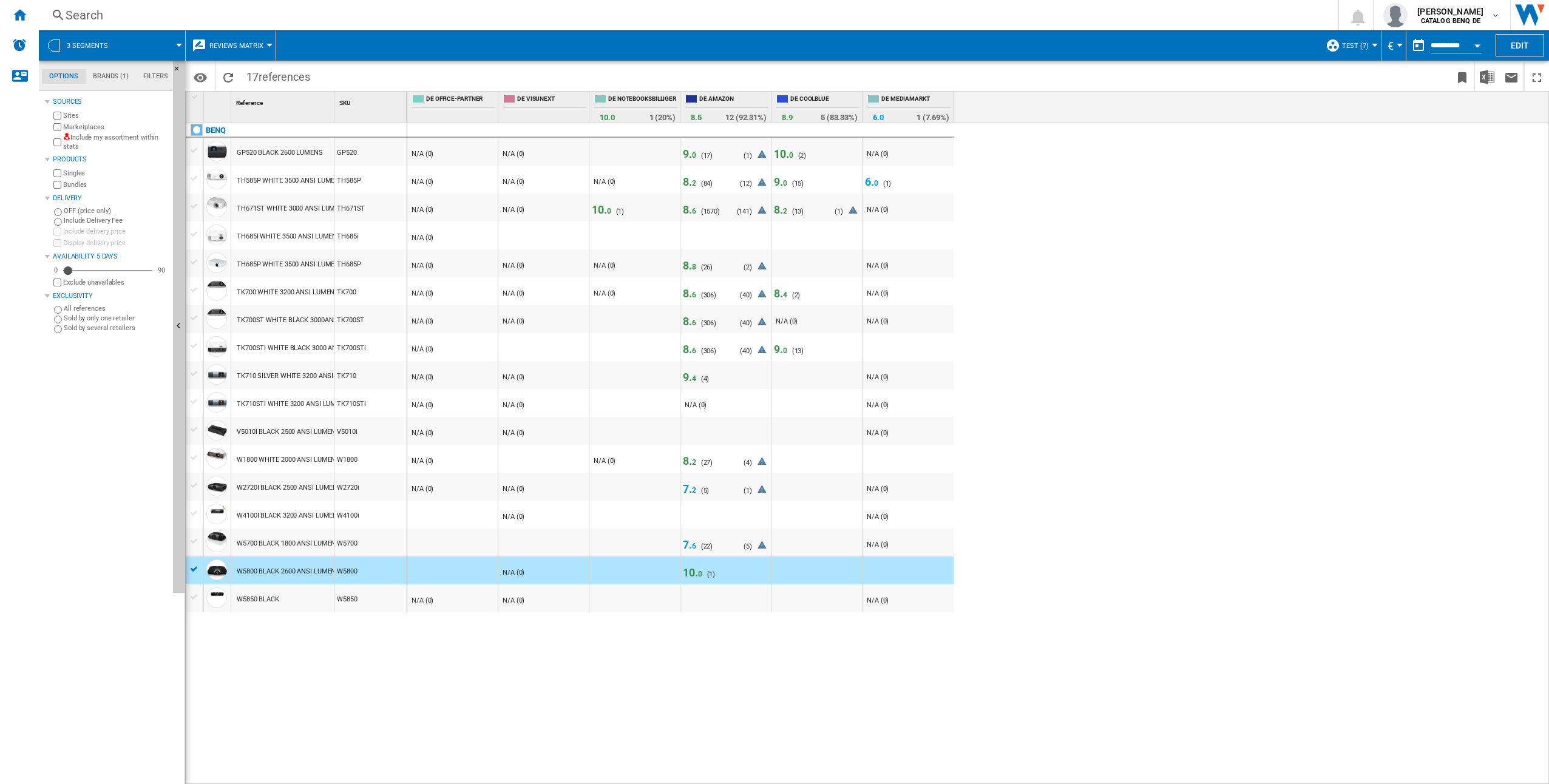
click at [294, 484] on div "W2720I BLACK 2500 ANSI LUMENS" at bounding box center [289, 487] width 105 height 27
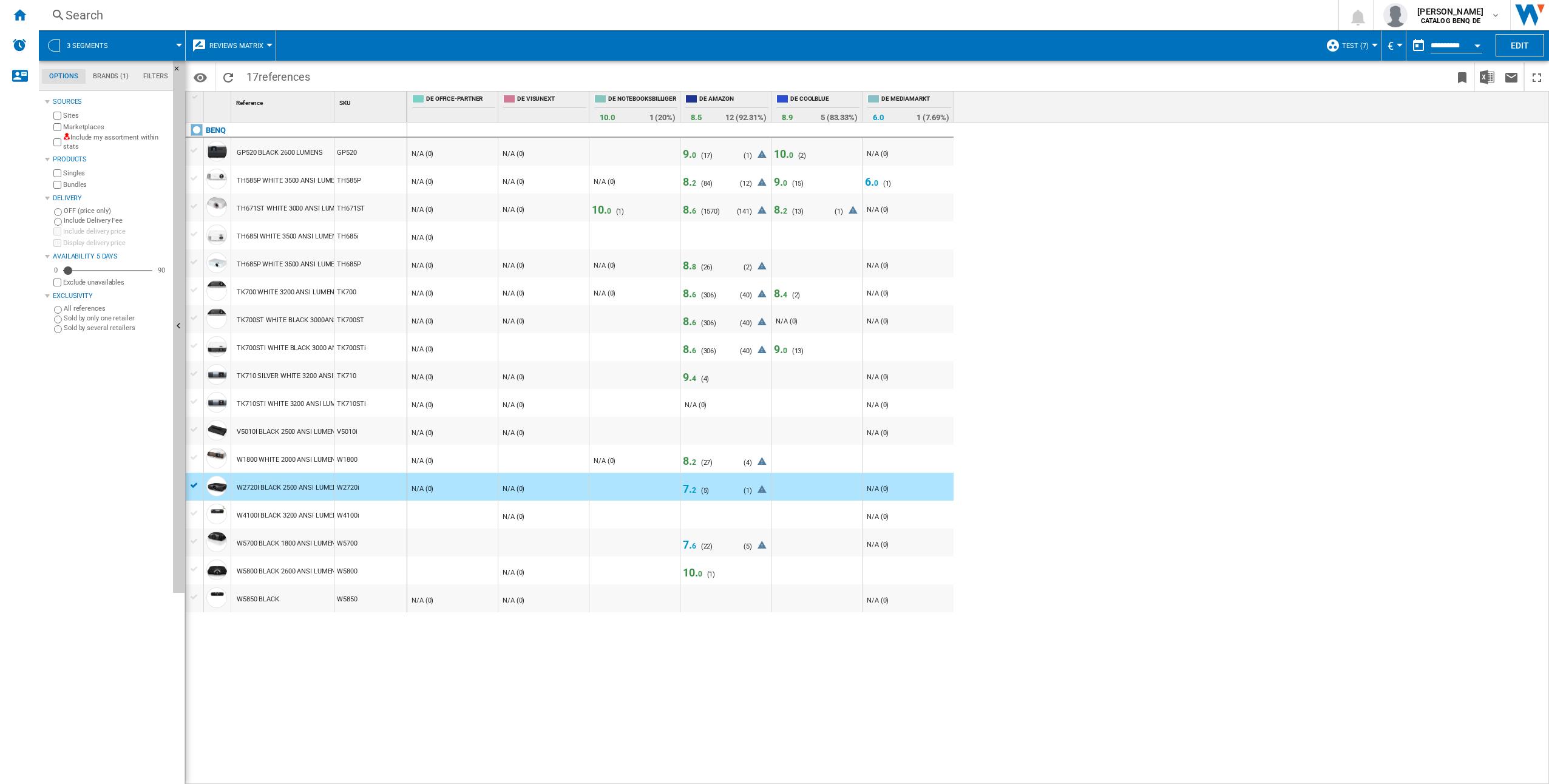
click at [695, 489] on span "2" at bounding box center [693, 490] width 4 height 9
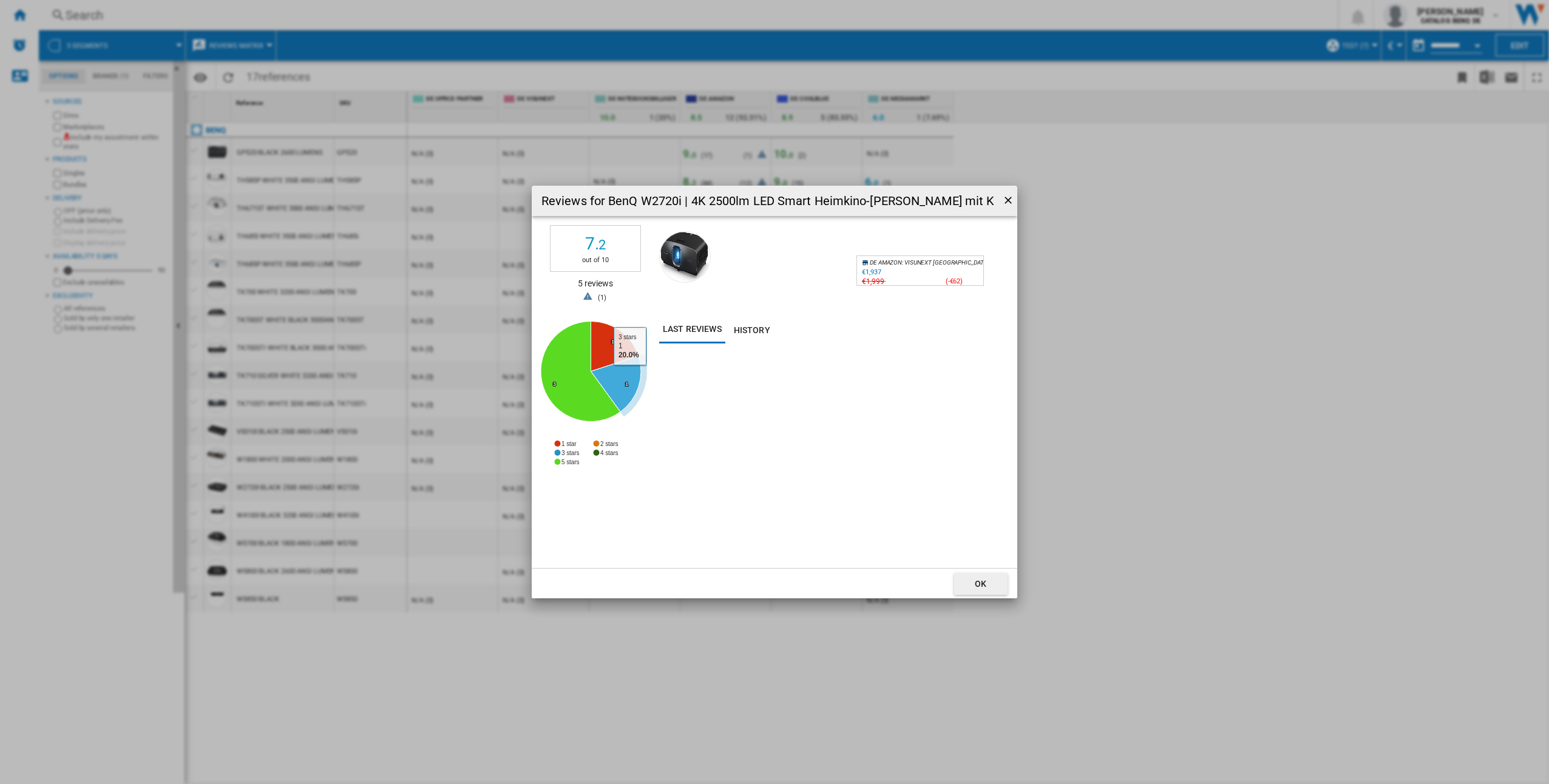
click at [631, 374] on icon "Reviews for ..." at bounding box center [616, 383] width 50 height 56
click at [601, 344] on icon "Reviews for ..." at bounding box center [614, 347] width 47 height 50
click at [582, 375] on icon "Reviews for ..." at bounding box center [581, 372] width 80 height 100
click at [704, 330] on button "Last reviews" at bounding box center [693, 330] width 66 height 27
click at [876, 275] on div "€1,937" at bounding box center [872, 272] width 19 height 8
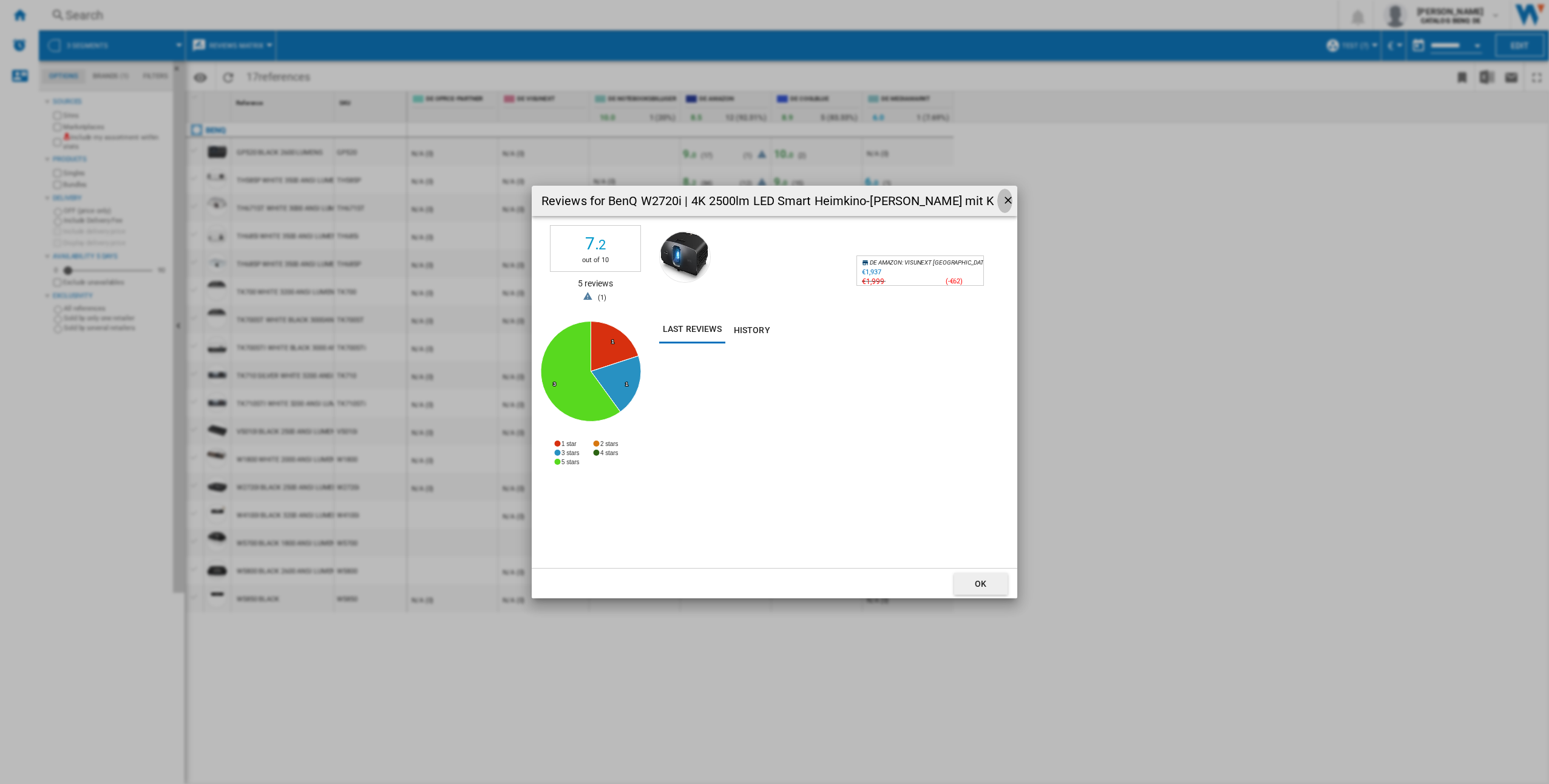
click at [1011, 205] on ng-md-icon "getI18NText('BUTTONS.CLOSE_DIALOG')" at bounding box center [1009, 201] width 14 height 14
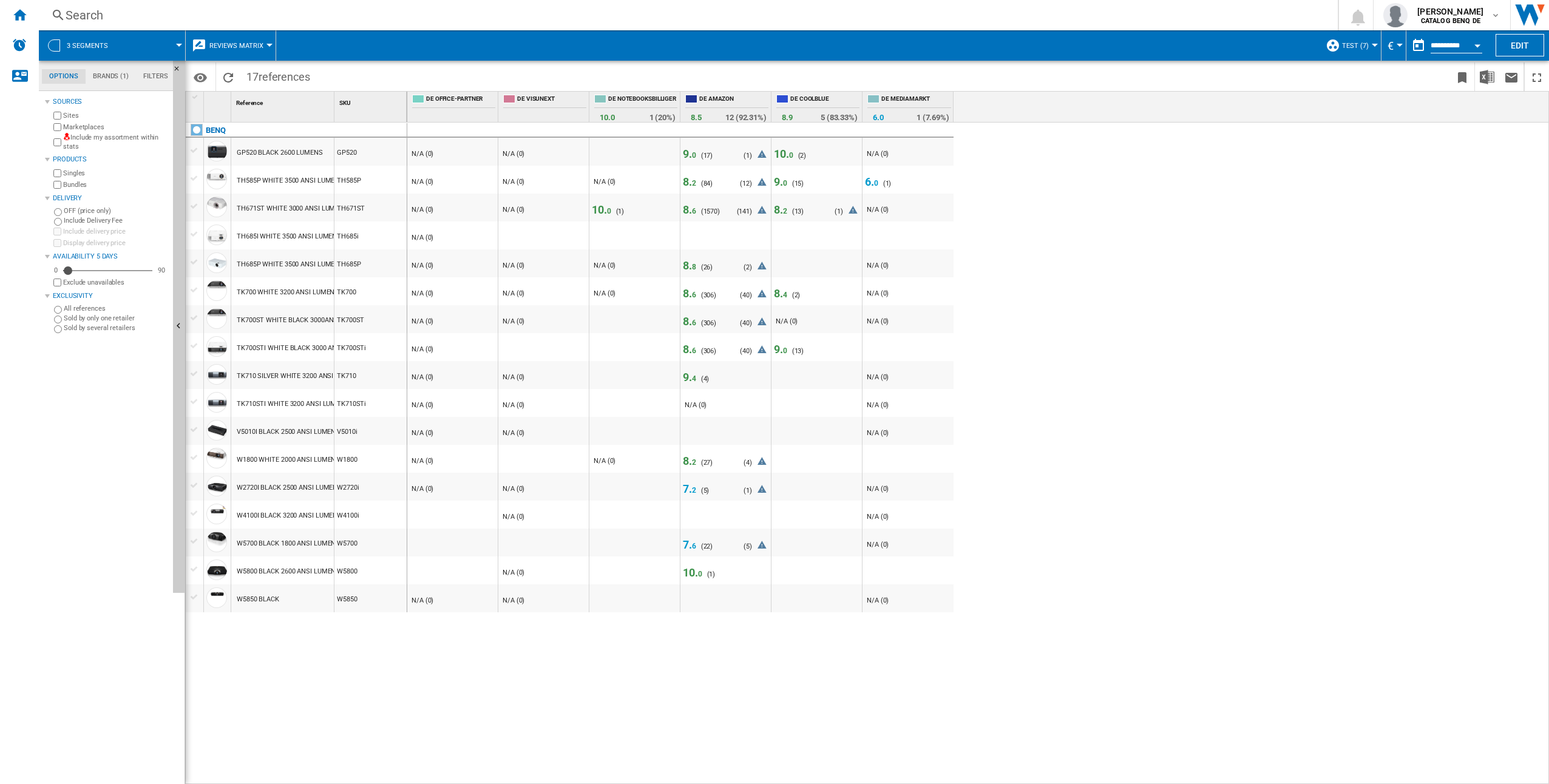
click at [687, 370] on div at bounding box center [726, 367] width 85 height 8
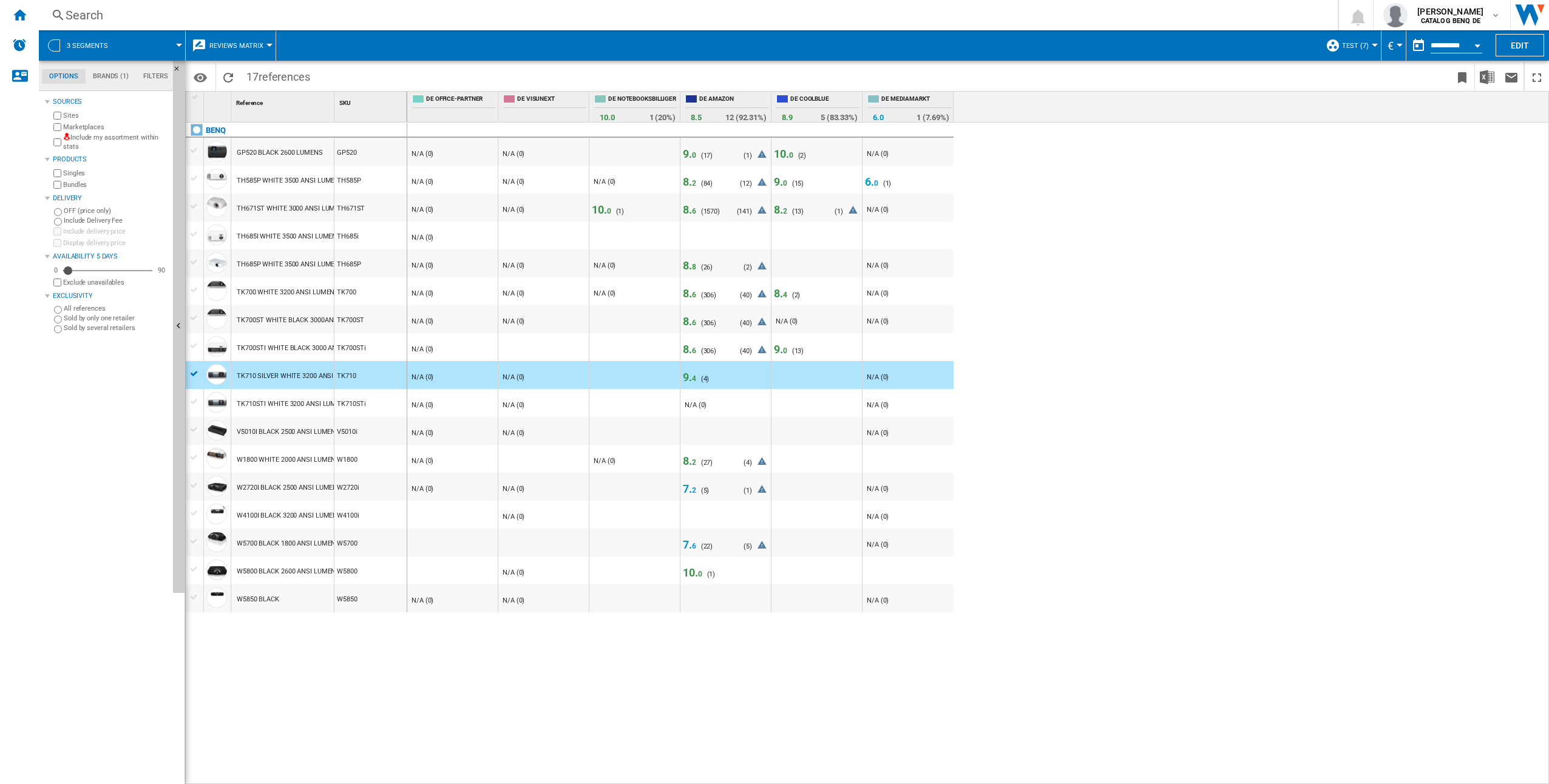
click at [693, 379] on span "4" at bounding box center [693, 378] width 4 height 9
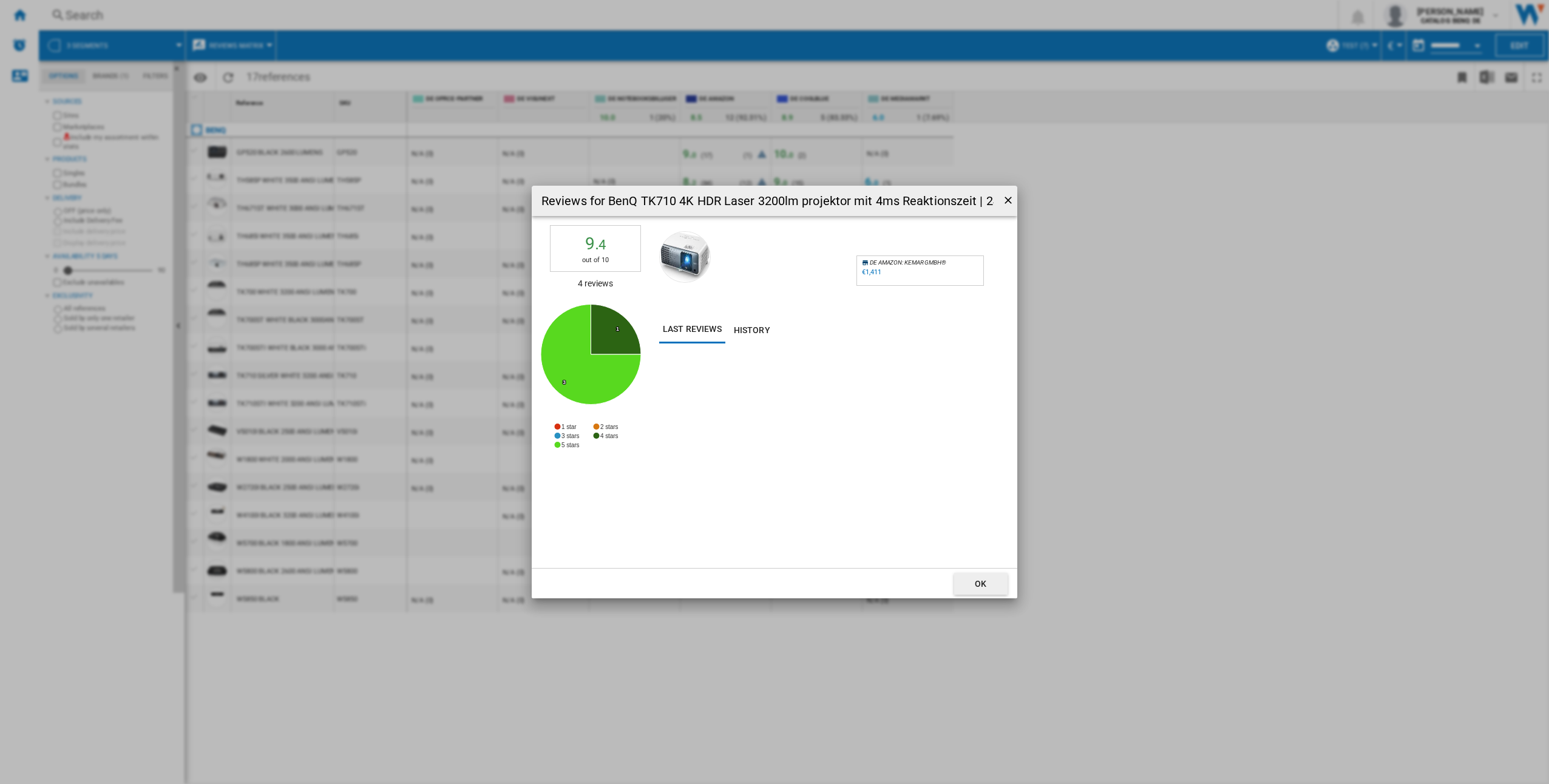
click at [910, 261] on span ": KEMAR GMBH®" at bounding box center [924, 262] width 45 height 7
click at [872, 274] on div "€1,411" at bounding box center [872, 272] width 19 height 8
